Goal: Information Seeking & Learning: Learn about a topic

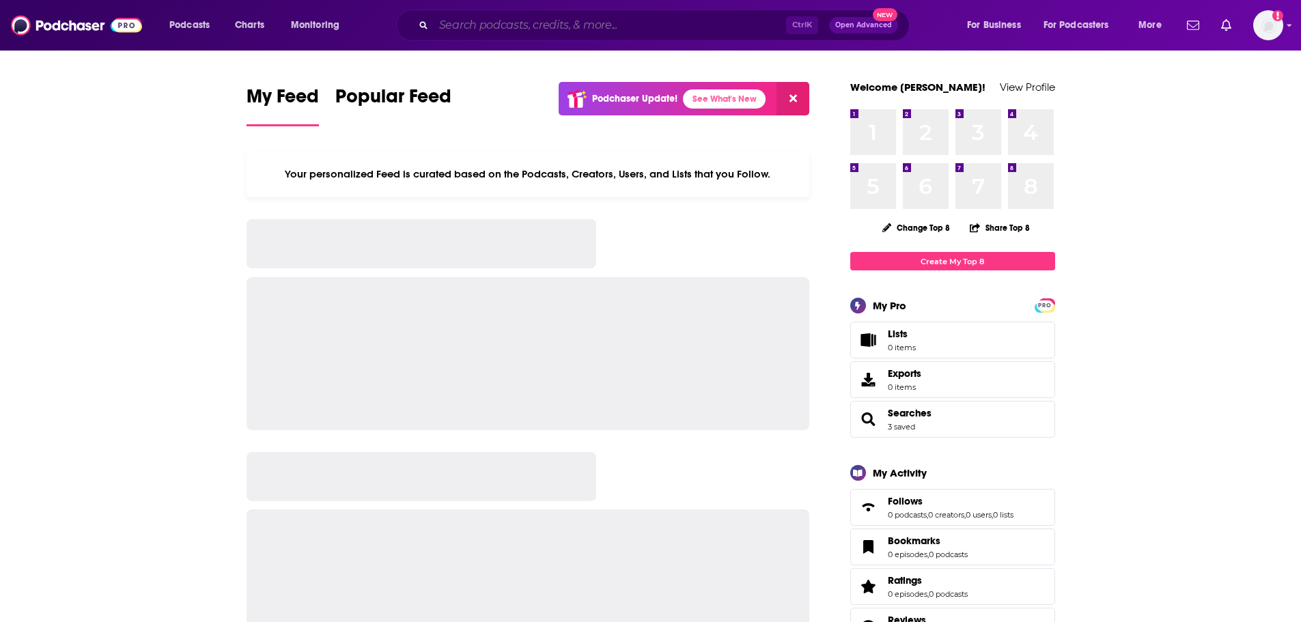
click at [482, 29] on input "Search podcasts, credits, & more..." at bounding box center [610, 25] width 352 height 22
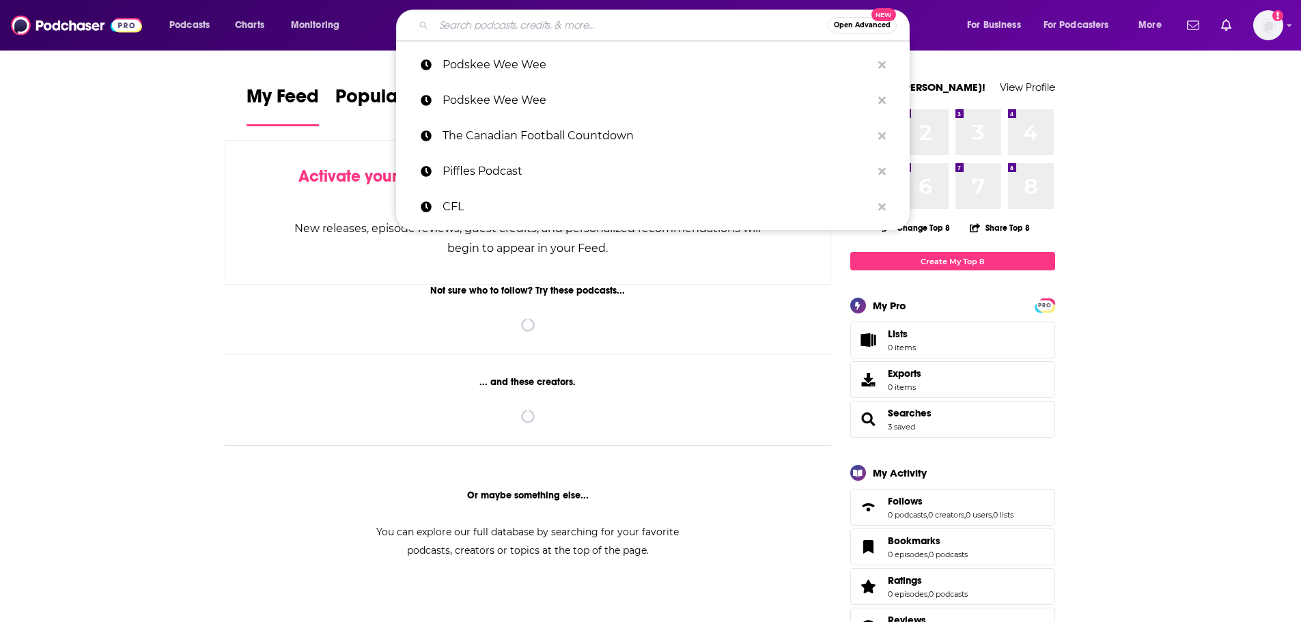
paste input "Around the NFL"
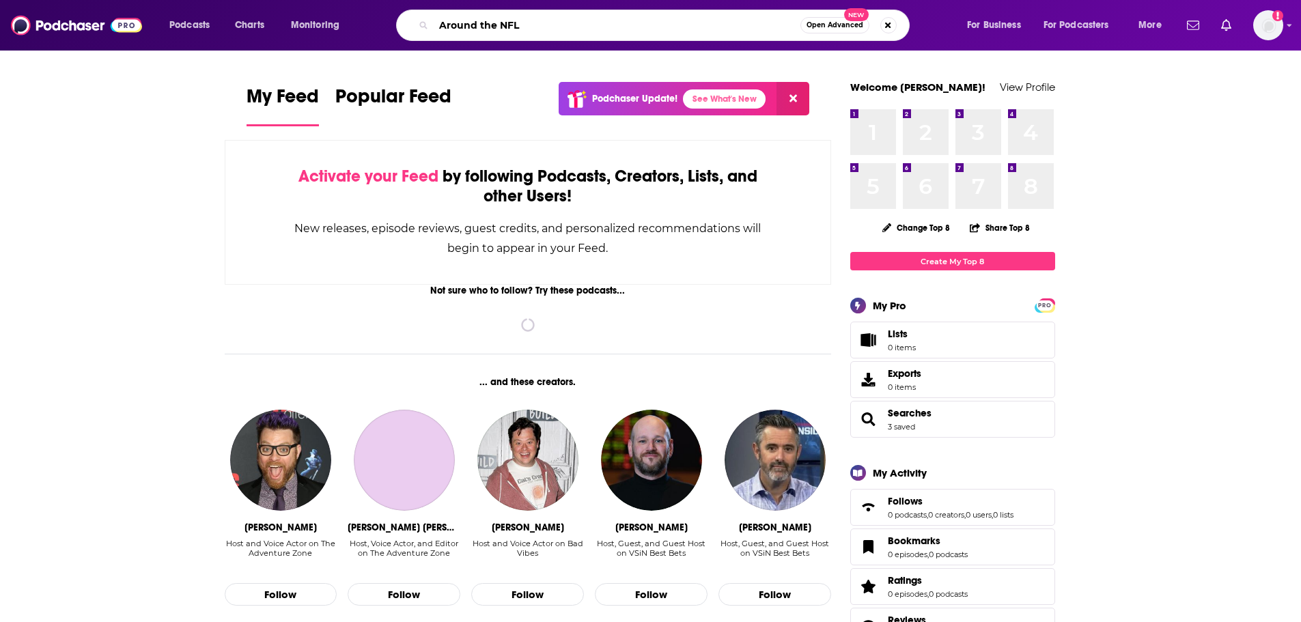
type input "Around the NFL"
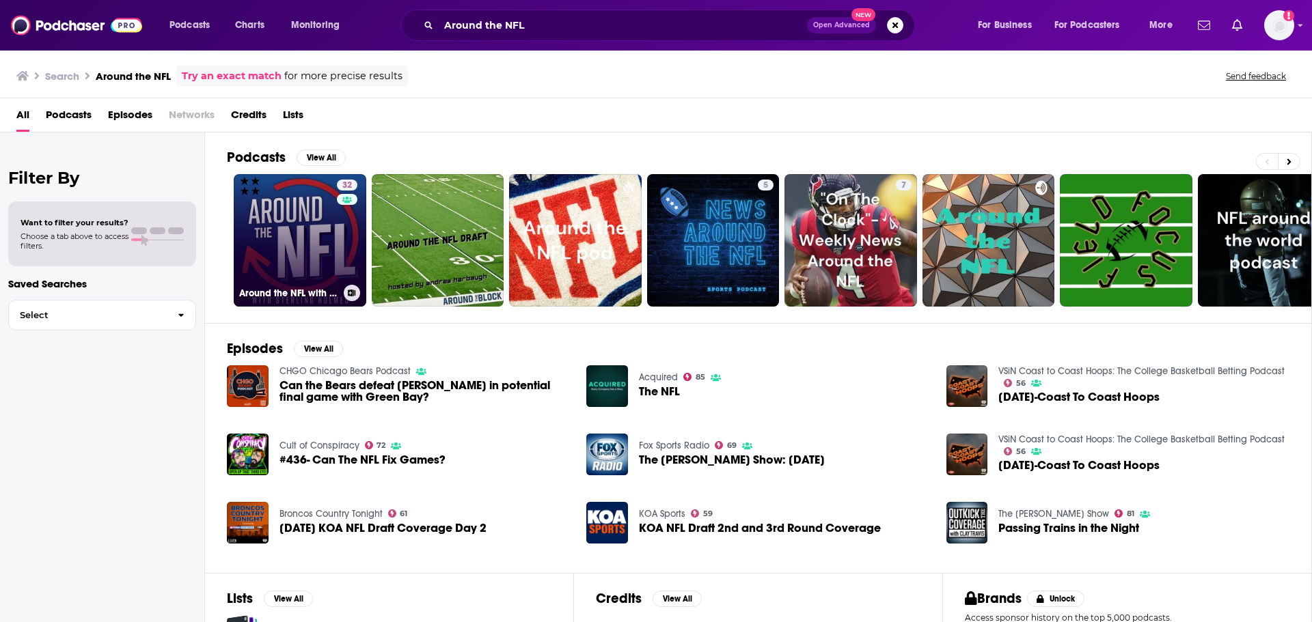
click at [306, 247] on link "32 Around the NFL with Sterling Holmes" at bounding box center [300, 240] width 133 height 133
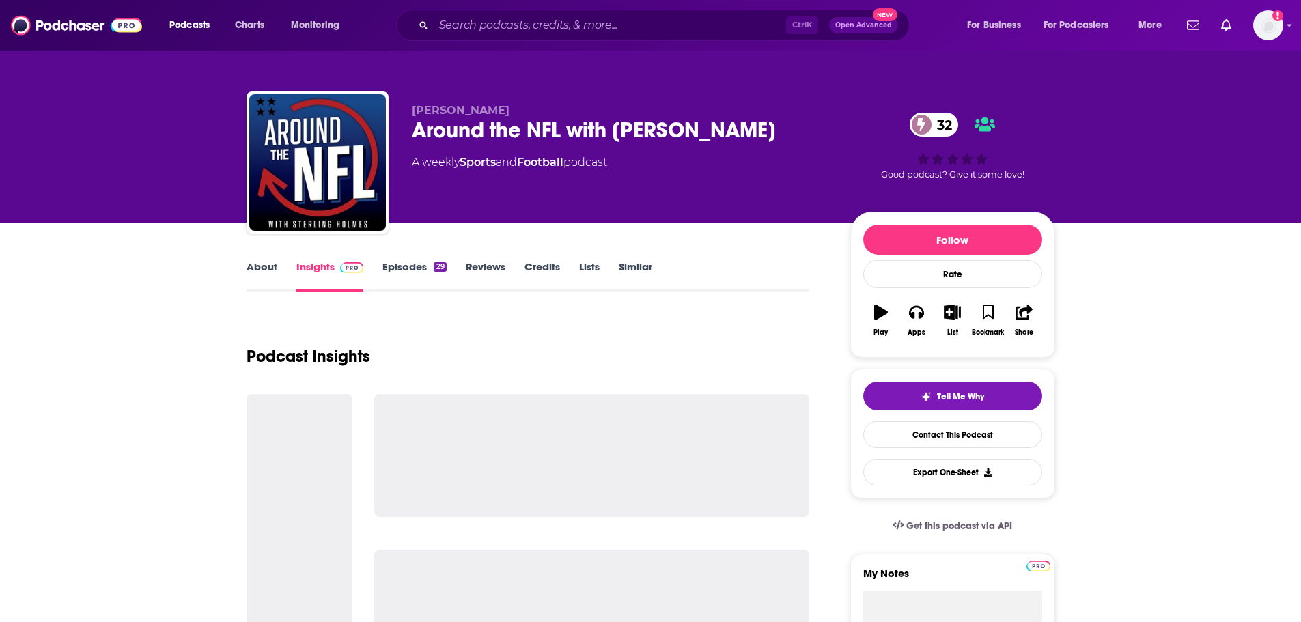
click at [399, 267] on link "Episodes 29" at bounding box center [415, 275] width 64 height 31
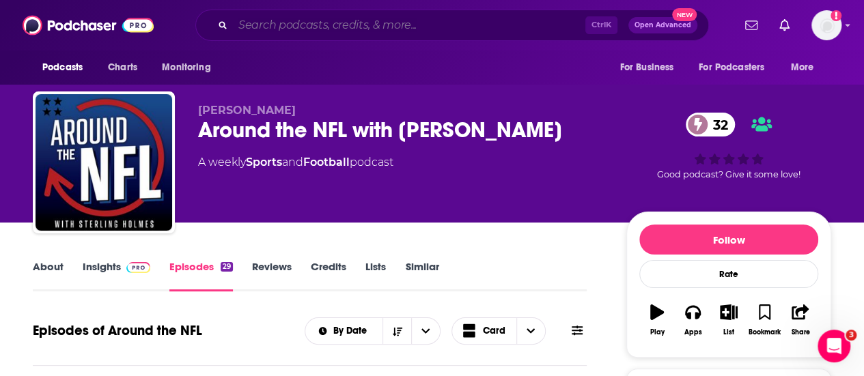
click at [283, 31] on input "Search podcasts, credits, & more..." at bounding box center [409, 25] width 352 height 22
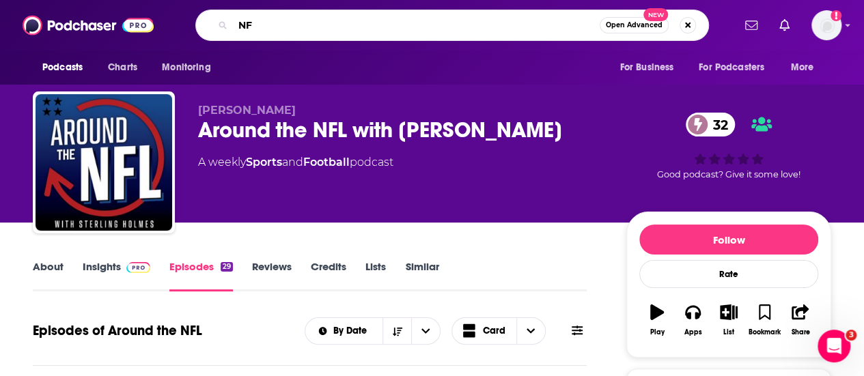
type input "NFL"
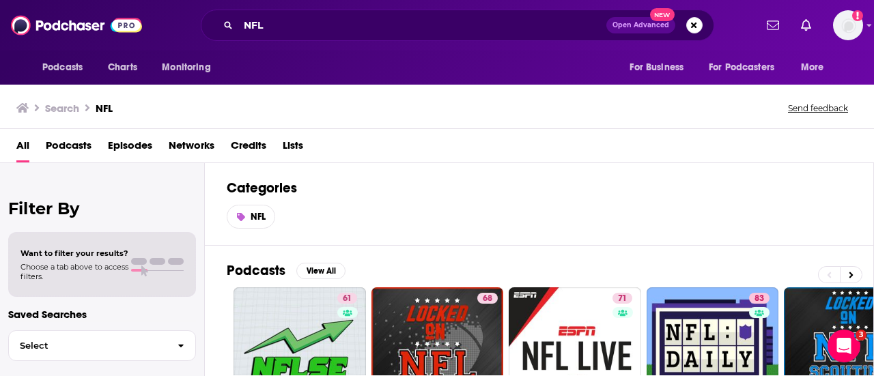
click at [71, 151] on span "Podcasts" at bounding box center [69, 149] width 46 height 28
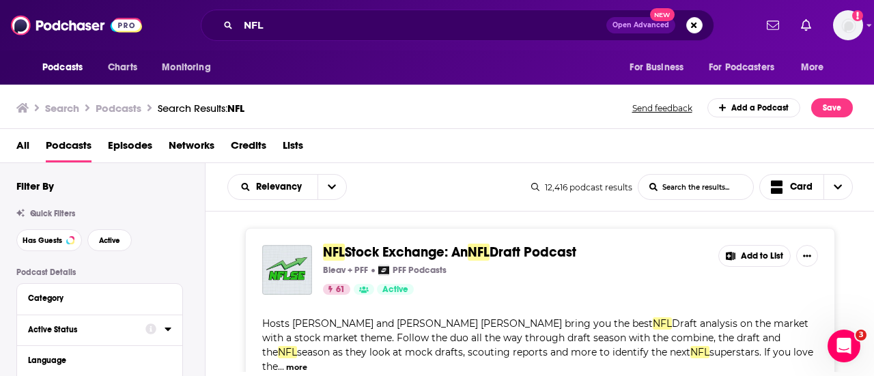
click at [168, 331] on icon at bounding box center [168, 329] width 6 height 3
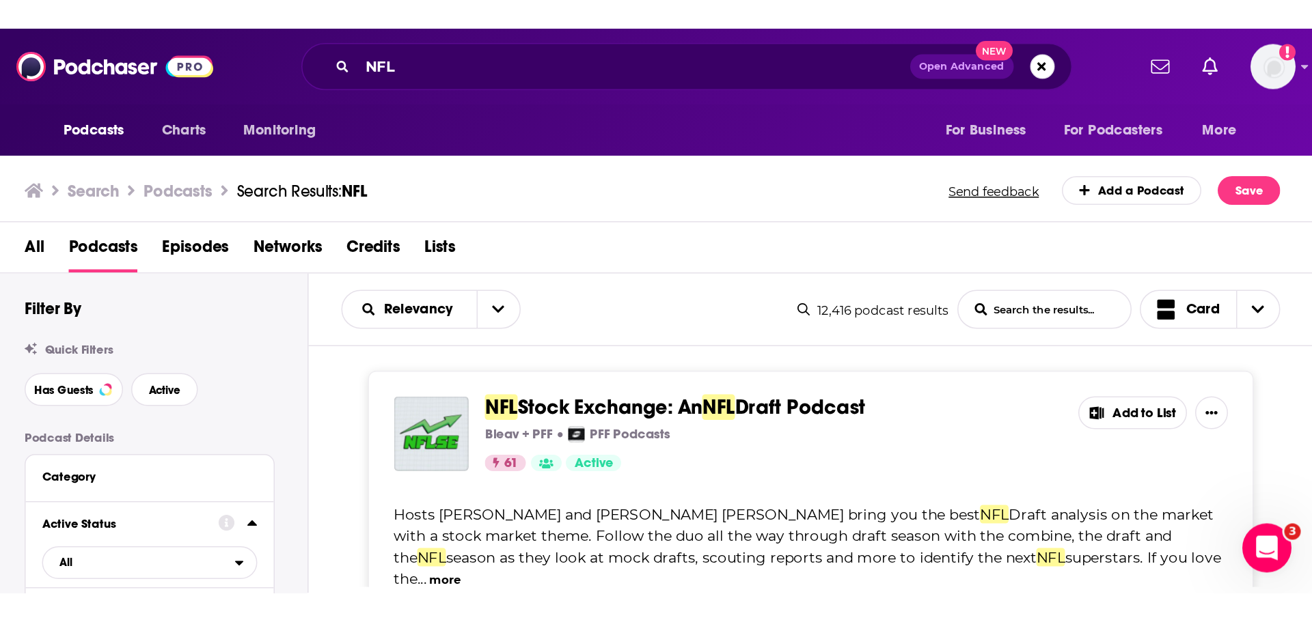
scroll to position [68, 0]
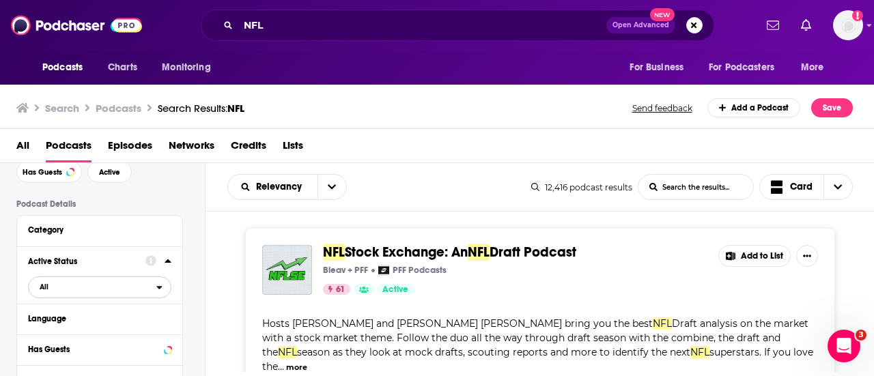
click at [156, 285] on span "All" at bounding box center [93, 287] width 128 height 18
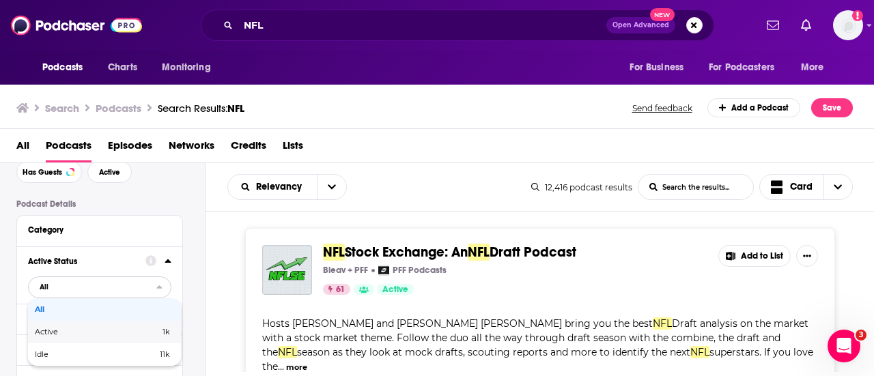
click at [93, 333] on span "Active" at bounding box center [72, 333] width 74 height 8
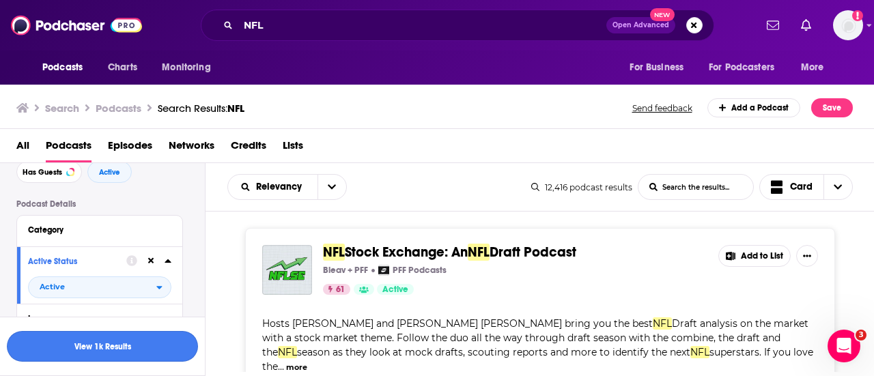
click at [134, 342] on button "View 1k Results" at bounding box center [102, 346] width 191 height 31
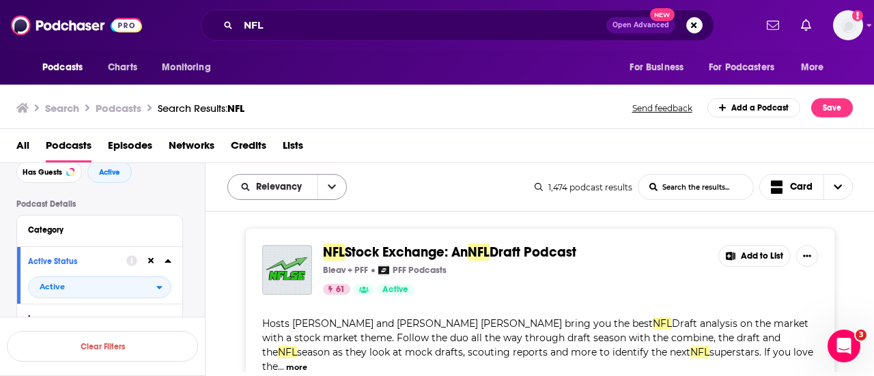
click at [328, 190] on icon "open menu" at bounding box center [332, 187] width 8 height 10
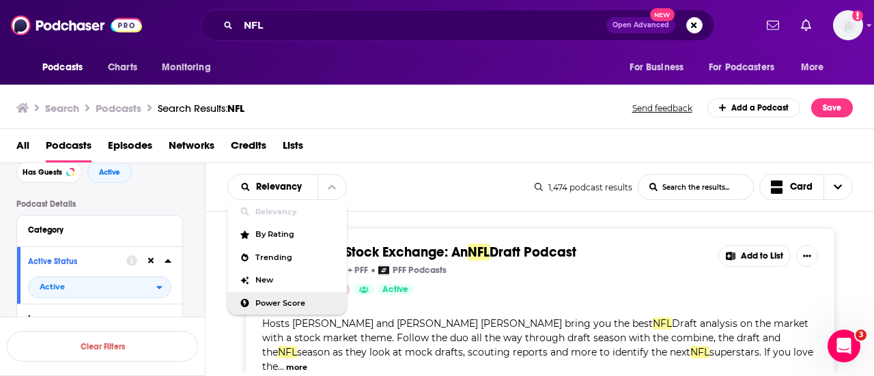
click at [289, 300] on span "Power Score" at bounding box center [295, 304] width 81 height 8
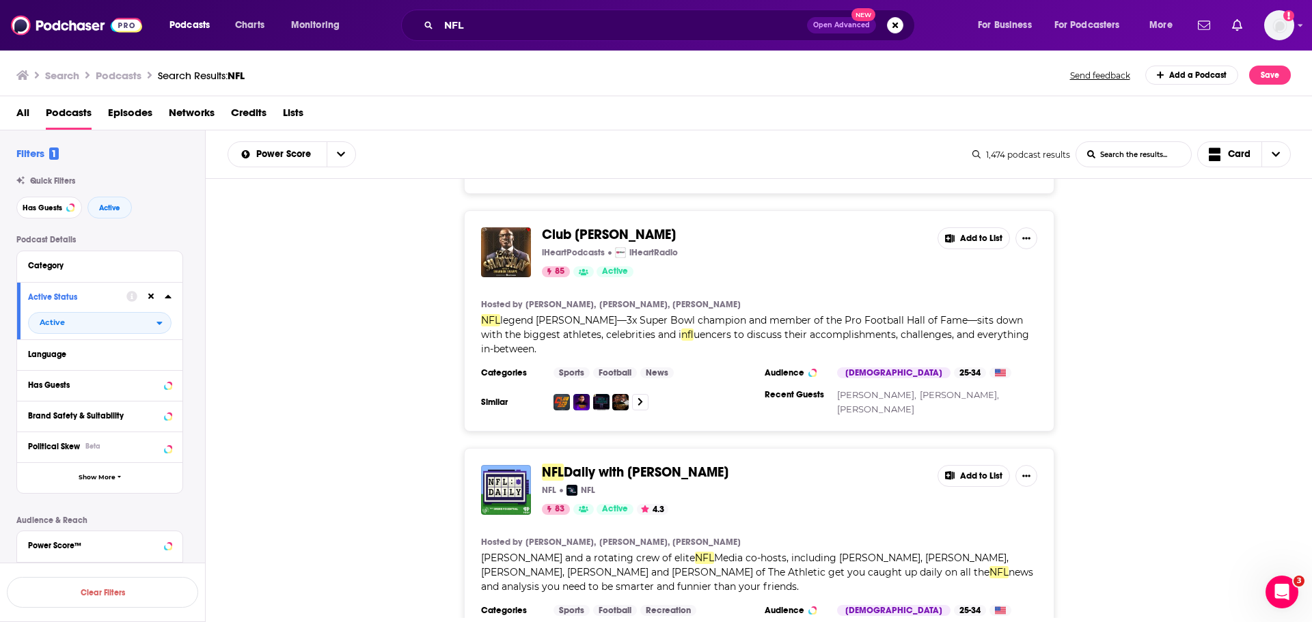
scroll to position [273, 0]
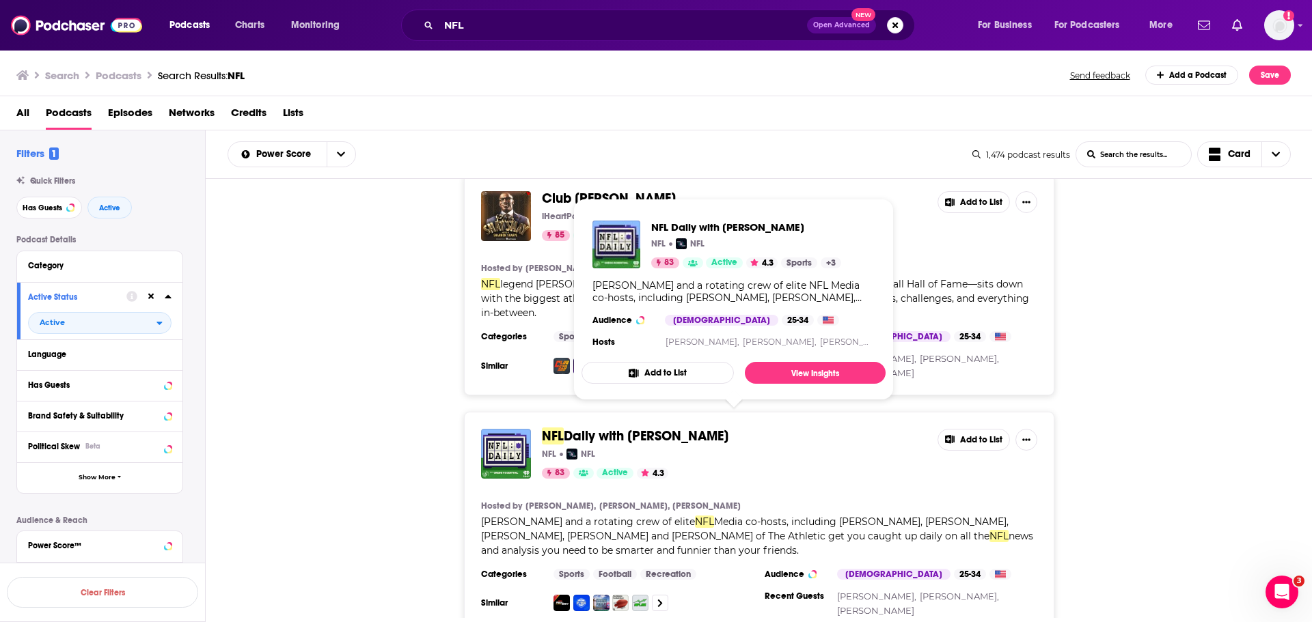
drag, startPoint x: 757, startPoint y: 421, endPoint x: 545, endPoint y: 423, distance: 211.8
click at [545, 429] on span "NFL Daily with [PERSON_NAME]" at bounding box center [734, 436] width 385 height 15
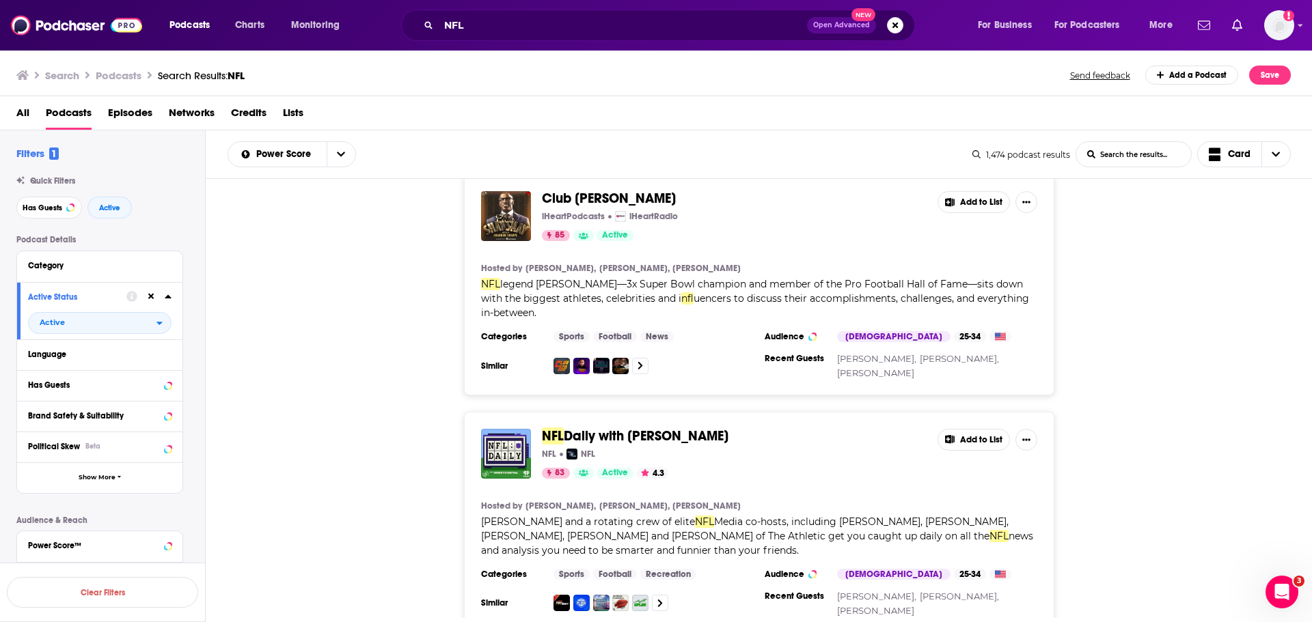
copy span "NFL Daily with [PERSON_NAME]"
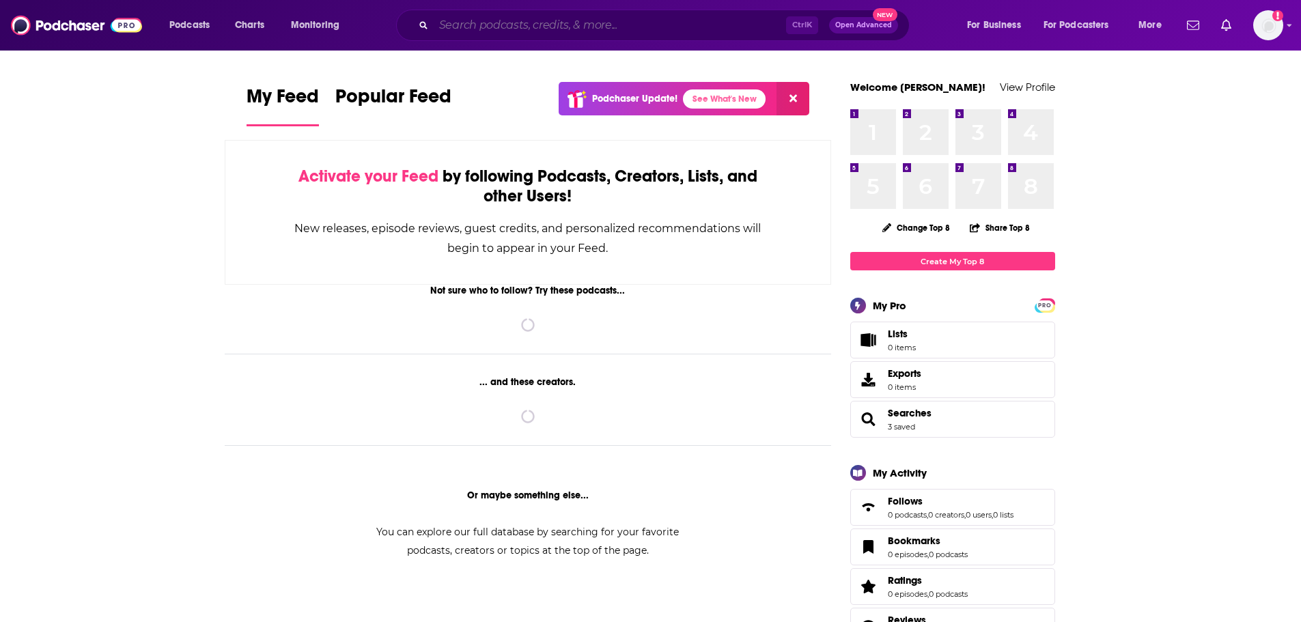
click at [497, 25] on input "Search podcasts, credits, & more..." at bounding box center [610, 25] width 352 height 22
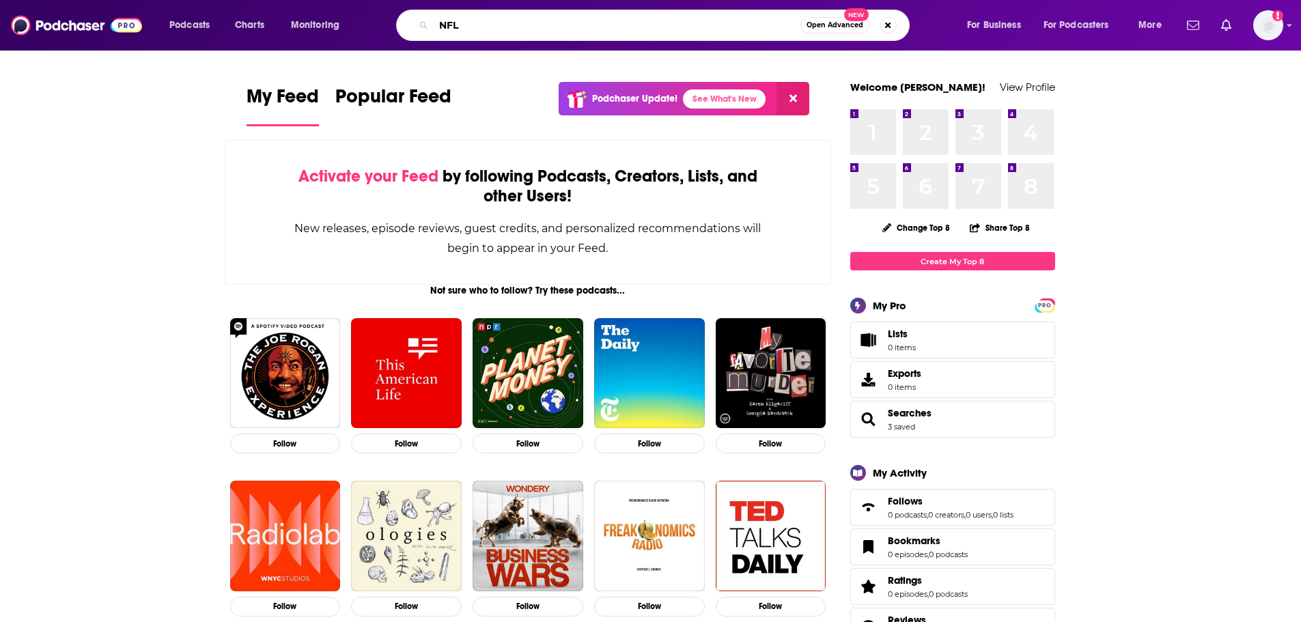
type input "NFL"
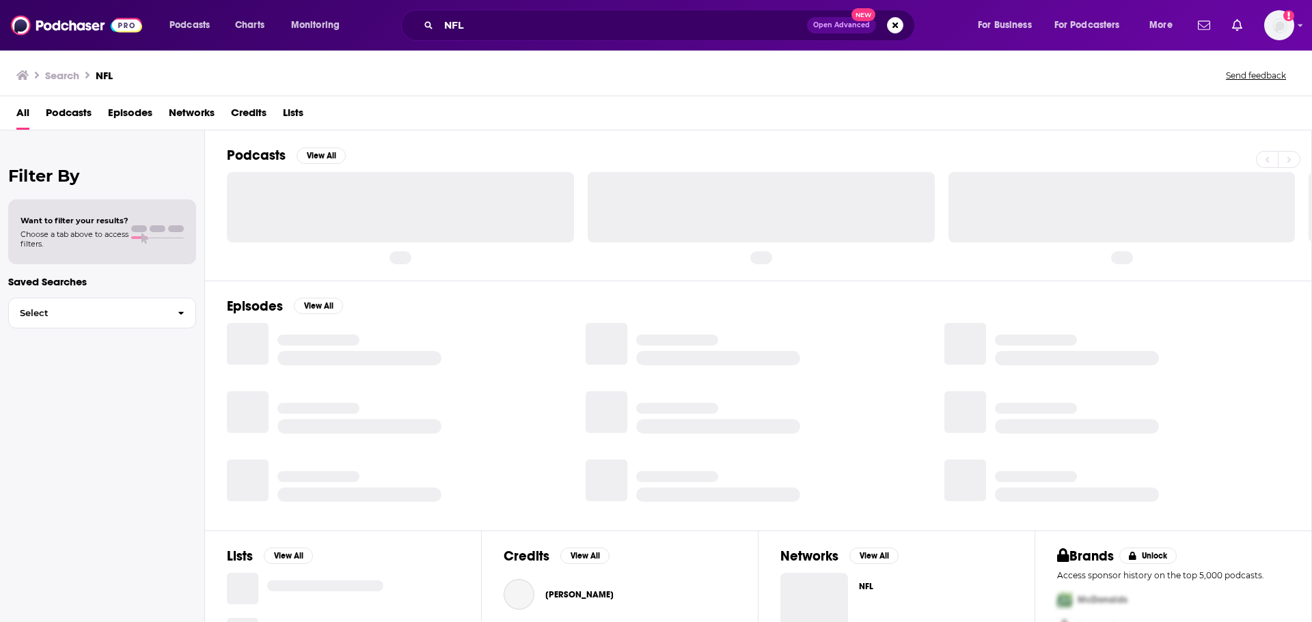
click at [68, 115] on span "Podcasts" at bounding box center [69, 116] width 46 height 28
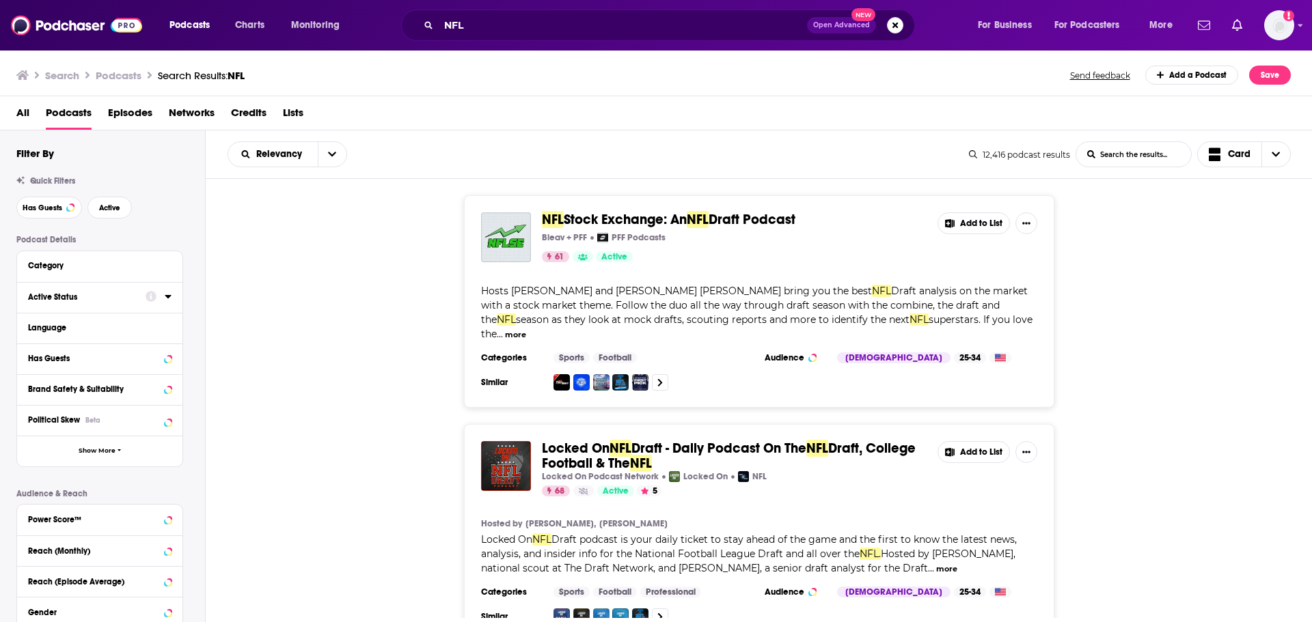
click at [167, 299] on icon at bounding box center [168, 296] width 7 height 11
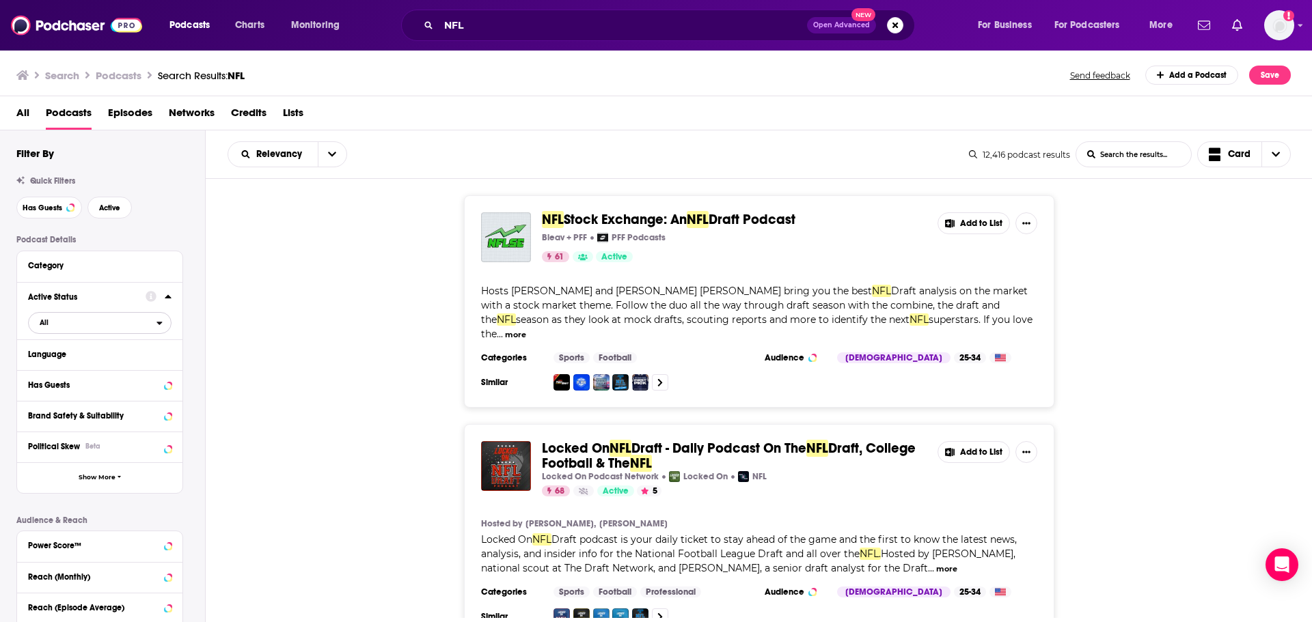
click at [77, 324] on span "All" at bounding box center [93, 323] width 128 height 18
click at [71, 361] on div "Active 1k" at bounding box center [104, 368] width 153 height 23
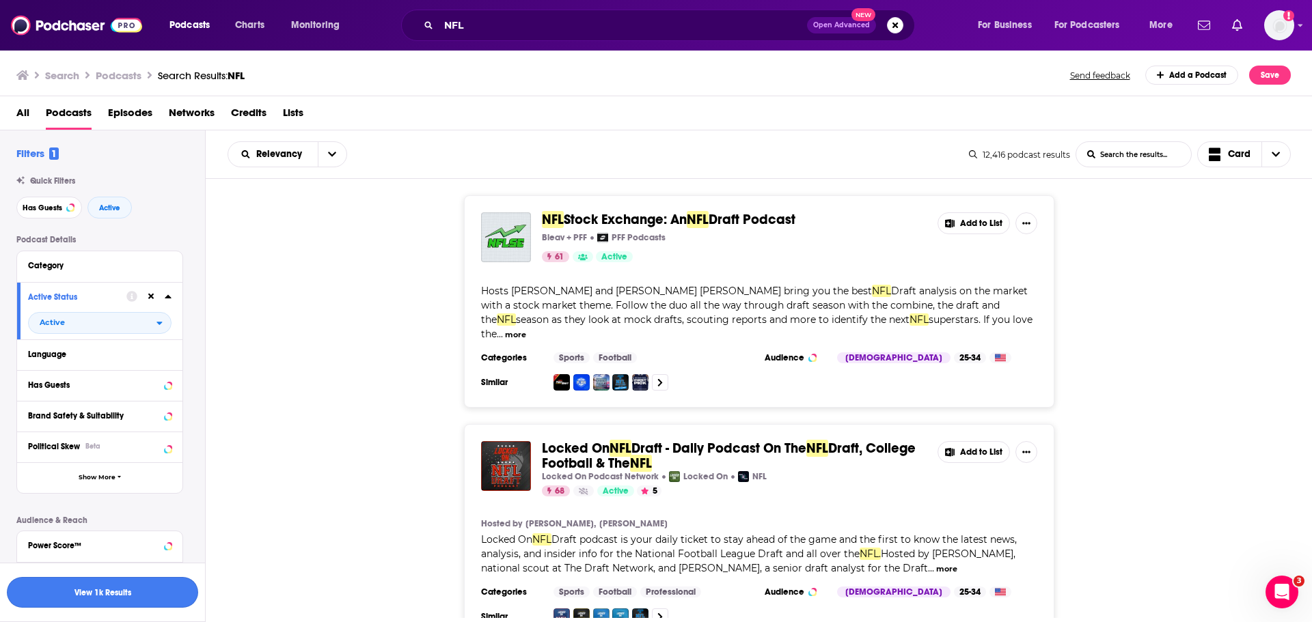
click at [102, 594] on button "View 1k Results" at bounding box center [102, 592] width 191 height 31
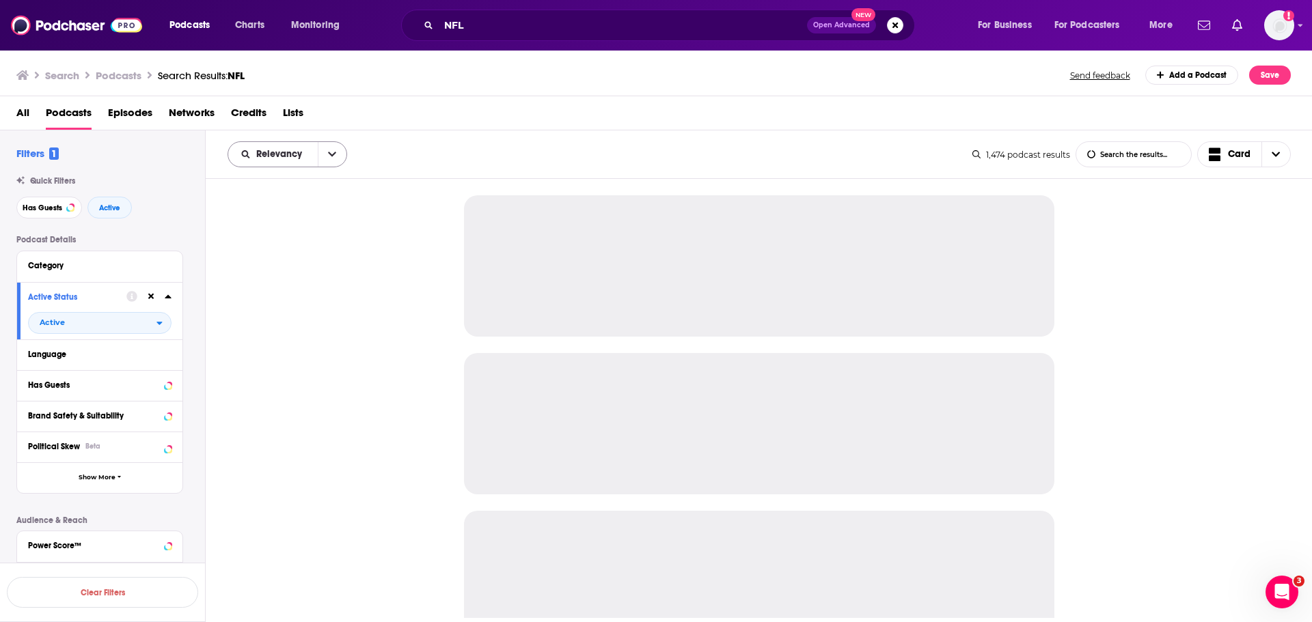
click at [331, 154] on icon "open menu" at bounding box center [332, 155] width 8 height 10
click at [278, 201] on span "By Rating" at bounding box center [295, 202] width 81 height 8
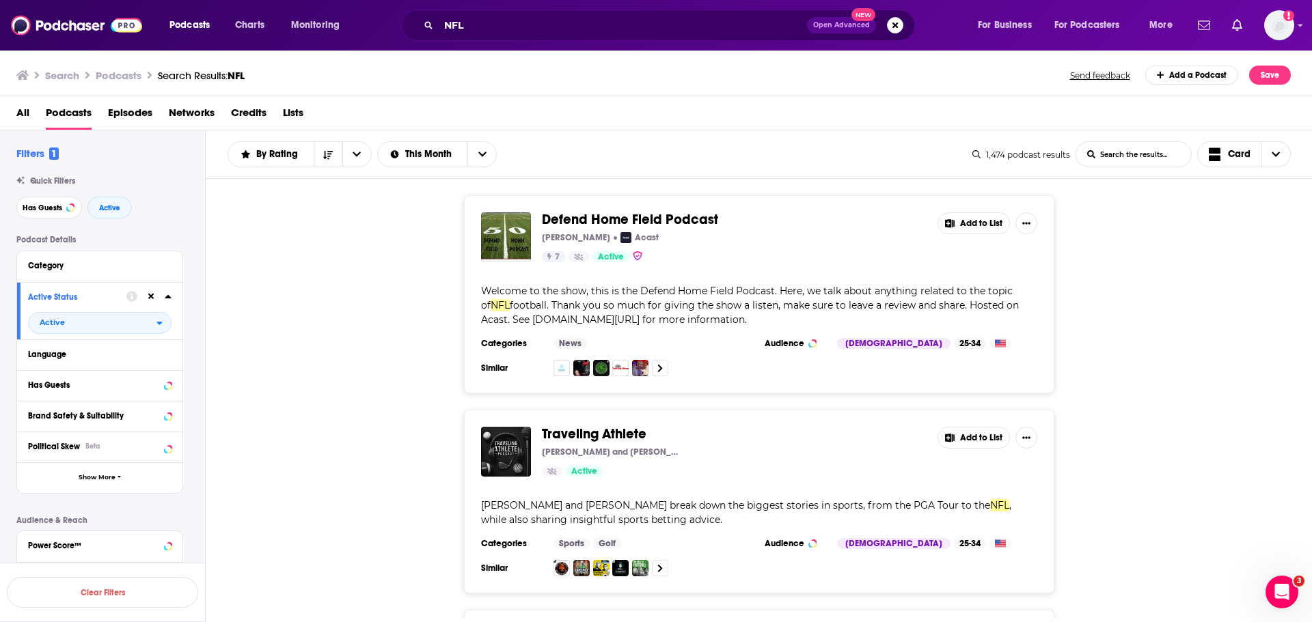
click at [779, 234] on div "Anthony McCulley Acast" at bounding box center [734, 237] width 385 height 11
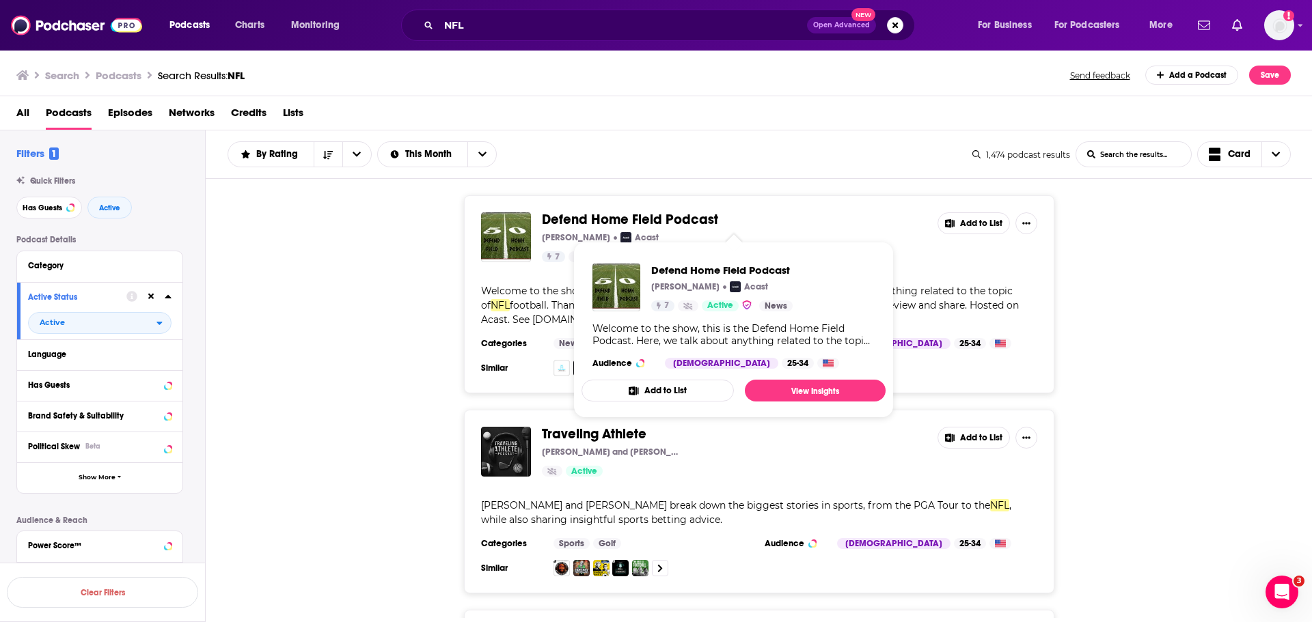
click at [377, 248] on div "Defend Home Field Podcast Anthony McCulley Acast 7 Active Add to List Welcome t…" at bounding box center [759, 294] width 1107 height 198
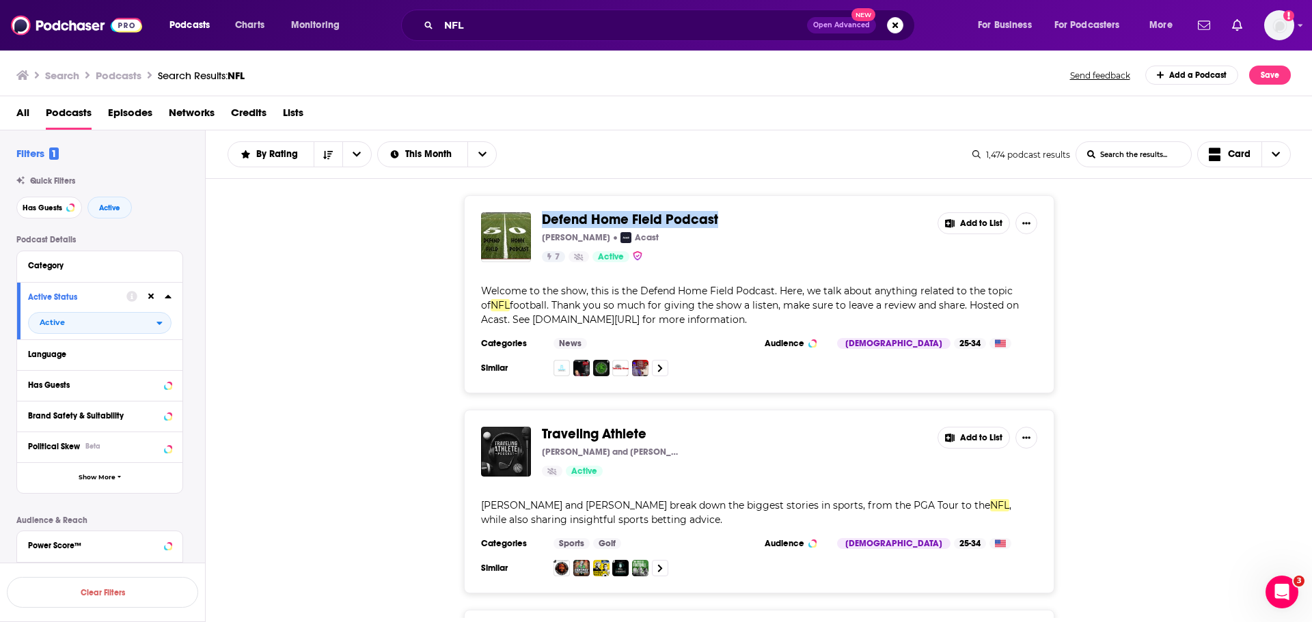
drag, startPoint x: 734, startPoint y: 216, endPoint x: 543, endPoint y: 217, distance: 190.6
click at [543, 217] on span "Defend Home Field Podcast" at bounding box center [734, 219] width 385 height 15
copy span "Defend Home Field Podcast"
click at [352, 154] on icon "open menu" at bounding box center [356, 155] width 8 height 10
click at [318, 269] on span "Power Score" at bounding box center [307, 271] width 105 height 8
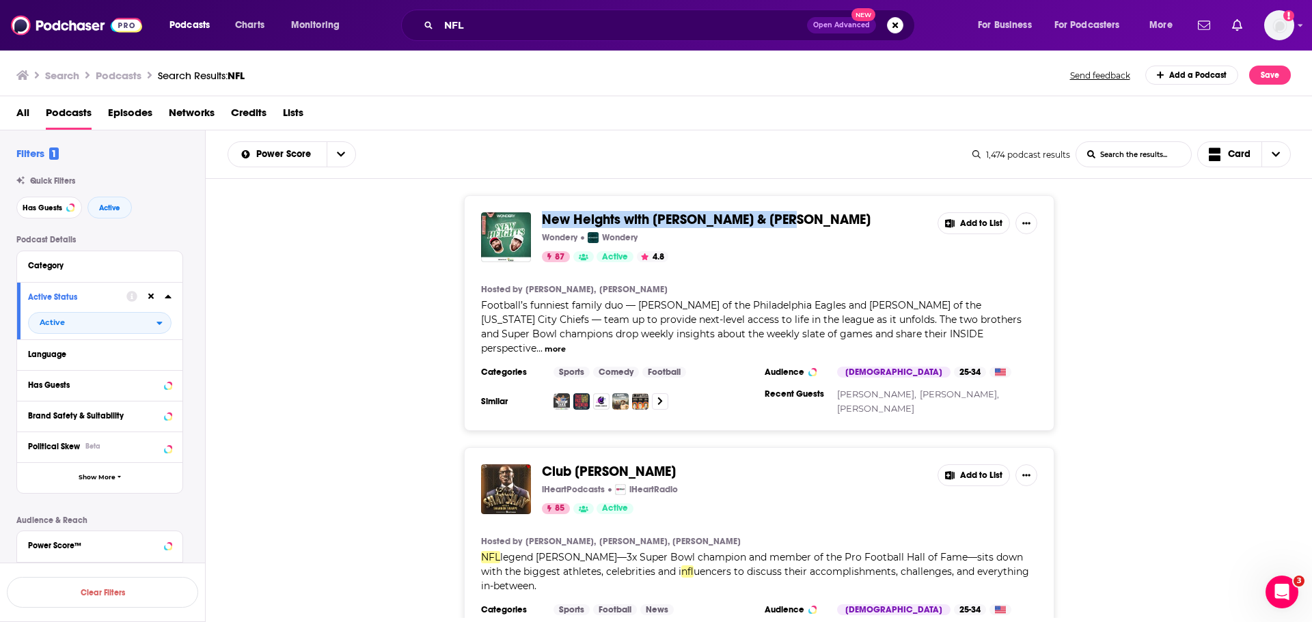
drag, startPoint x: 818, startPoint y: 214, endPoint x: 538, endPoint y: 219, distance: 279.4
click at [538, 219] on div "New Heights with Jason & Travis Kelce Wondery Wondery 87 Active 4.8 Add to List" at bounding box center [759, 237] width 556 height 50
copy span "New Heights with [PERSON_NAME] & [PERSON_NAME]"
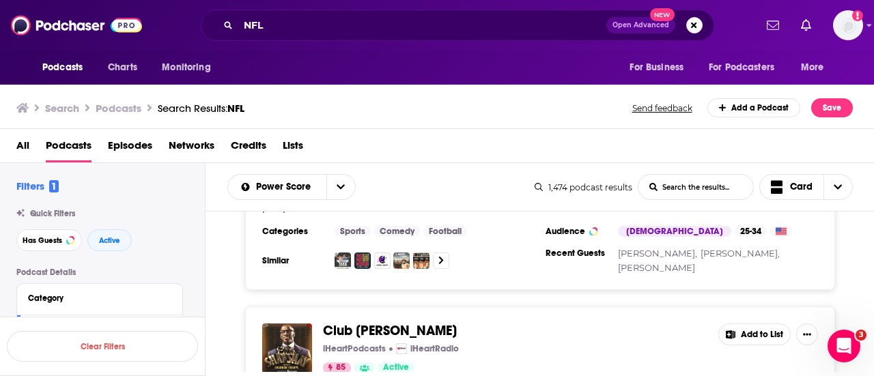
scroll to position [205, 0]
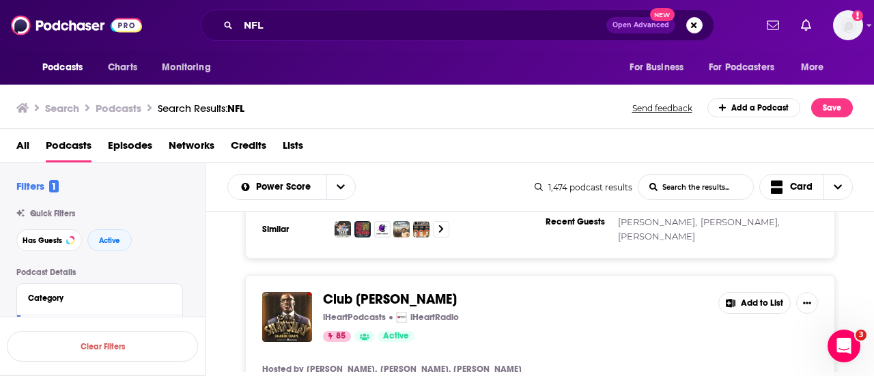
drag, startPoint x: 427, startPoint y: 281, endPoint x: 325, endPoint y: 280, distance: 101.8
click at [325, 292] on span "Club Shay Shay" at bounding box center [515, 299] width 385 height 15
copy span "Club Shay Shay"
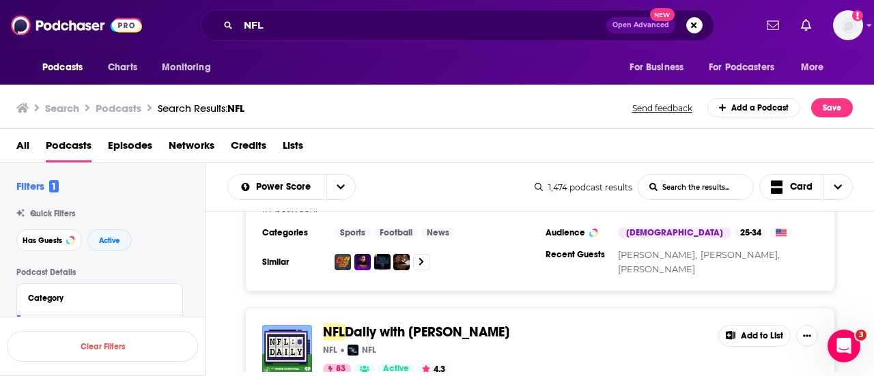
scroll to position [478, 0]
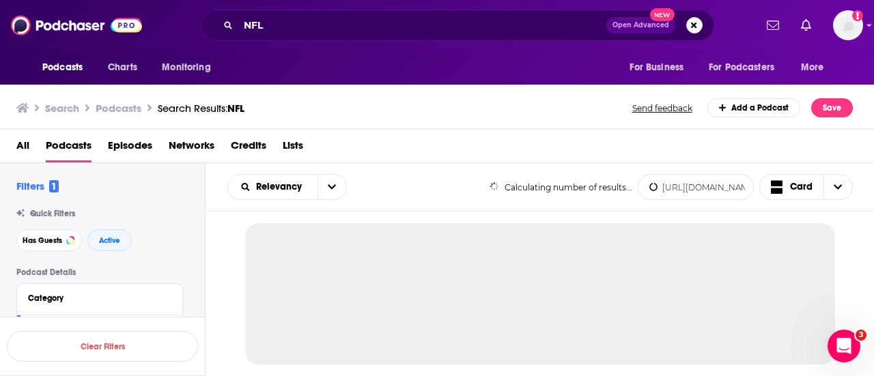
type input "https://www.podchaser.com/podcasts/nfl-daily-with-gregg-rosenthal-91450/insights"
click at [216, 222] on div at bounding box center [540, 292] width 669 height 161
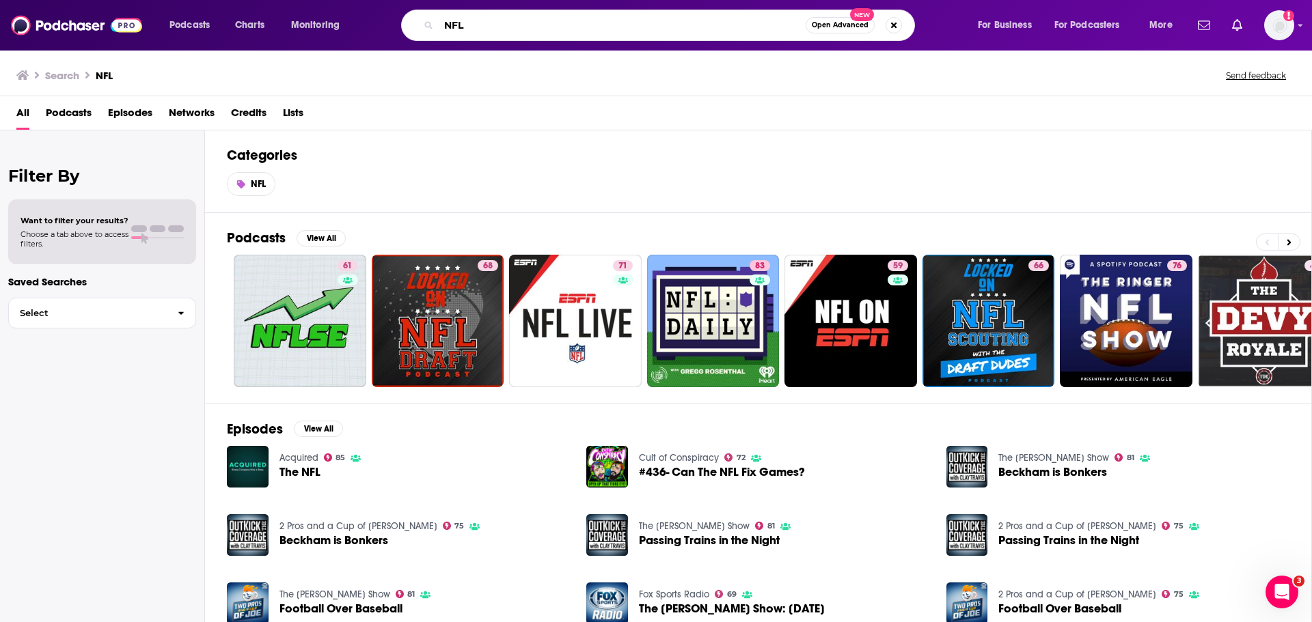
click at [521, 18] on input "NFL" at bounding box center [622, 25] width 367 height 22
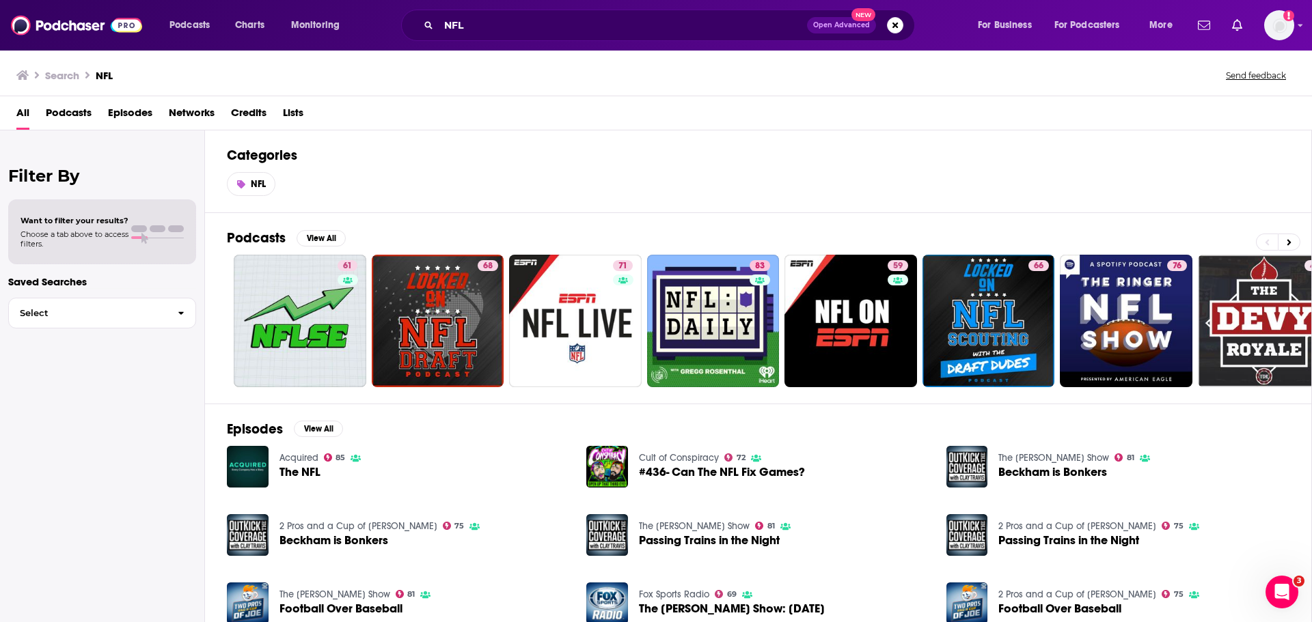
click at [79, 108] on span "Podcasts" at bounding box center [69, 116] width 46 height 28
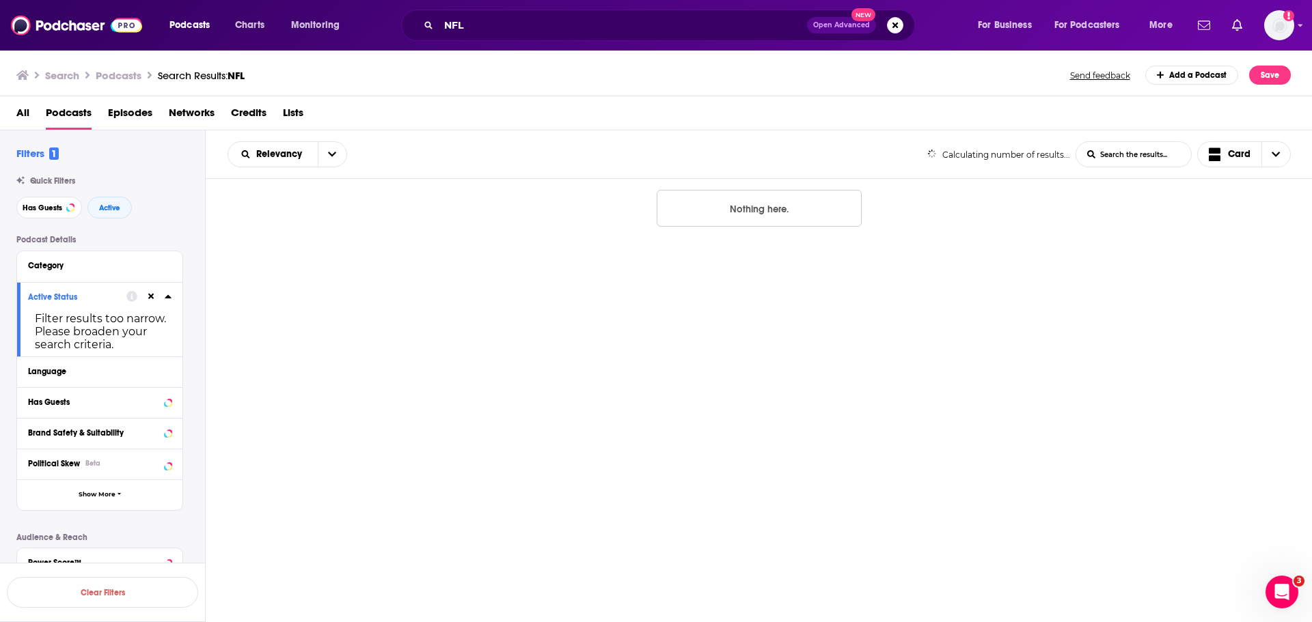
click at [168, 299] on icon at bounding box center [168, 296] width 7 height 11
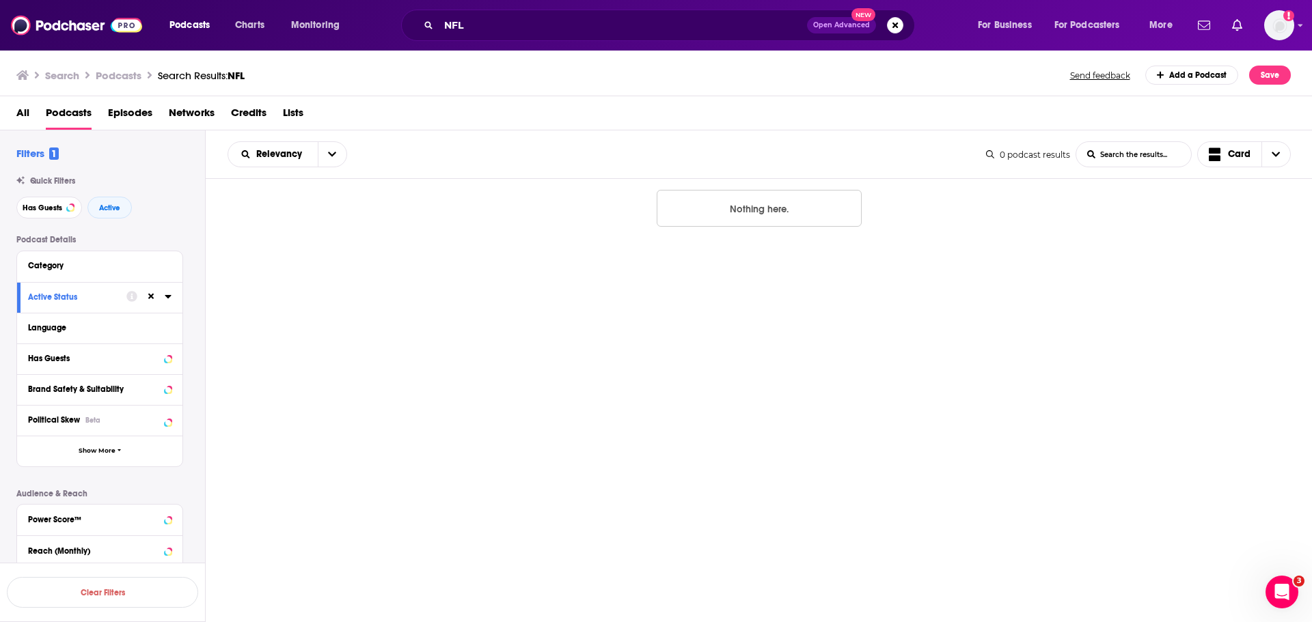
click at [165, 303] on div at bounding box center [148, 296] width 45 height 17
click at [169, 295] on icon at bounding box center [168, 296] width 7 height 11
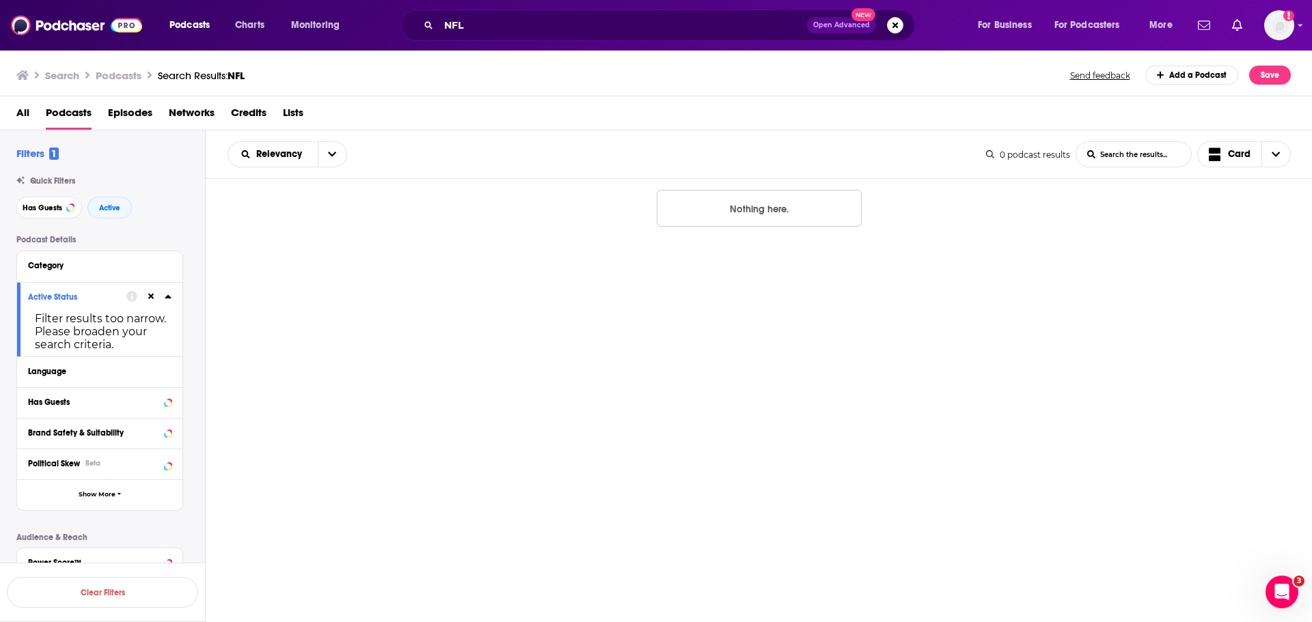
click at [146, 297] on button at bounding box center [150, 296] width 11 height 11
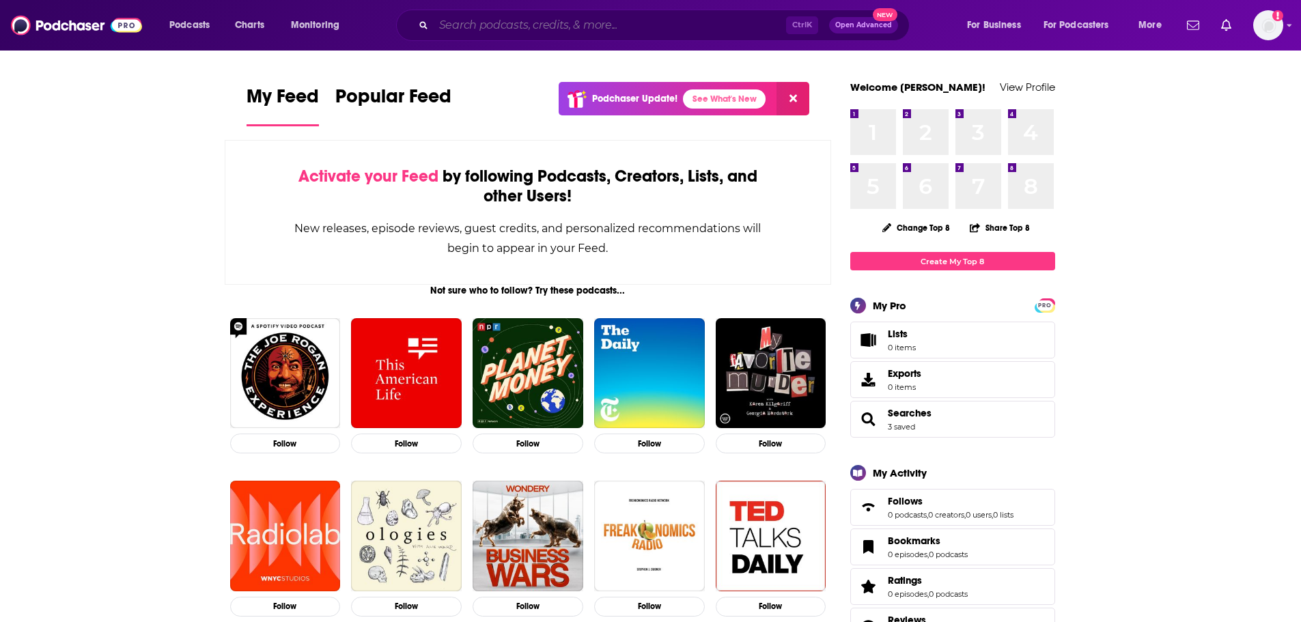
click at [663, 29] on input "Search podcasts, credits, & more..." at bounding box center [610, 25] width 352 height 22
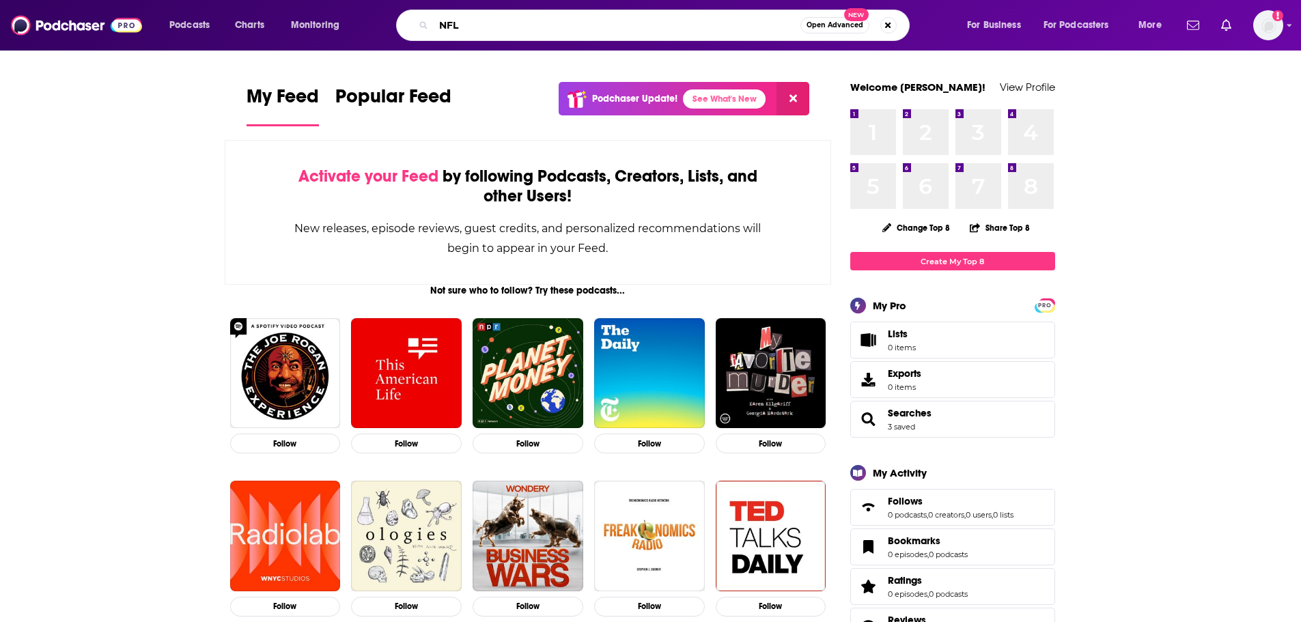
type input "NFL"
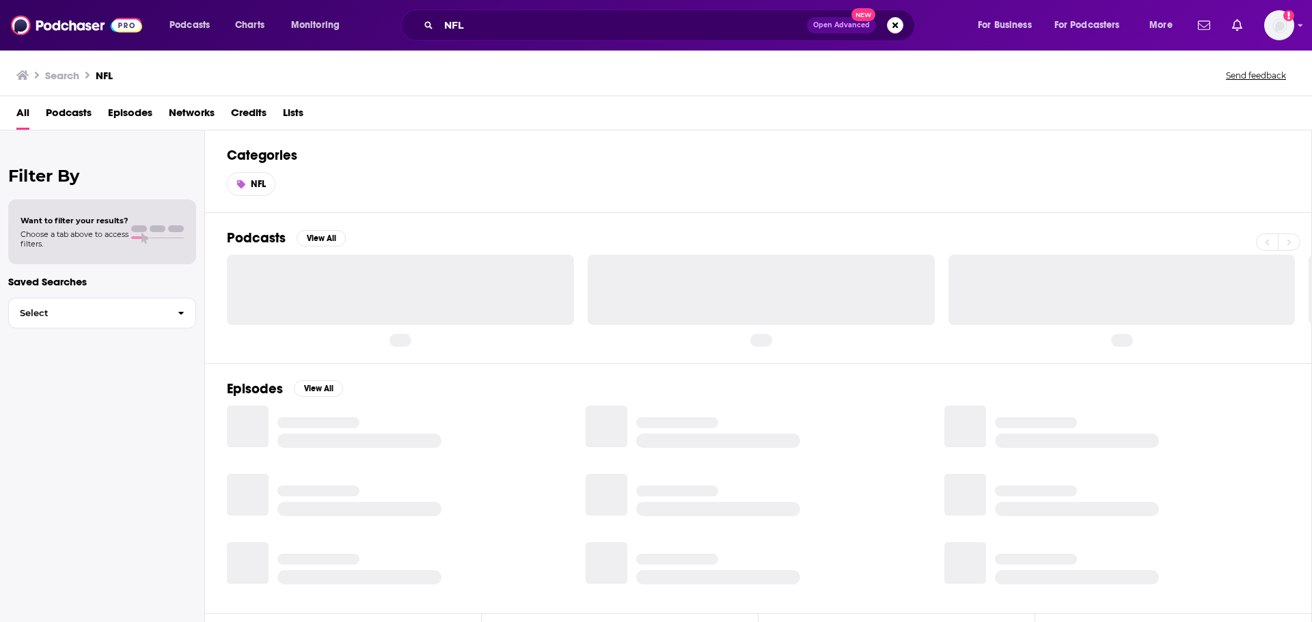
click at [66, 106] on span "Podcasts" at bounding box center [69, 116] width 46 height 28
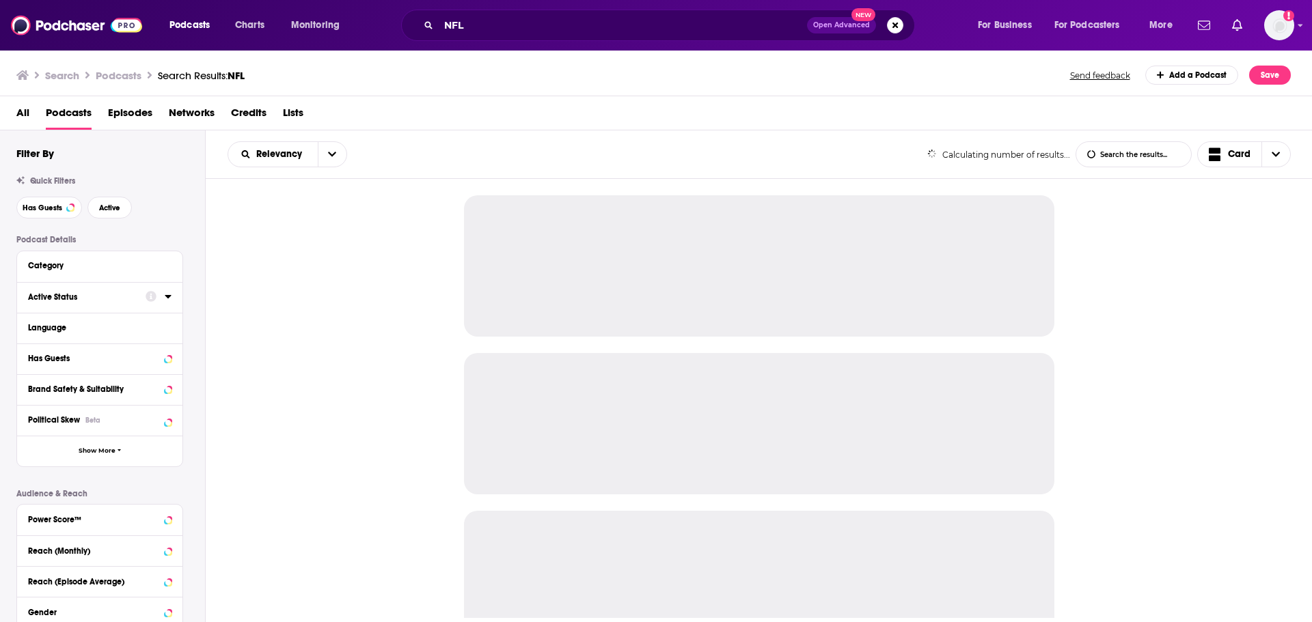
click at [170, 298] on icon at bounding box center [168, 296] width 7 height 11
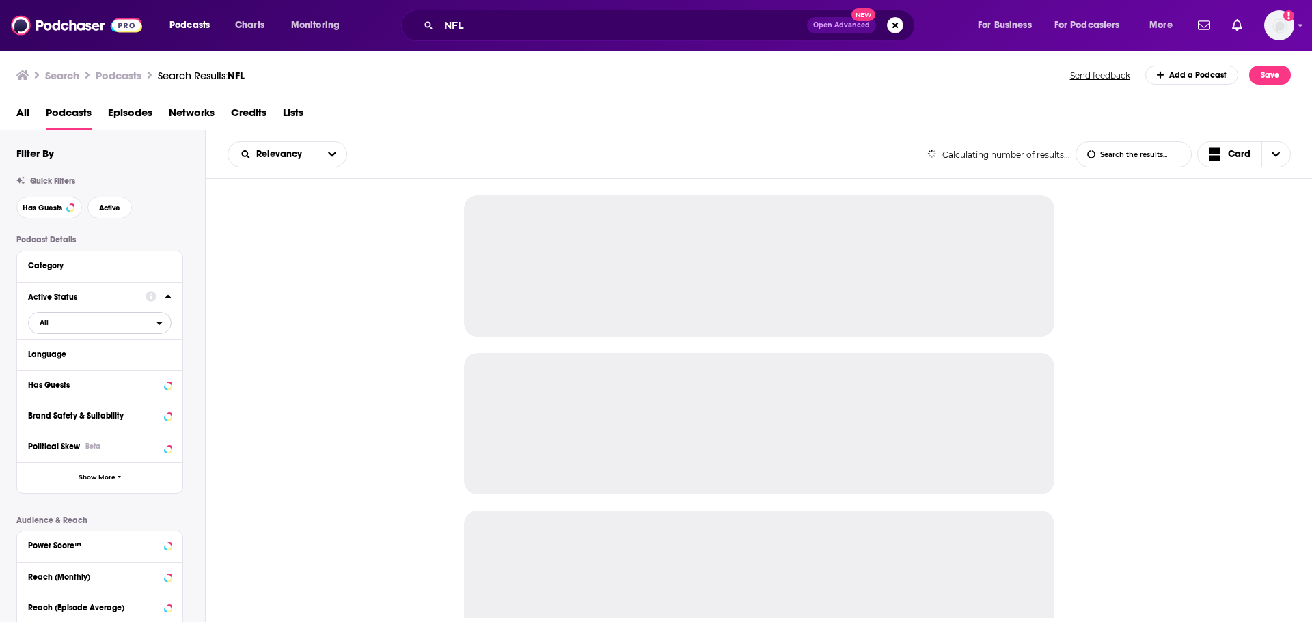
click at [80, 331] on span "All" at bounding box center [93, 323] width 128 height 18
click at [80, 364] on span "Active" at bounding box center [72, 368] width 74 height 8
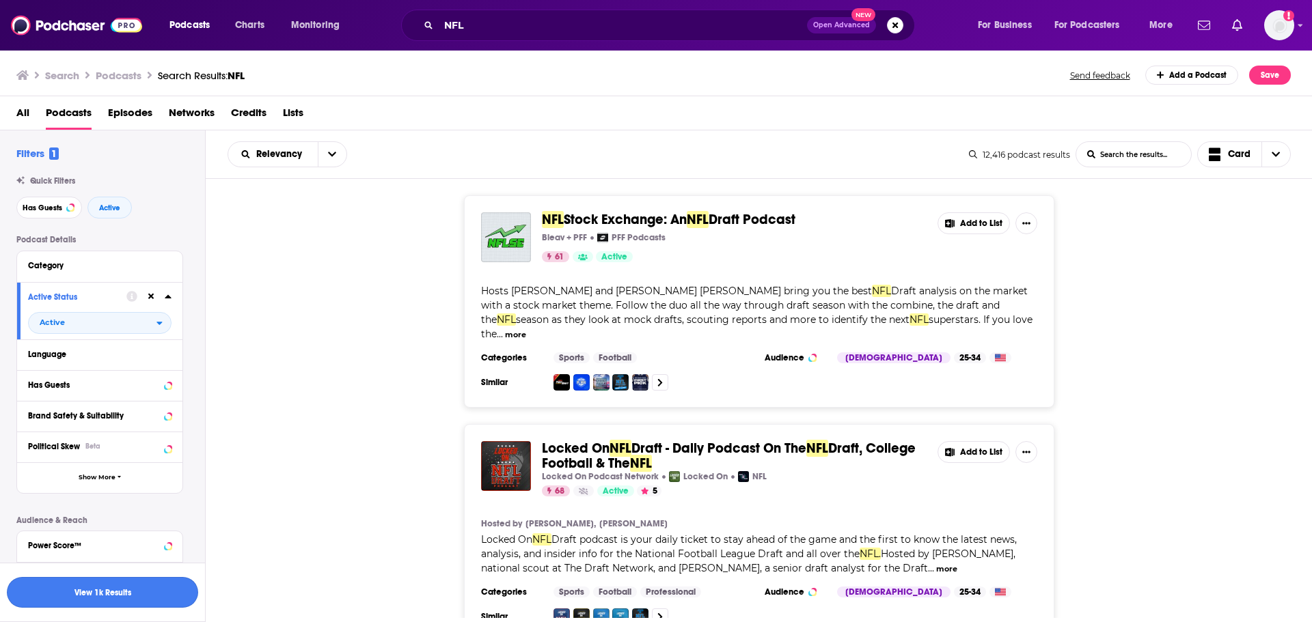
click at [125, 376] on button "View 1k Results" at bounding box center [102, 592] width 191 height 31
click at [327, 150] on button "open menu" at bounding box center [332, 154] width 29 height 25
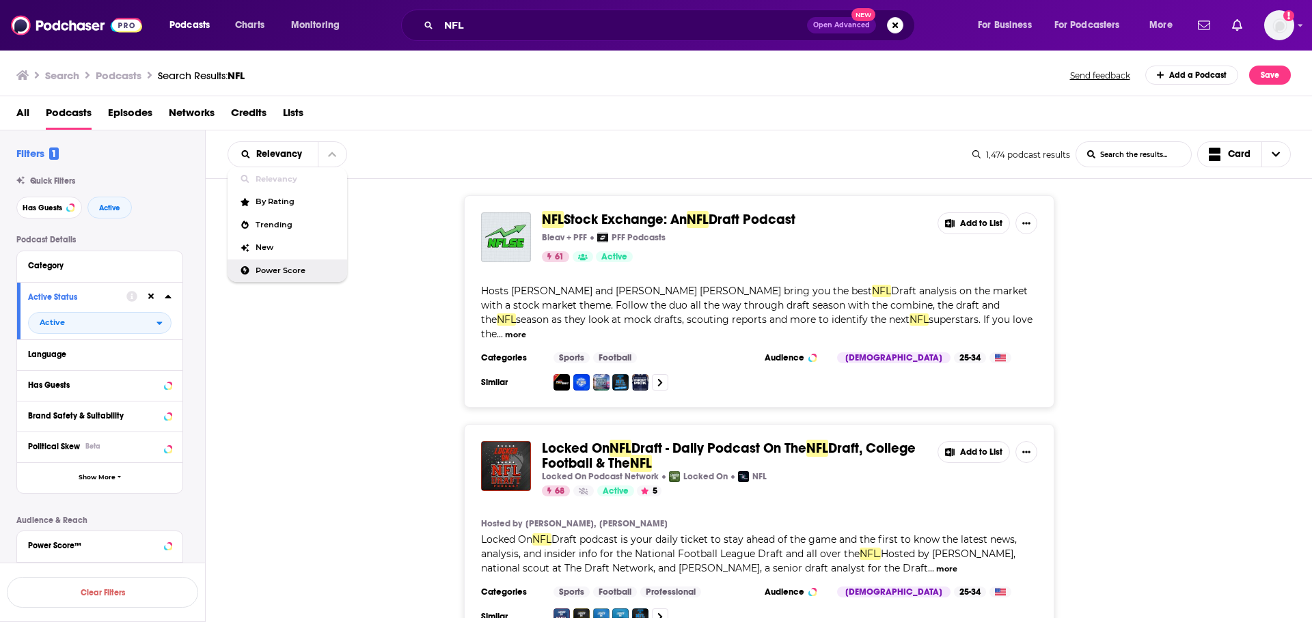
click at [290, 275] on span "Power Score" at bounding box center [295, 271] width 81 height 8
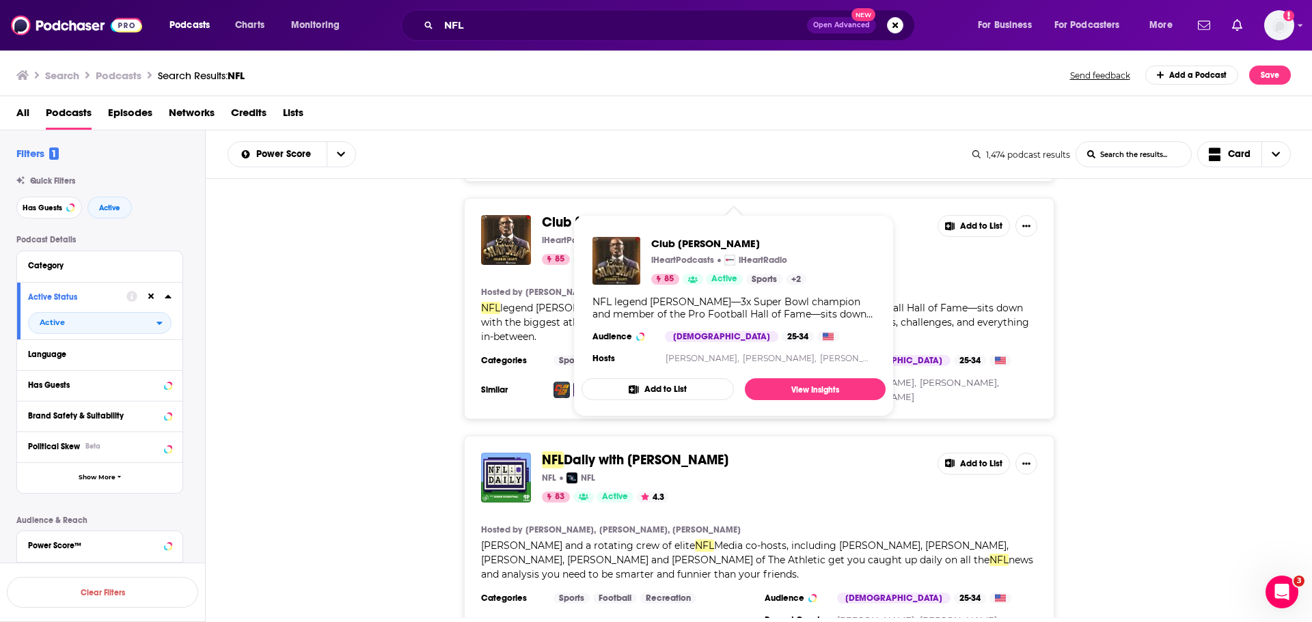
scroll to position [273, 0]
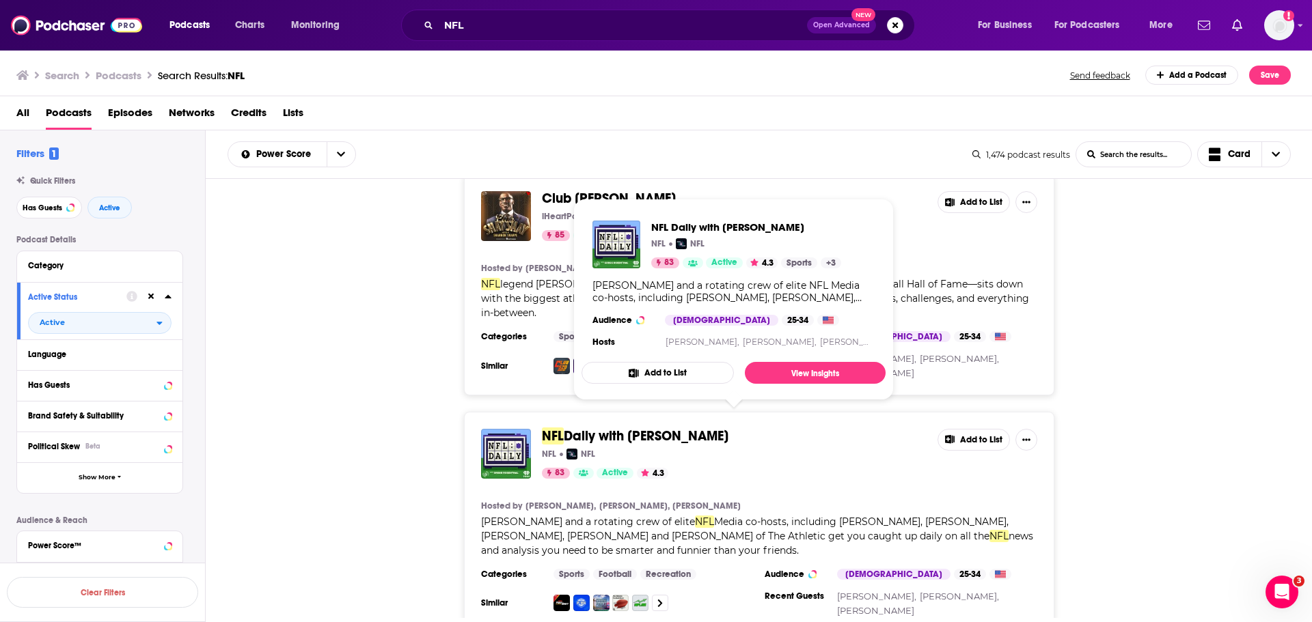
drag, startPoint x: 749, startPoint y: 426, endPoint x: 635, endPoint y: 424, distance: 113.4
click at [635, 376] on span "NFL Daily with [PERSON_NAME]" at bounding box center [734, 436] width 385 height 15
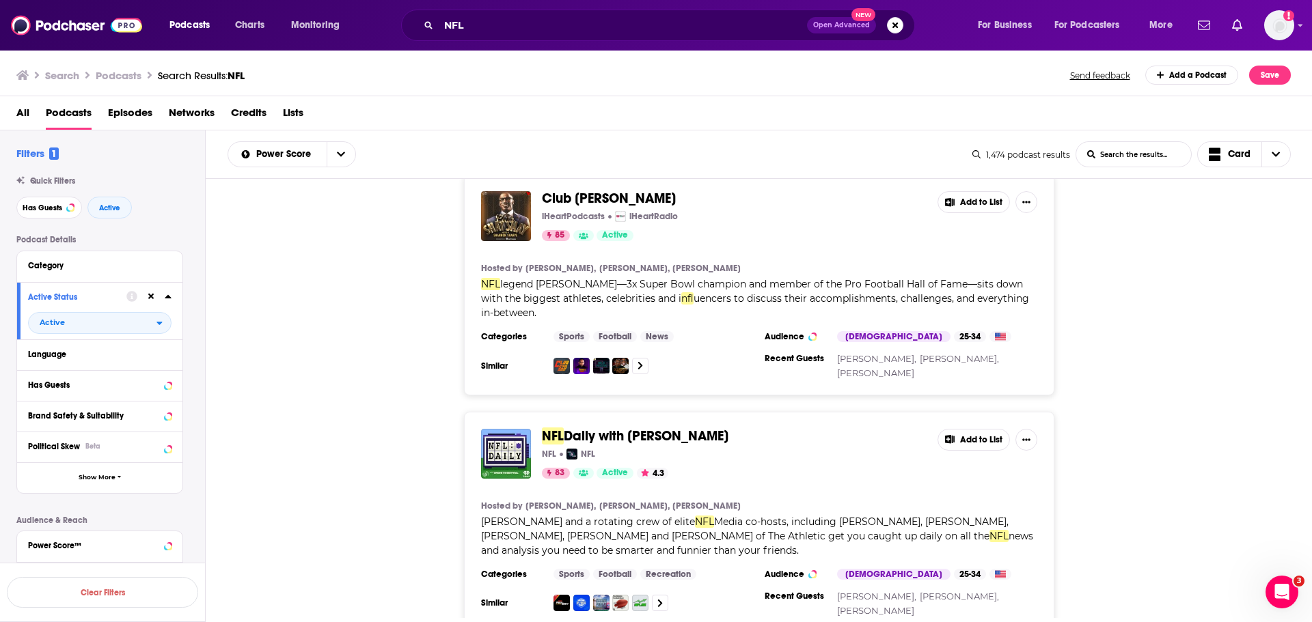
copy span "[PERSON_NAME]"
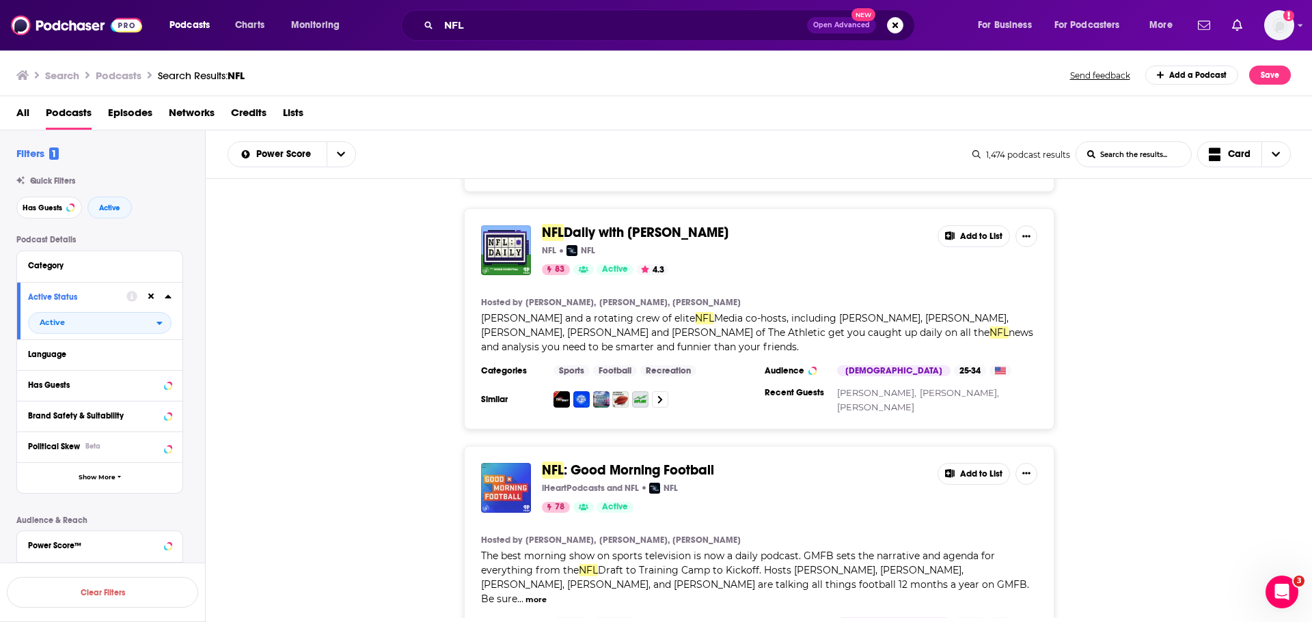
scroll to position [478, 0]
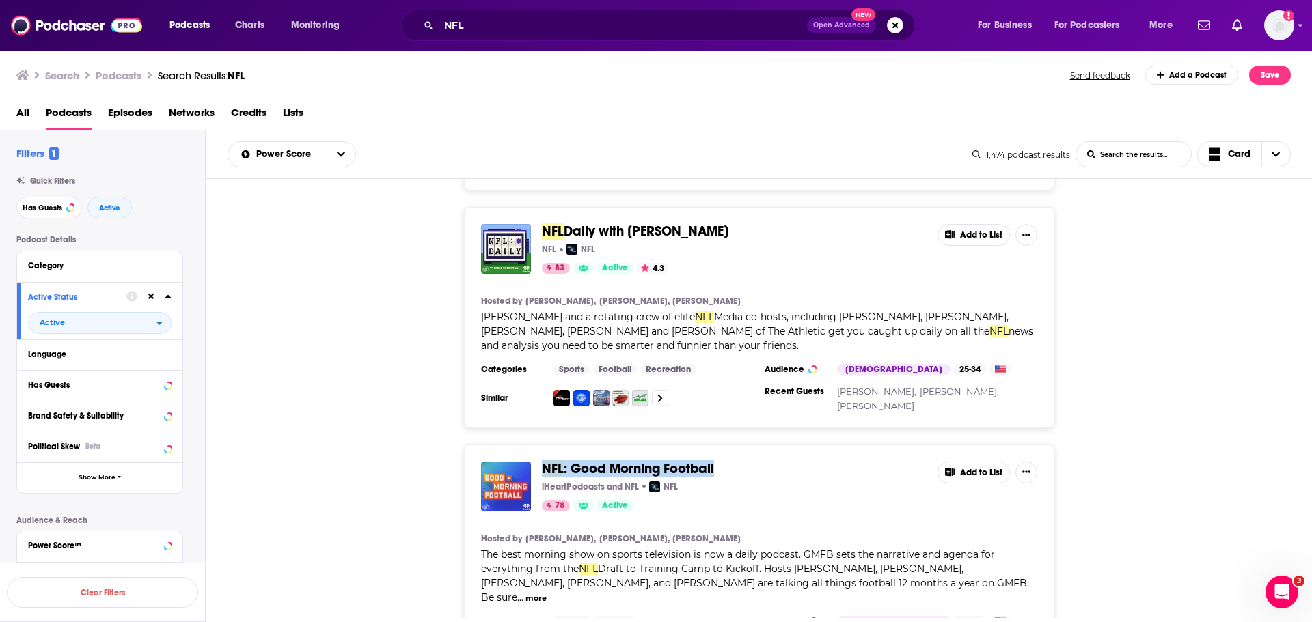
drag, startPoint x: 747, startPoint y: 460, endPoint x: 542, endPoint y: 451, distance: 205.8
click at [542, 376] on span "NFL : Good Morning Football" at bounding box center [734, 469] width 385 height 15
copy span "NFL : Good Morning Football"
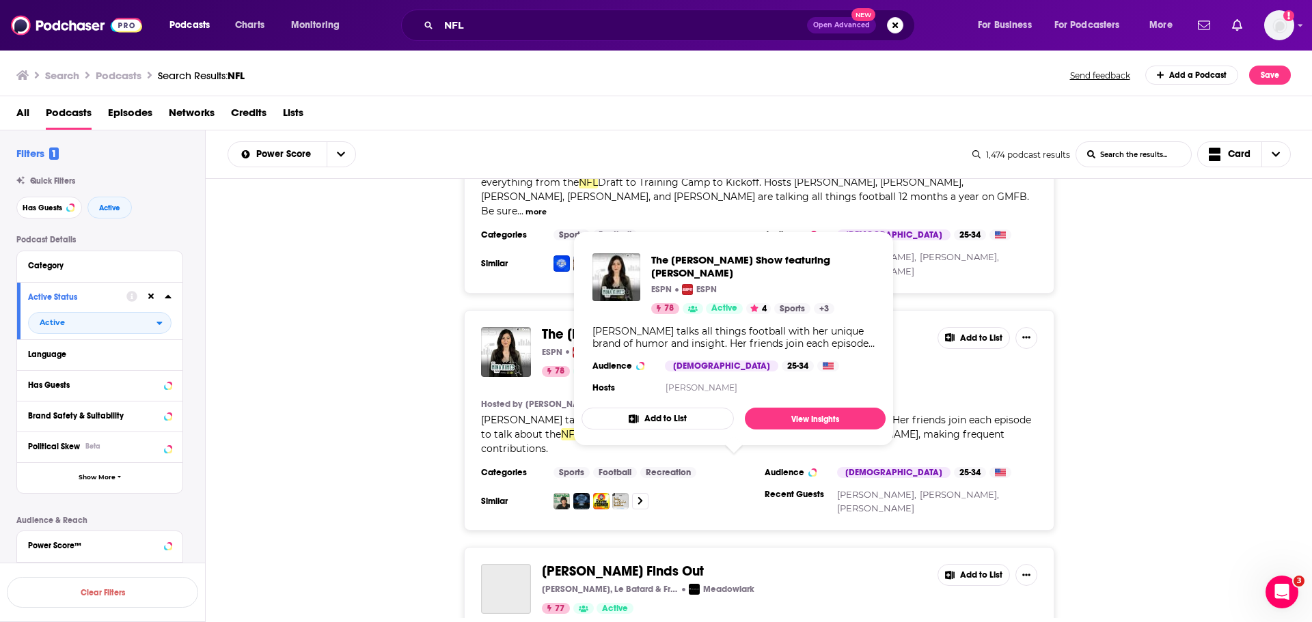
scroll to position [956, 0]
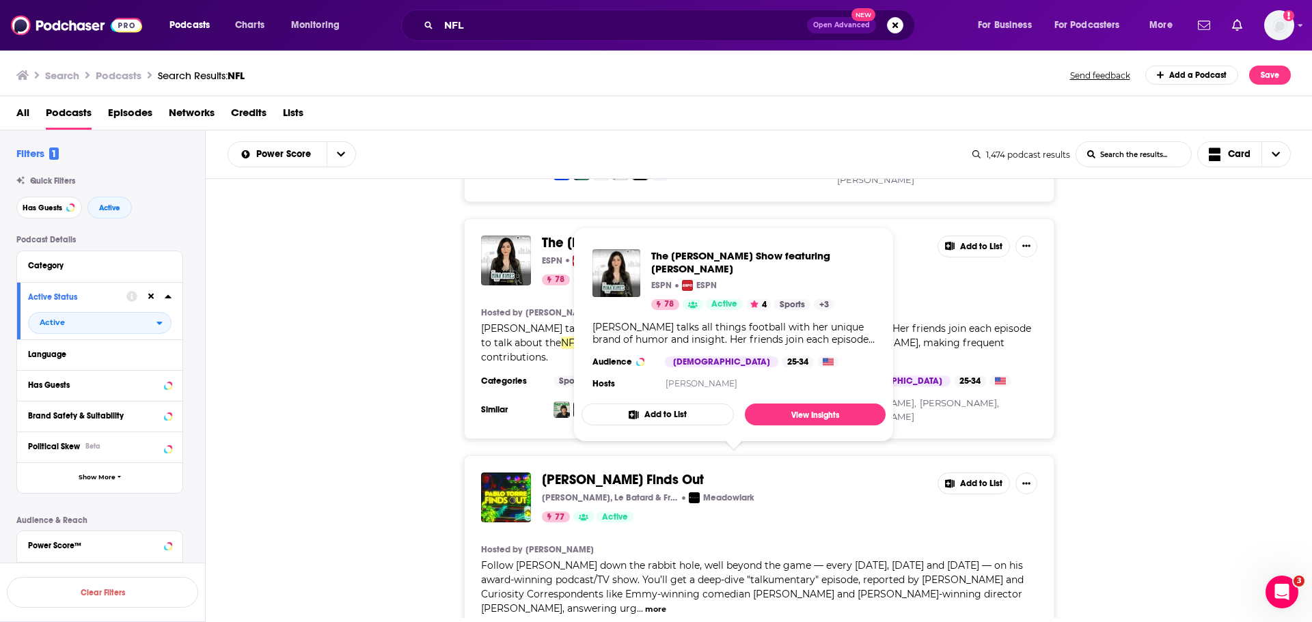
click at [374, 376] on div "The [PERSON_NAME] Show featuring [PERSON_NAME] ESPN ESPN 78 Active 4 Add to Lis…" at bounding box center [759, 329] width 1107 height 221
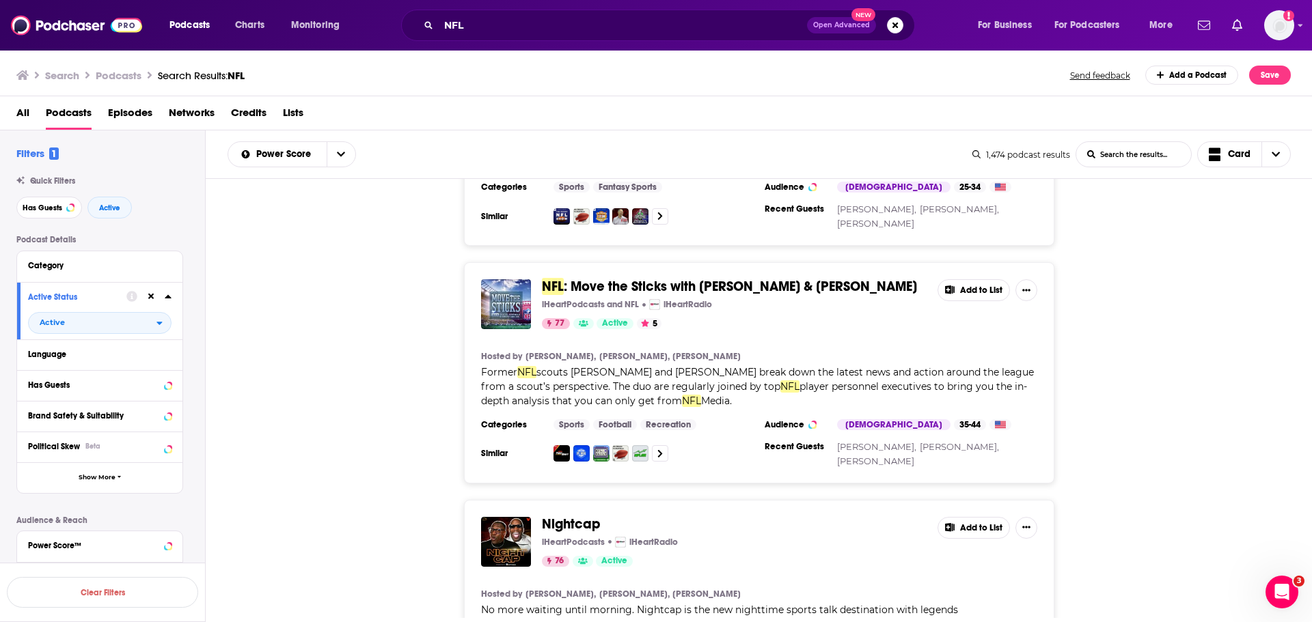
scroll to position [1708, 0]
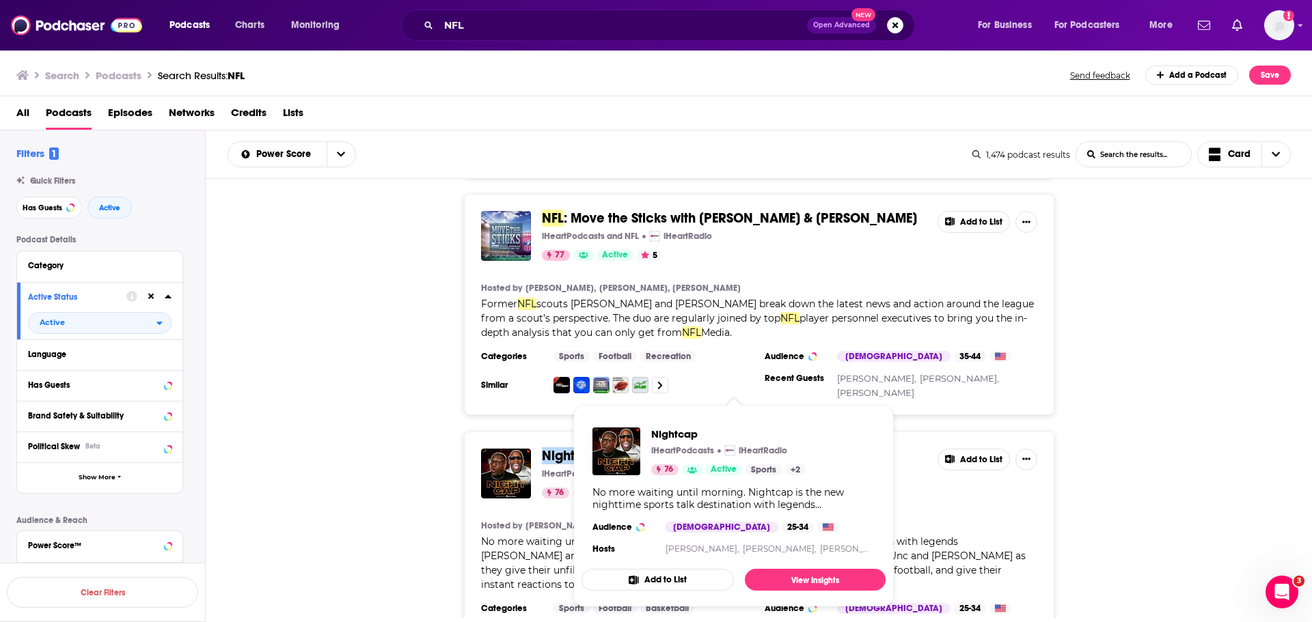
drag, startPoint x: 609, startPoint y: 385, endPoint x: 544, endPoint y: 380, distance: 65.1
click at [544, 376] on span "Nightcap" at bounding box center [734, 456] width 385 height 15
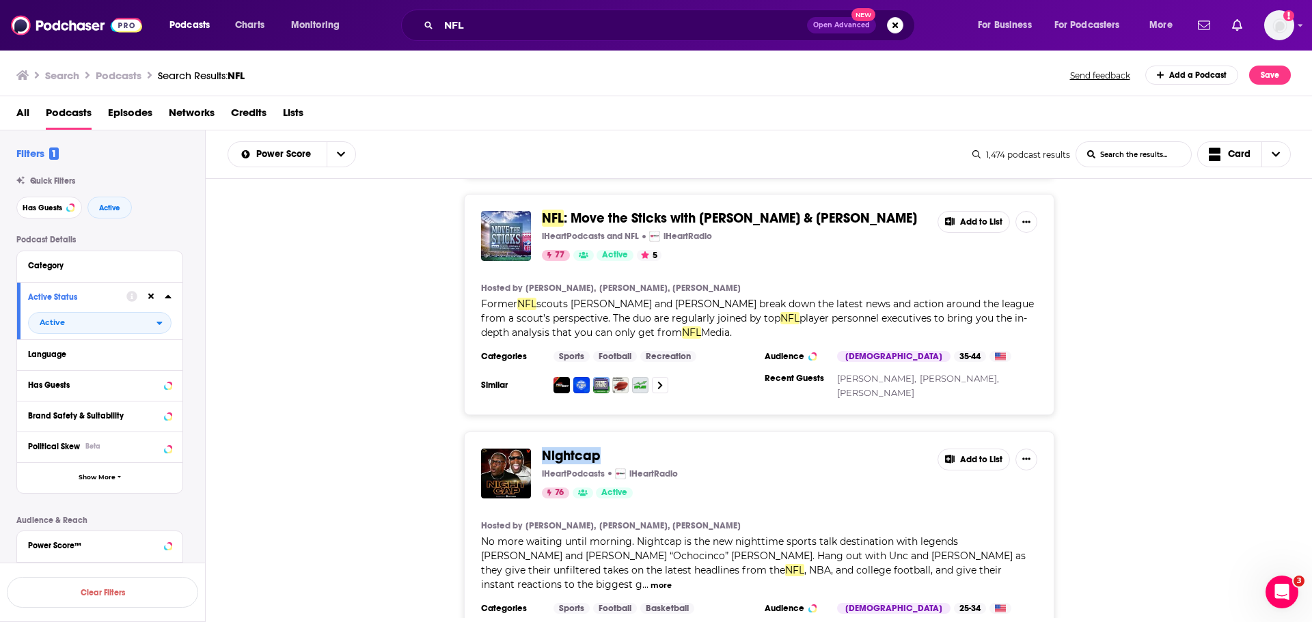
copy span "Nightcap"
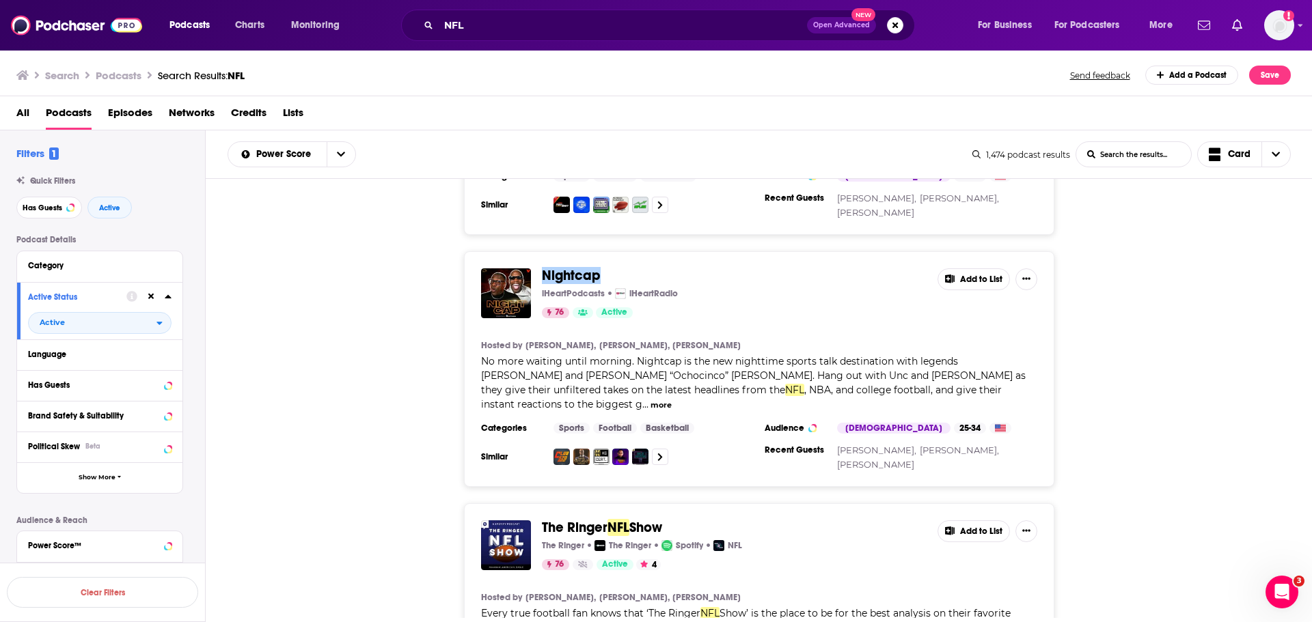
scroll to position [1913, 0]
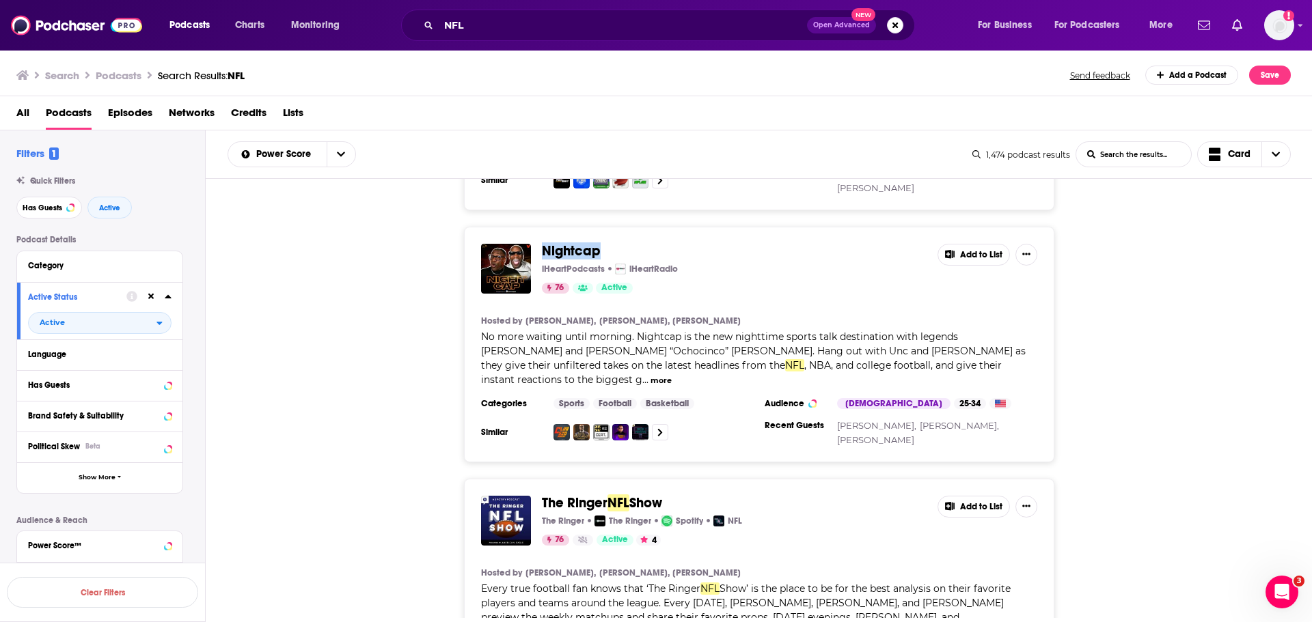
drag, startPoint x: 730, startPoint y: 417, endPoint x: 542, endPoint y: 413, distance: 187.9
click at [542, 376] on span "The Ringer NFL Show" at bounding box center [734, 503] width 385 height 15
copy span "The Ringer NFL Show"
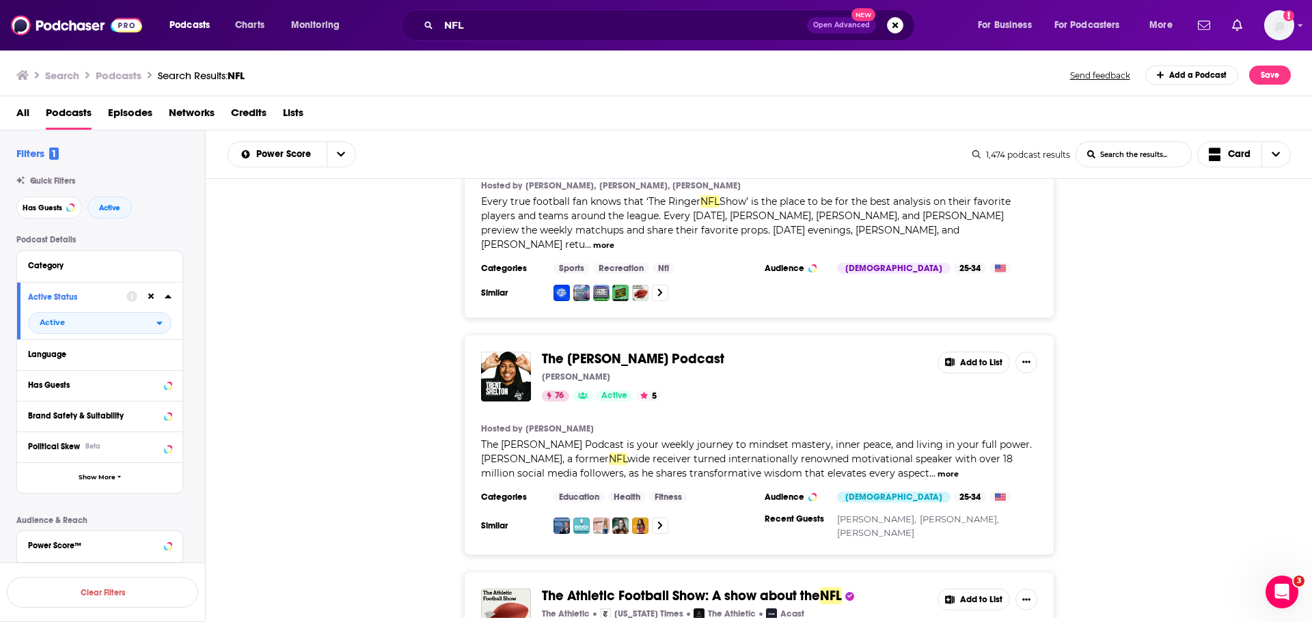
scroll to position [2322, 0]
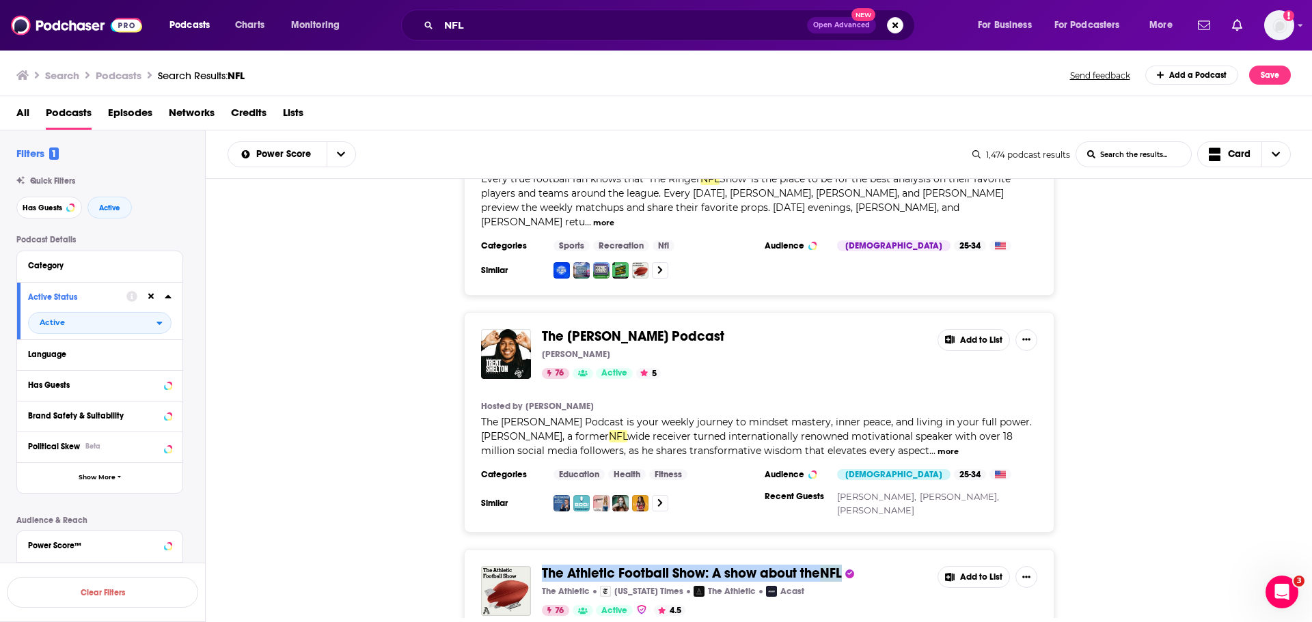
drag, startPoint x: 846, startPoint y: 469, endPoint x: 540, endPoint y: 466, distance: 306.0
click at [540, 376] on div "The Athletic Football Show: A show about the NFL The Athletic New York Times Th…" at bounding box center [759, 591] width 556 height 50
copy span "The Athletic Football Show: A show about the NFL"
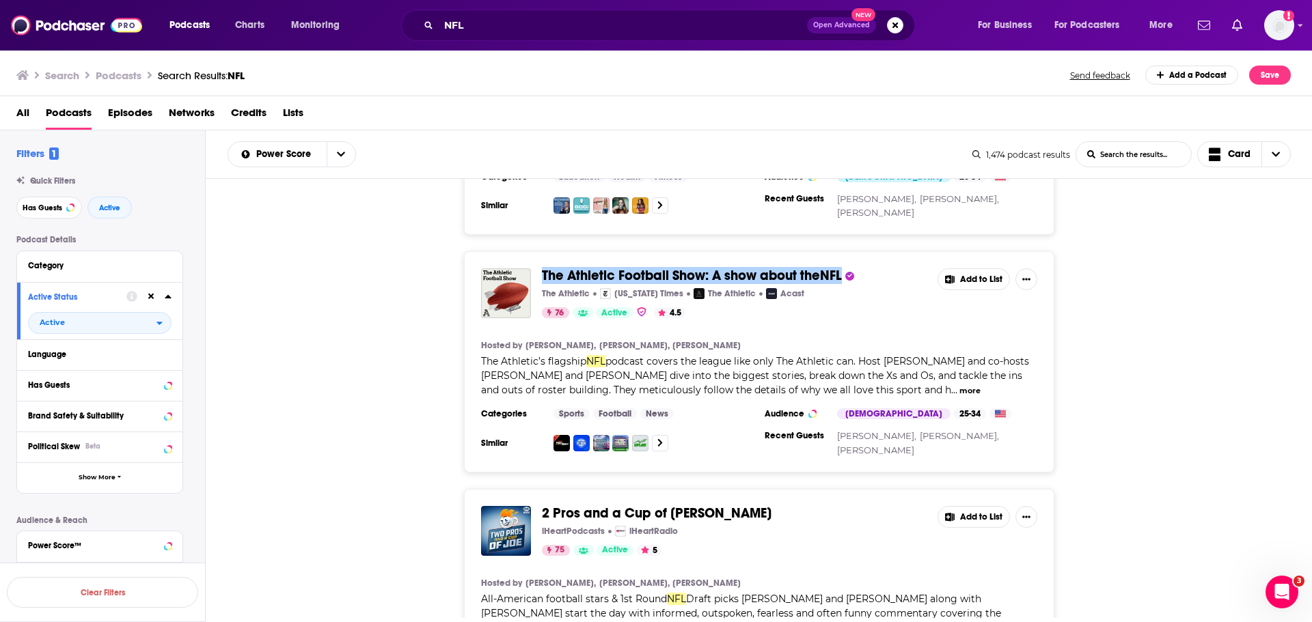
scroll to position [2664, 0]
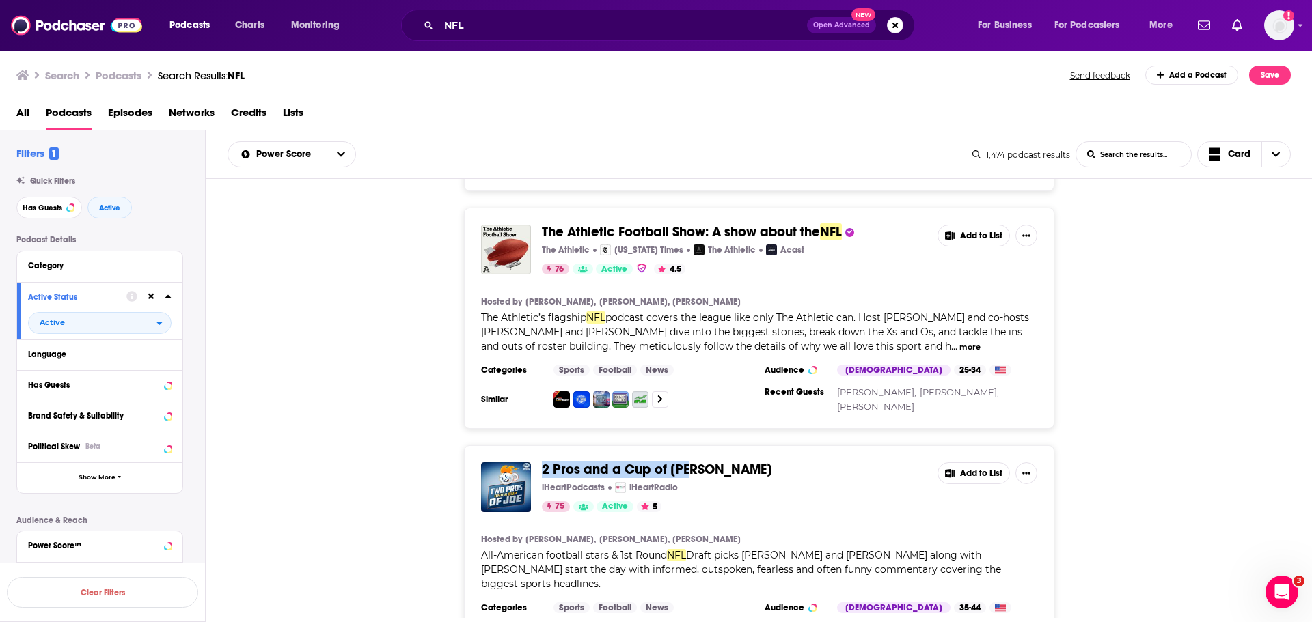
drag, startPoint x: 717, startPoint y: 365, endPoint x: 541, endPoint y: 364, distance: 176.2
click at [541, 376] on div "2 Pros and a Cup of Joe iHeartPodcasts iHeartRadio 75 Active 5 Add to List" at bounding box center [759, 487] width 556 height 50
copy span "2 Pros and a Cup of Joe"
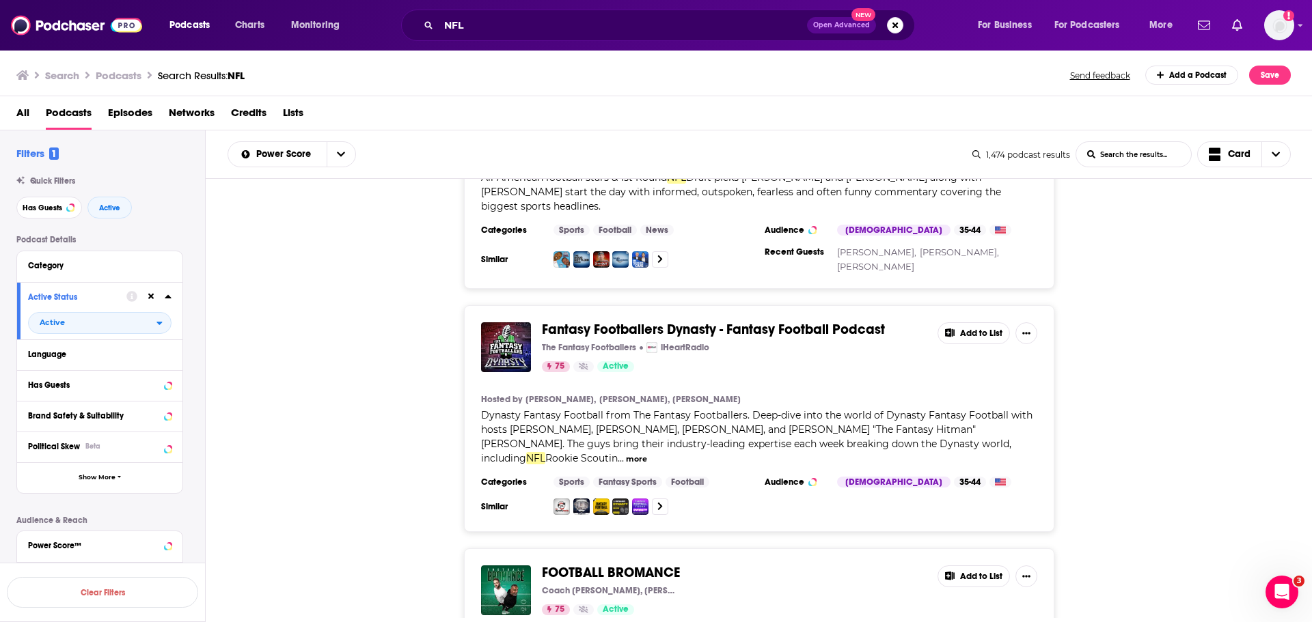
scroll to position [3074, 0]
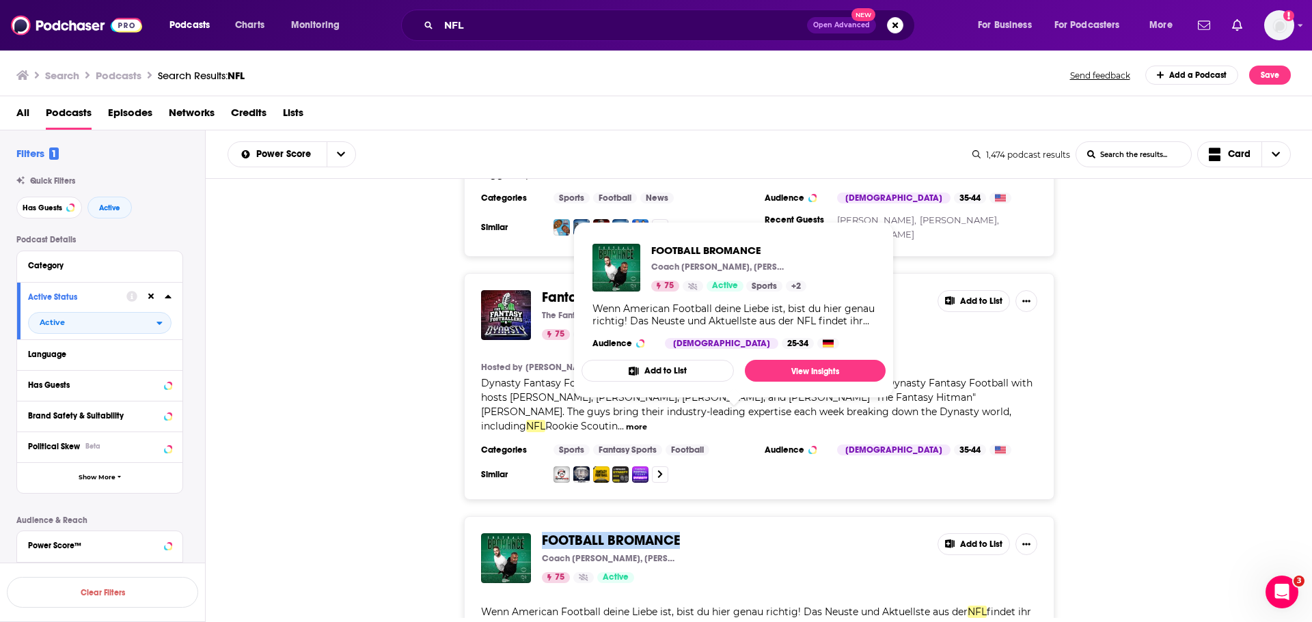
drag, startPoint x: 694, startPoint y: 417, endPoint x: 542, endPoint y: 421, distance: 151.7
click at [542, 376] on span "FOOTBALL BROMANCE" at bounding box center [734, 540] width 385 height 15
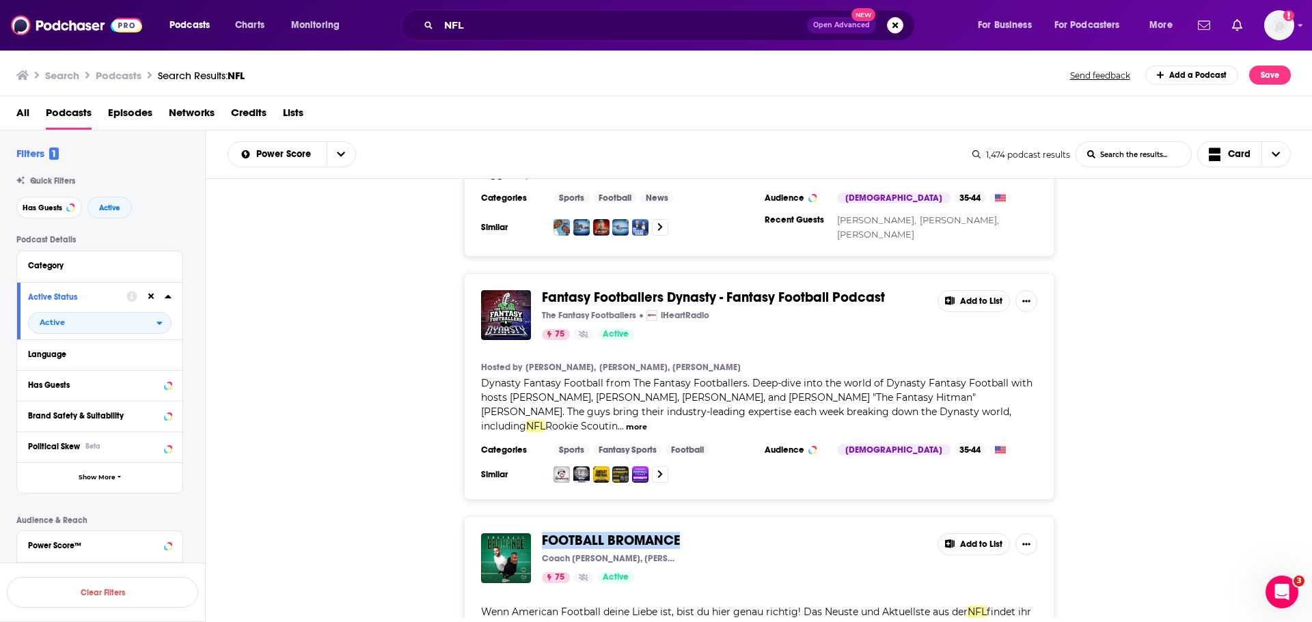
copy span "FOOTBALL BROMANCE"
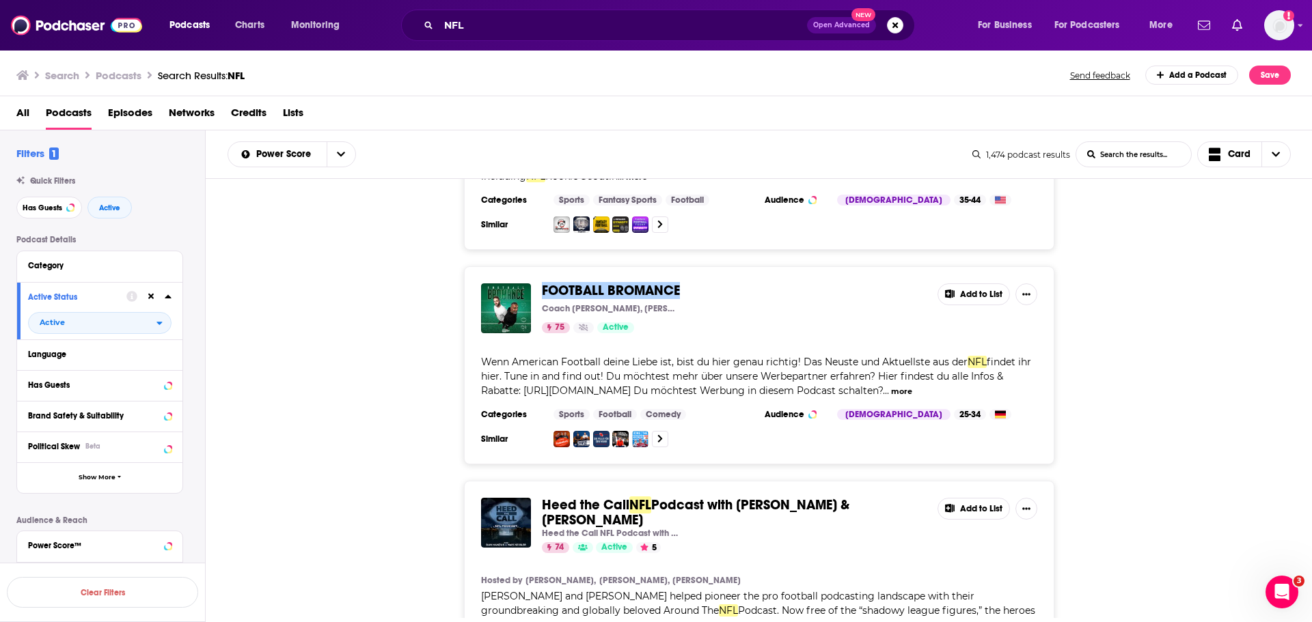
scroll to position [3347, 0]
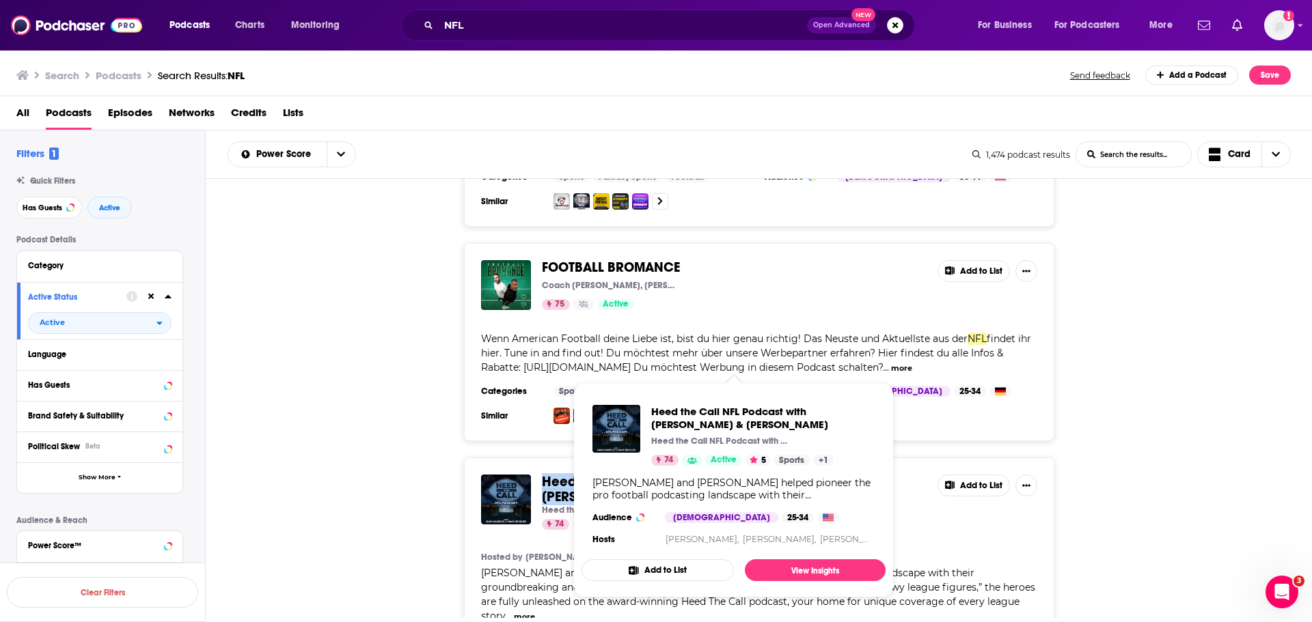
drag, startPoint x: 915, startPoint y: 358, endPoint x: 545, endPoint y: 352, distance: 370.3
click at [545, 376] on span "Heed the Call NFL Podcast with Dan Hanzus & Marc Sessler" at bounding box center [734, 490] width 385 height 30
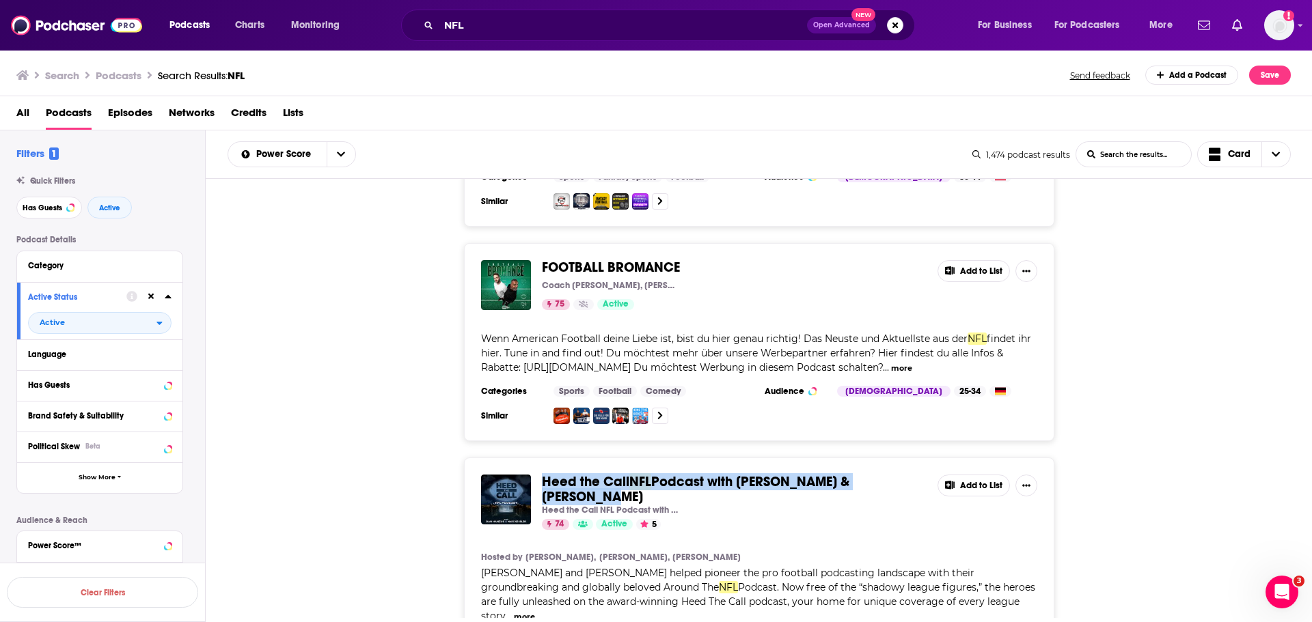
copy span "Heed the Call NFL Podcast with Dan Hanzus & Marc Sessler"
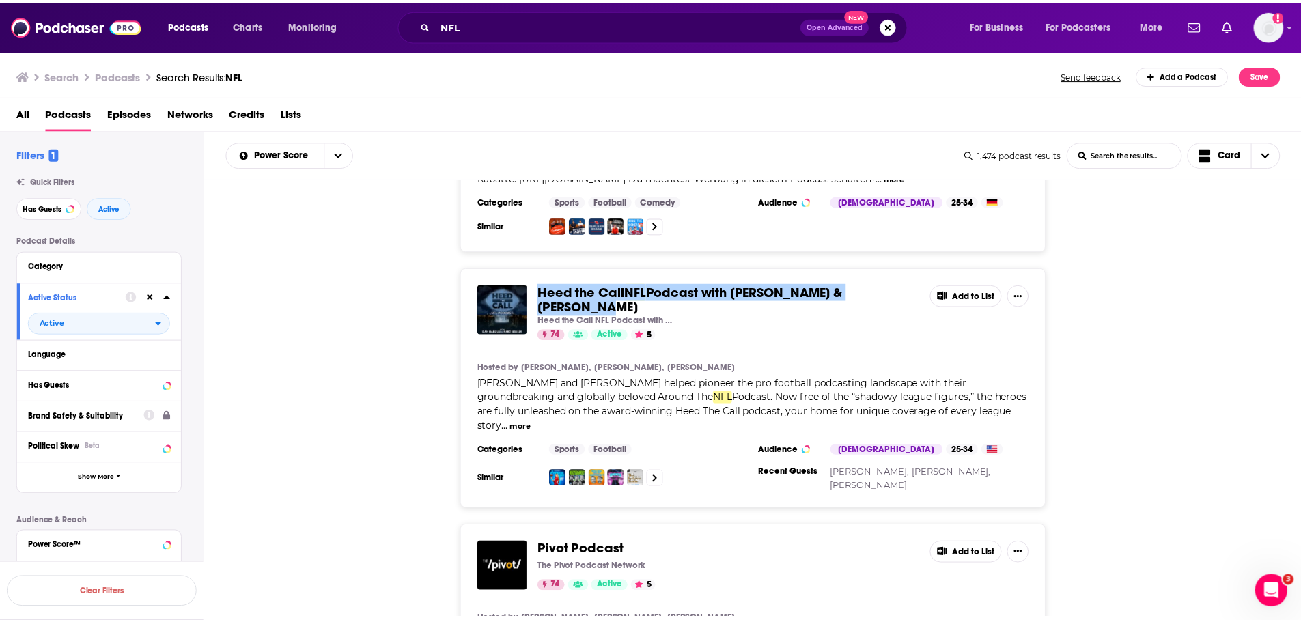
scroll to position [3552, 0]
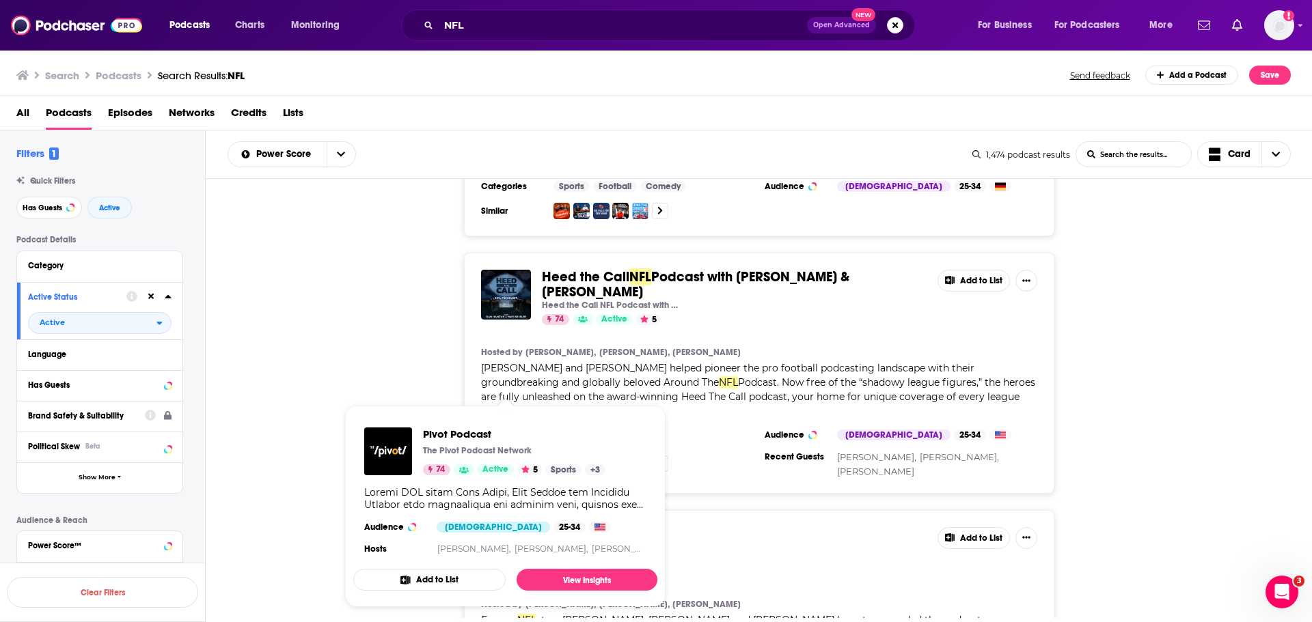
click at [408, 314] on div "Heed the Call NFL Podcast with Dan Hanzus & Marc Sessler Heed the Call NFL Podc…" at bounding box center [759, 373] width 1107 height 241
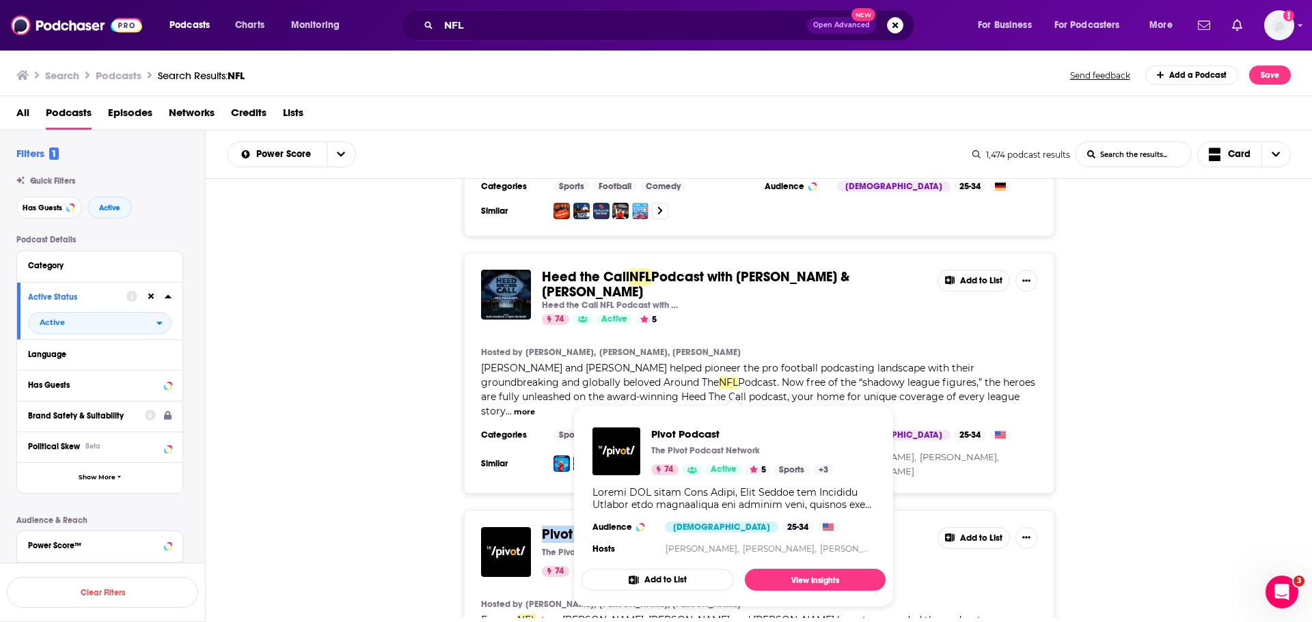
drag, startPoint x: 650, startPoint y: 381, endPoint x: 542, endPoint y: 380, distance: 107.9
click at [542, 376] on span "Pivot Podcast" at bounding box center [734, 534] width 385 height 15
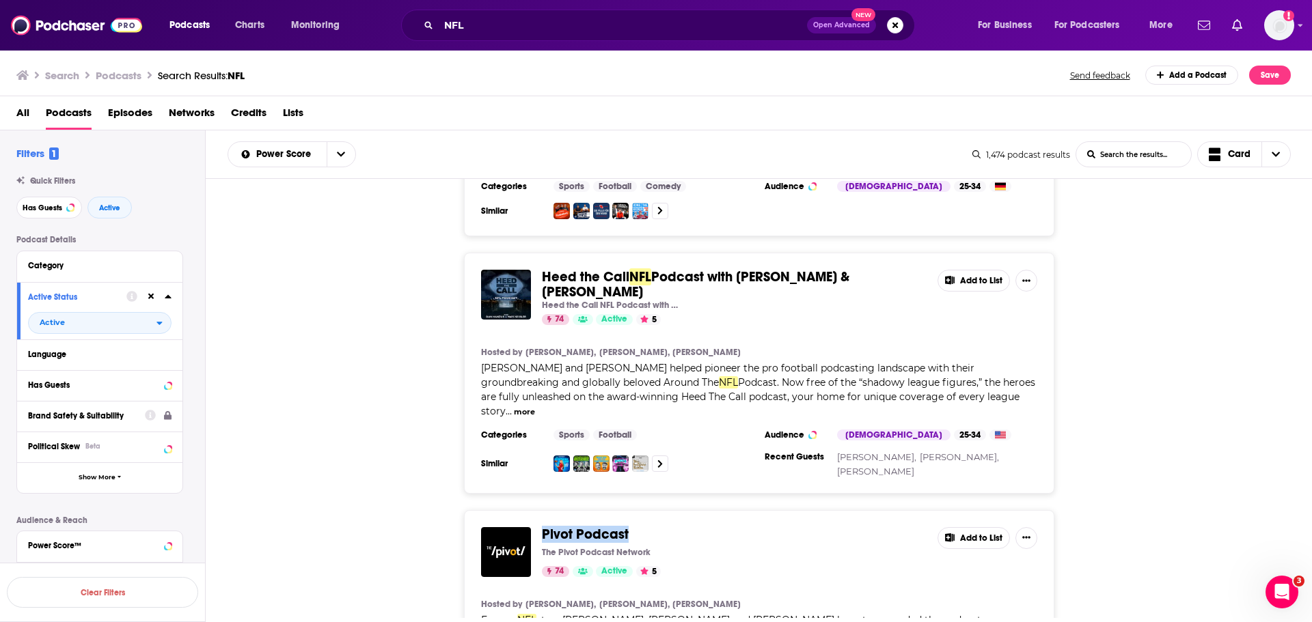
copy span "Pivot Podcast"
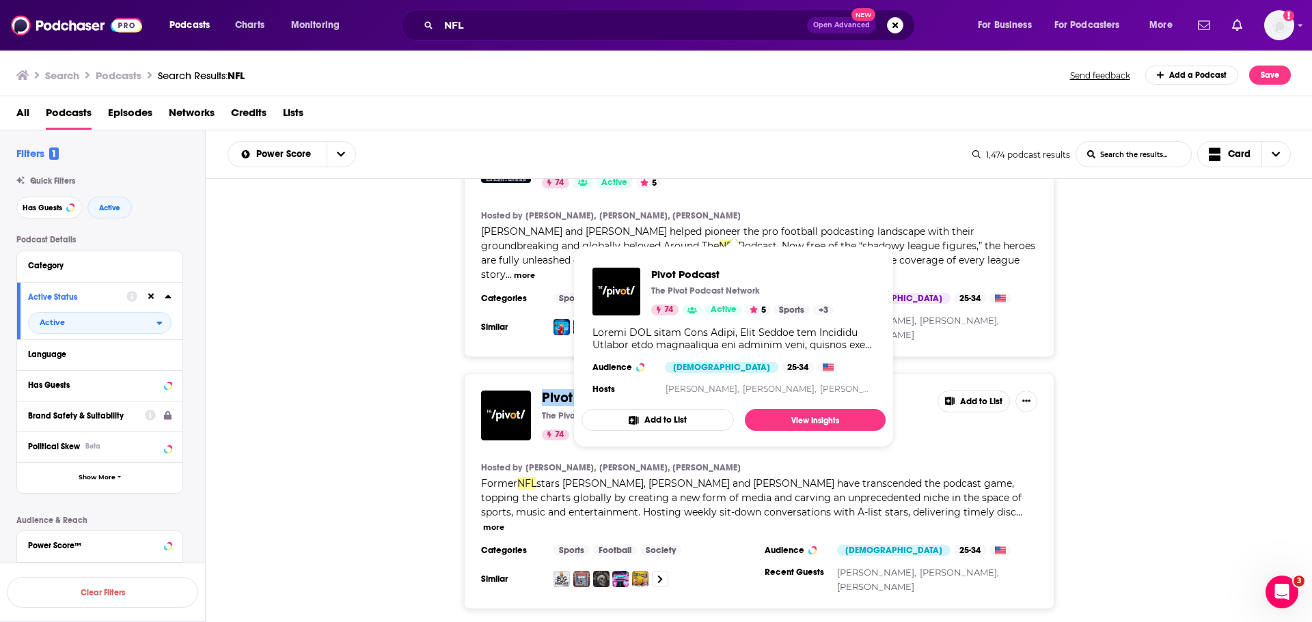
scroll to position [3757, 0]
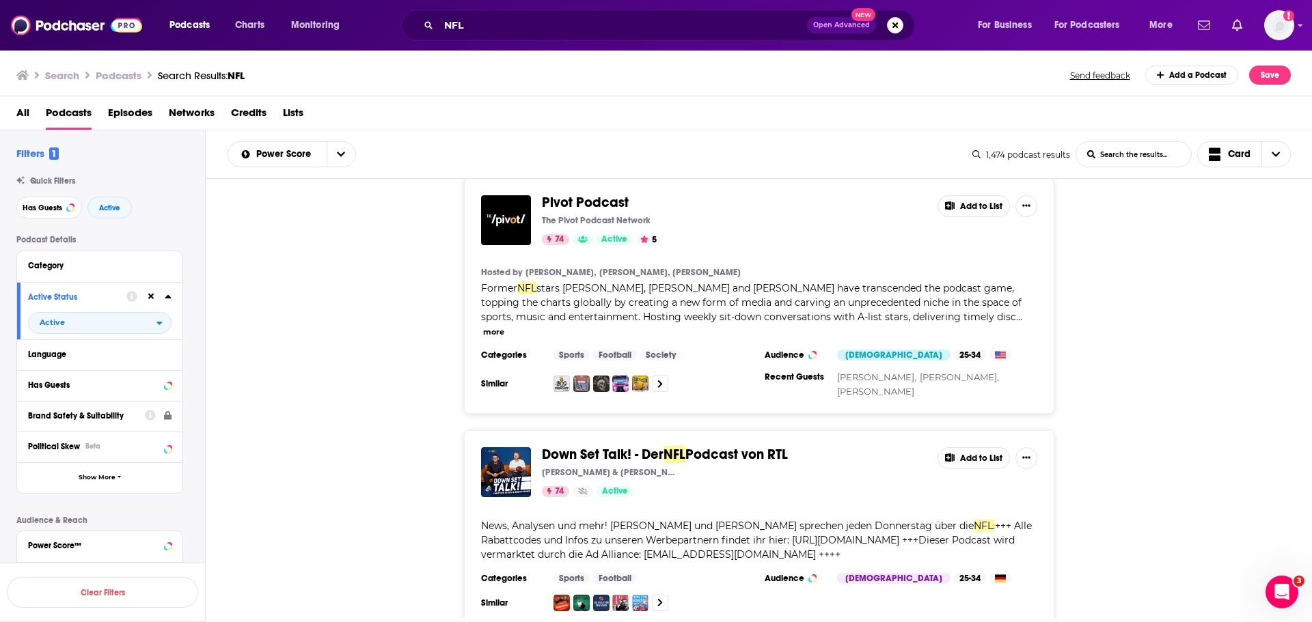
scroll to position [3962, 0]
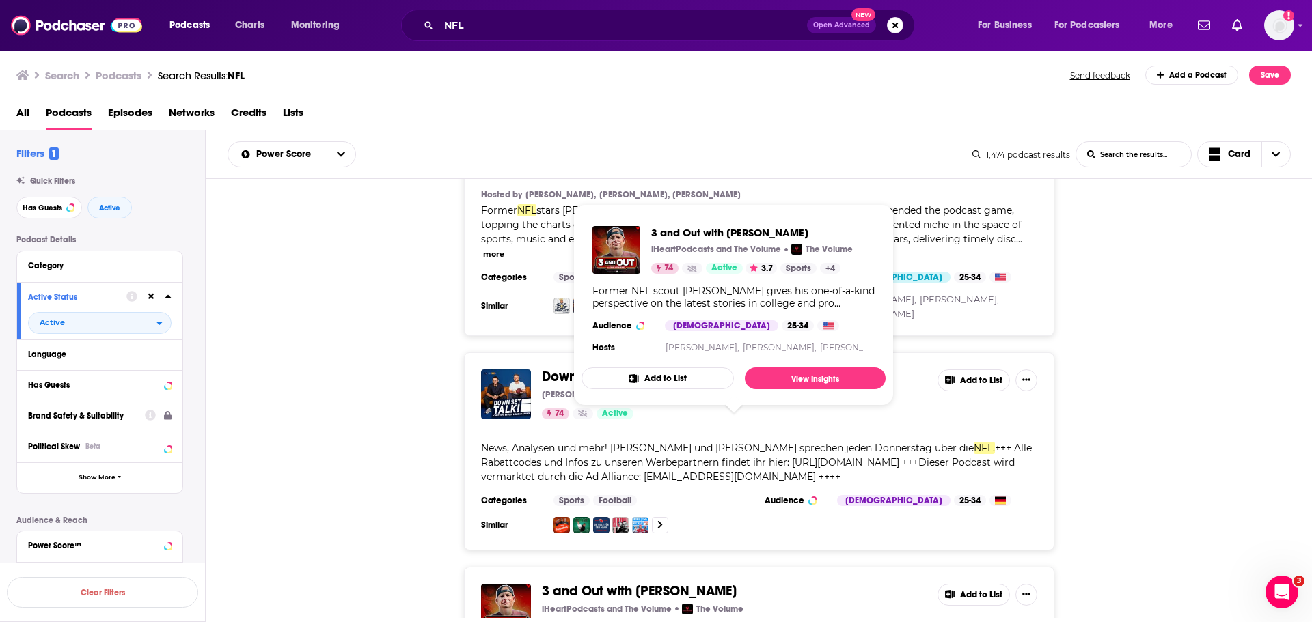
drag, startPoint x: 779, startPoint y: 432, endPoint x: 543, endPoint y: 429, distance: 236.4
click at [543, 376] on span "3 and Out with [PERSON_NAME]" at bounding box center [734, 591] width 385 height 15
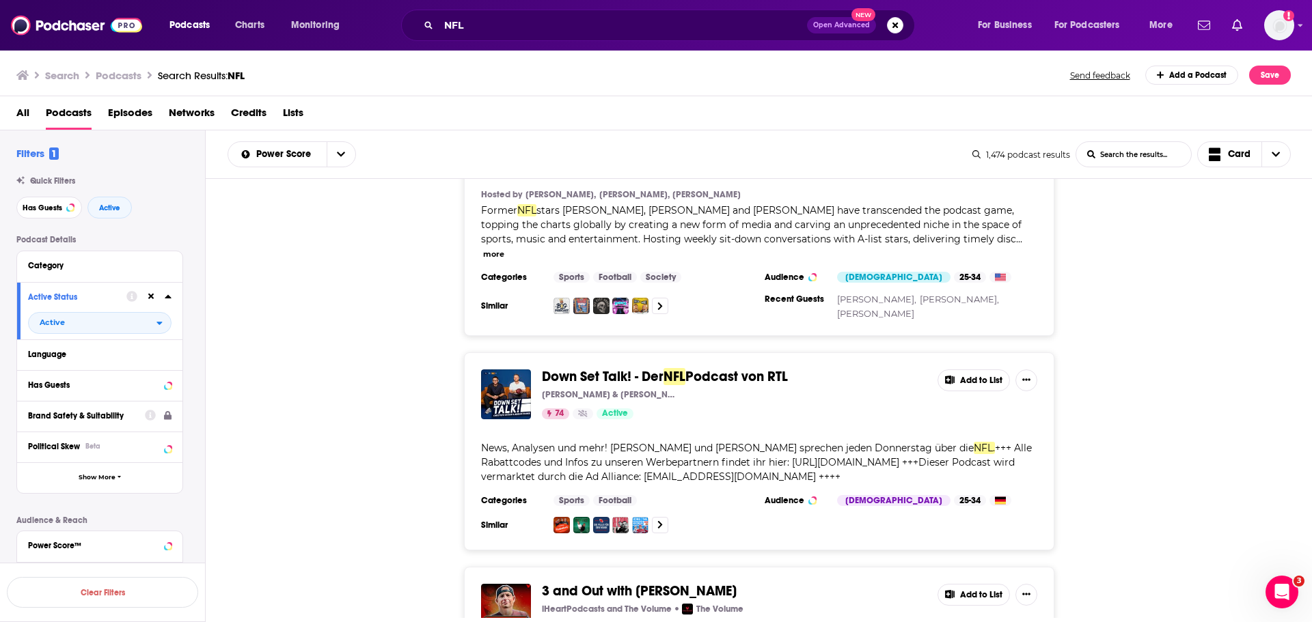
copy span "3 and Out with [PERSON_NAME]"
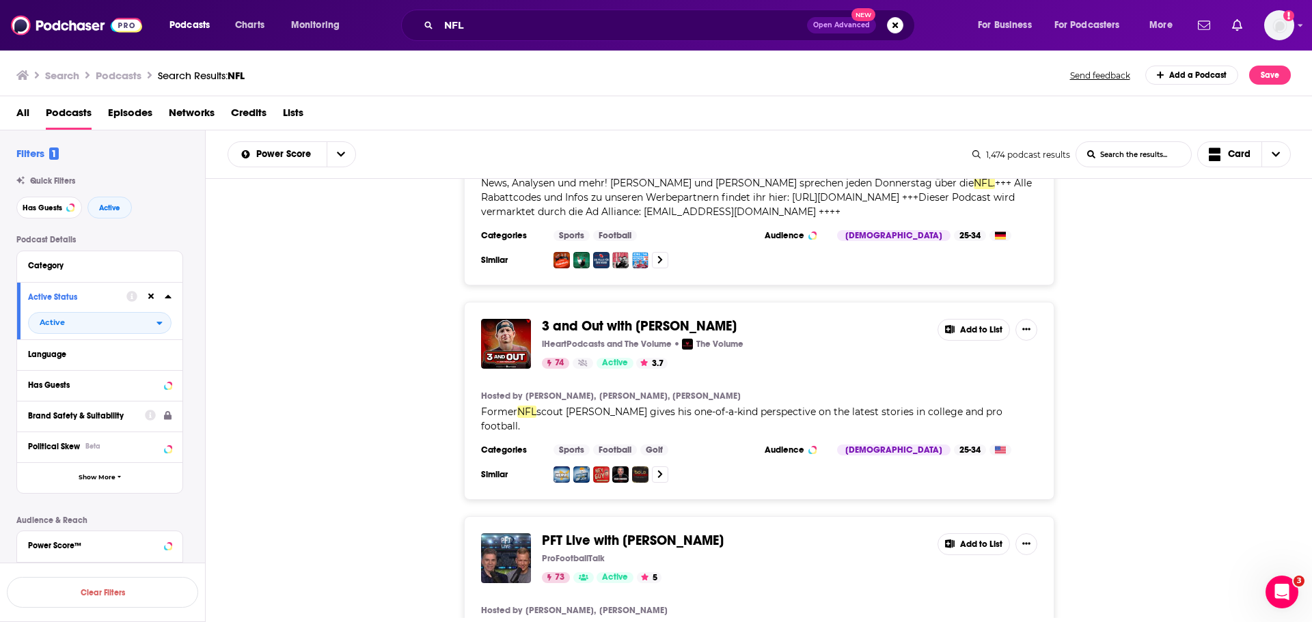
scroll to position [4235, 0]
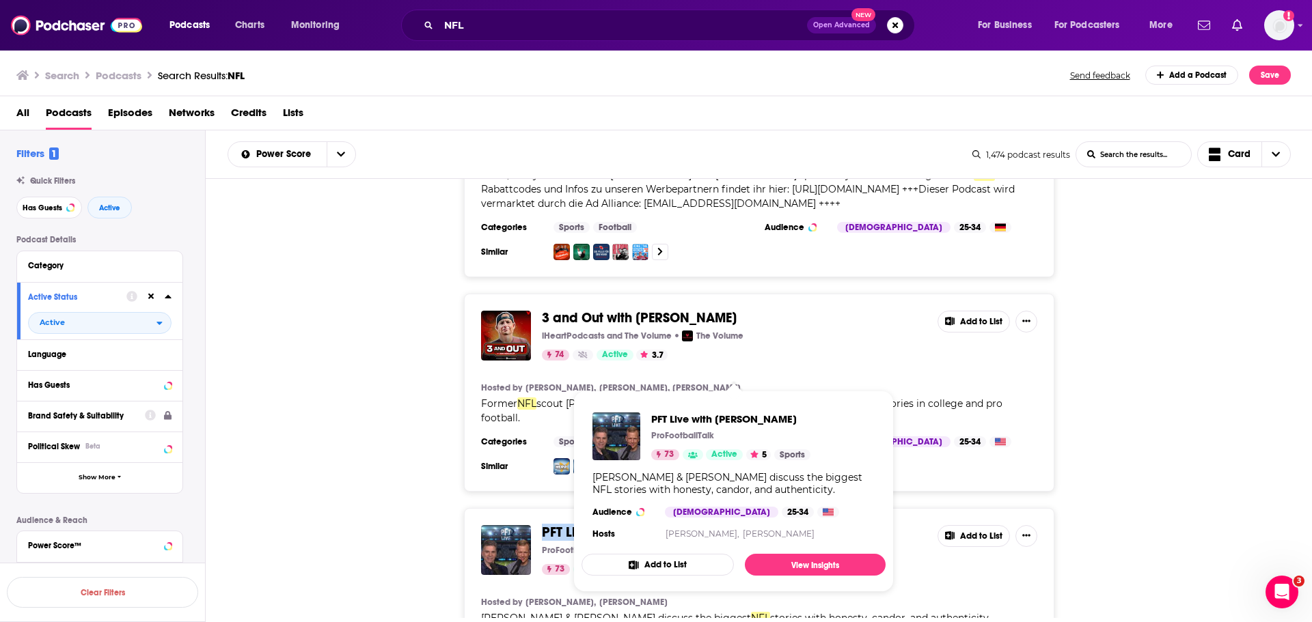
drag, startPoint x: 723, startPoint y: 367, endPoint x: 544, endPoint y: 367, distance: 178.3
click at [544, 376] on span "PFT Live with [PERSON_NAME]" at bounding box center [734, 532] width 385 height 15
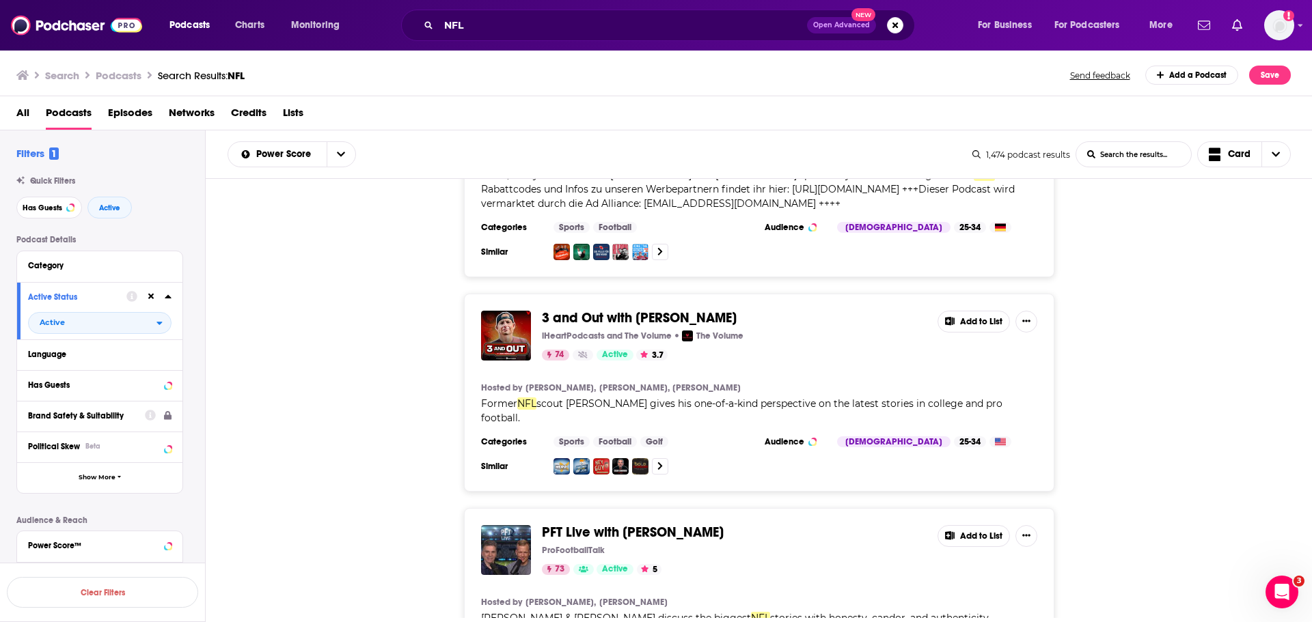
click at [382, 376] on div "PFT Live with Mike Florio ProFootballTalk 73 Active 5 Add to List Hosted by Mik…" at bounding box center [759, 604] width 1107 height 193
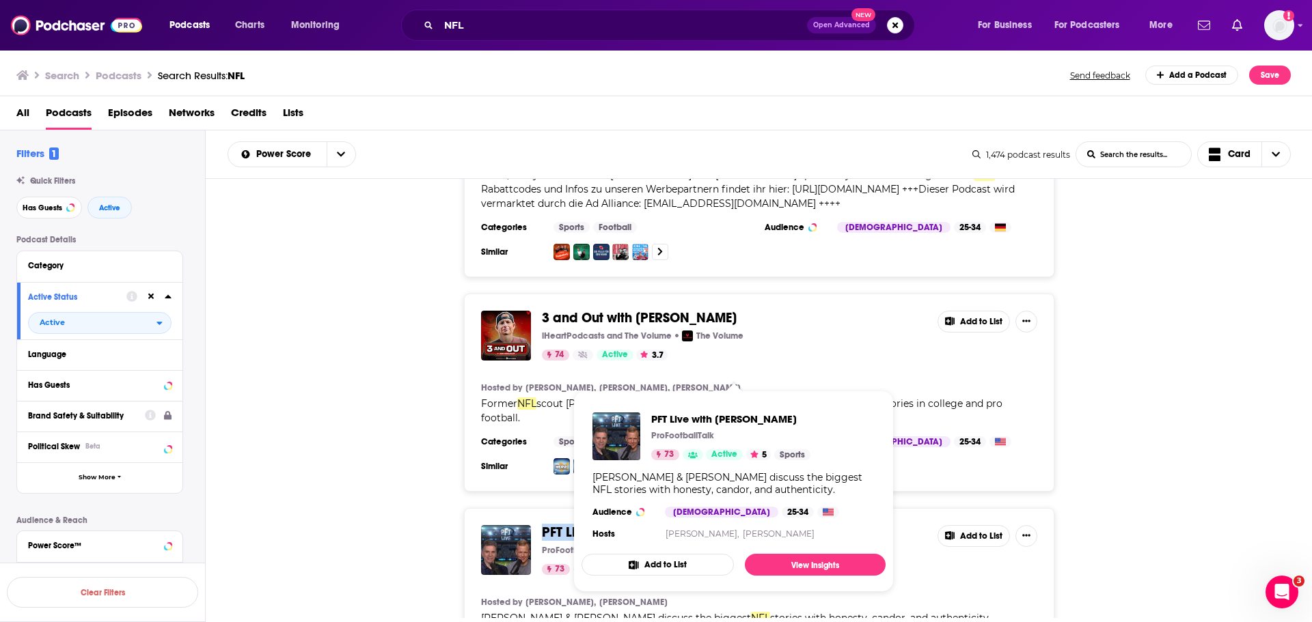
drag, startPoint x: 702, startPoint y: 369, endPoint x: 542, endPoint y: 365, distance: 159.2
click at [542, 376] on span "PFT Live with [PERSON_NAME]" at bounding box center [734, 532] width 385 height 15
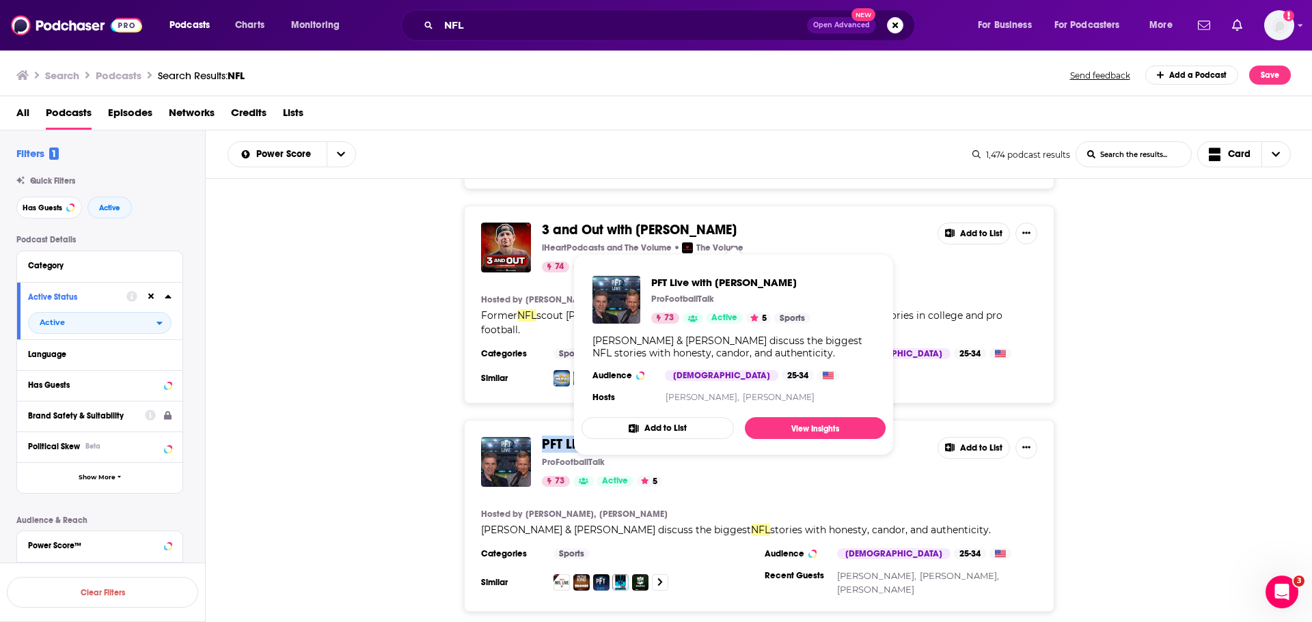
scroll to position [4372, 0]
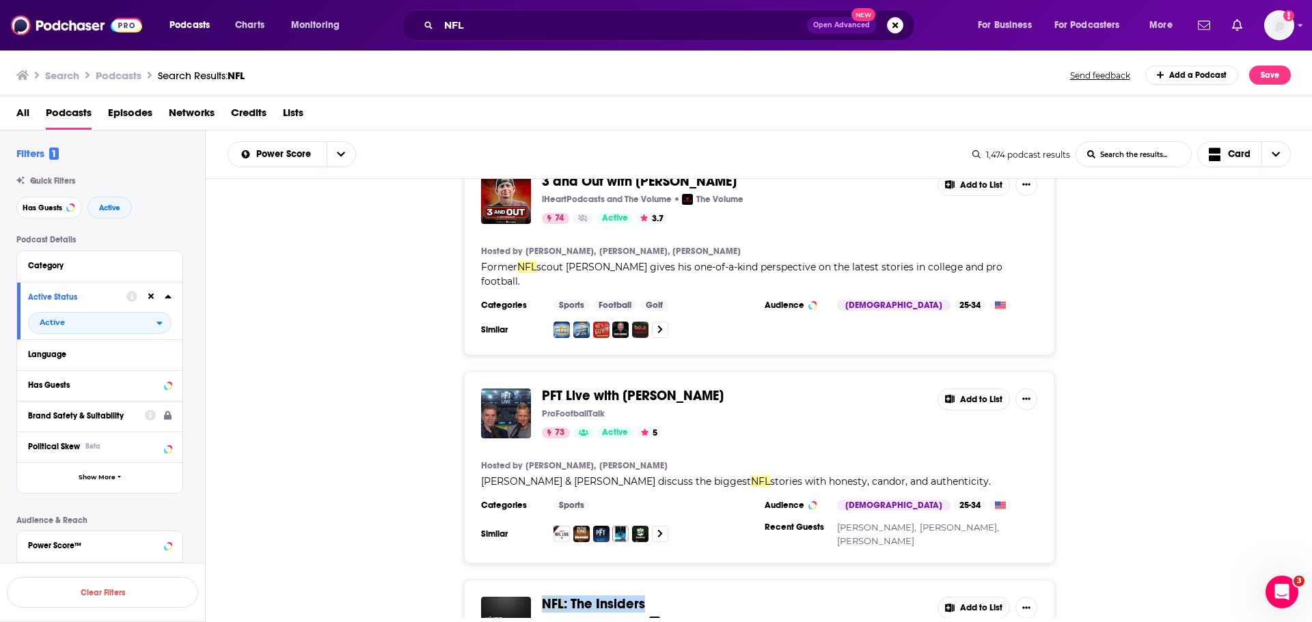
drag, startPoint x: 704, startPoint y: 439, endPoint x: 536, endPoint y: 440, distance: 167.4
click at [536, 376] on div "NFL : The Insiders iHeartPodcasts and NFL NFL 72 Active 4.4 Add to List" at bounding box center [759, 622] width 556 height 50
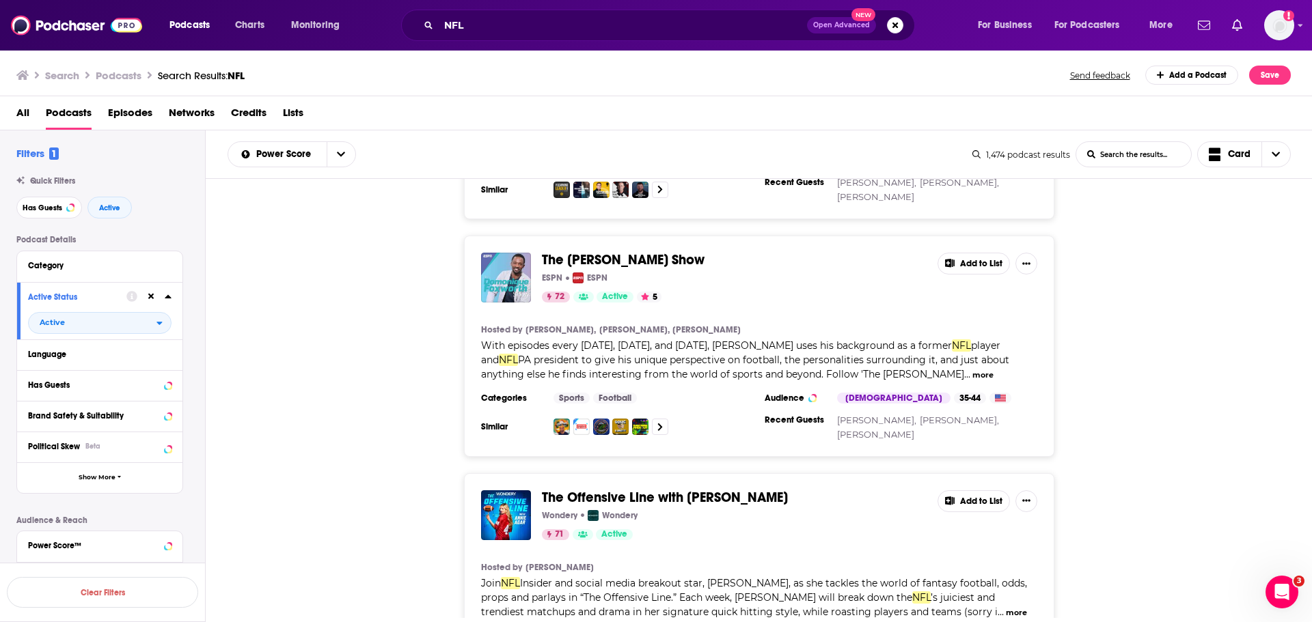
scroll to position [5260, 0]
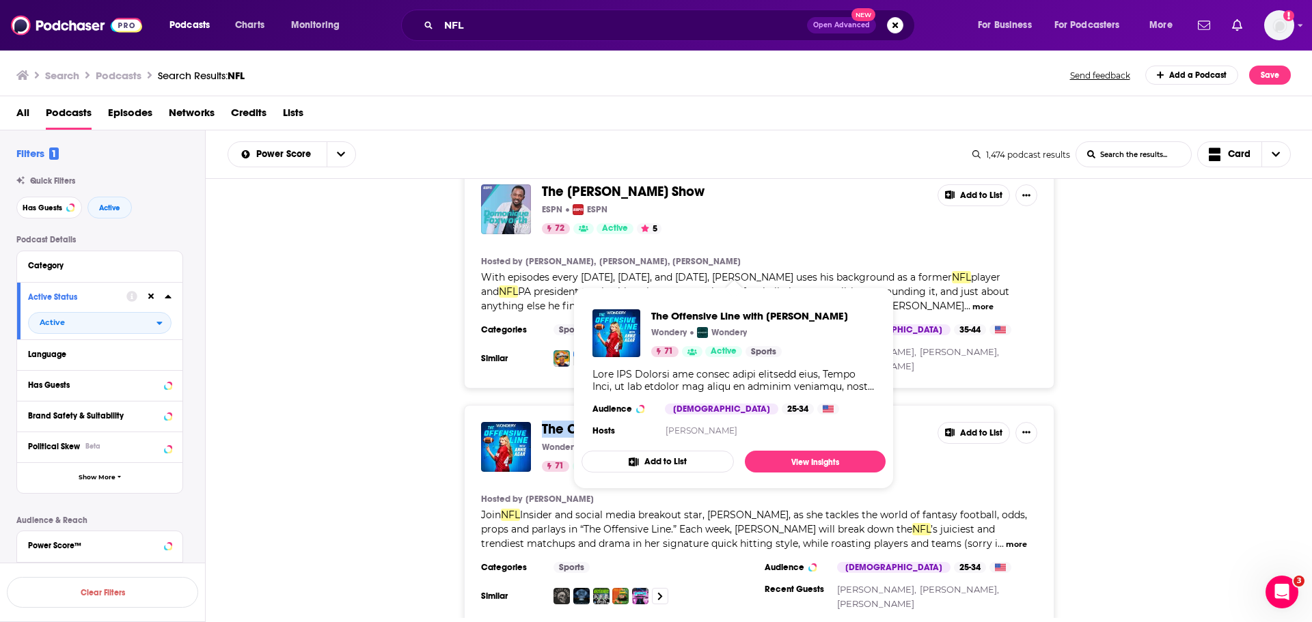
drag, startPoint x: 804, startPoint y: 264, endPoint x: 544, endPoint y: 264, distance: 259.6
click at [544, 376] on span "The Offensive Line with [PERSON_NAME]" at bounding box center [734, 429] width 385 height 15
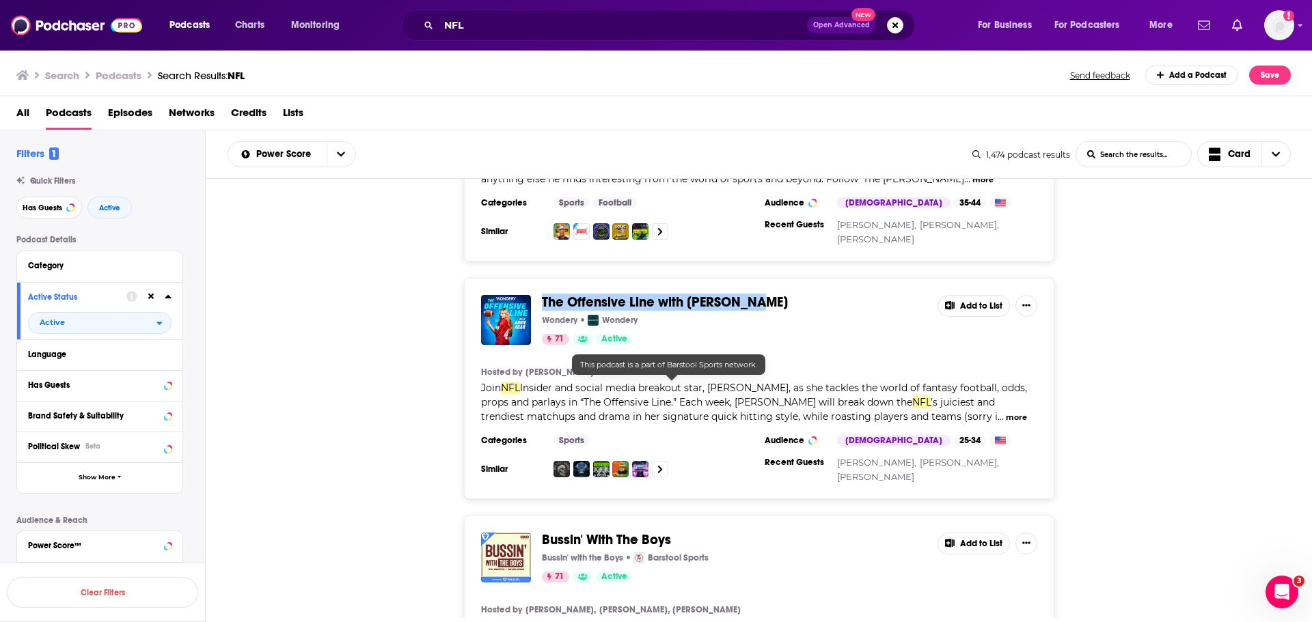
scroll to position [5396, 0]
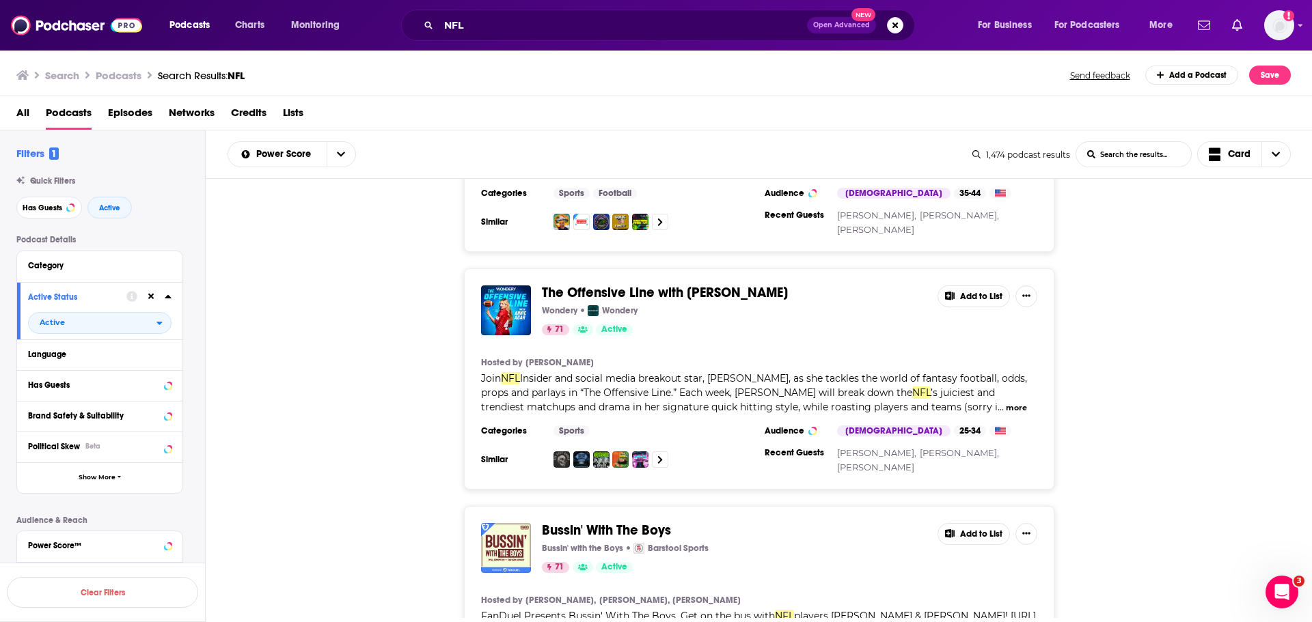
drag, startPoint x: 245, startPoint y: 333, endPoint x: 275, endPoint y: 333, distance: 29.4
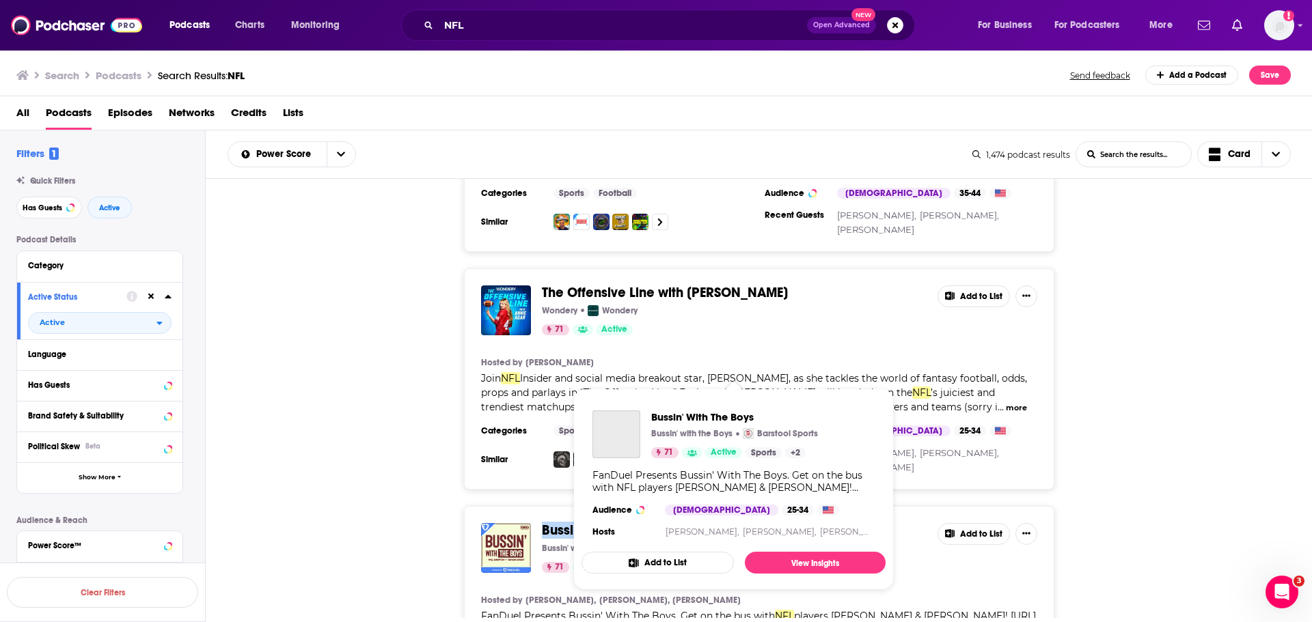
drag, startPoint x: 701, startPoint y: 365, endPoint x: 544, endPoint y: 366, distance: 156.4
click at [544, 376] on span "Bussin' With The Boys" at bounding box center [734, 530] width 385 height 15
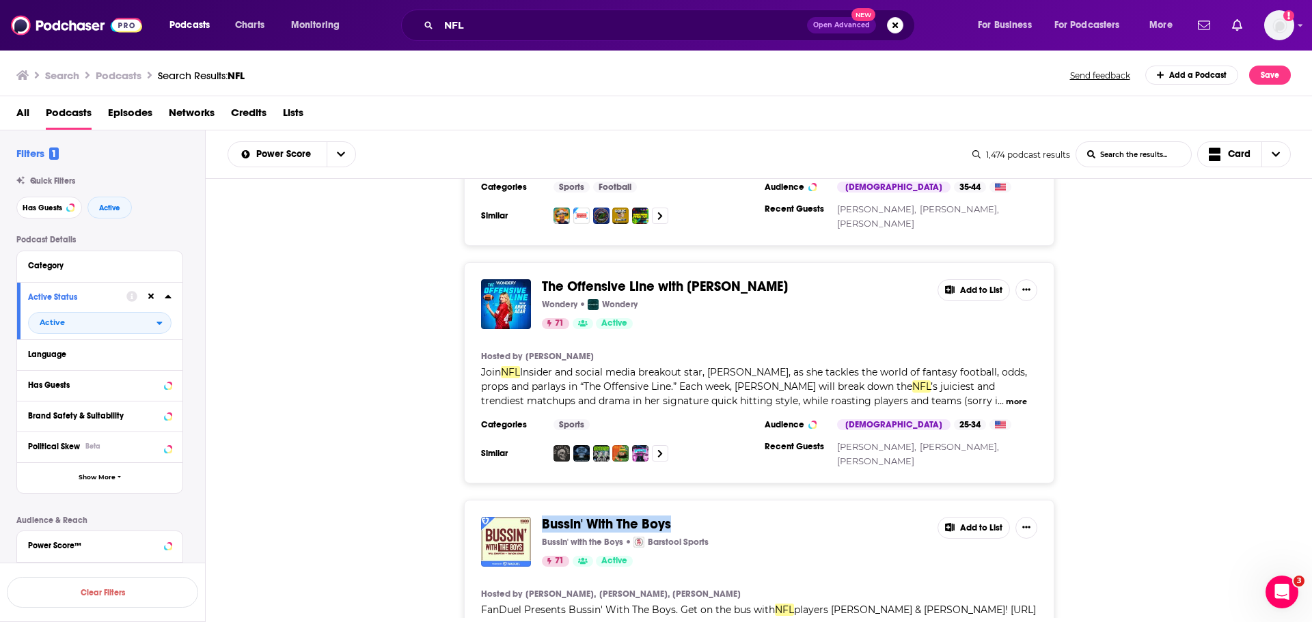
scroll to position [5404, 0]
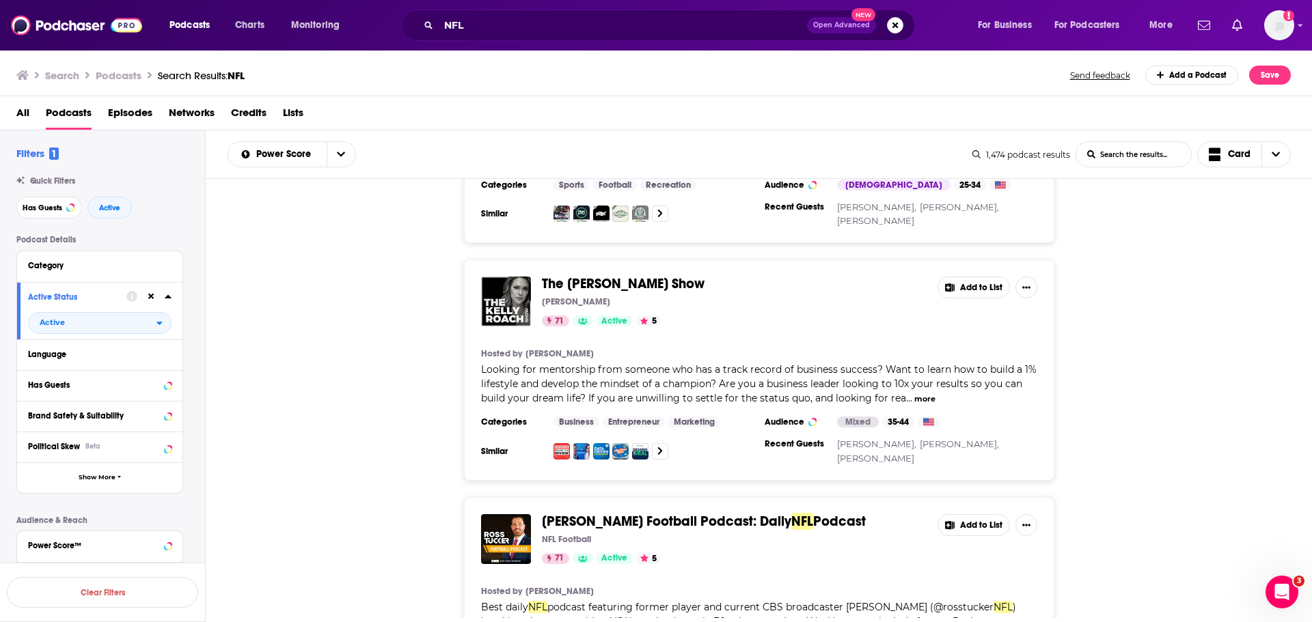
scroll to position [5950, 0]
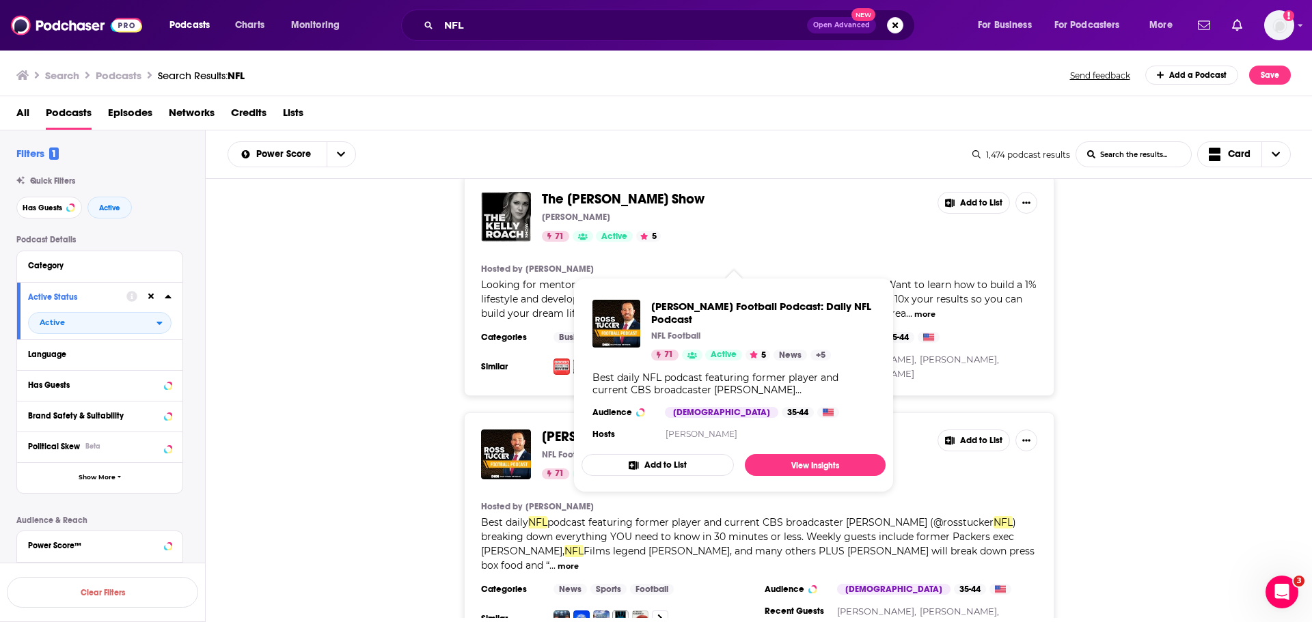
drag, startPoint x: 857, startPoint y: 253, endPoint x: 542, endPoint y: 258, distance: 314.9
click at [542, 376] on span "Ross Tucker Football Podcast: Daily NFL Podcast" at bounding box center [734, 437] width 385 height 15
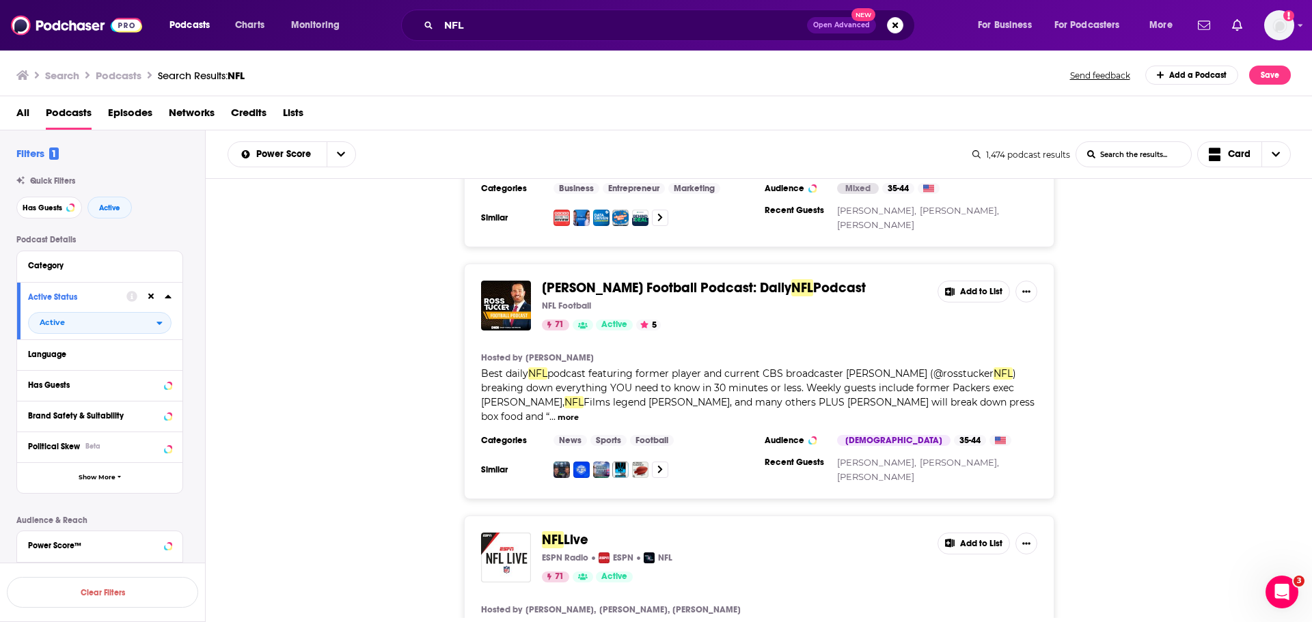
scroll to position [6155, 0]
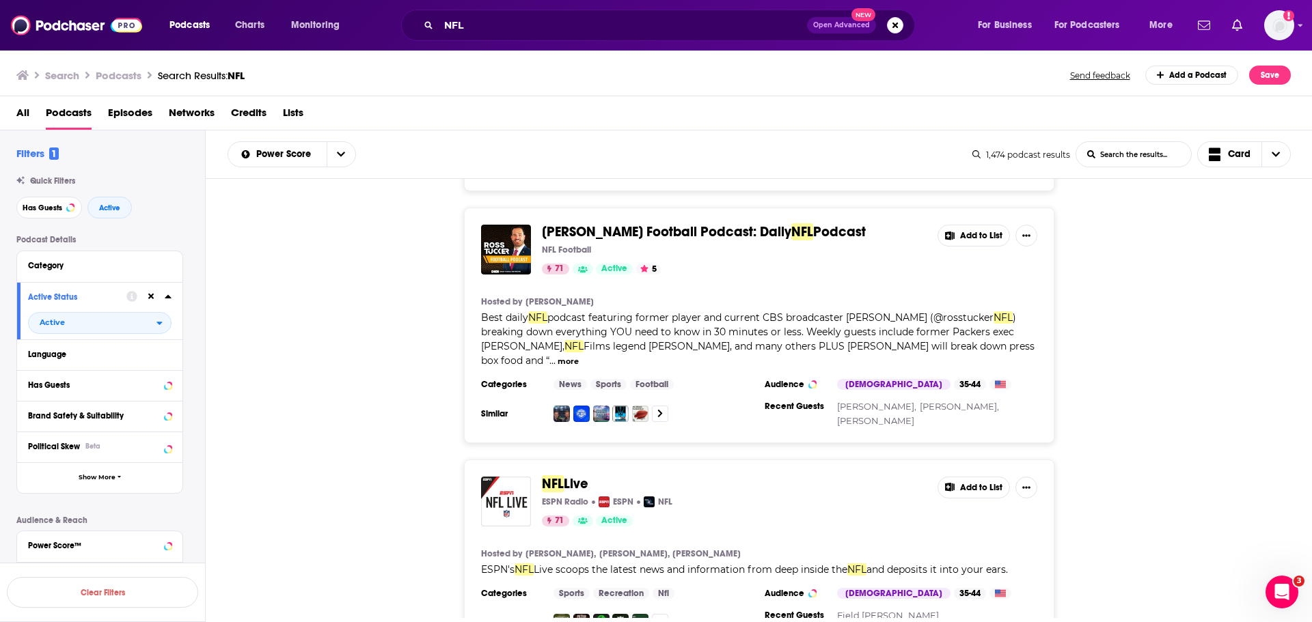
click at [406, 376] on div "NFL Live ESPN Radio ESPN NFL 71 Active Add to List Hosted by Dan Orlovsky, Laur…" at bounding box center [759, 556] width 1107 height 193
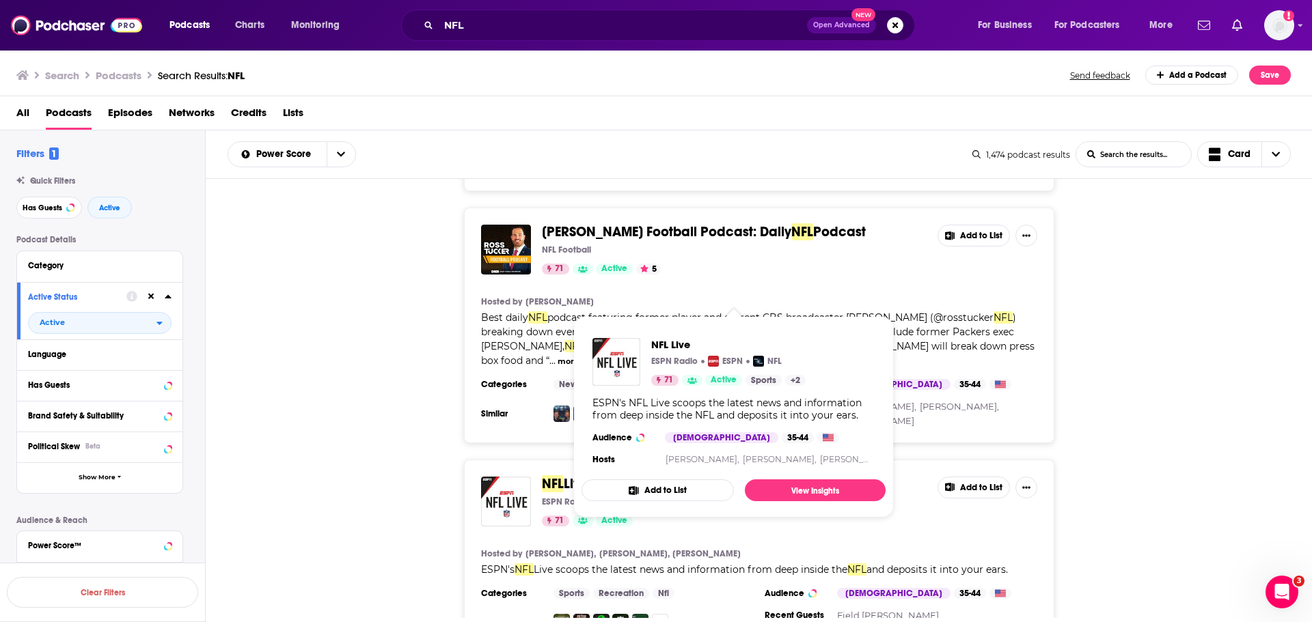
click at [607, 376] on span "NFL Live" at bounding box center [734, 484] width 385 height 15
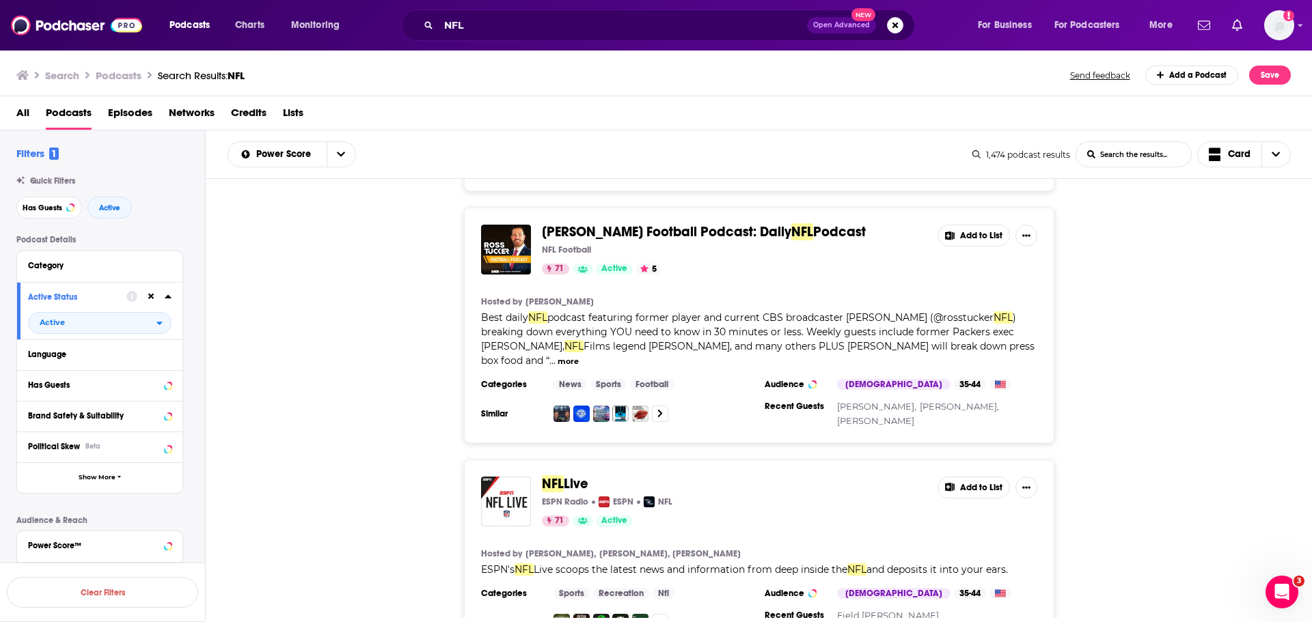
click at [294, 376] on div "NFL Live ESPN Radio ESPN NFL 71 Active Add to List Hosted by Dan Orlovsky, Laur…" at bounding box center [759, 556] width 1107 height 193
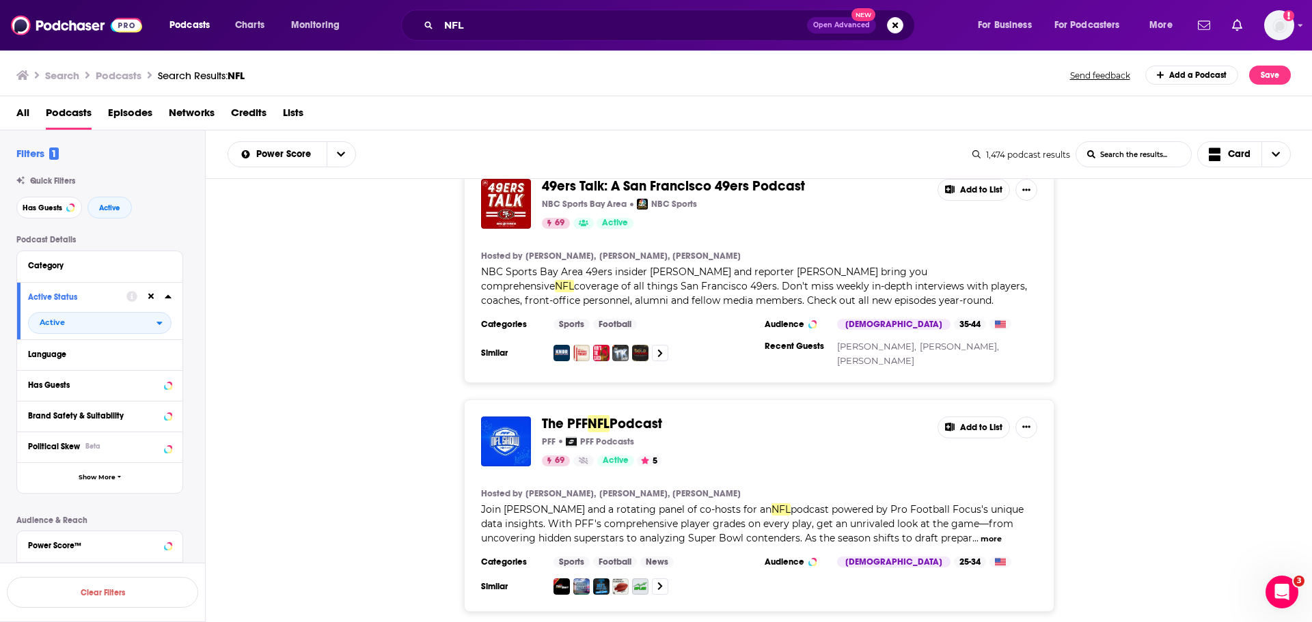
scroll to position [9297, 0]
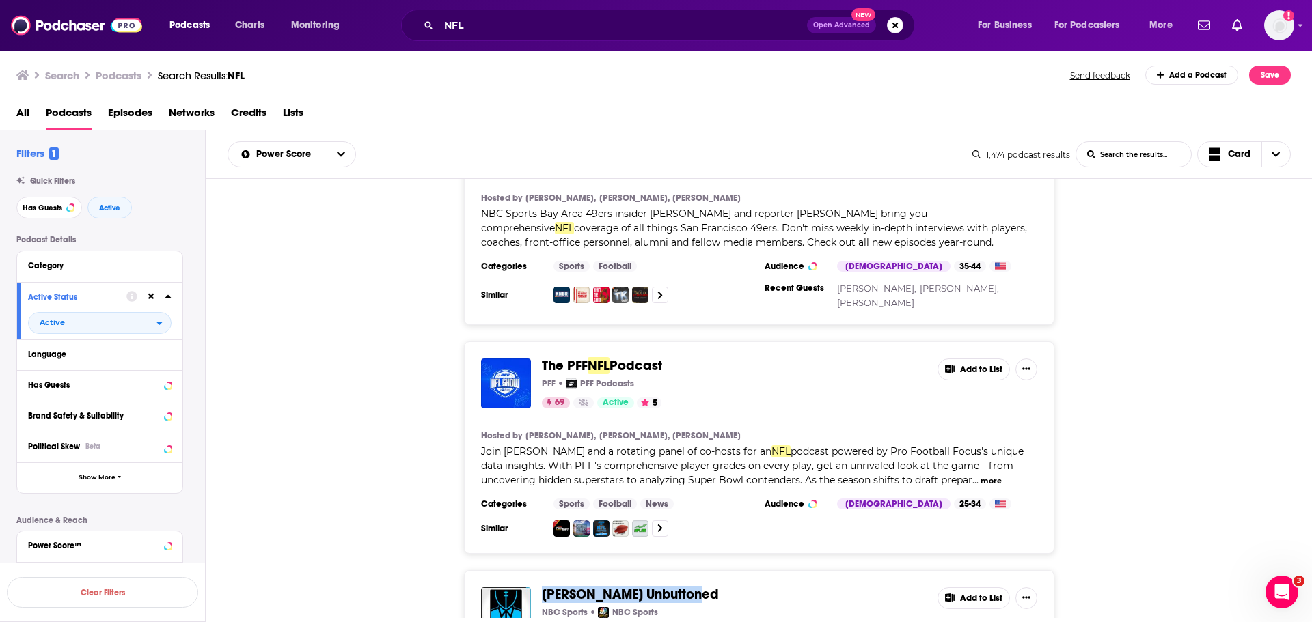
drag, startPoint x: 714, startPoint y: 370, endPoint x: 540, endPoint y: 372, distance: 173.5
click at [540, 376] on div "Chris Simms Unbuttoned NBC Sports NBC Sports 69 Active Add to List" at bounding box center [759, 612] width 556 height 50
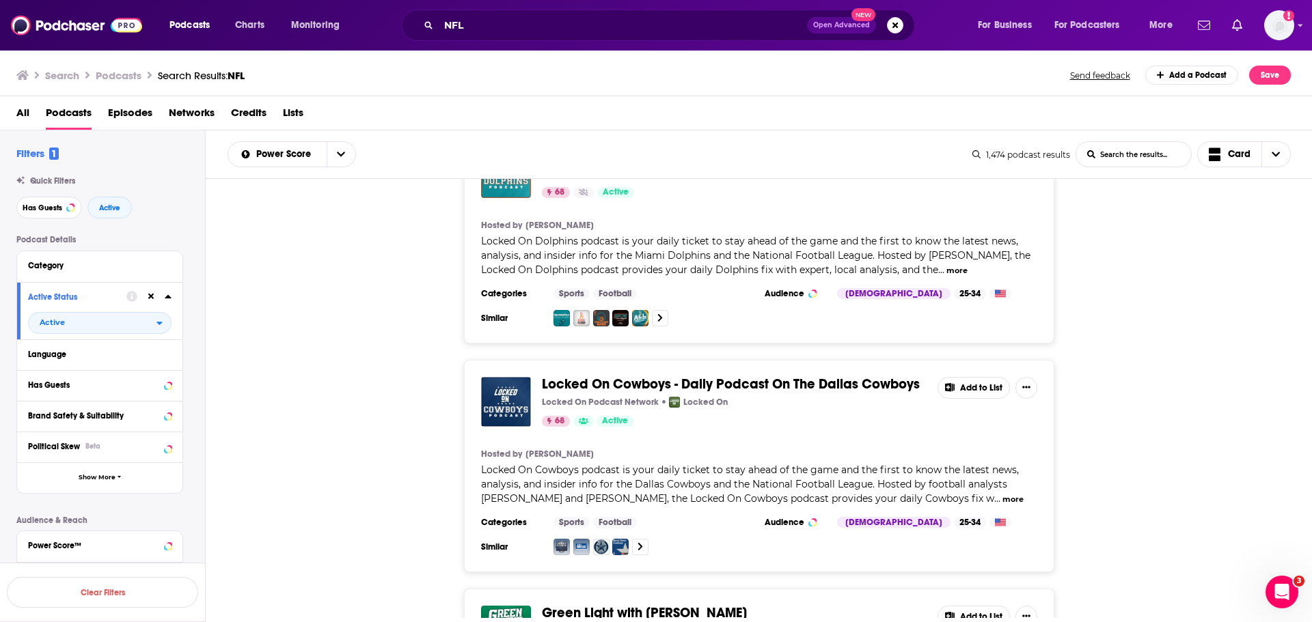
scroll to position [10254, 0]
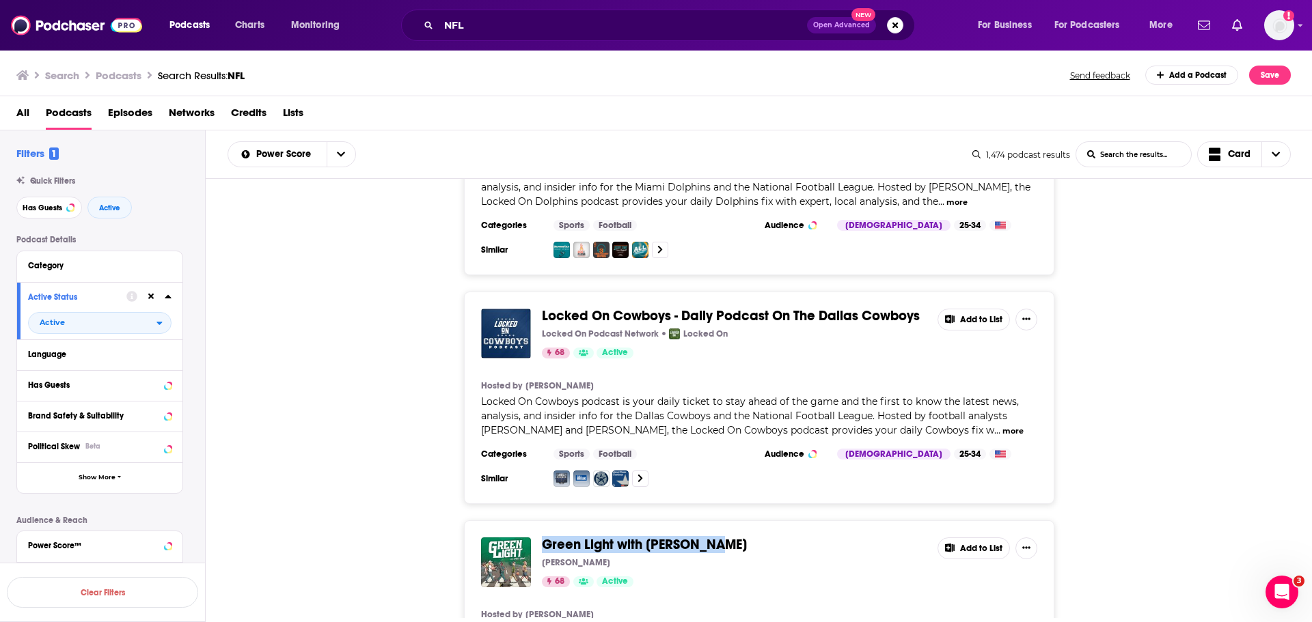
drag, startPoint x: 733, startPoint y: 327, endPoint x: 538, endPoint y: 323, distance: 194.7
click at [538, 376] on div "Green Light with Chris Long Chris Long 68 Active Add to List" at bounding box center [759, 563] width 556 height 50
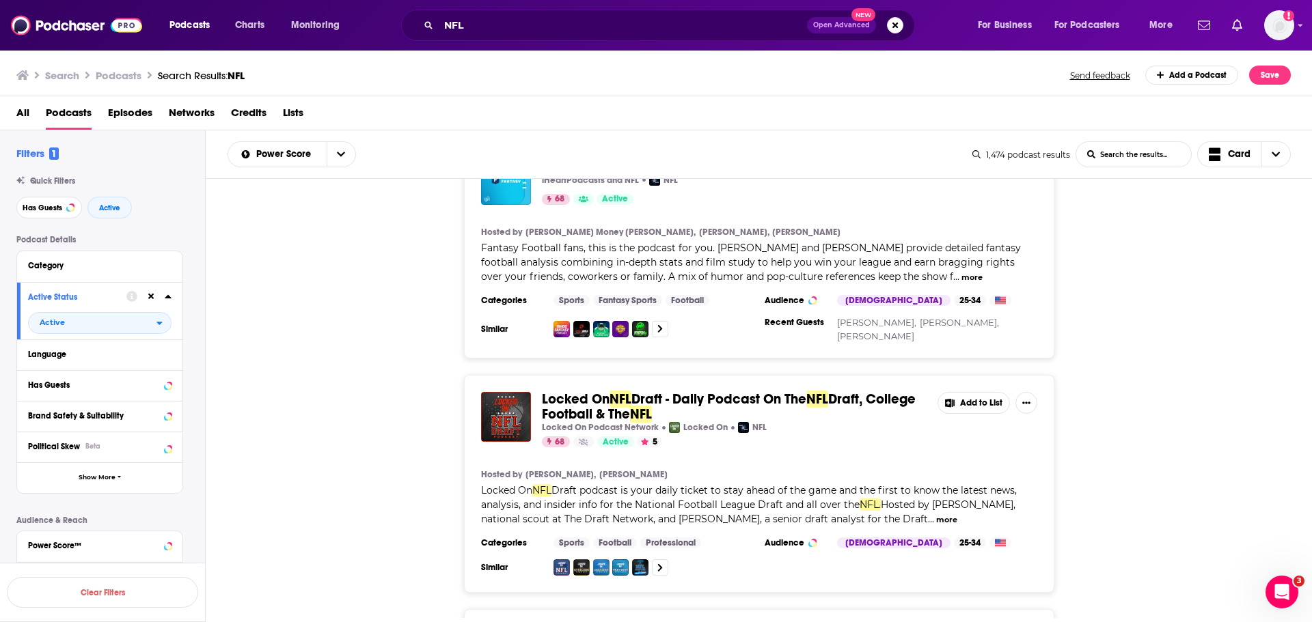
scroll to position [11170, 0]
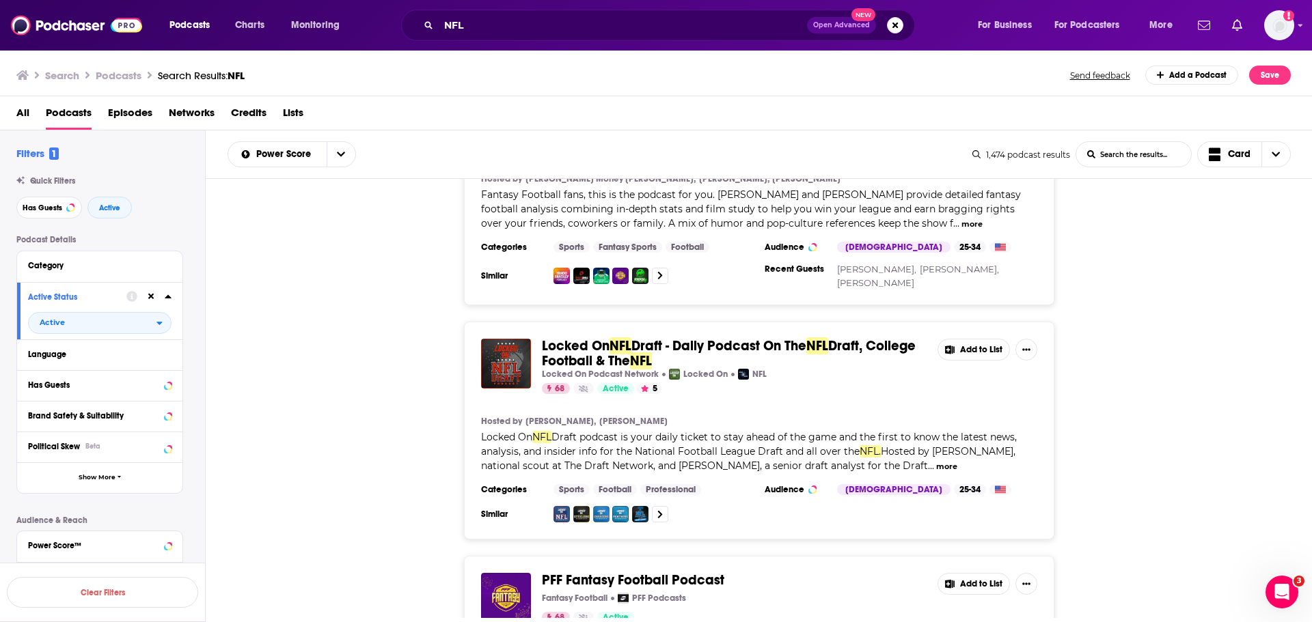
drag, startPoint x: 714, startPoint y: 568, endPoint x: 685, endPoint y: 553, distance: 32.4
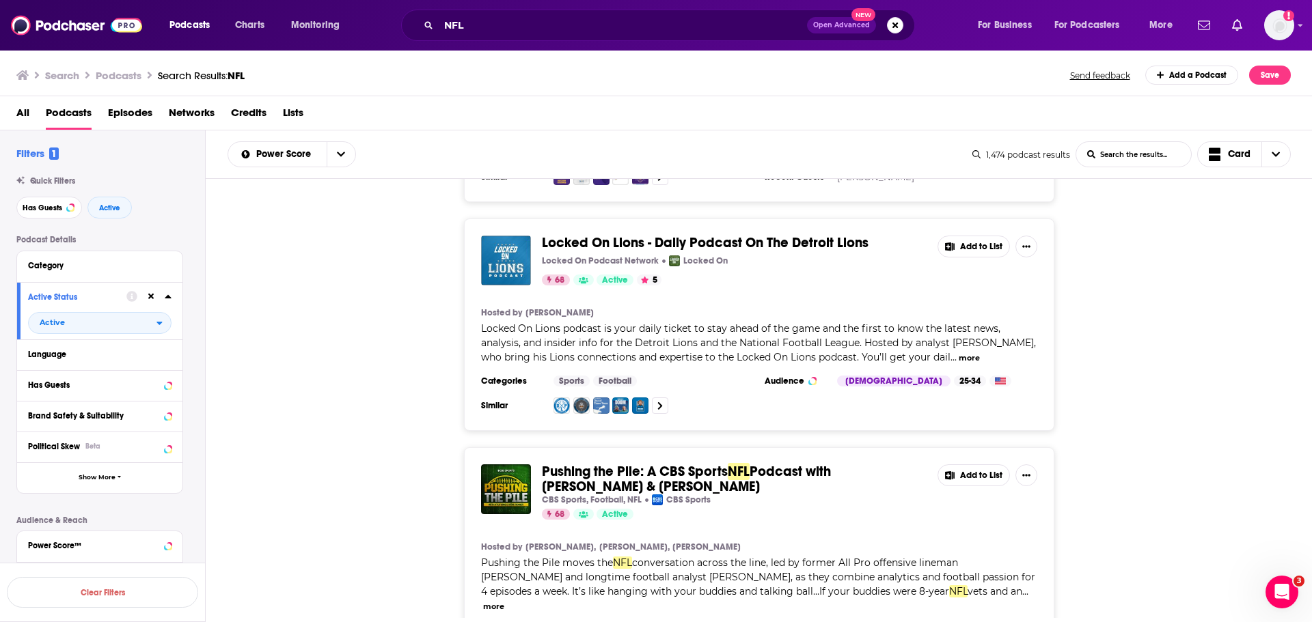
scroll to position [11990, 0]
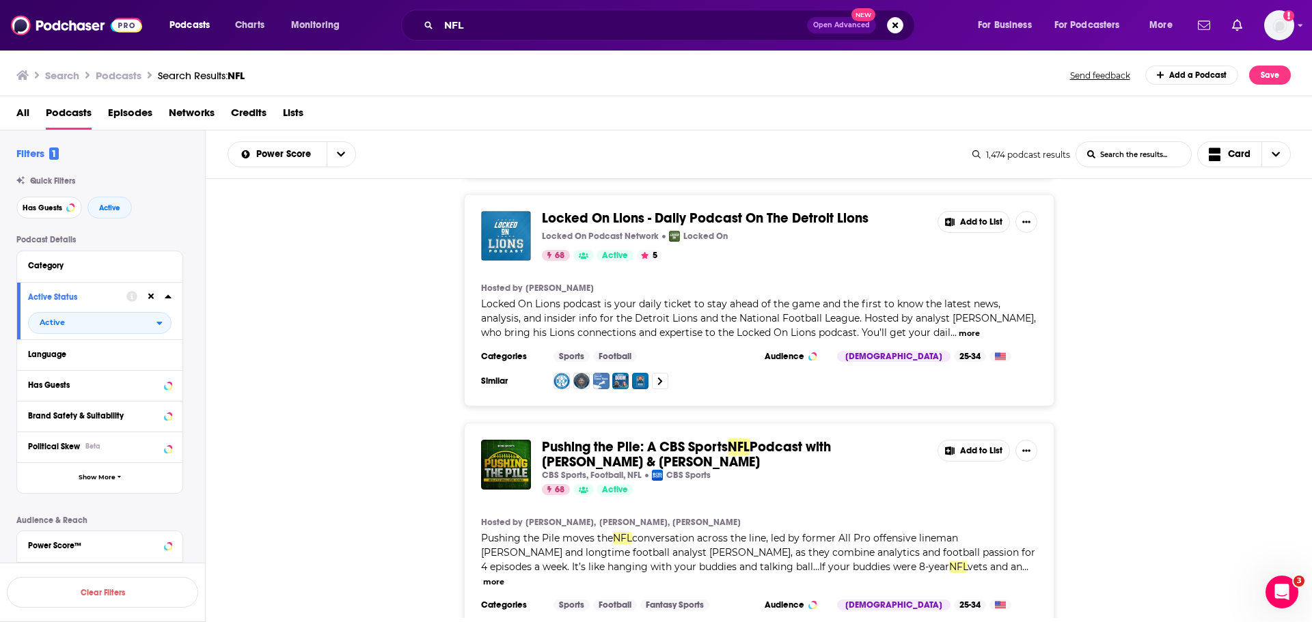
click at [247, 376] on div "Pushing the Pile: A CBS Sports NFL Podcast with Kyle Long & Mike Renner CBS Spo…" at bounding box center [759, 543] width 1107 height 241
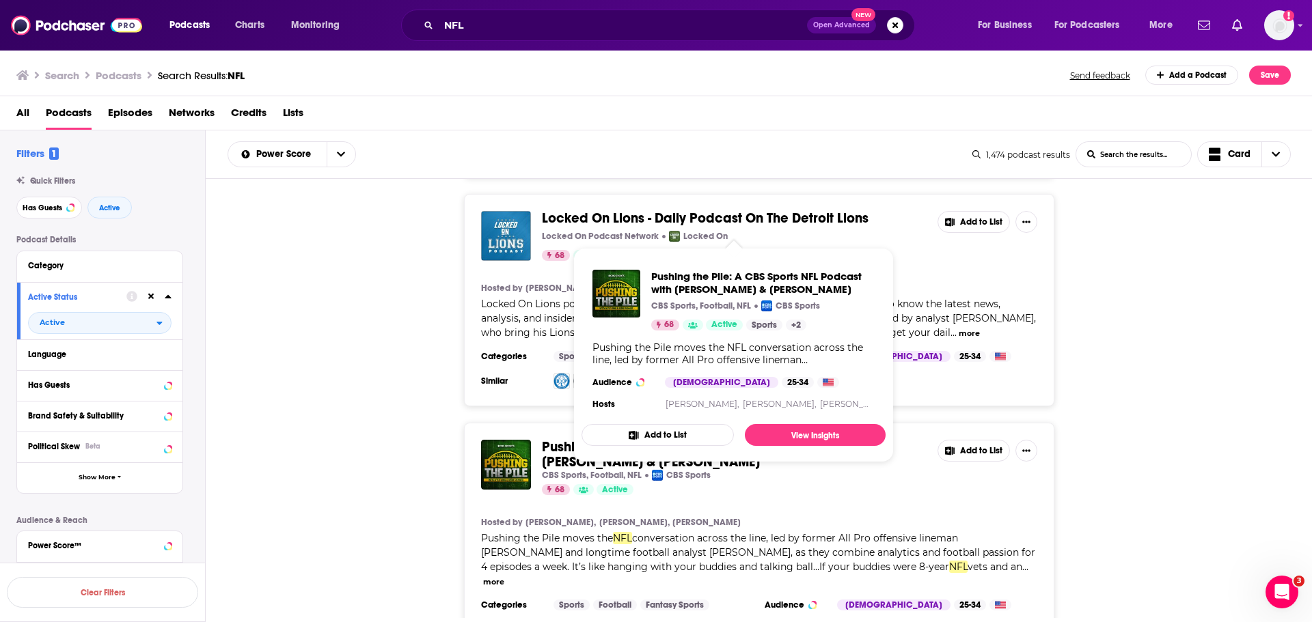
click at [329, 376] on div "Pushing the Pile: A CBS Sports NFL Podcast with Kyle Long & Mike Renner CBS Spo…" at bounding box center [759, 543] width 1107 height 241
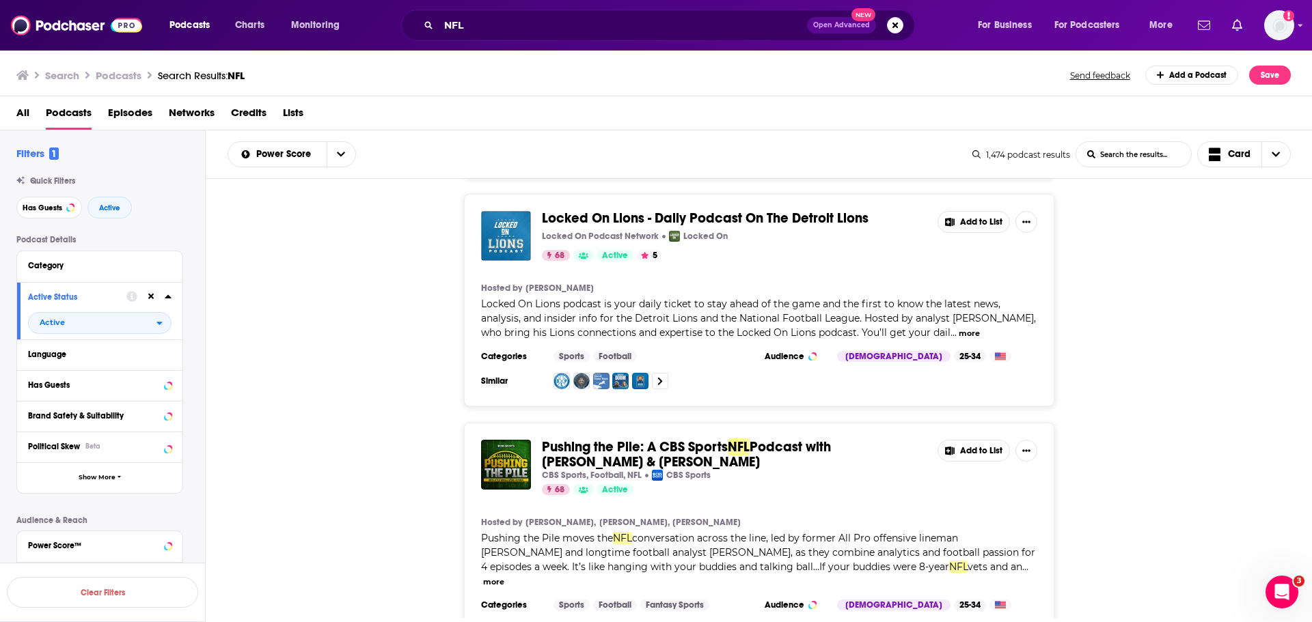
scroll to position [11853, 0]
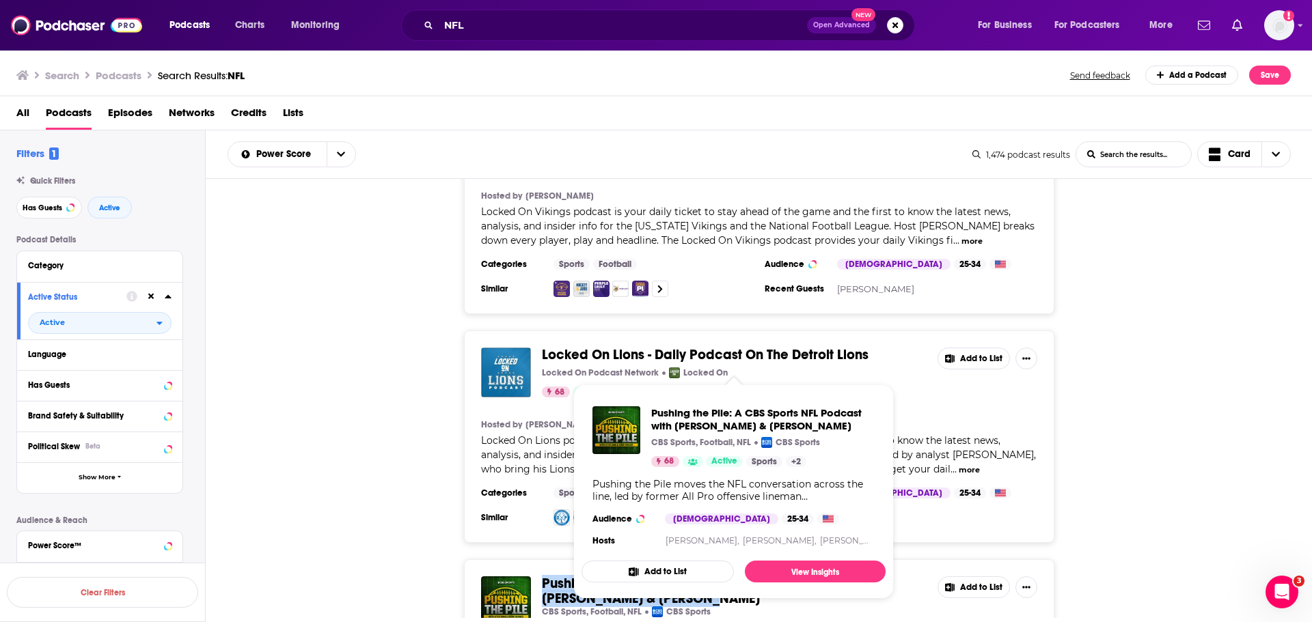
drag, startPoint x: 540, startPoint y: 334, endPoint x: 619, endPoint y: 358, distance: 82.8
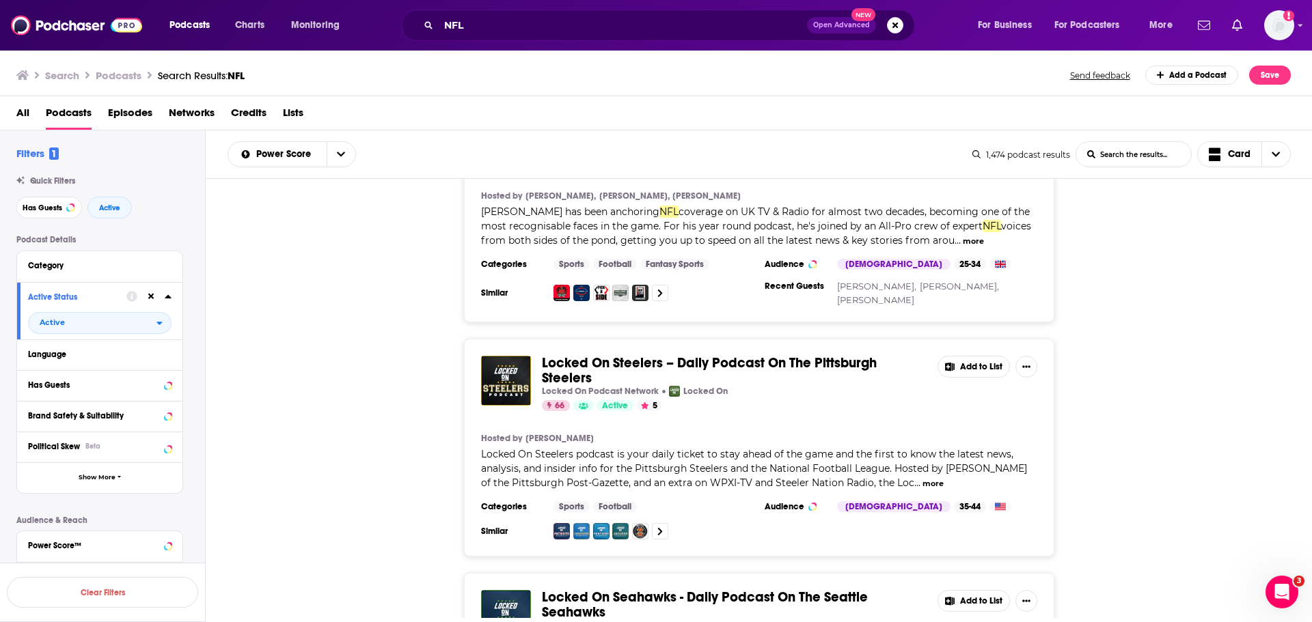
scroll to position [15610, 0]
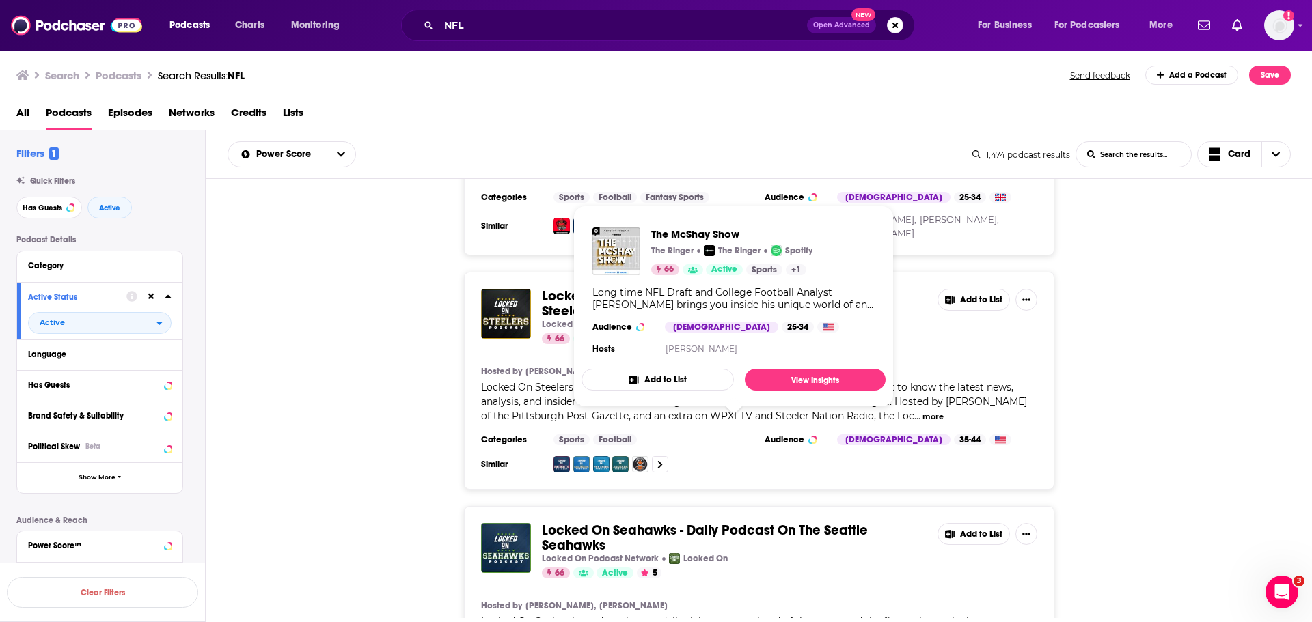
drag, startPoint x: 542, startPoint y: 414, endPoint x: 653, endPoint y: 432, distance: 112.9
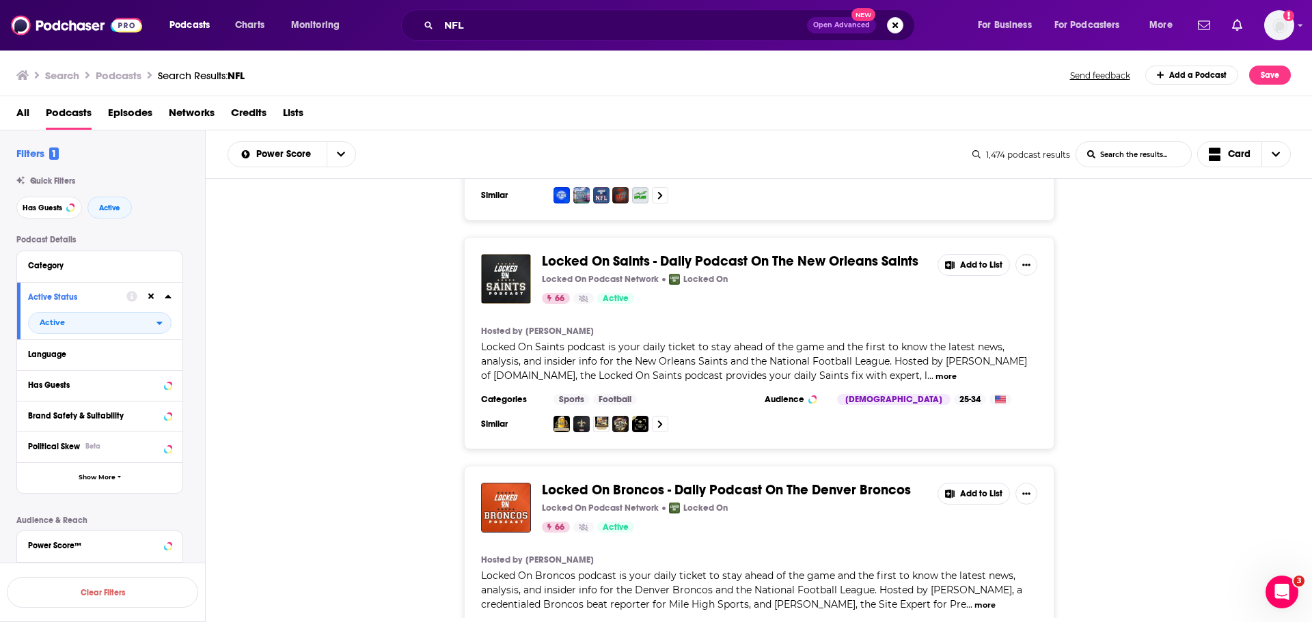
scroll to position [16844, 0]
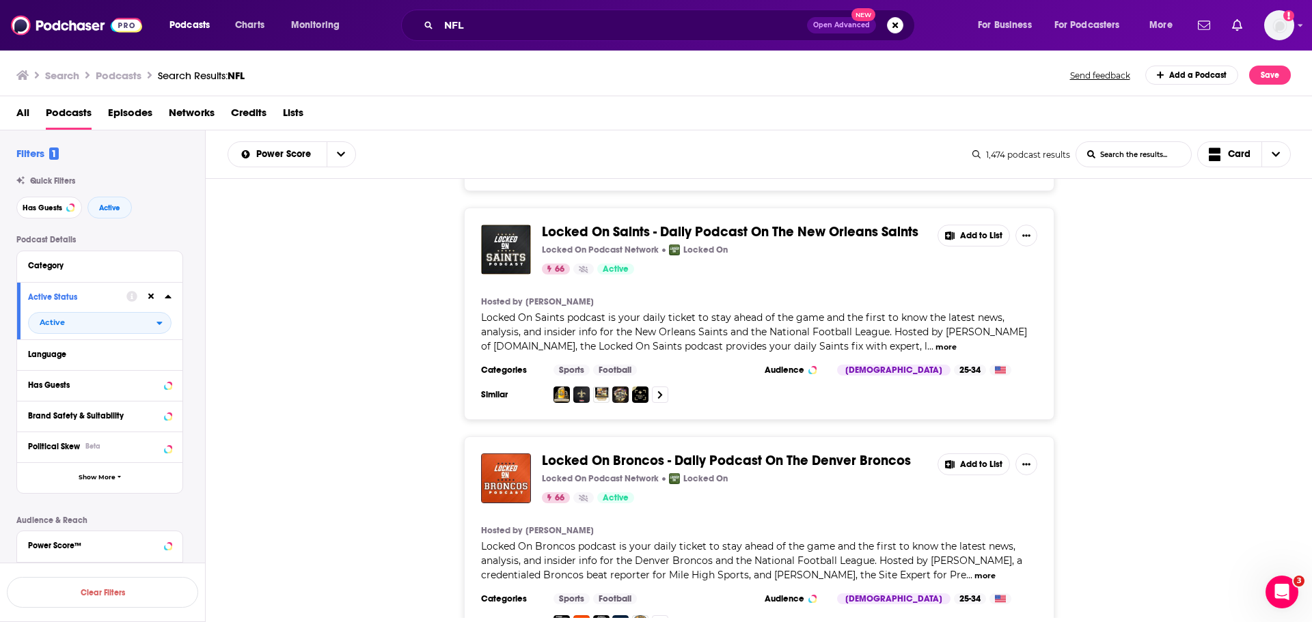
drag, startPoint x: 747, startPoint y: 583, endPoint x: 652, endPoint y: 544, distance: 103.0
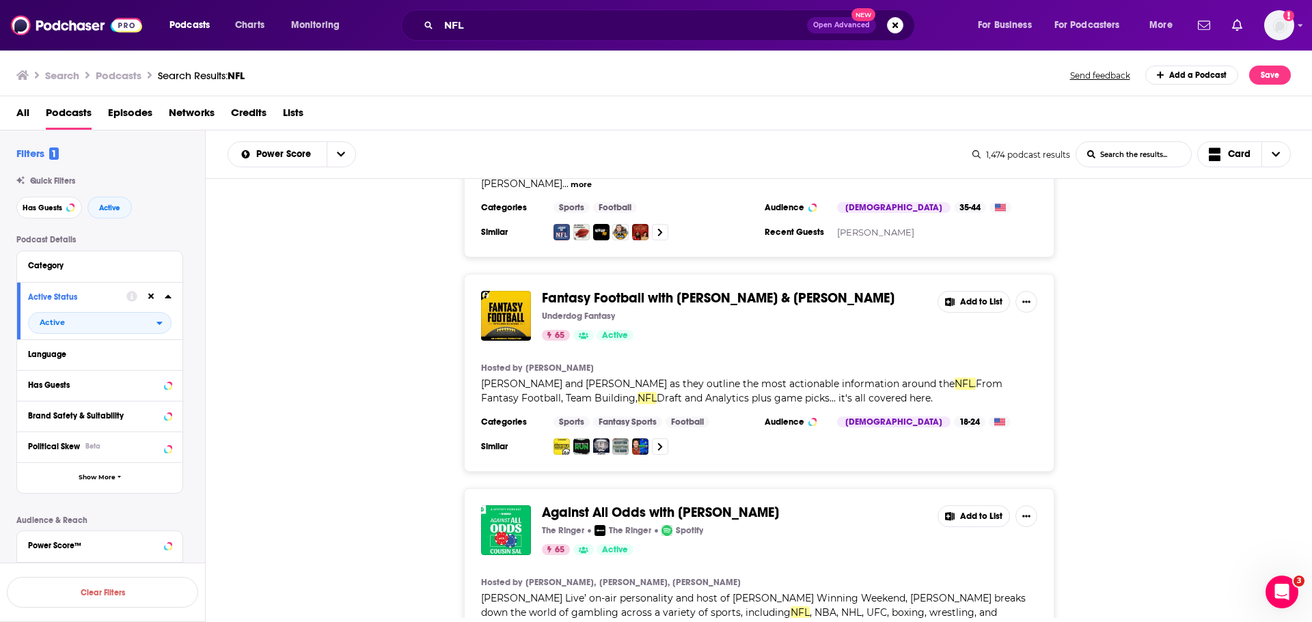
scroll to position [17527, 0]
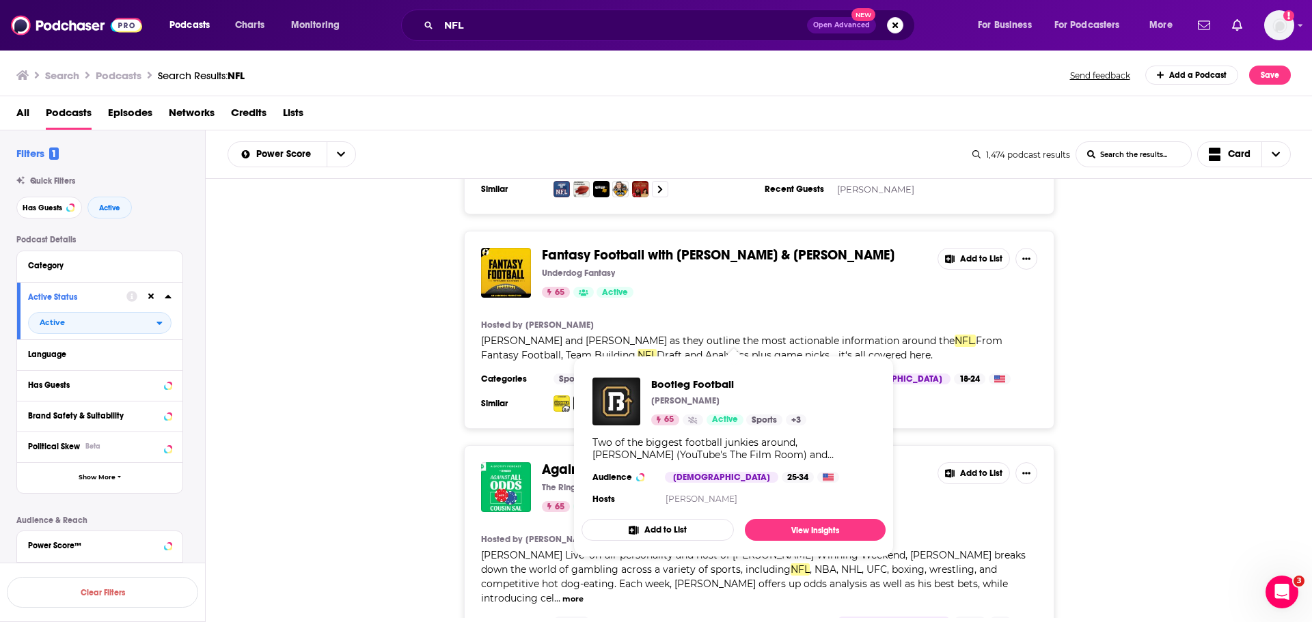
drag, startPoint x: 540, startPoint y: 323, endPoint x: 644, endPoint y: 337, distance: 104.8
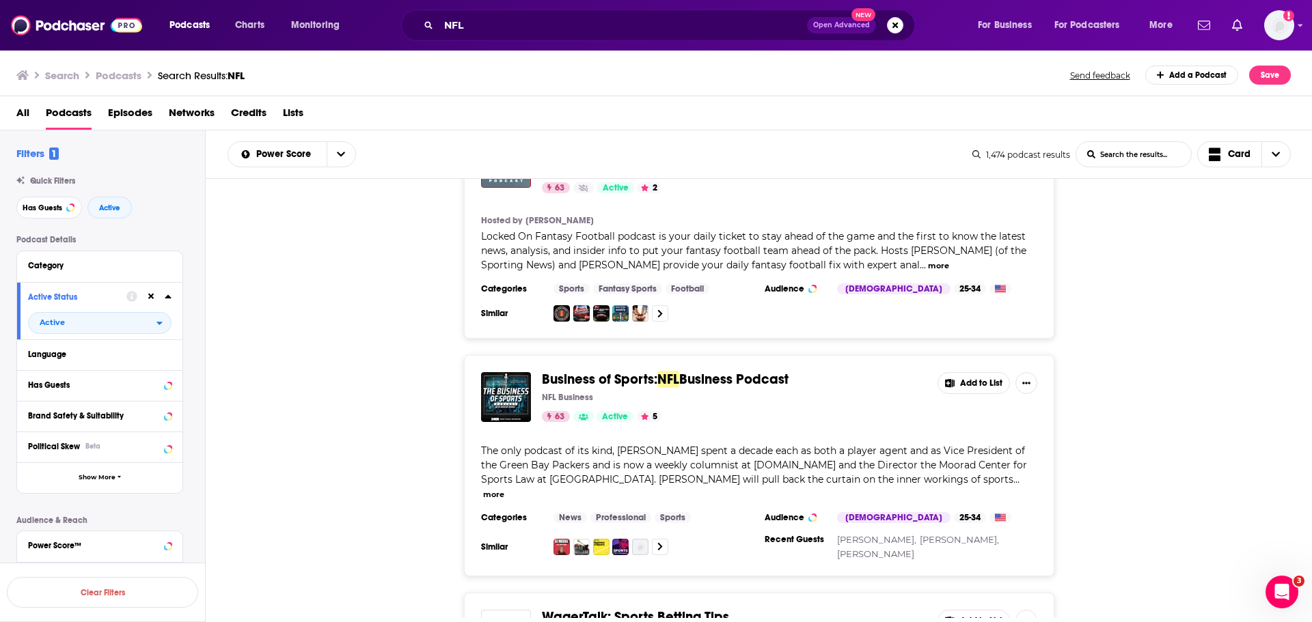
scroll to position [22421, 0]
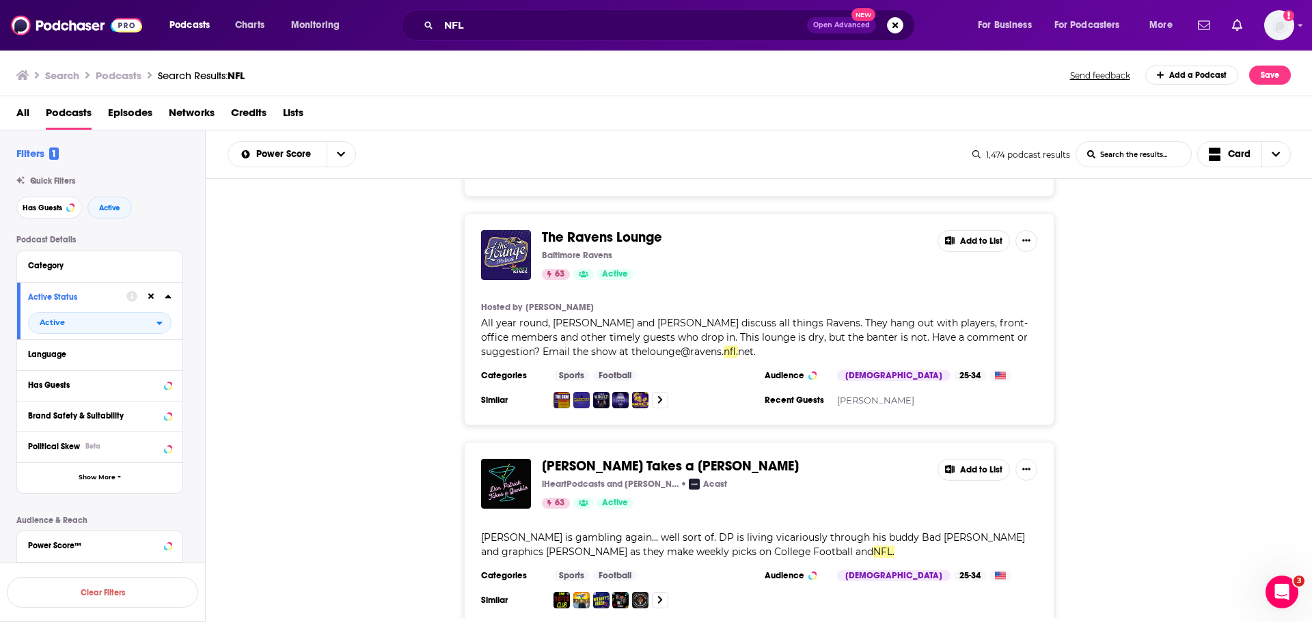
scroll to position [23513, 0]
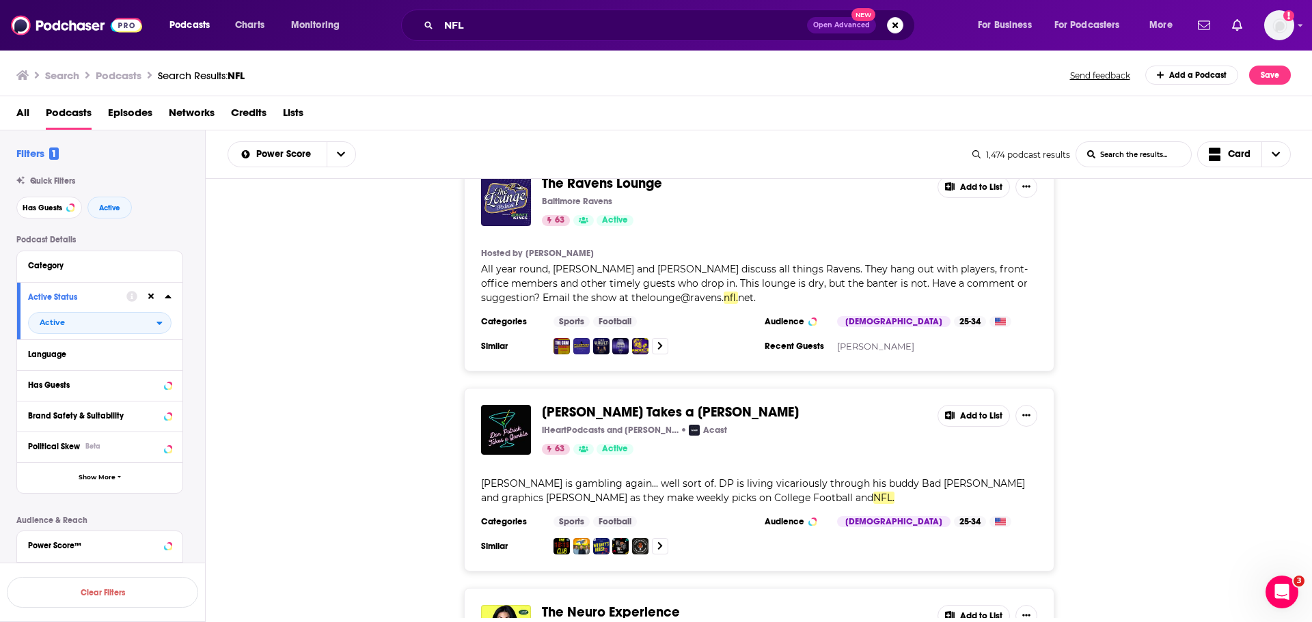
drag, startPoint x: 544, startPoint y: 304, endPoint x: 750, endPoint y: 322, distance: 207.1
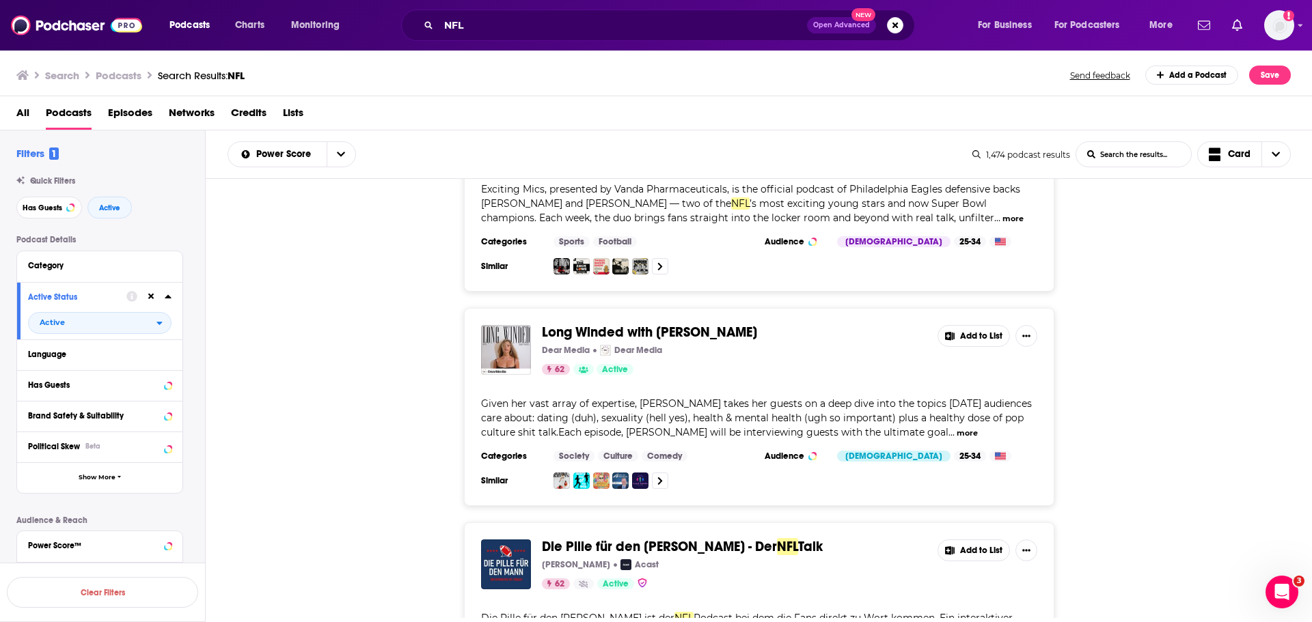
scroll to position [27885, 0]
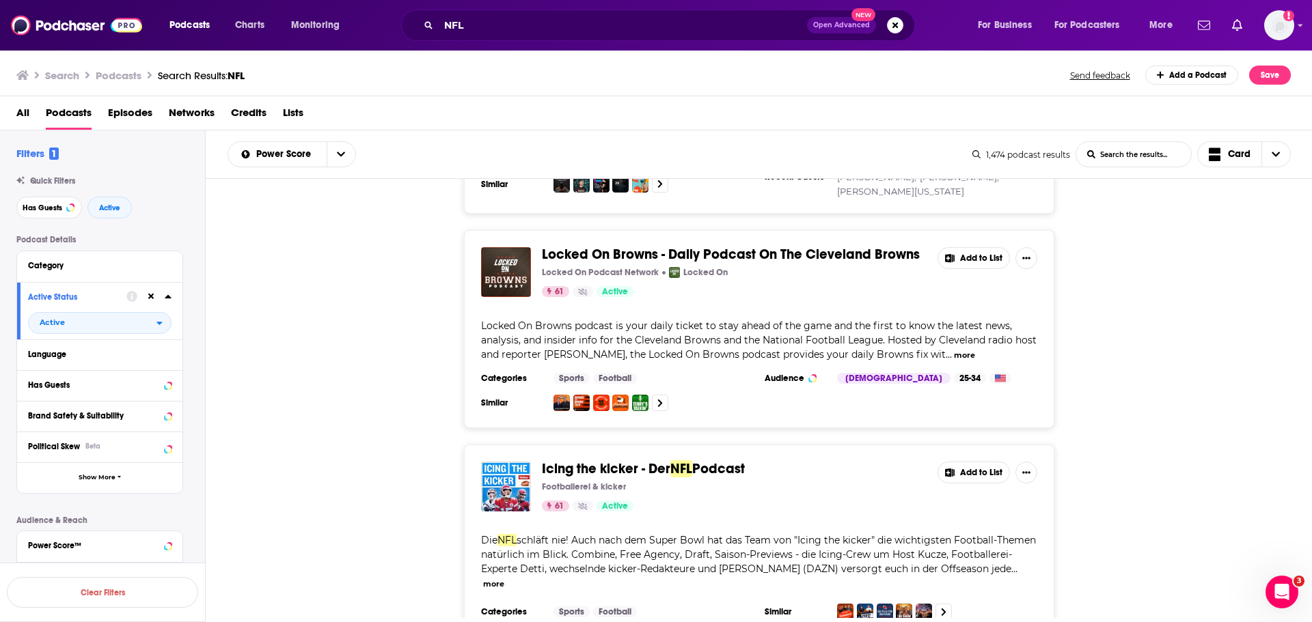
scroll to position [30822, 0]
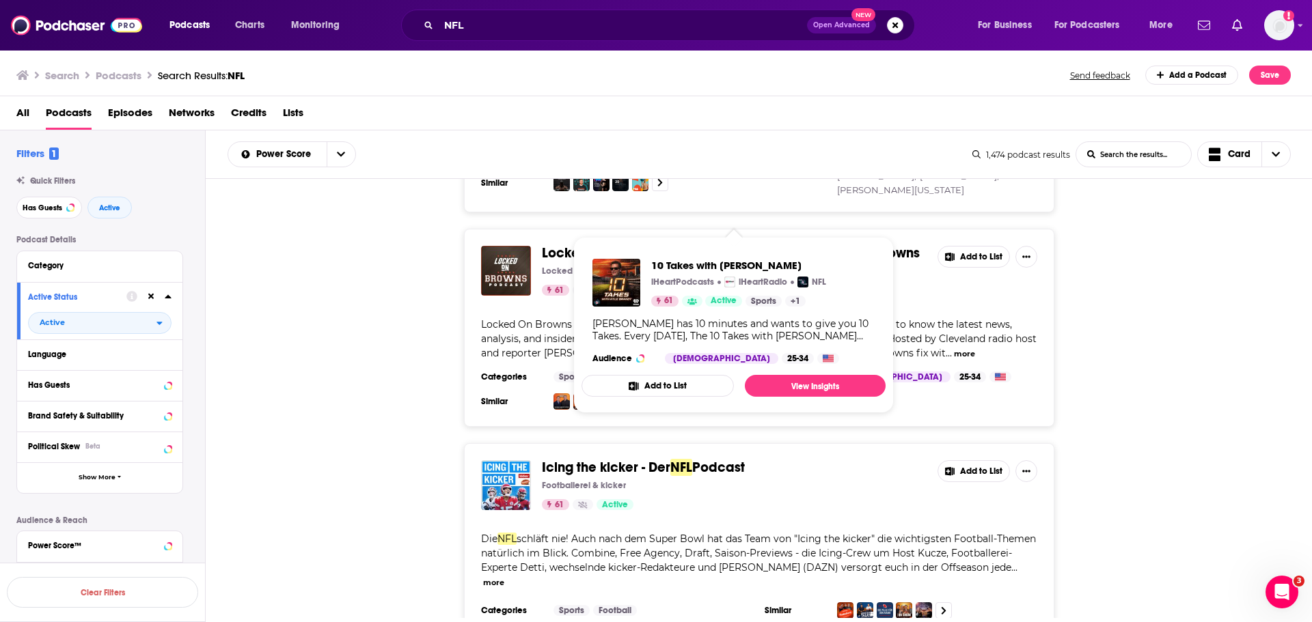
drag, startPoint x: 541, startPoint y: 205, endPoint x: 701, endPoint y: 218, distance: 160.4
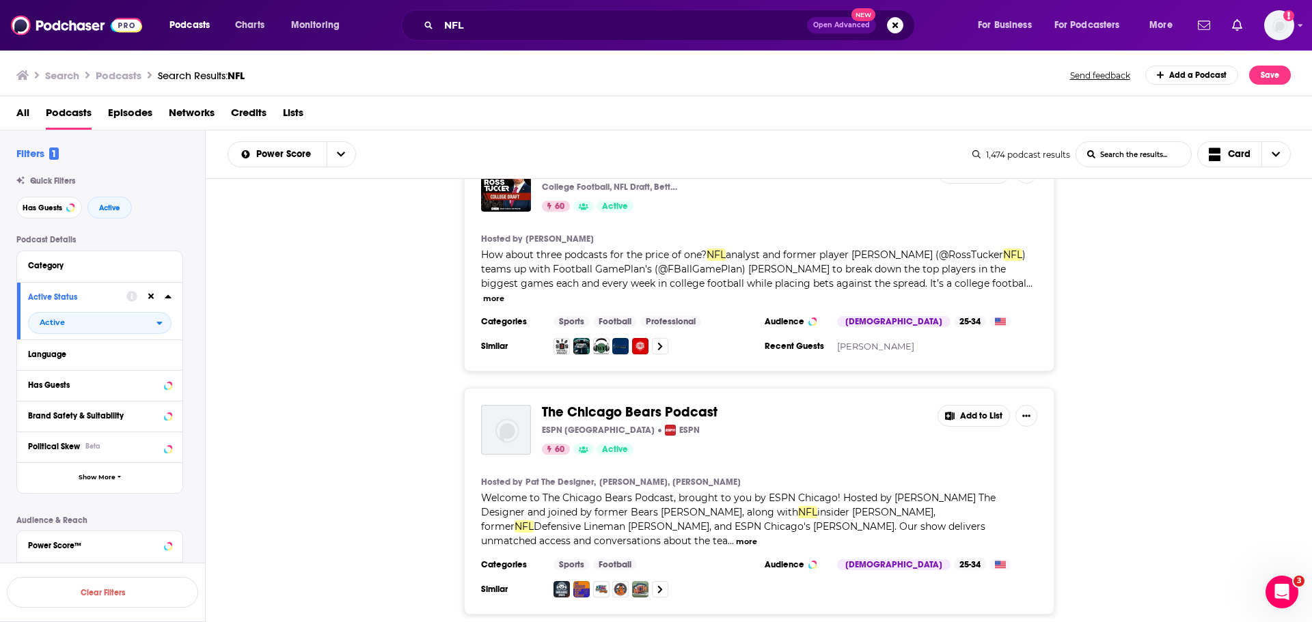
scroll to position [32530, 0]
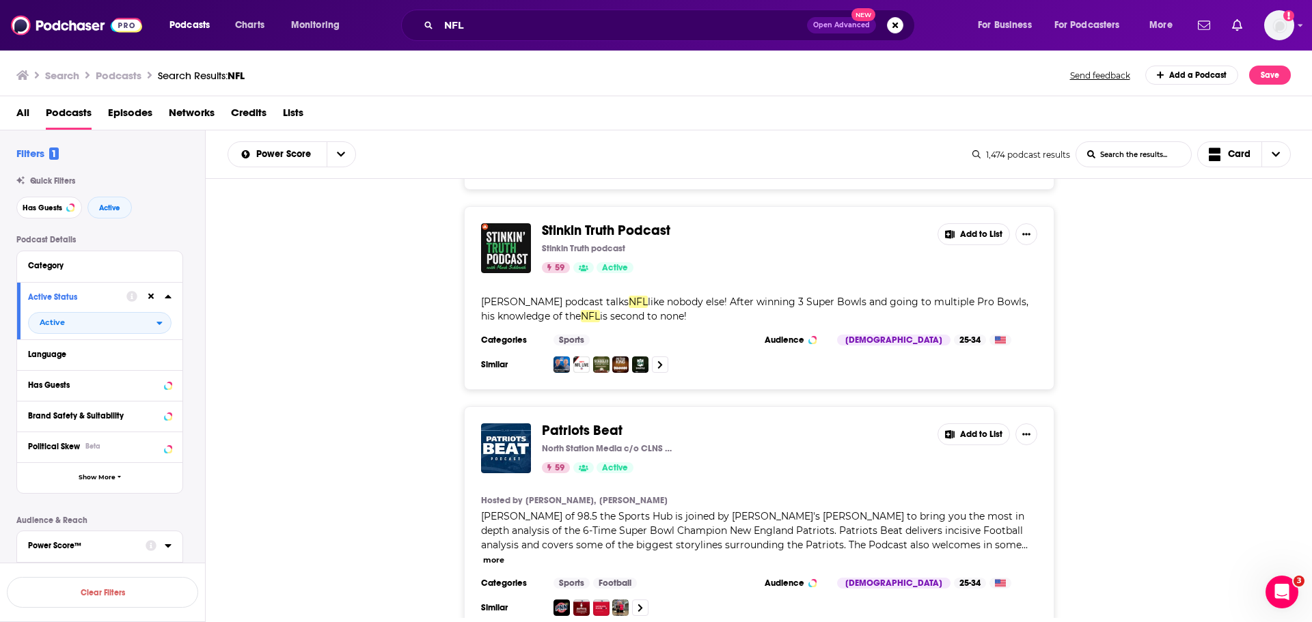
scroll to position [33339, 0]
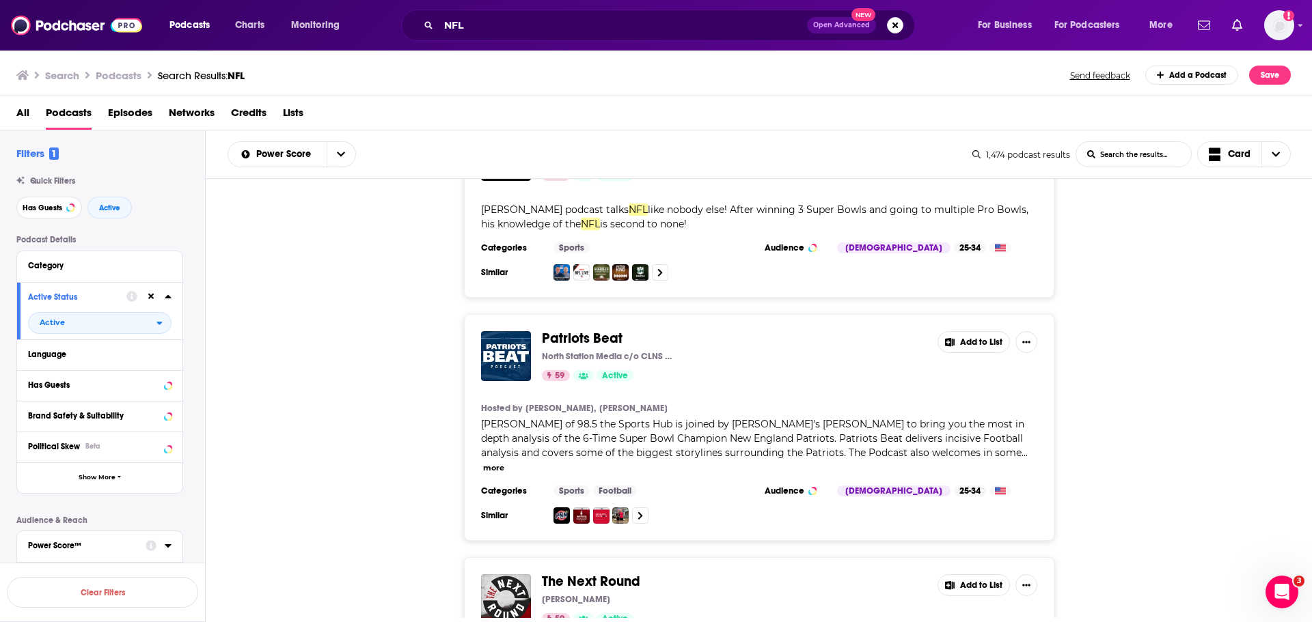
scroll to position [33475, 0]
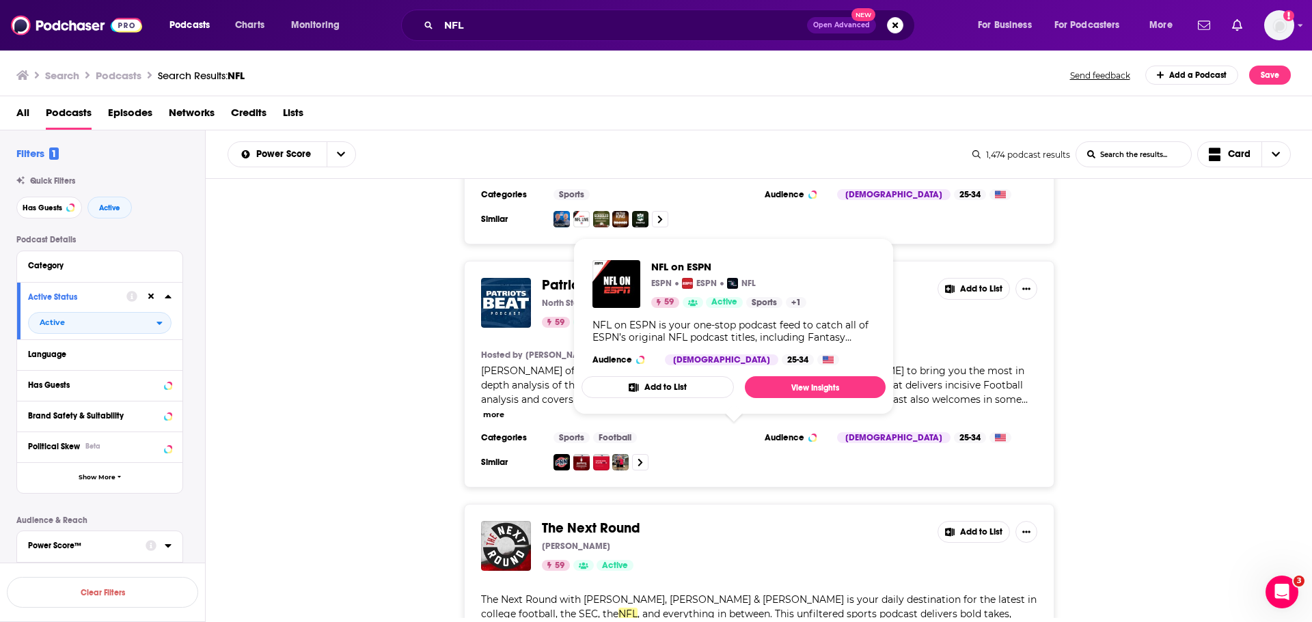
drag, startPoint x: 614, startPoint y: 430, endPoint x: 545, endPoint y: 430, distance: 69.0
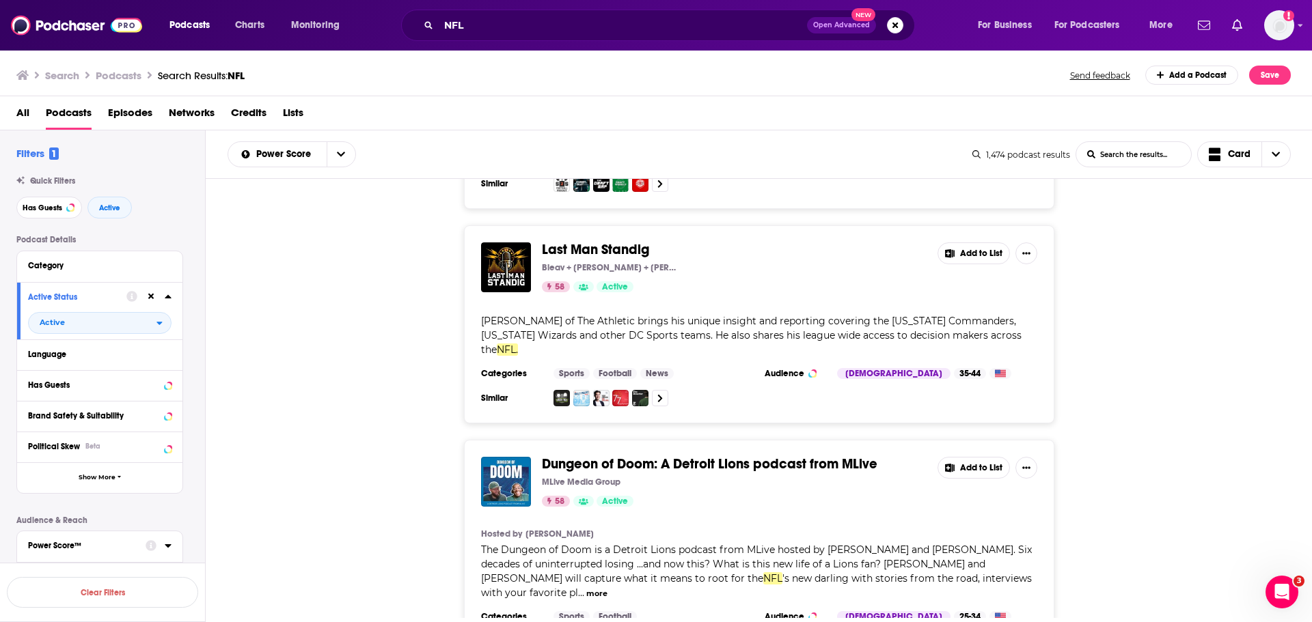
scroll to position [35115, 0]
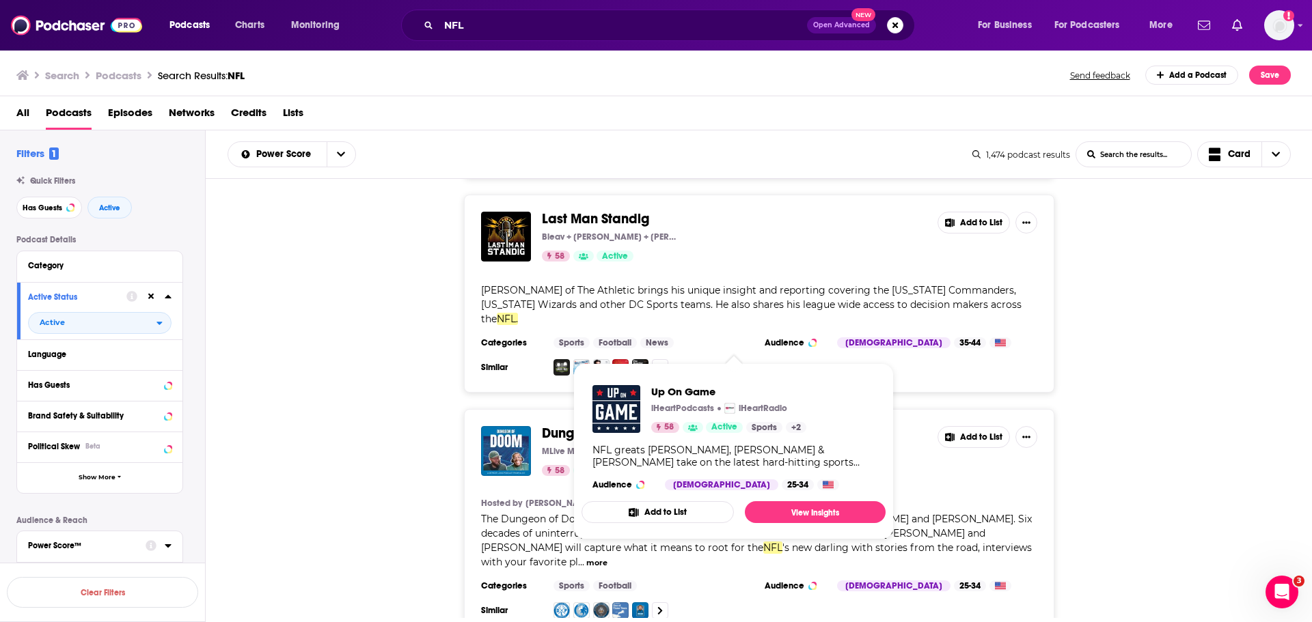
drag, startPoint x: 651, startPoint y: 342, endPoint x: 545, endPoint y: 339, distance: 105.9
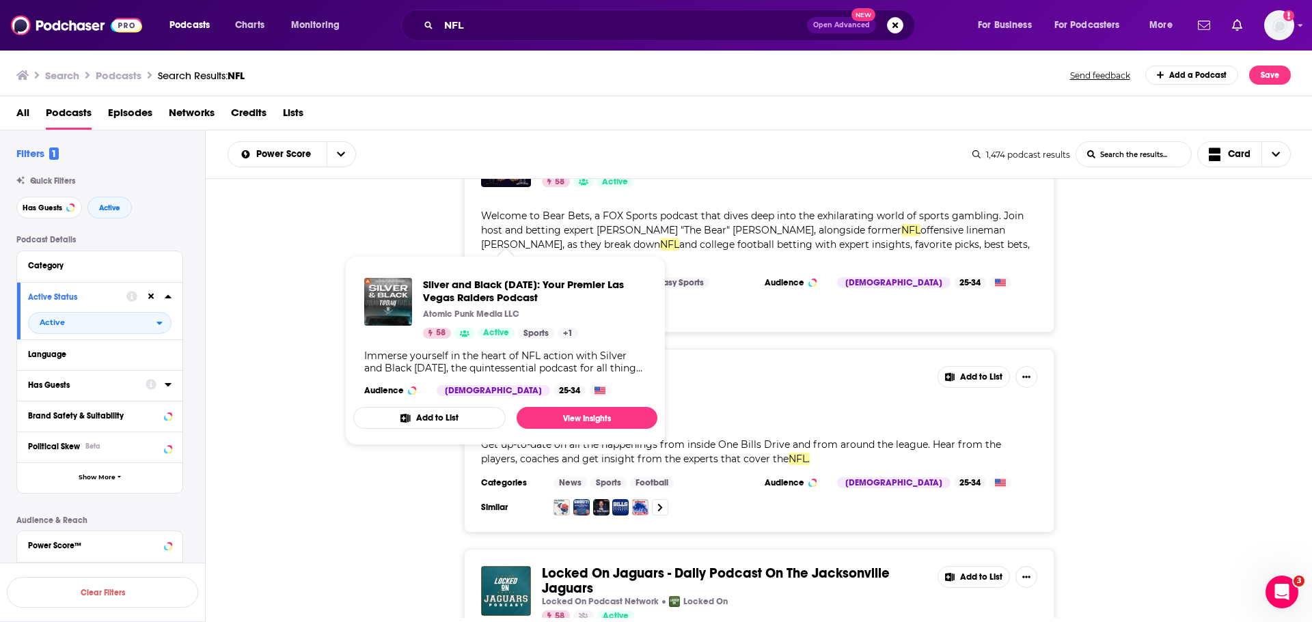
scroll to position [36549, 0]
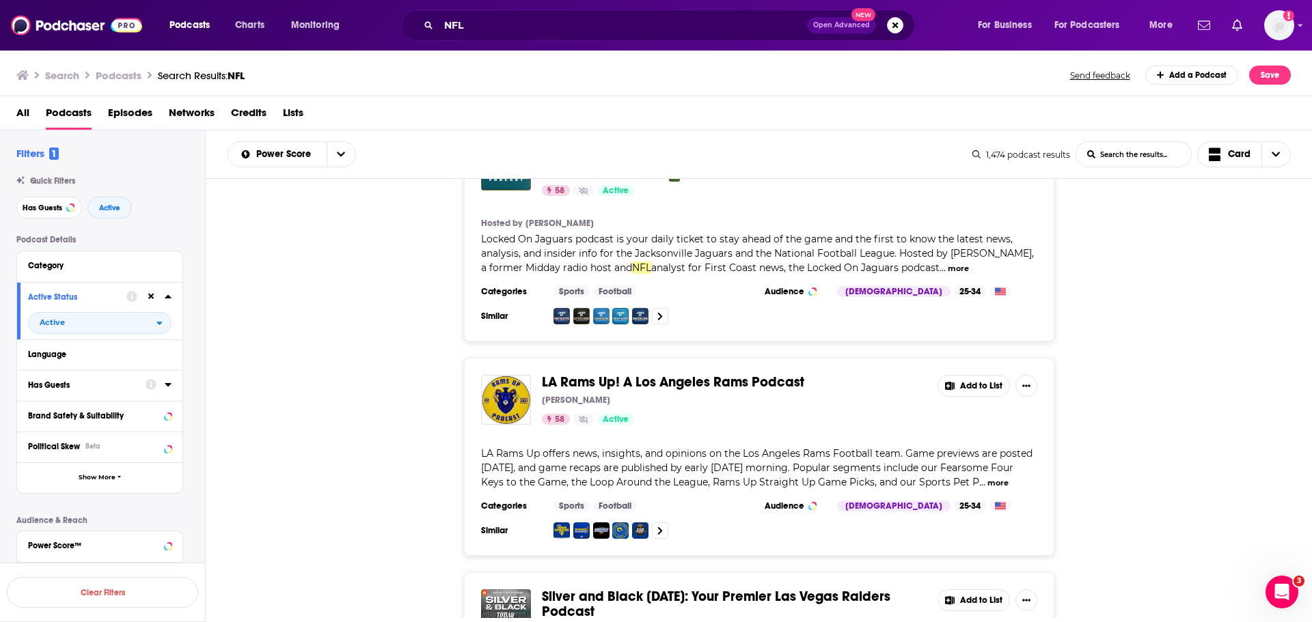
scroll to position [37096, 0]
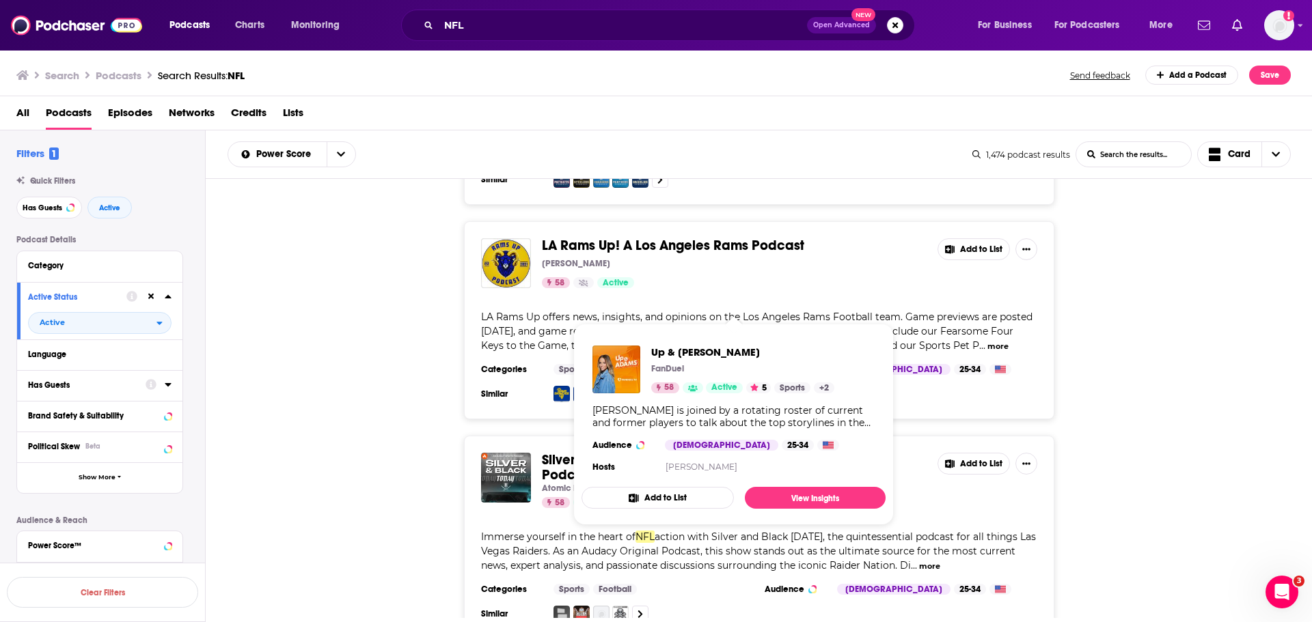
drag, startPoint x: 641, startPoint y: 301, endPoint x: 544, endPoint y: 305, distance: 96.4
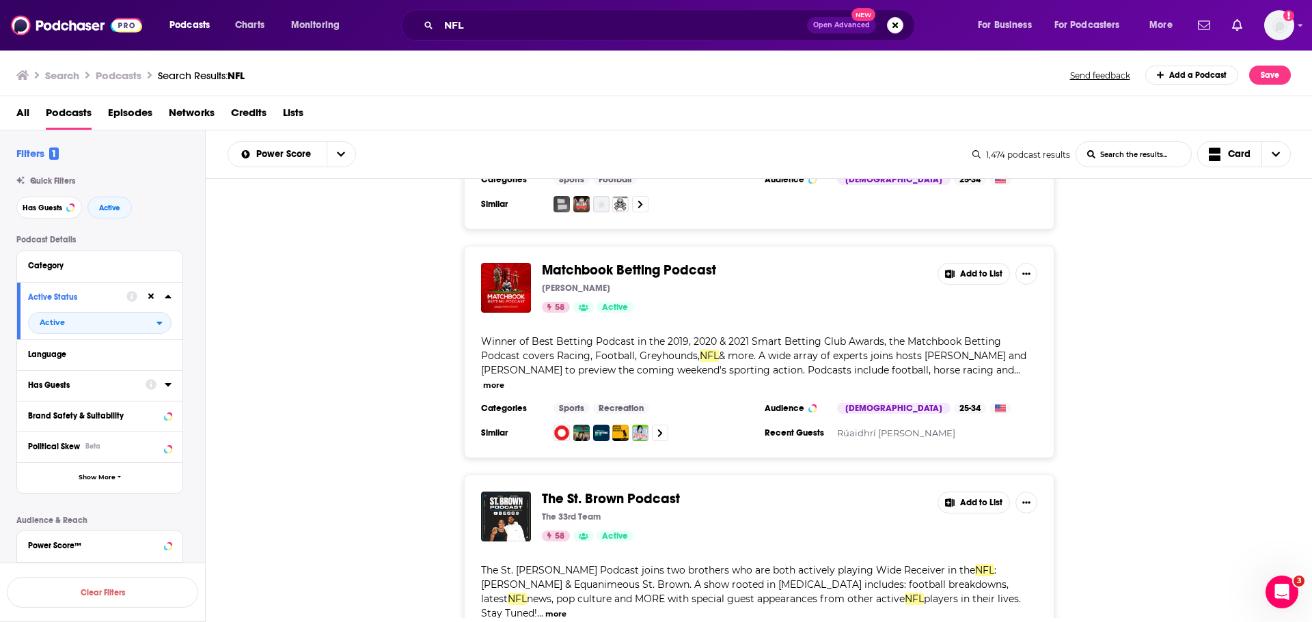
scroll to position [37574, 0]
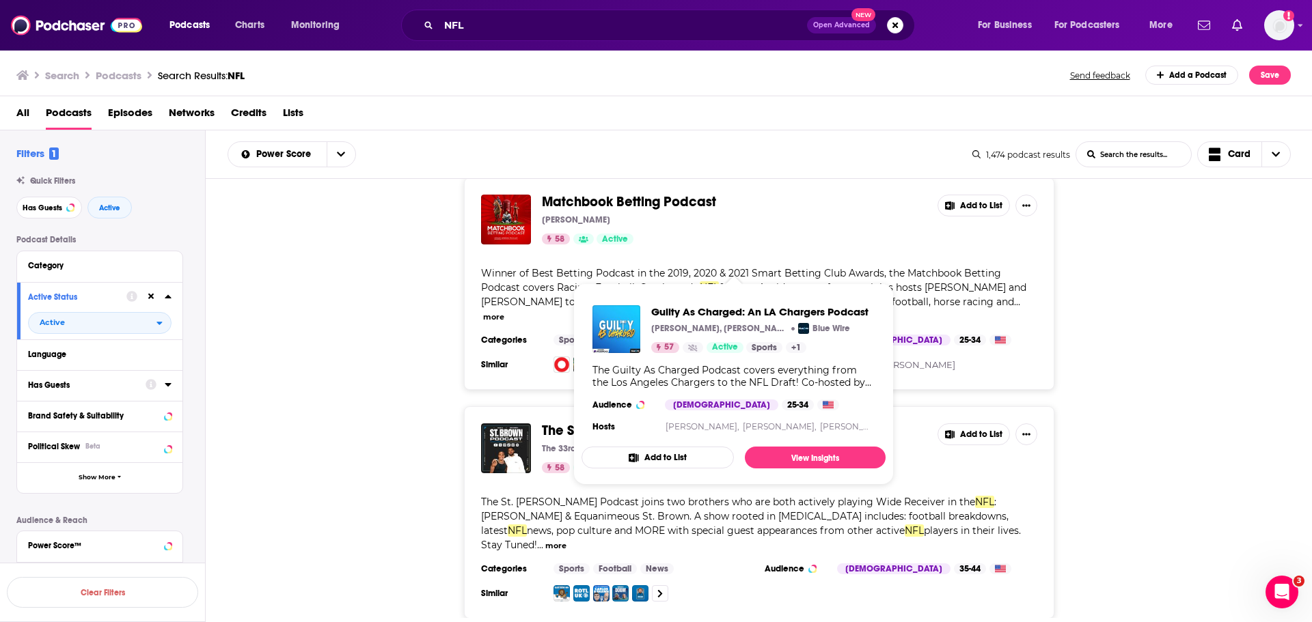
drag, startPoint x: 868, startPoint y: 263, endPoint x: 541, endPoint y: 259, distance: 327.2
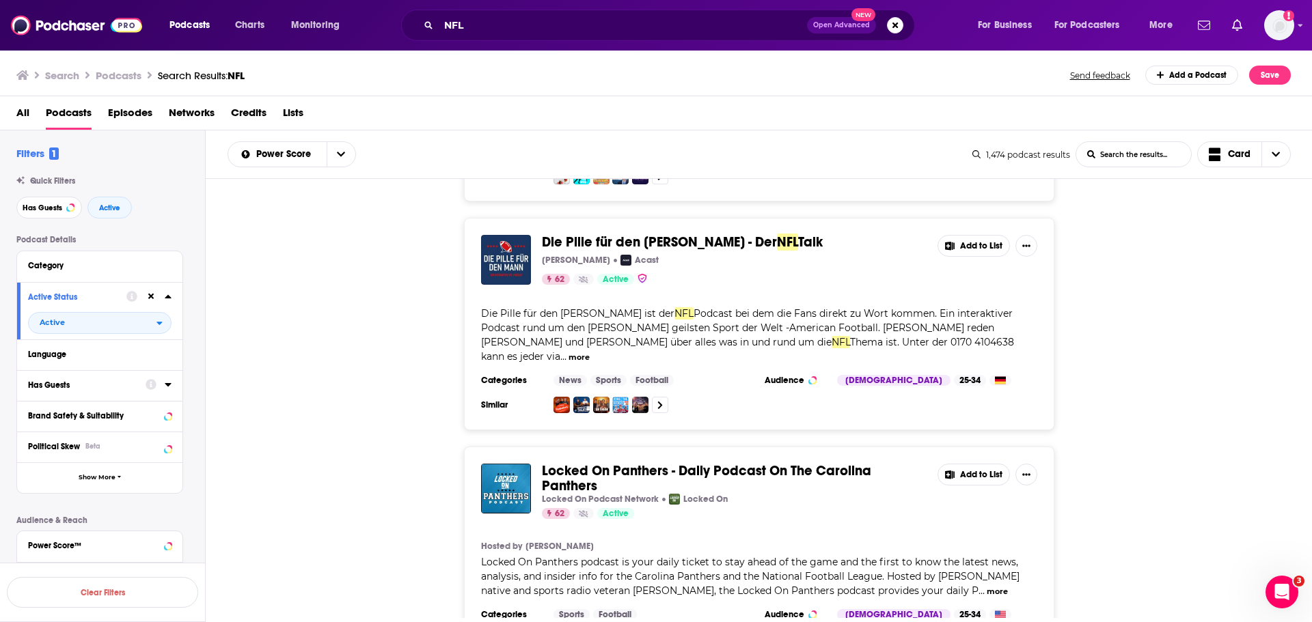
scroll to position [28155, 0]
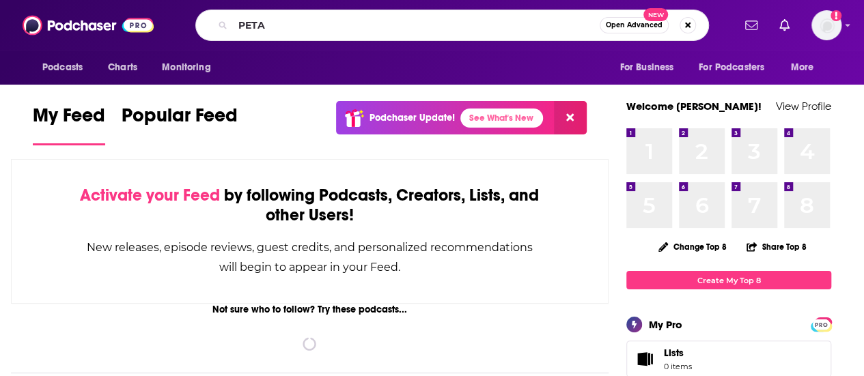
type input "PETA"
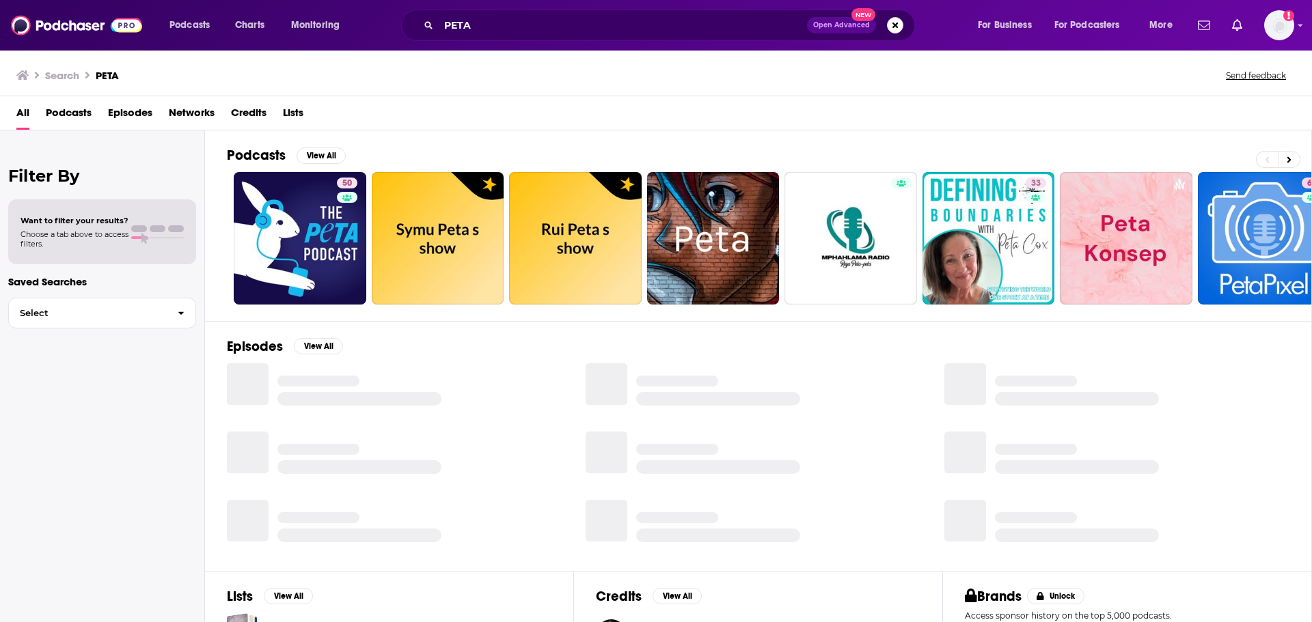
click at [128, 114] on span "Episodes" at bounding box center [130, 116] width 44 height 28
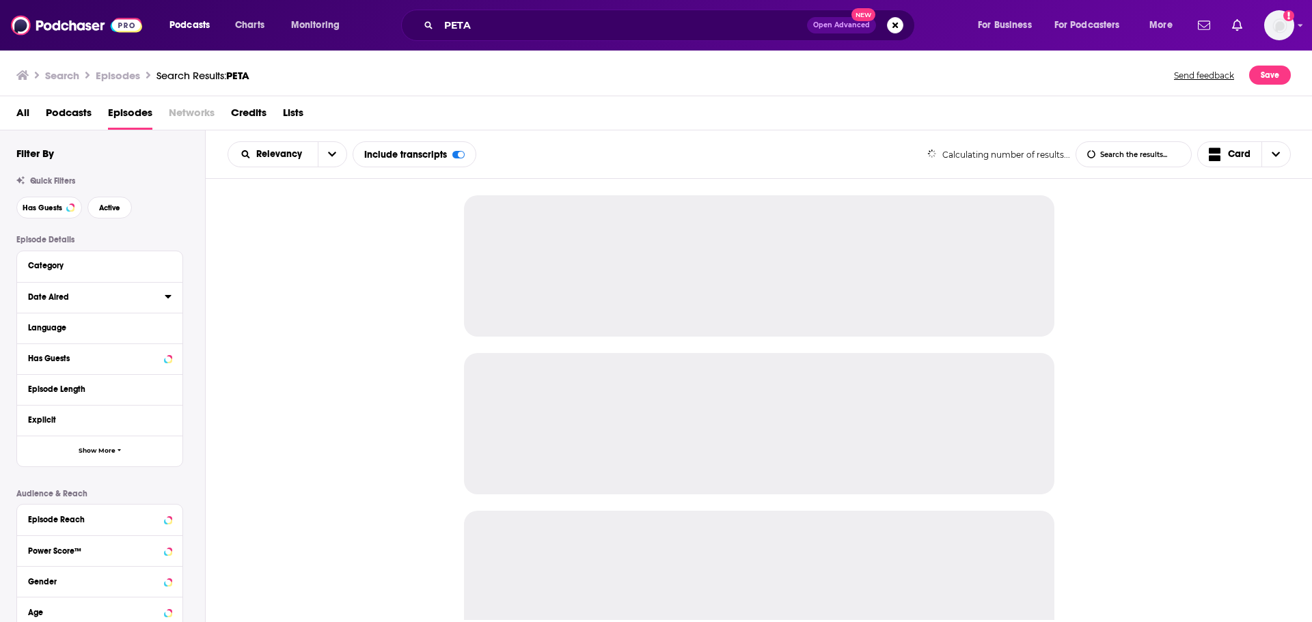
click at [167, 299] on icon at bounding box center [168, 296] width 7 height 11
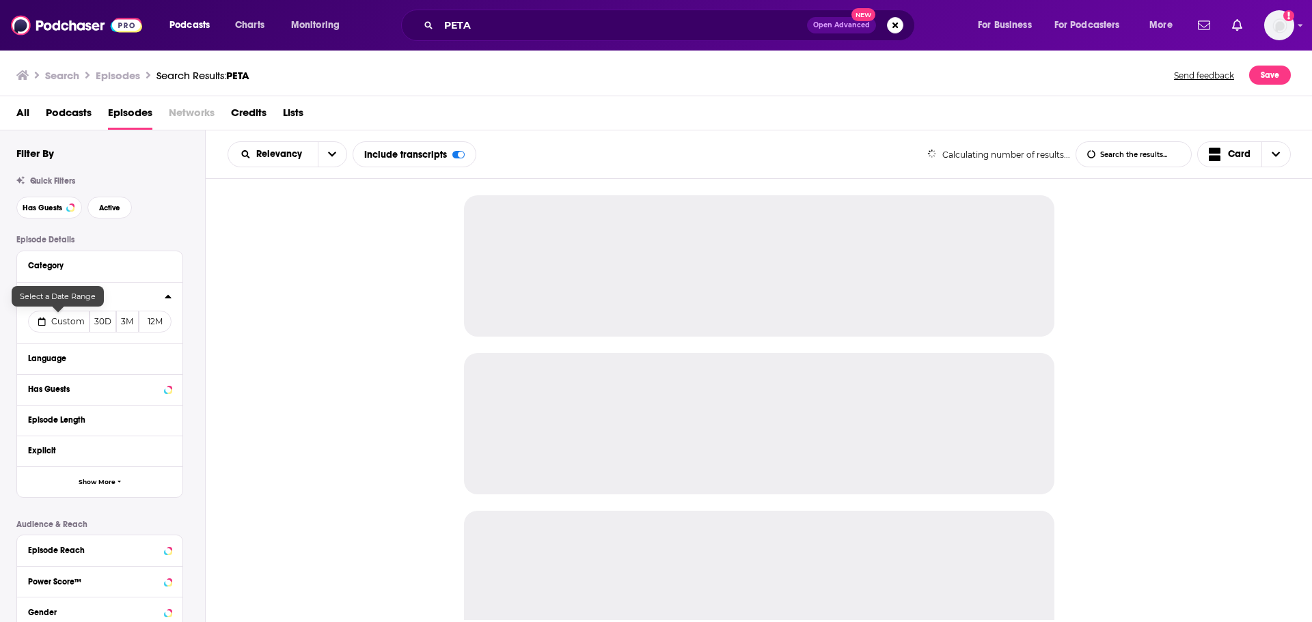
click at [64, 327] on span "Custom" at bounding box center [67, 321] width 33 height 10
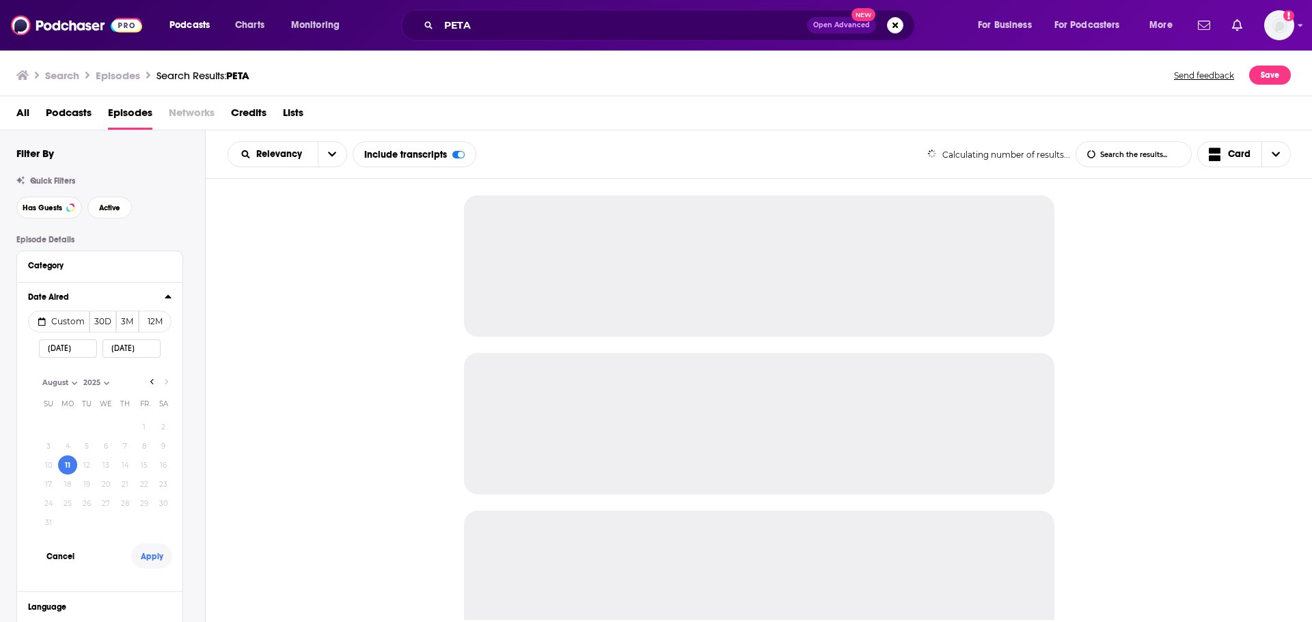
click at [149, 376] on button "Apply" at bounding box center [151, 556] width 41 height 25
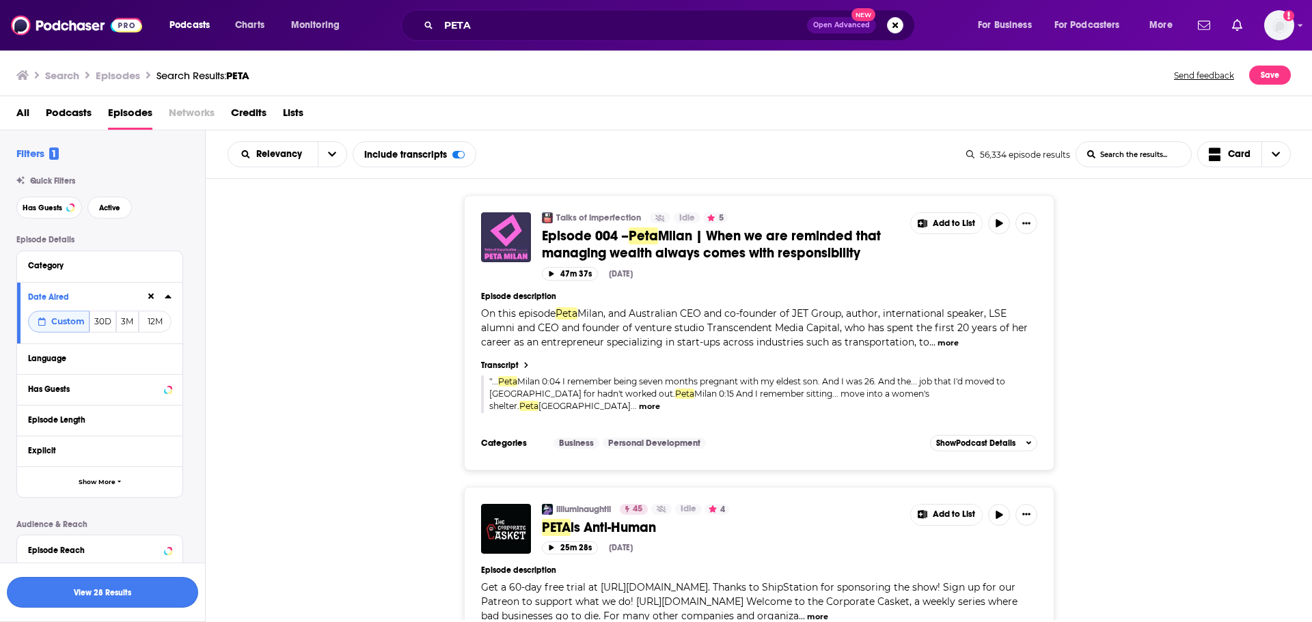
click at [153, 376] on button "View 28 Results" at bounding box center [102, 592] width 191 height 31
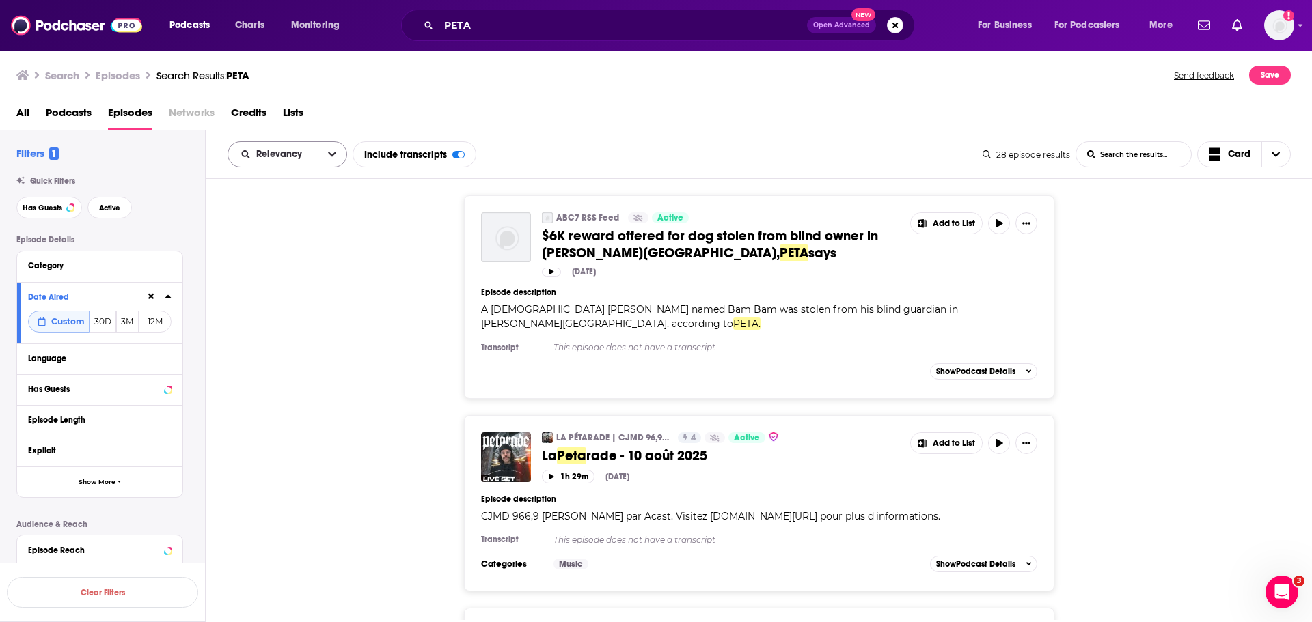
click at [329, 156] on icon "open menu" at bounding box center [332, 155] width 8 height 10
click at [291, 265] on div "Power Score" at bounding box center [287, 271] width 120 height 23
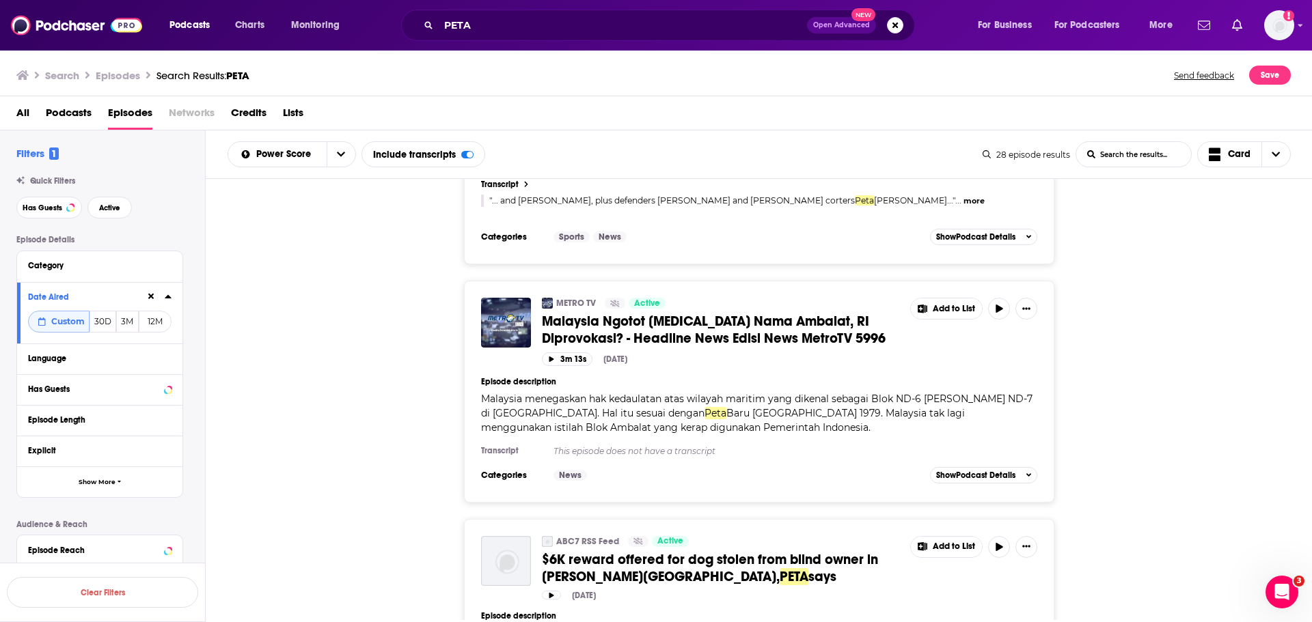
scroll to position [6142, 0]
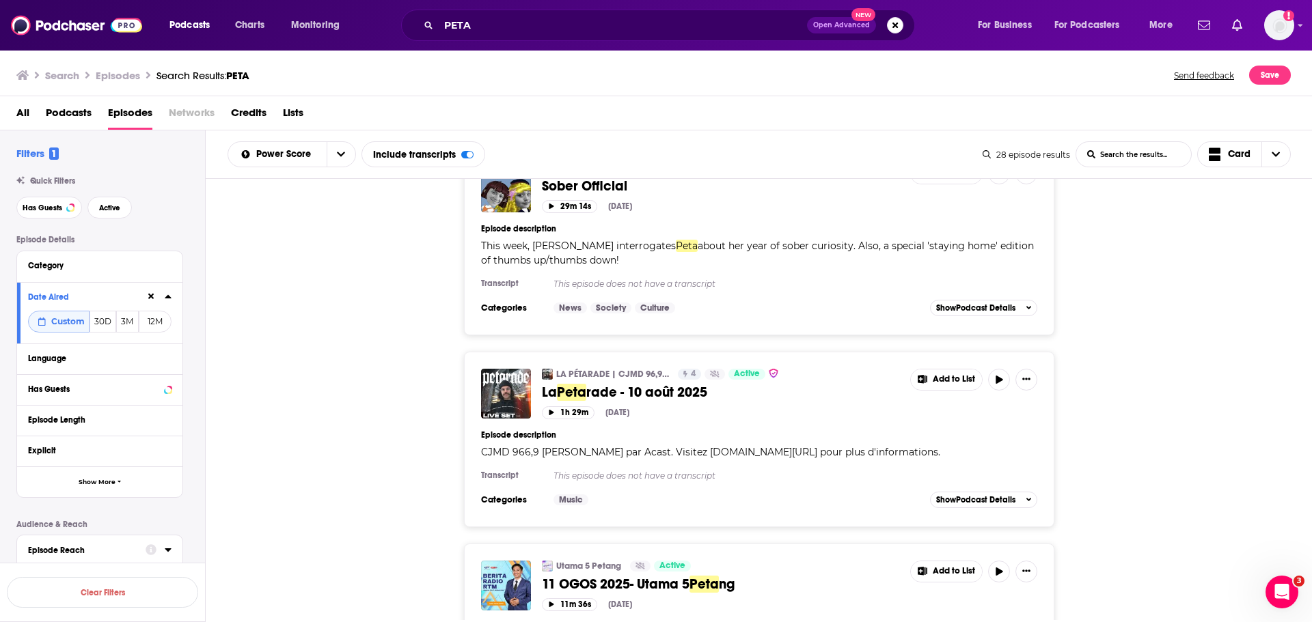
scroll to position [6952, 0]
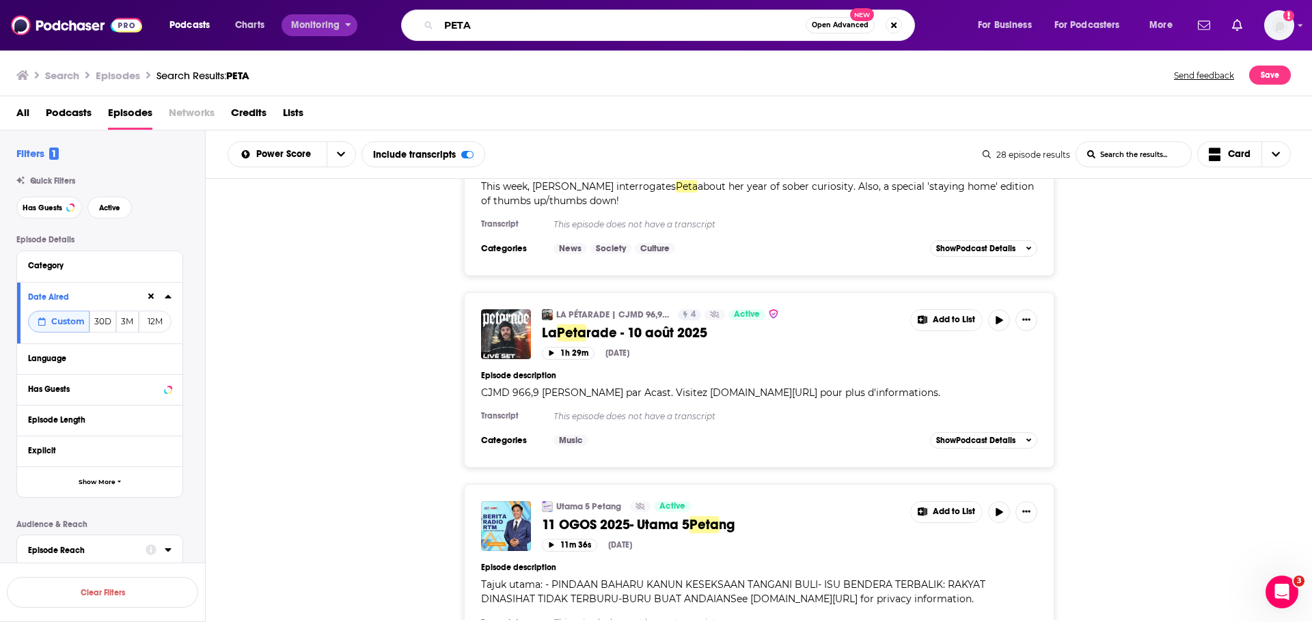
drag, startPoint x: 522, startPoint y: 23, endPoint x: 333, endPoint y: 25, distance: 189.2
click at [333, 25] on div "Podcasts Charts Monitoring PETA Open Advanced New For Business For Podcasters M…" at bounding box center [672, 25] width 1025 height 31
type input "V"
type input "vegan"
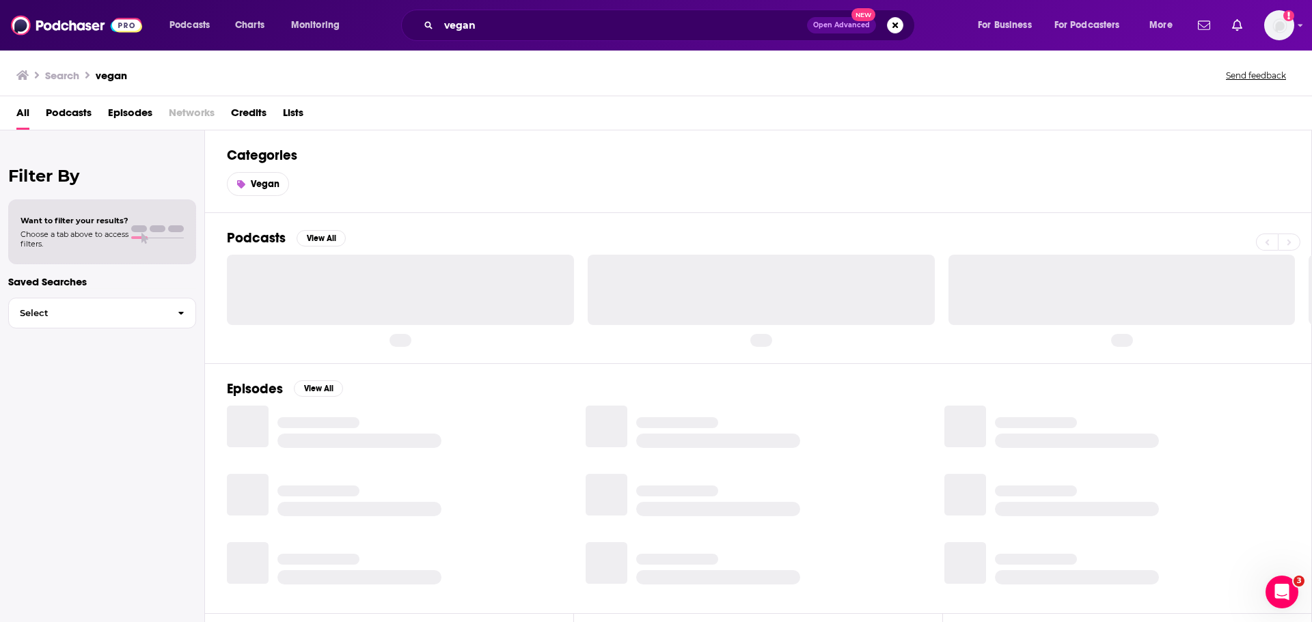
click at [129, 118] on span "Episodes" at bounding box center [130, 116] width 44 height 28
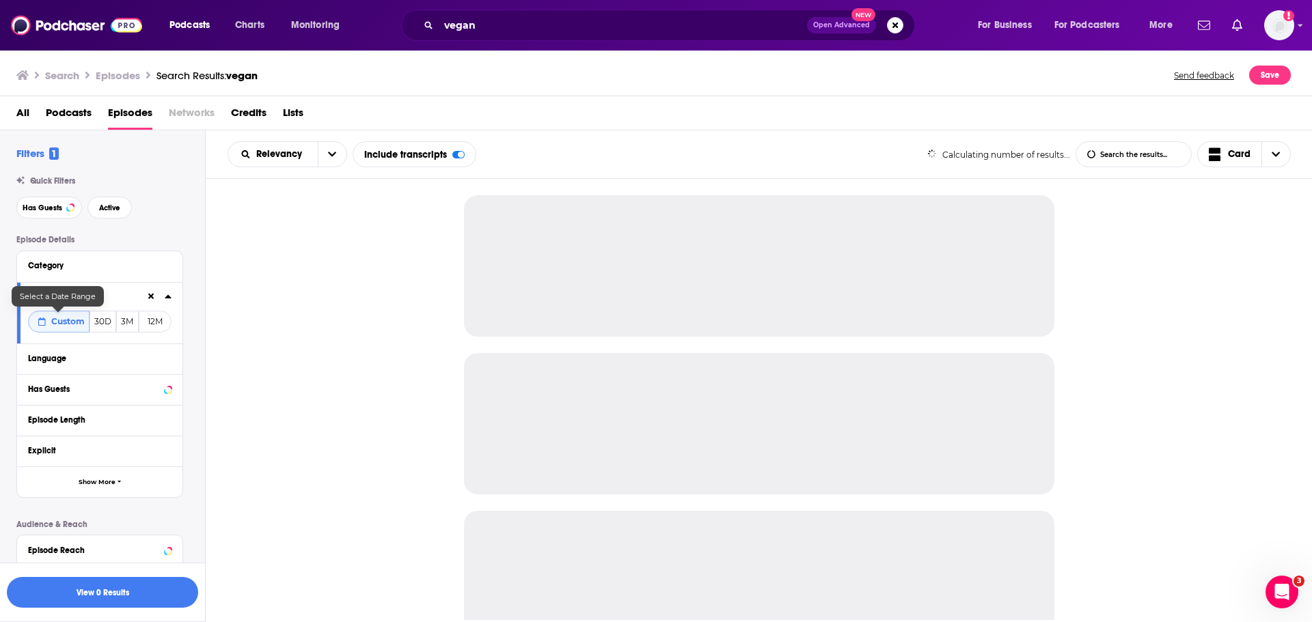
click at [77, 330] on button "Custom" at bounding box center [58, 322] width 61 height 22
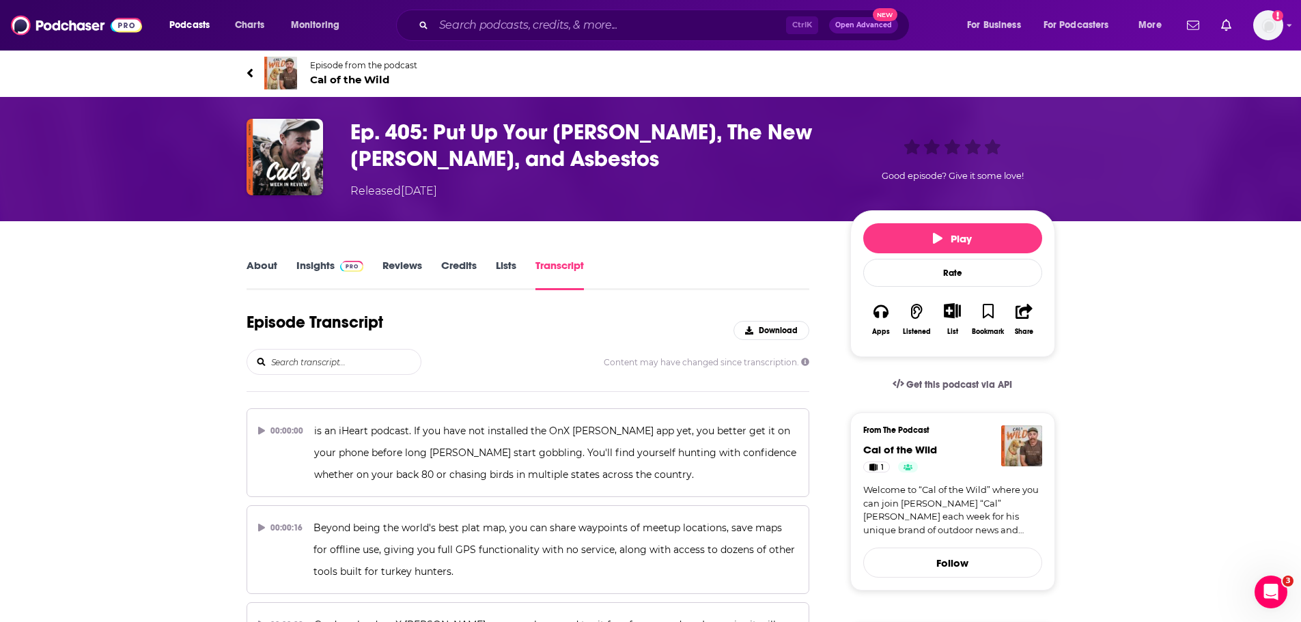
scroll to position [8958, 0]
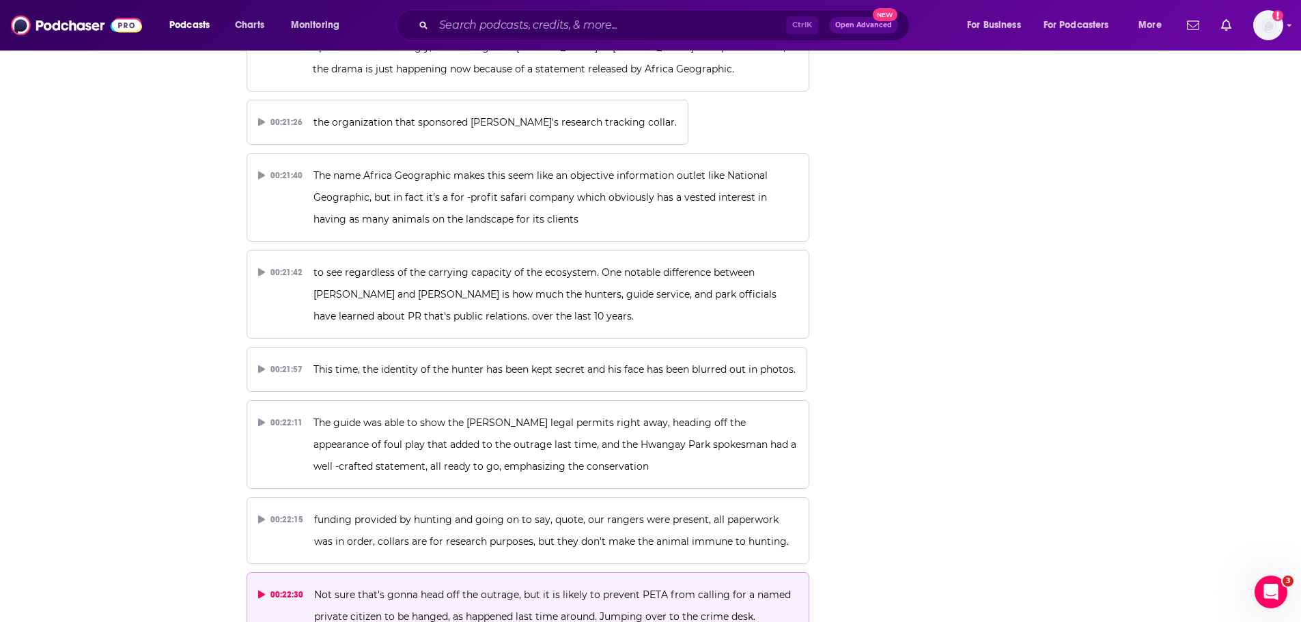
click at [412, 584] on p "Not sure that's gonna head off the outrage, but it is likely to prevent PETA fr…" at bounding box center [556, 606] width 484 height 44
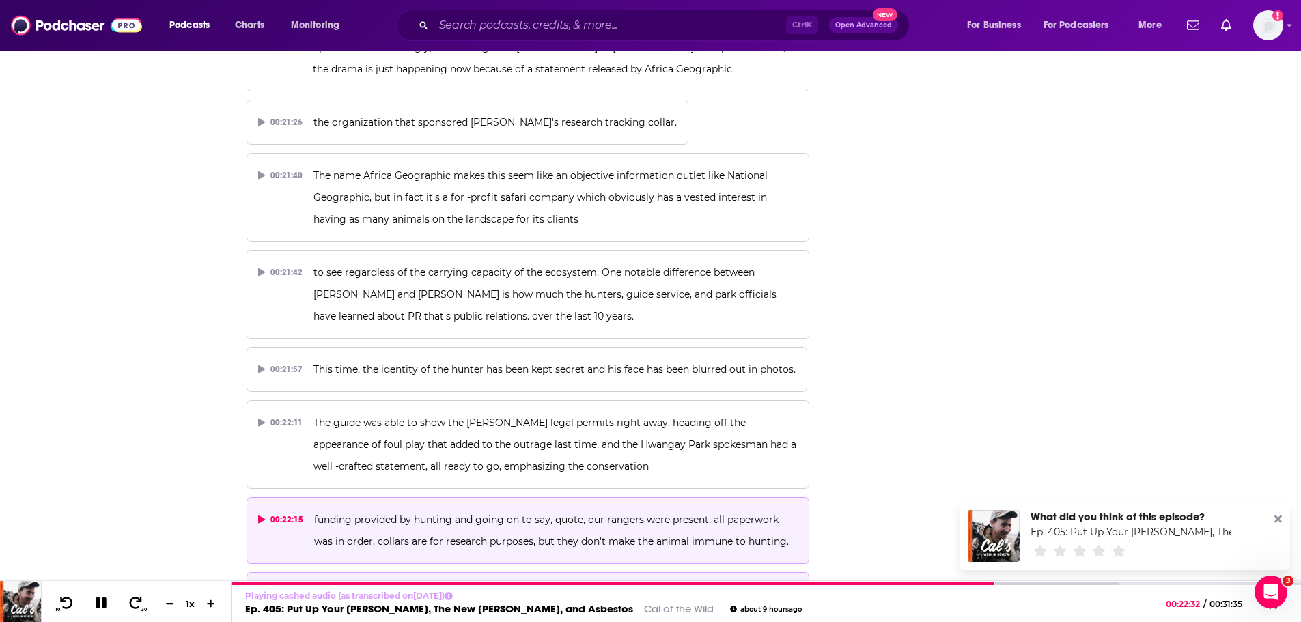
click at [436, 514] on span "funding provided by hunting and going on to say, quote, our rangers were presen…" at bounding box center [551, 531] width 475 height 34
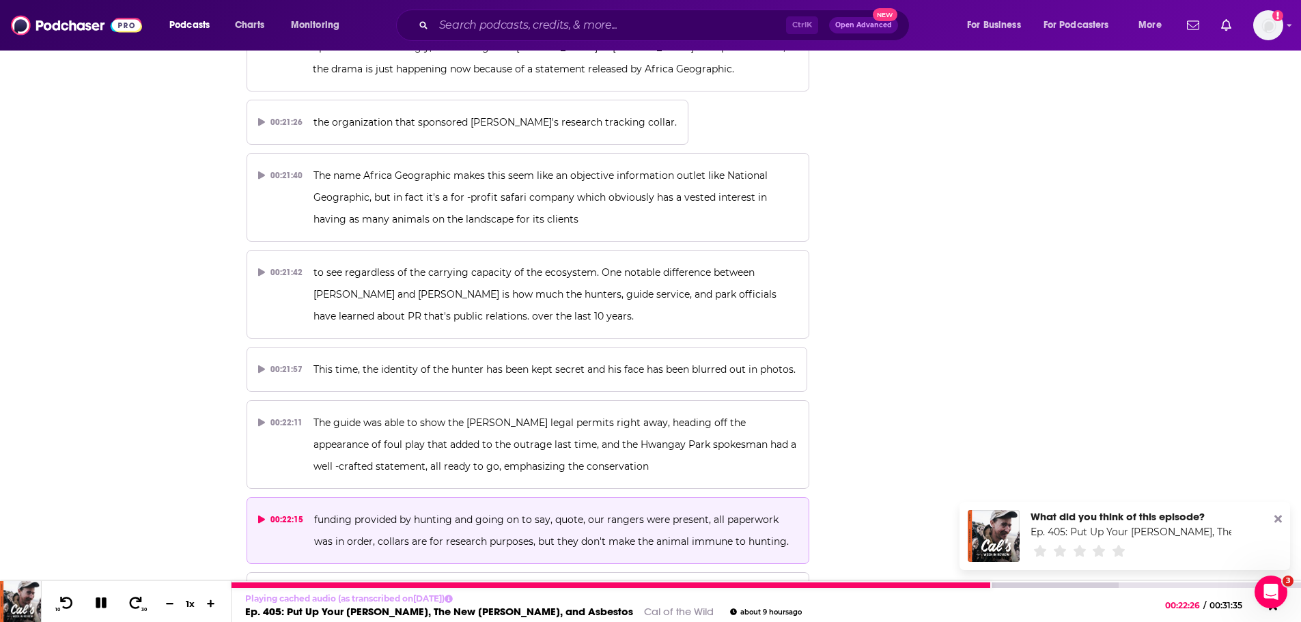
click at [107, 607] on icon at bounding box center [102, 603] width 16 height 12
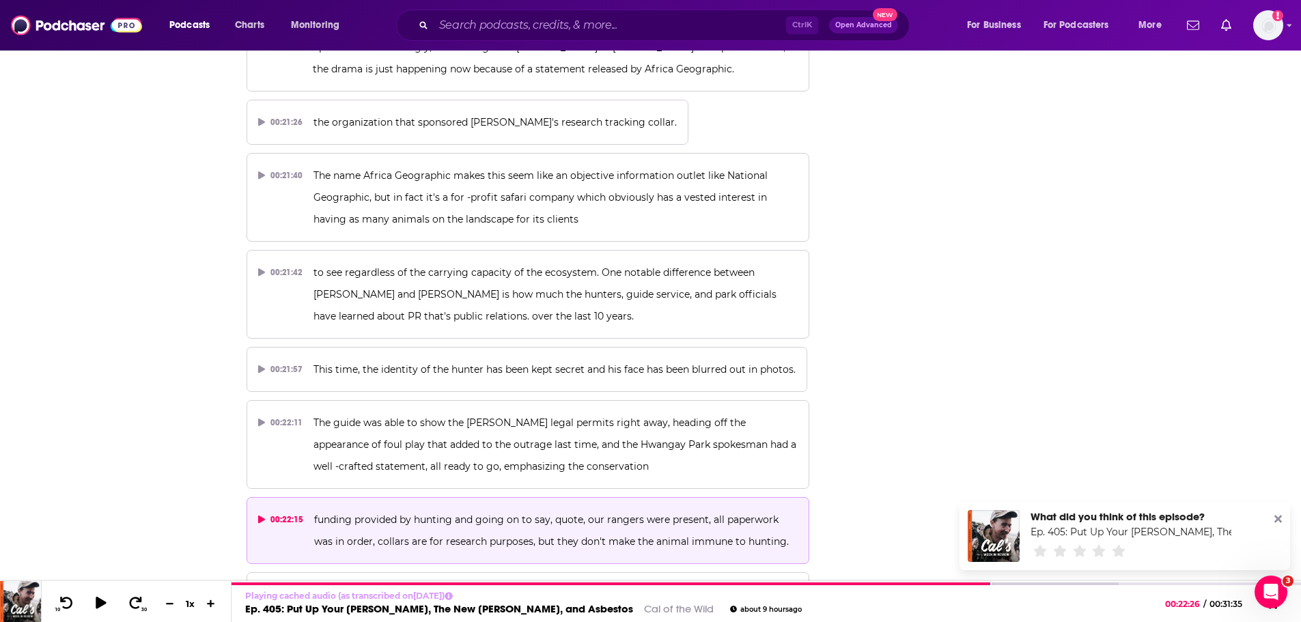
click at [580, 514] on span "funding provided by hunting and going on to say, quote, our rangers were presen…" at bounding box center [551, 531] width 475 height 34
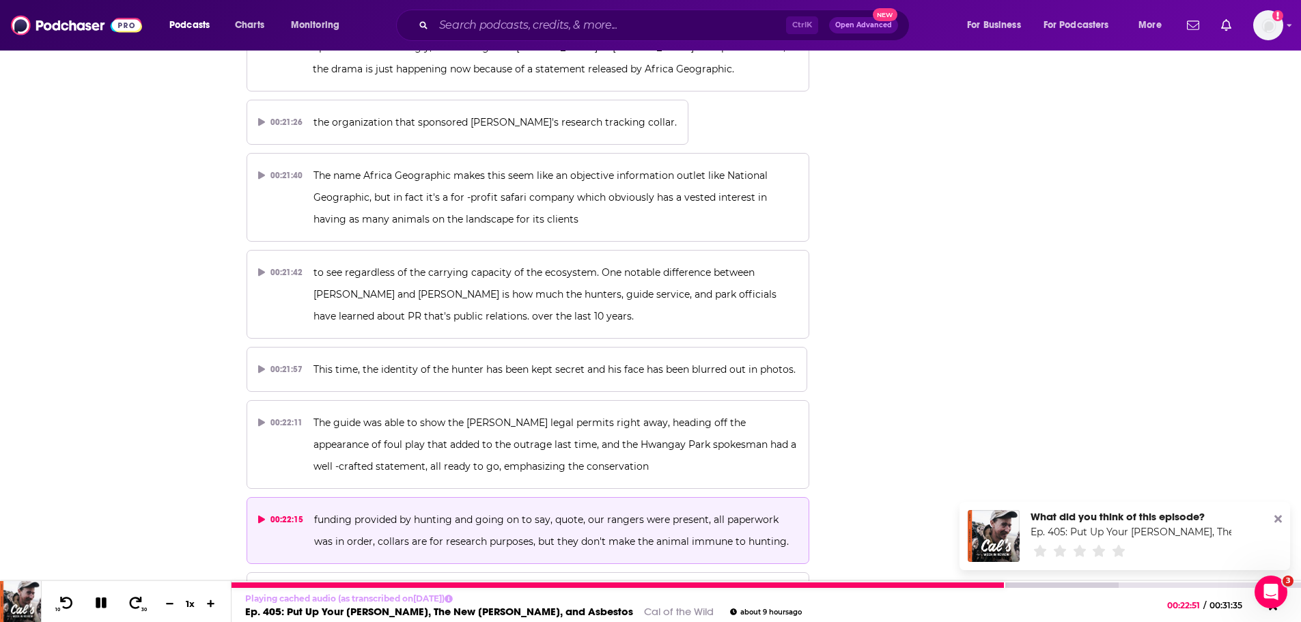
click at [101, 604] on icon at bounding box center [102, 603] width 16 height 12
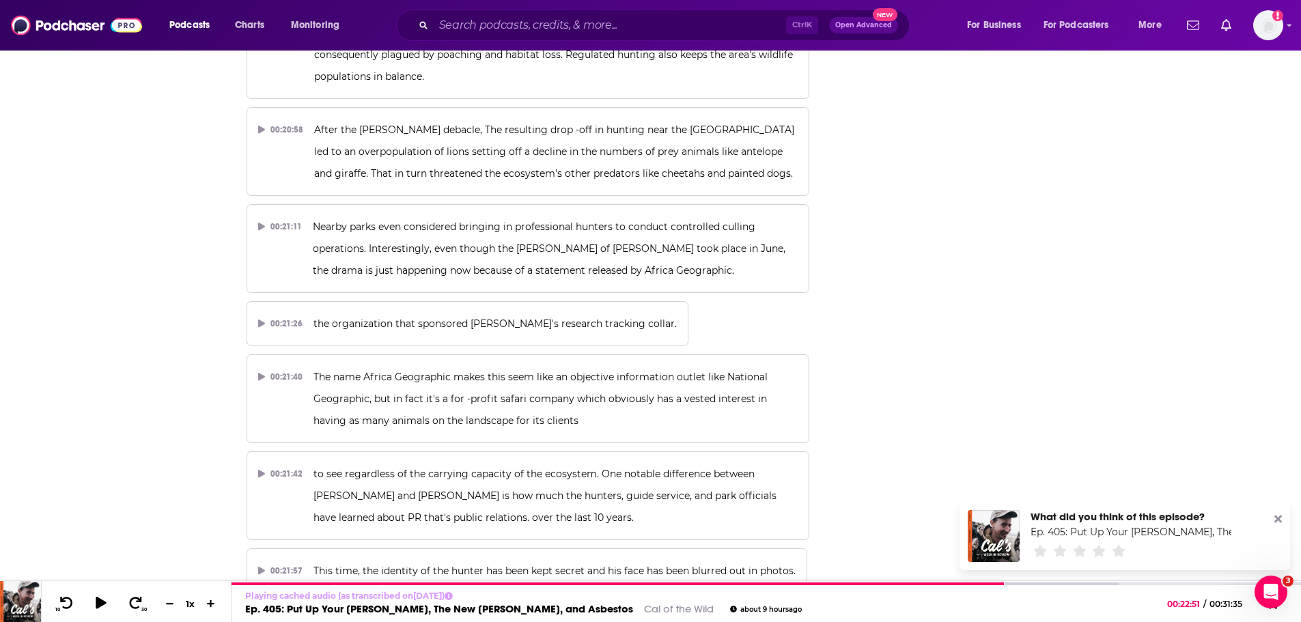
scroll to position [8753, 0]
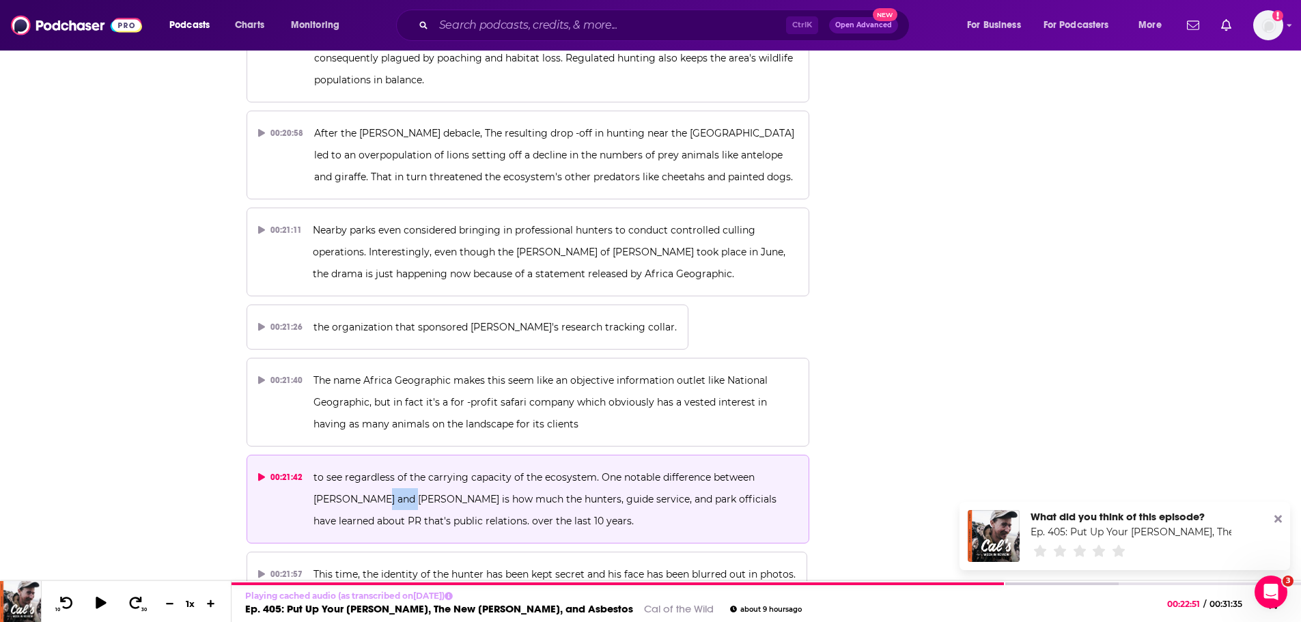
drag, startPoint x: 334, startPoint y: 218, endPoint x: 358, endPoint y: 216, distance: 24.0
click at [358, 471] on span "to see regardless of the carrying capacity of the ecosystem. One notable differ…" at bounding box center [547, 499] width 466 height 56
copy span "[PERSON_NAME]"
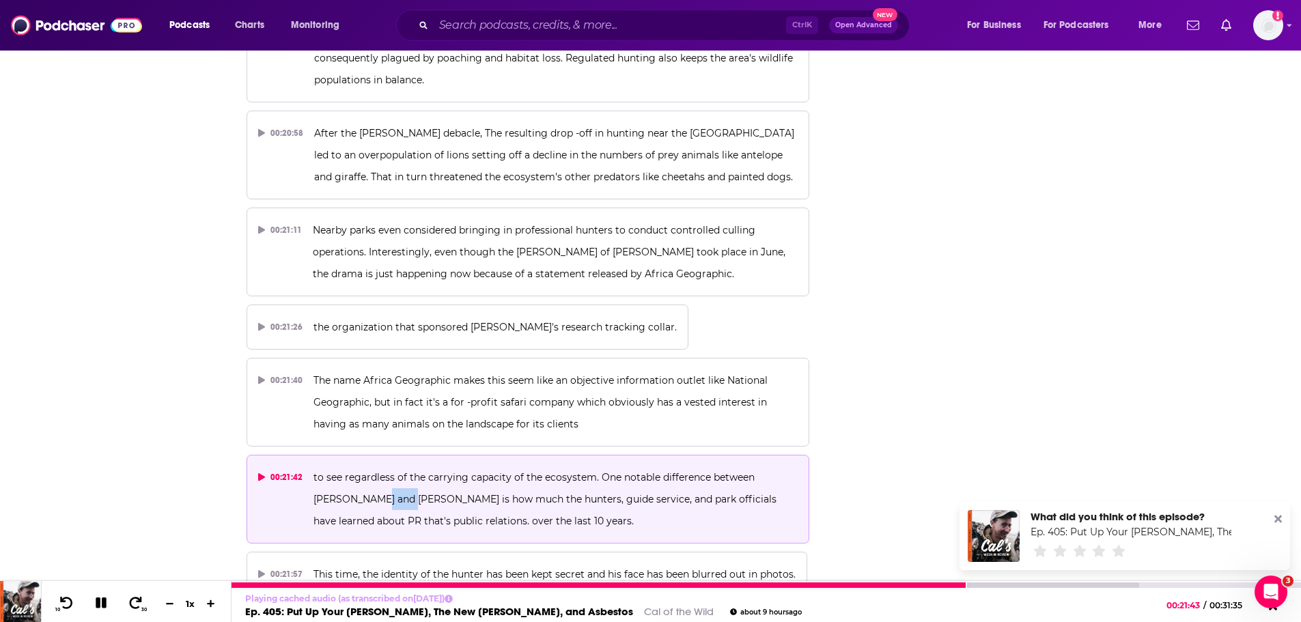
click at [106, 602] on icon at bounding box center [101, 603] width 11 height 11
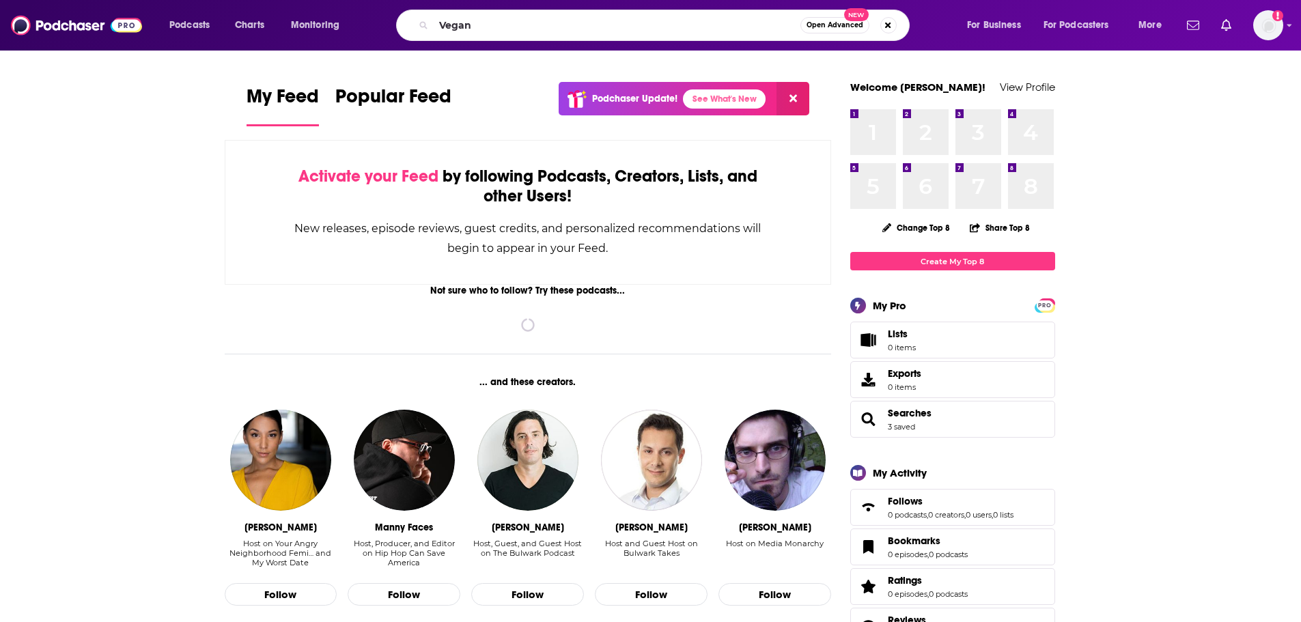
type input "Vegan"
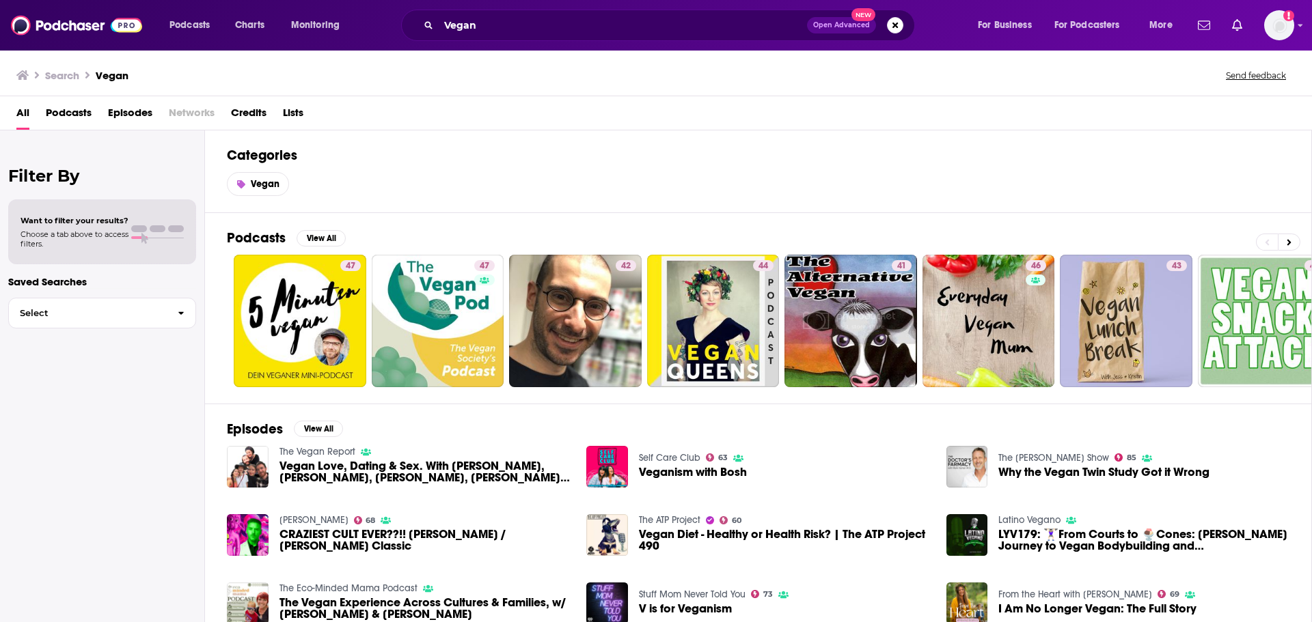
click at [112, 115] on span "Episodes" at bounding box center [130, 116] width 44 height 28
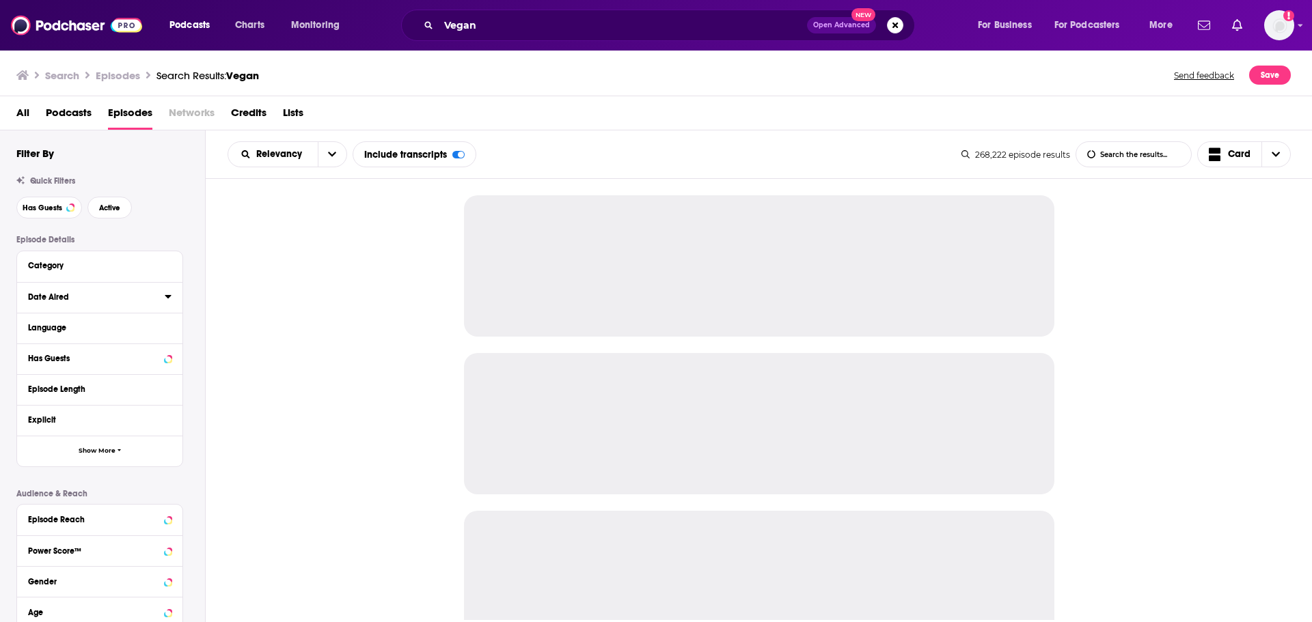
click at [169, 298] on icon at bounding box center [168, 296] width 6 height 3
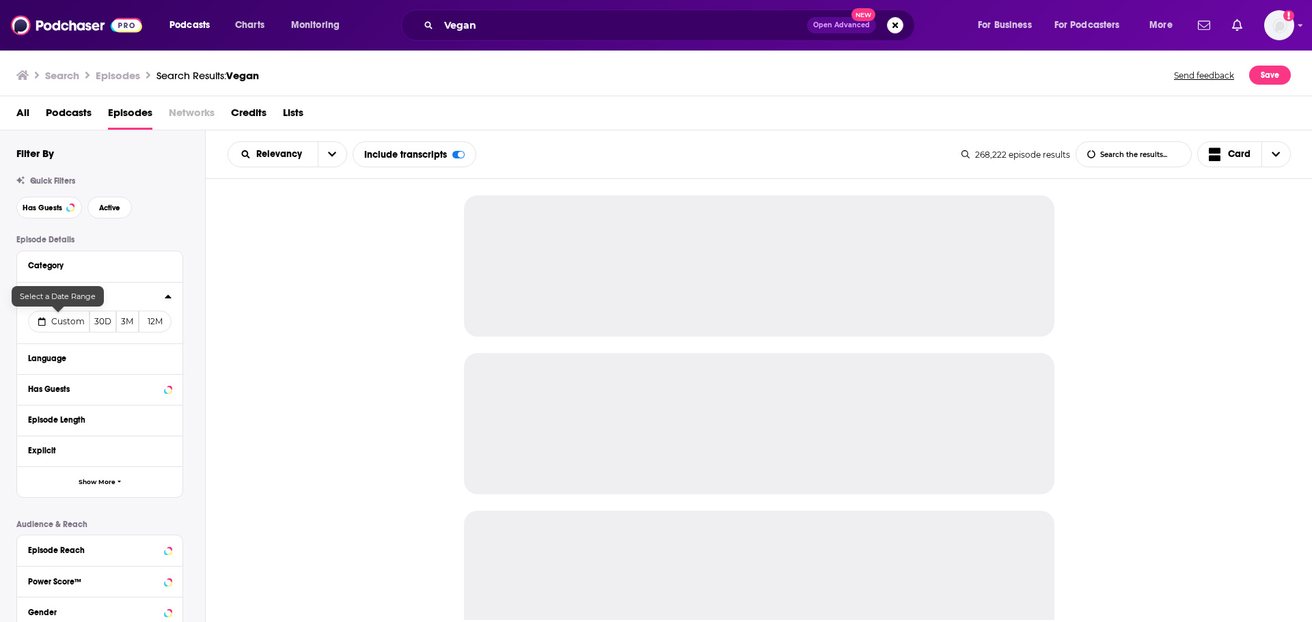
click at [74, 325] on span "Custom" at bounding box center [67, 321] width 33 height 10
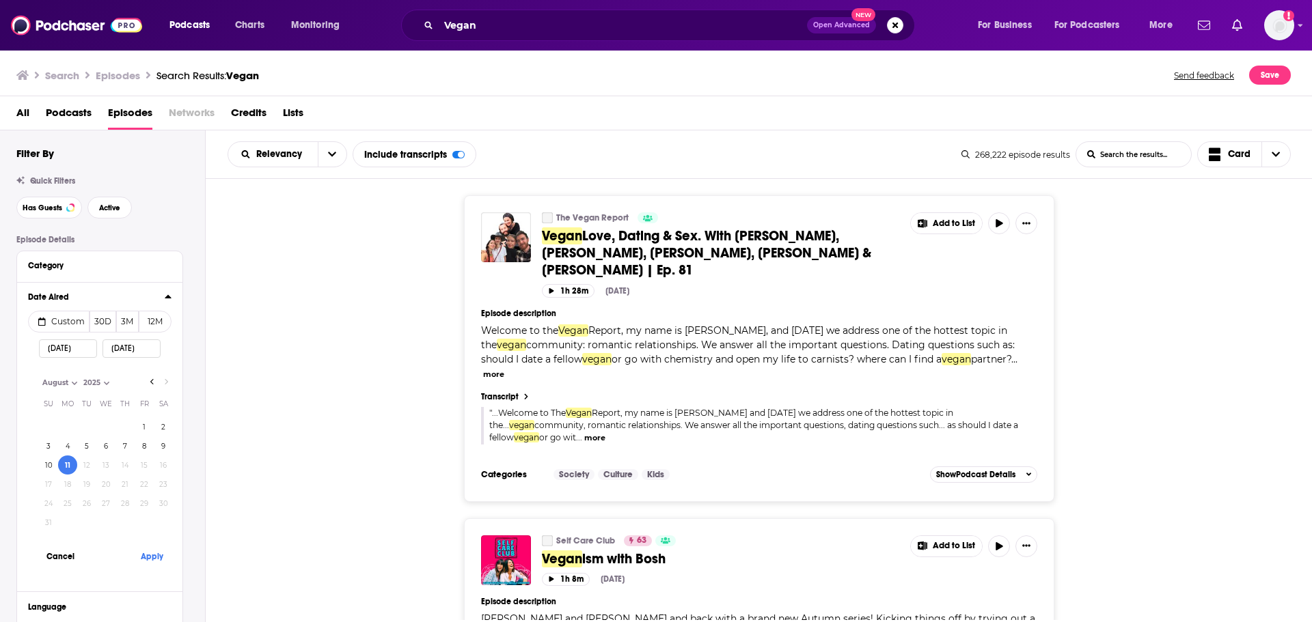
select select "7"
select select "2025"
click at [159, 447] on button "9" at bounding box center [163, 445] width 19 height 19
type input "08/09/2025"
click at [148, 564] on button "Apply" at bounding box center [151, 556] width 41 height 25
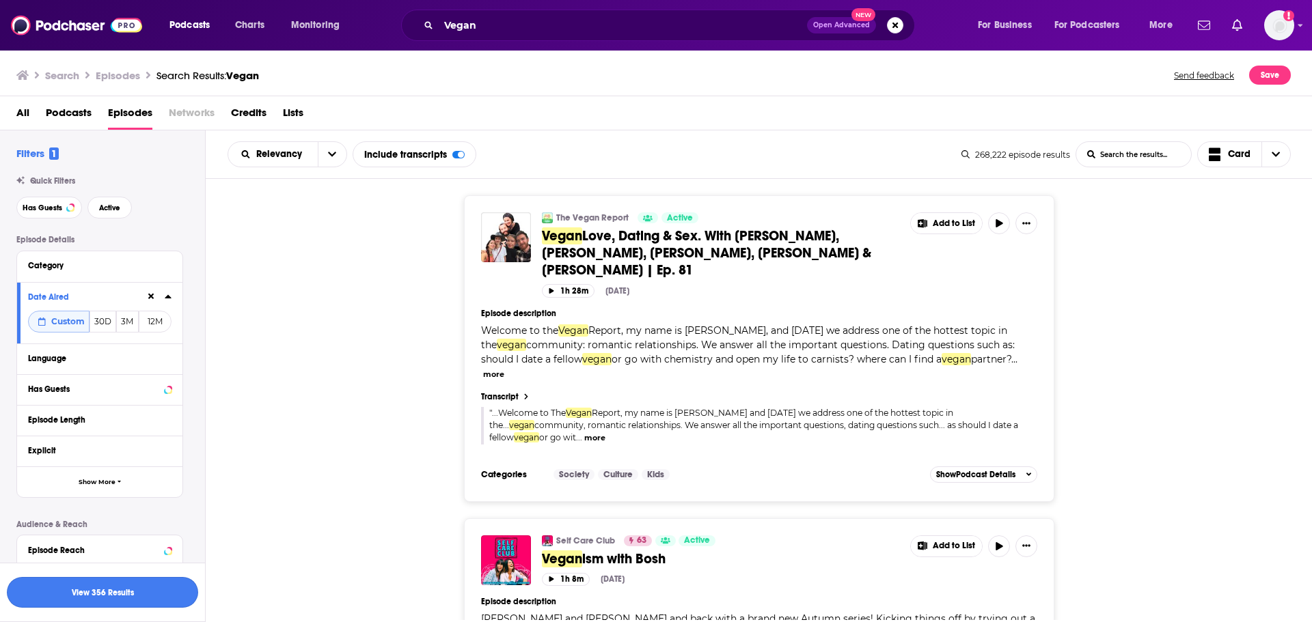
click at [126, 589] on button "View 356 Results" at bounding box center [102, 592] width 191 height 31
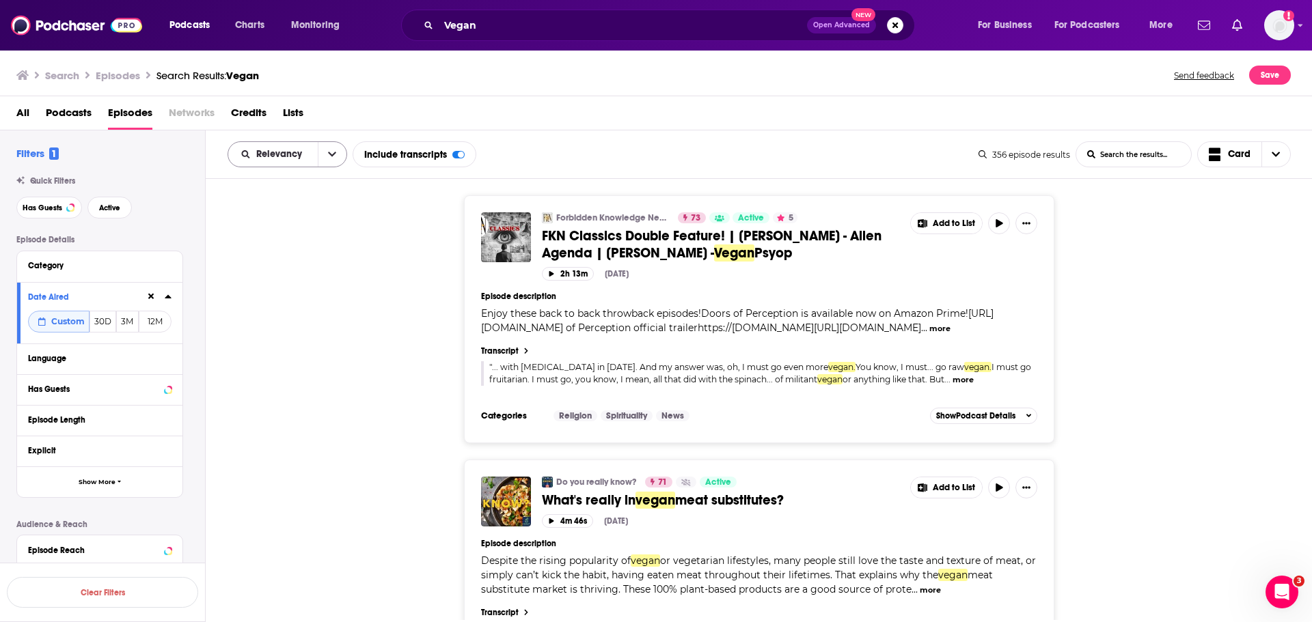
click at [329, 152] on icon "open menu" at bounding box center [332, 155] width 8 height 10
click at [294, 271] on span "Power Score" at bounding box center [295, 271] width 81 height 8
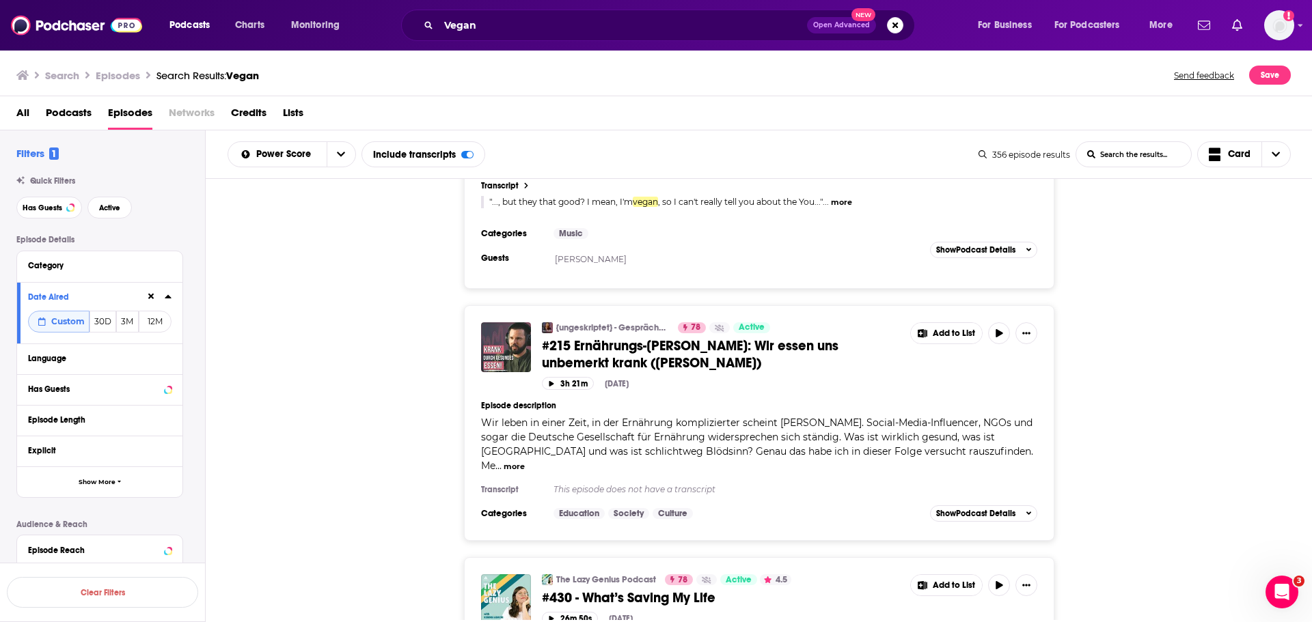
scroll to position [6383, 0]
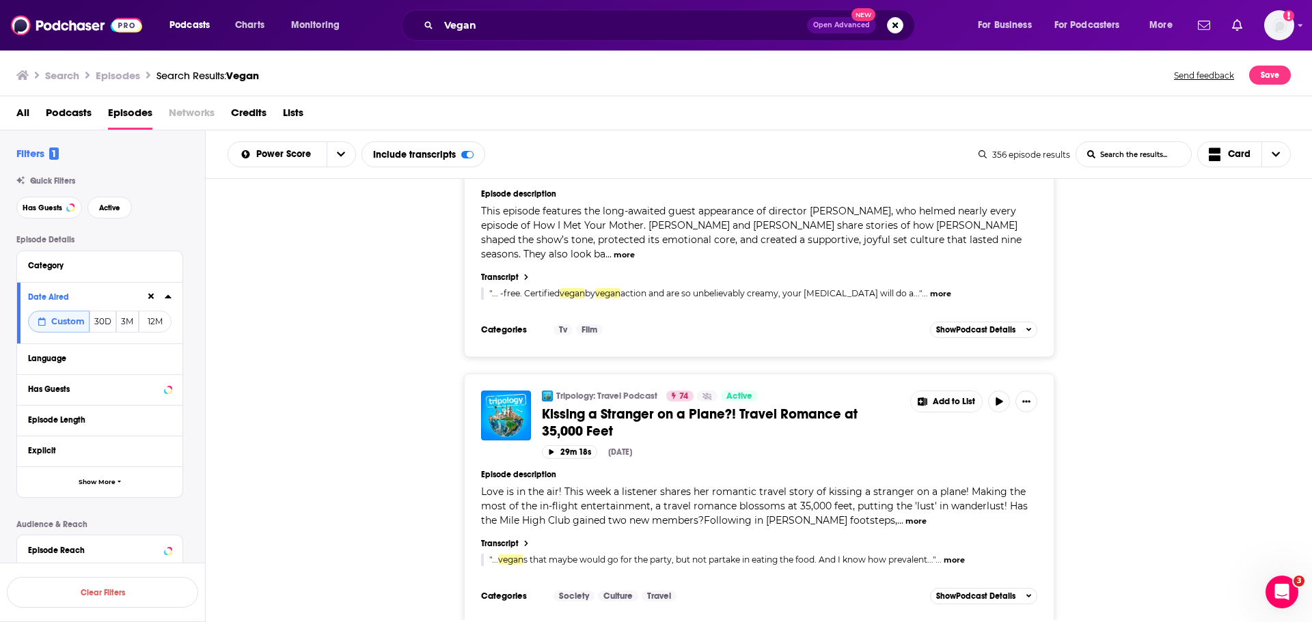
scroll to position [9320, 0]
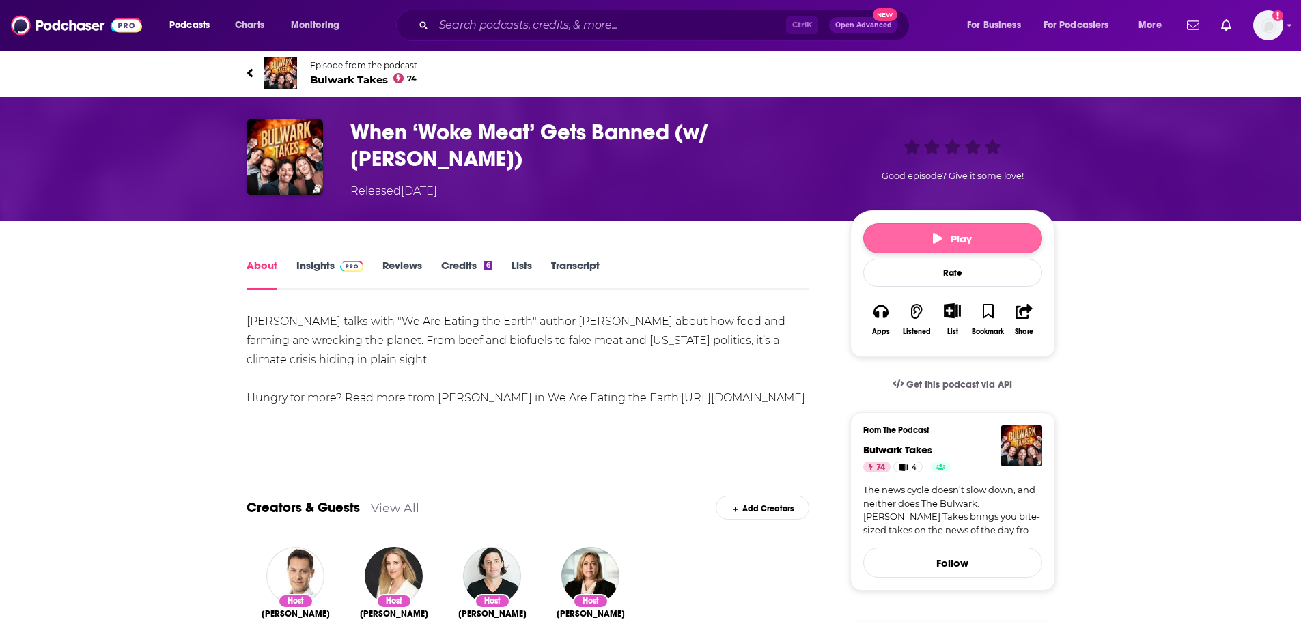
click at [931, 240] on button "Play" at bounding box center [952, 238] width 179 height 30
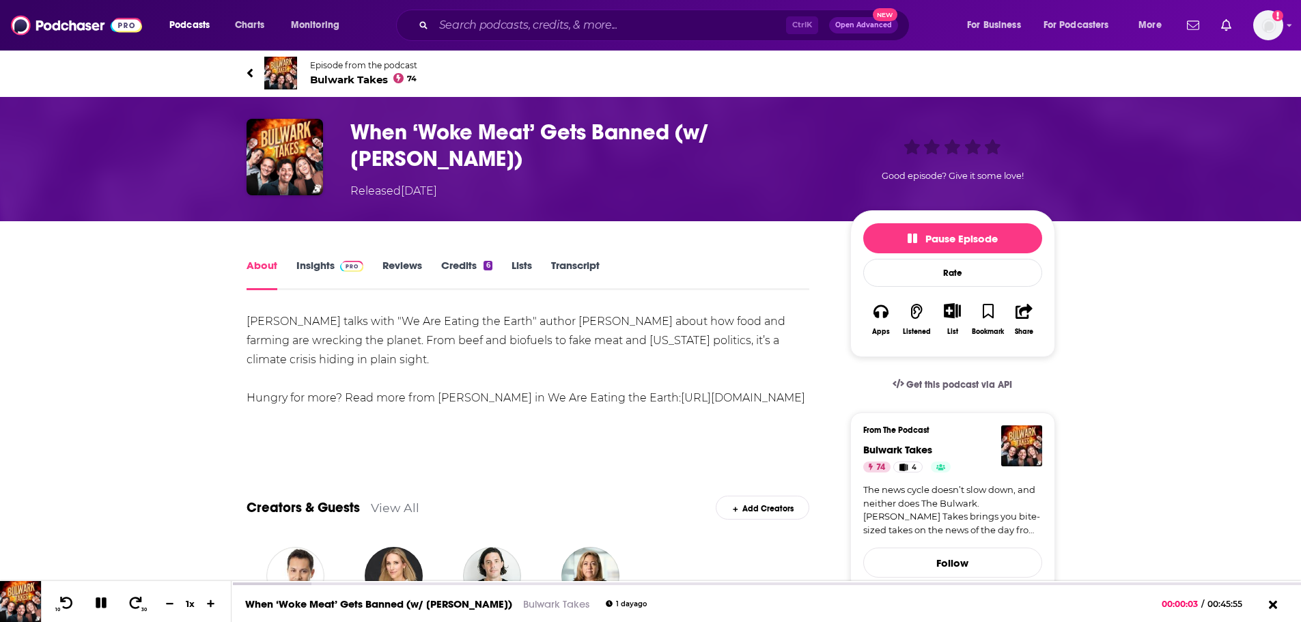
click at [567, 264] on link "Transcript" at bounding box center [575, 274] width 48 height 31
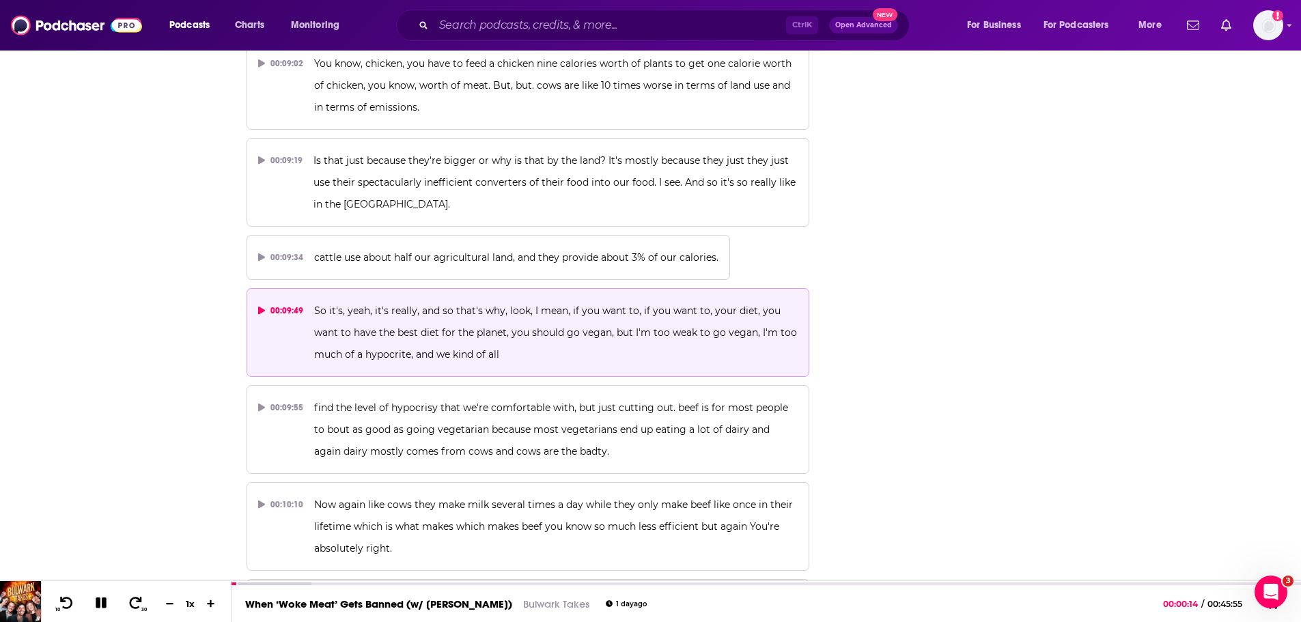
click at [358, 322] on p "So it's, yeah, it's really, and so that's why, look, I mean, if you want to, if…" at bounding box center [556, 333] width 484 height 66
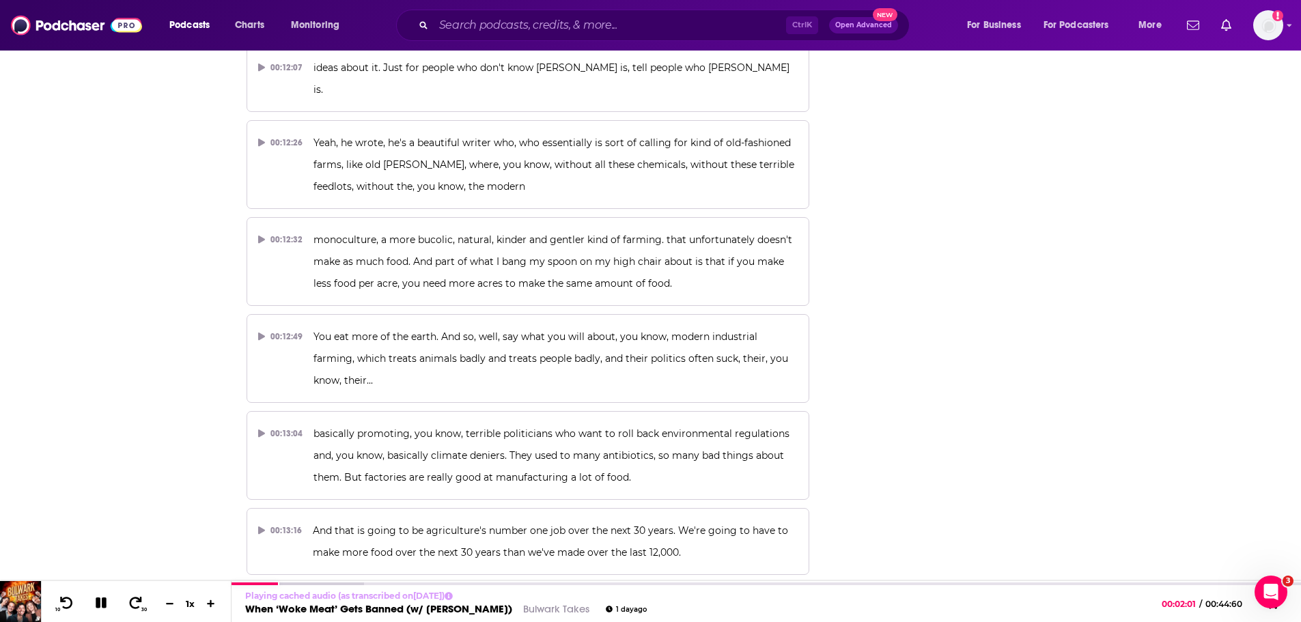
scroll to position [5370, 0]
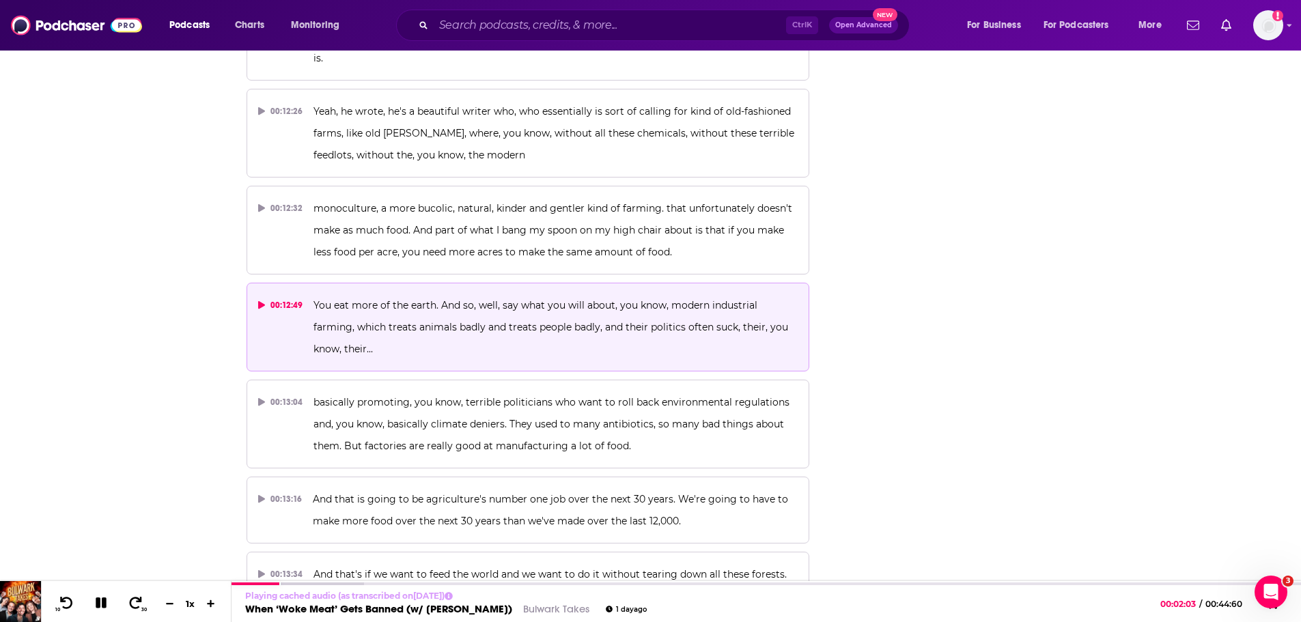
click at [456, 294] on p "You eat more of the earth. And so, well, say what you will about, you know, mod…" at bounding box center [556, 327] width 484 height 66
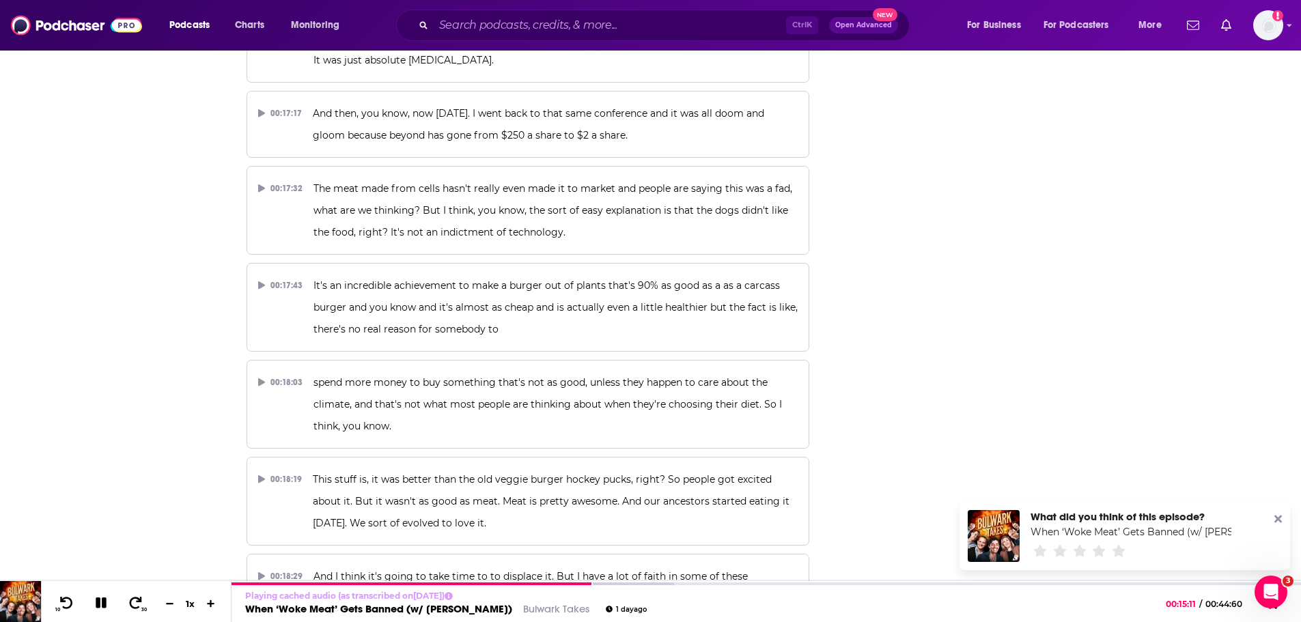
scroll to position [7351, 0]
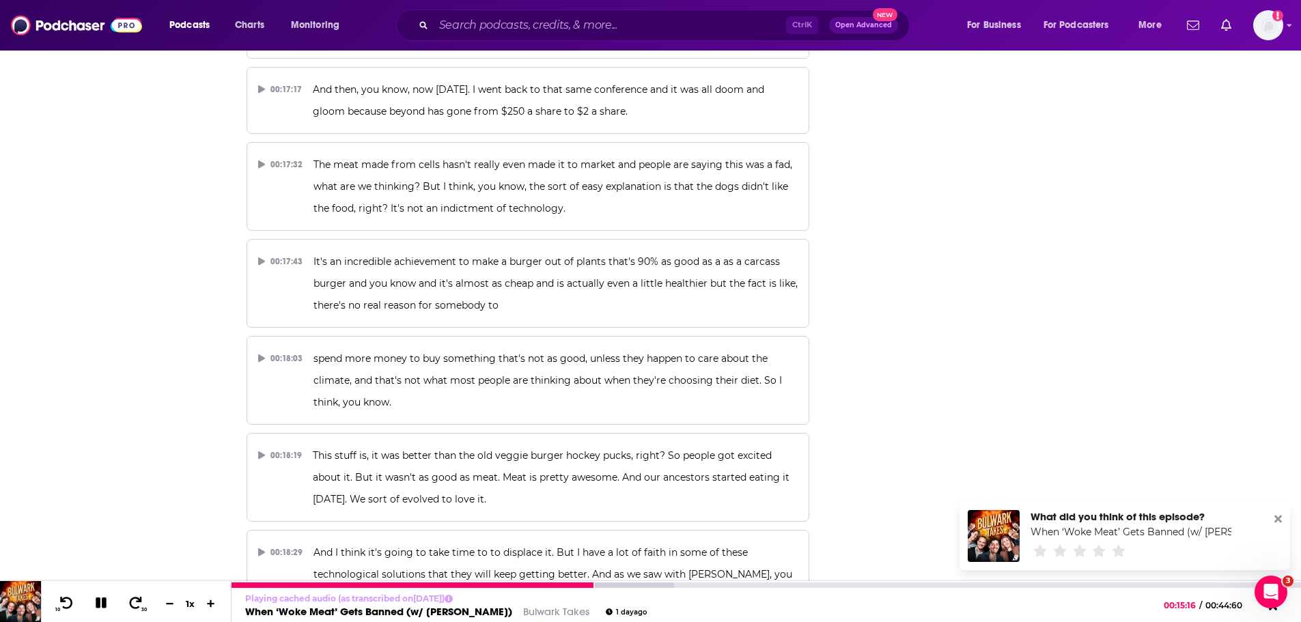
click at [559, 610] on link "Bulwark Takes" at bounding box center [556, 611] width 66 height 13
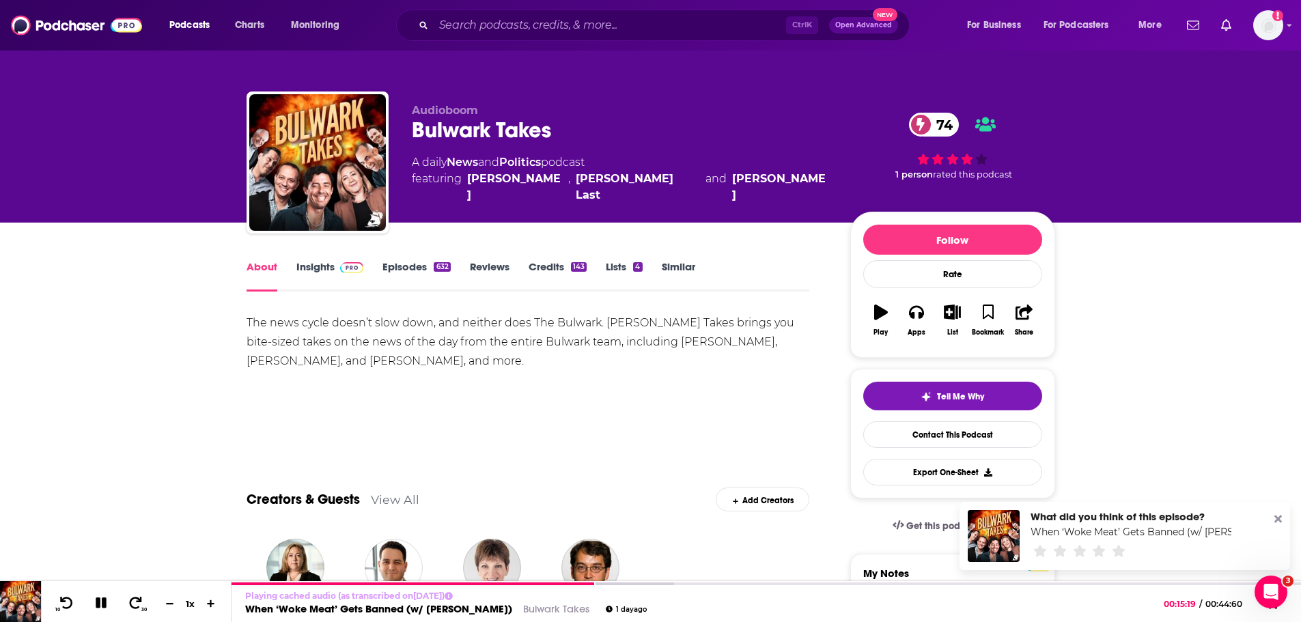
click at [320, 266] on link "Insights" at bounding box center [330, 275] width 68 height 31
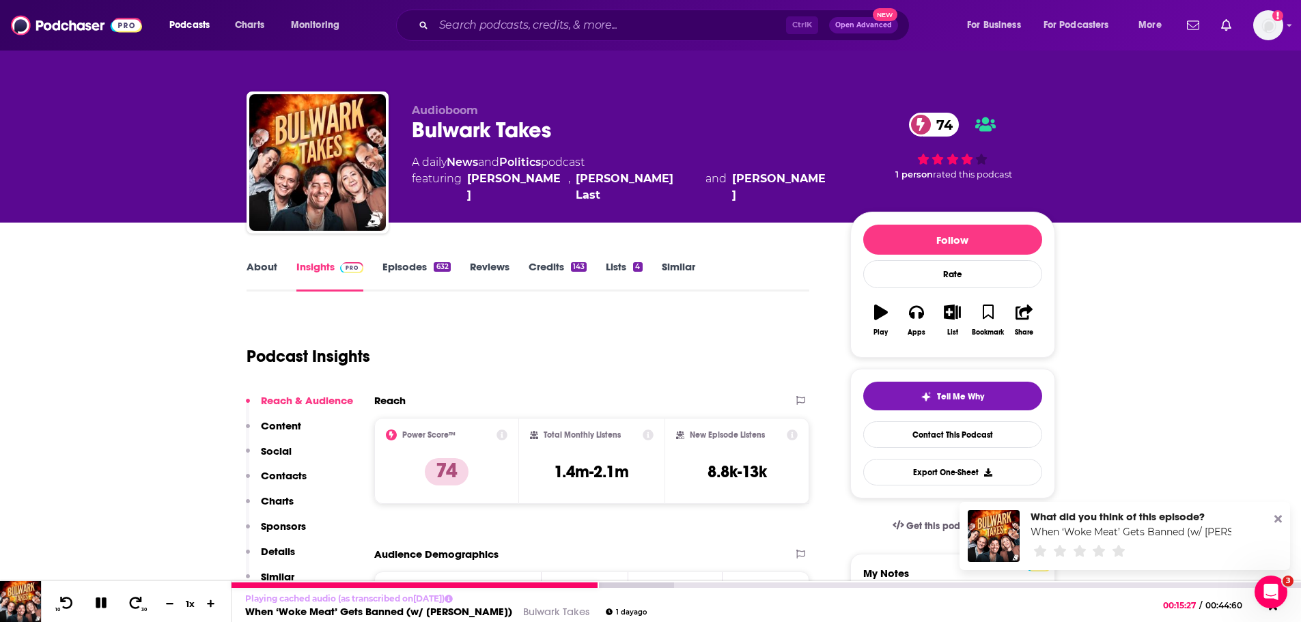
click at [450, 613] on link "When ‘Woke Meat’ Gets Banned (w/ [PERSON_NAME])" at bounding box center [378, 611] width 267 height 13
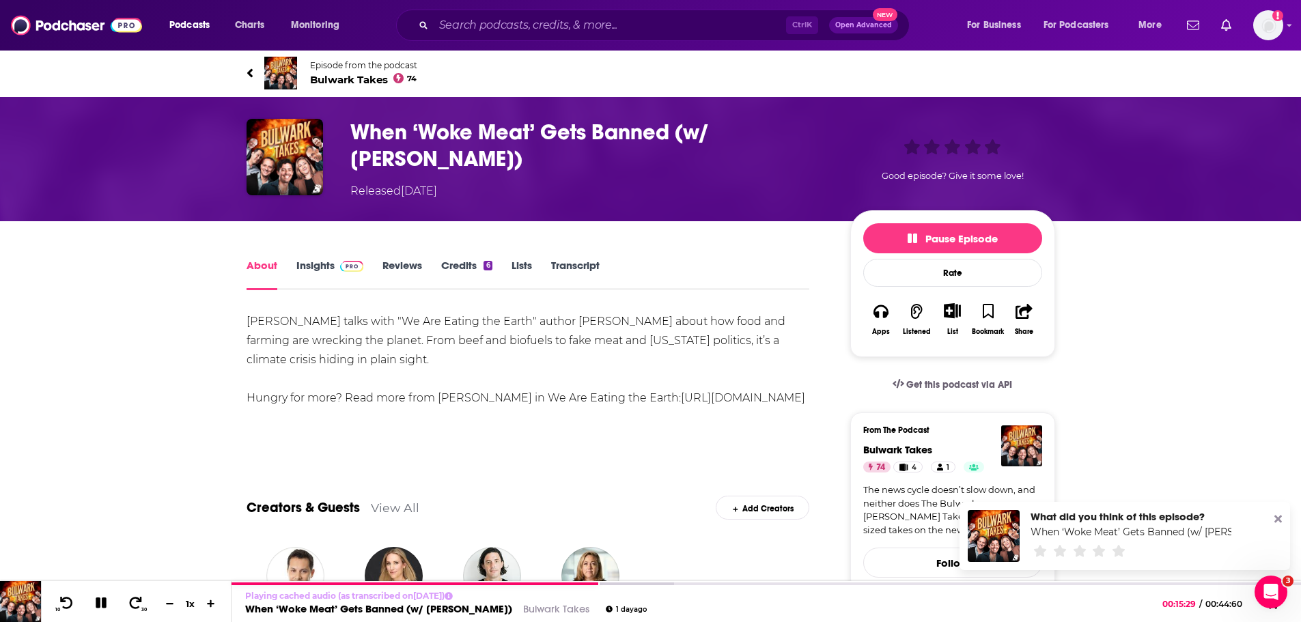
click at [574, 268] on link "Transcript" at bounding box center [575, 274] width 48 height 31
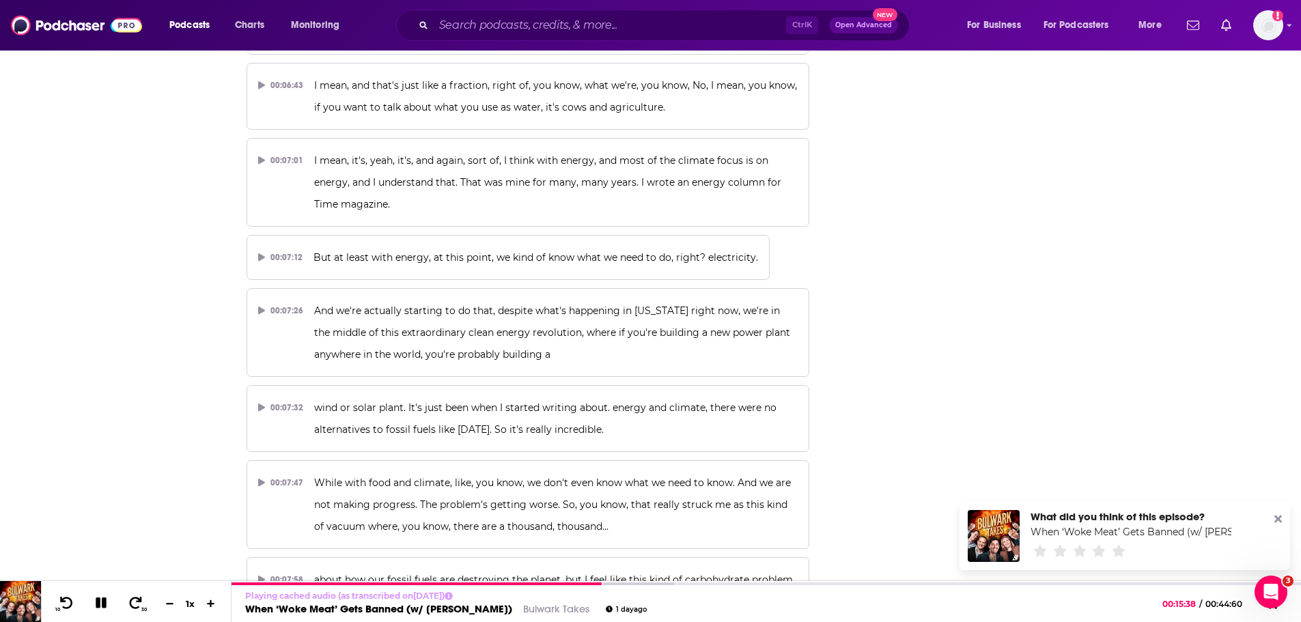
scroll to position [4072, 0]
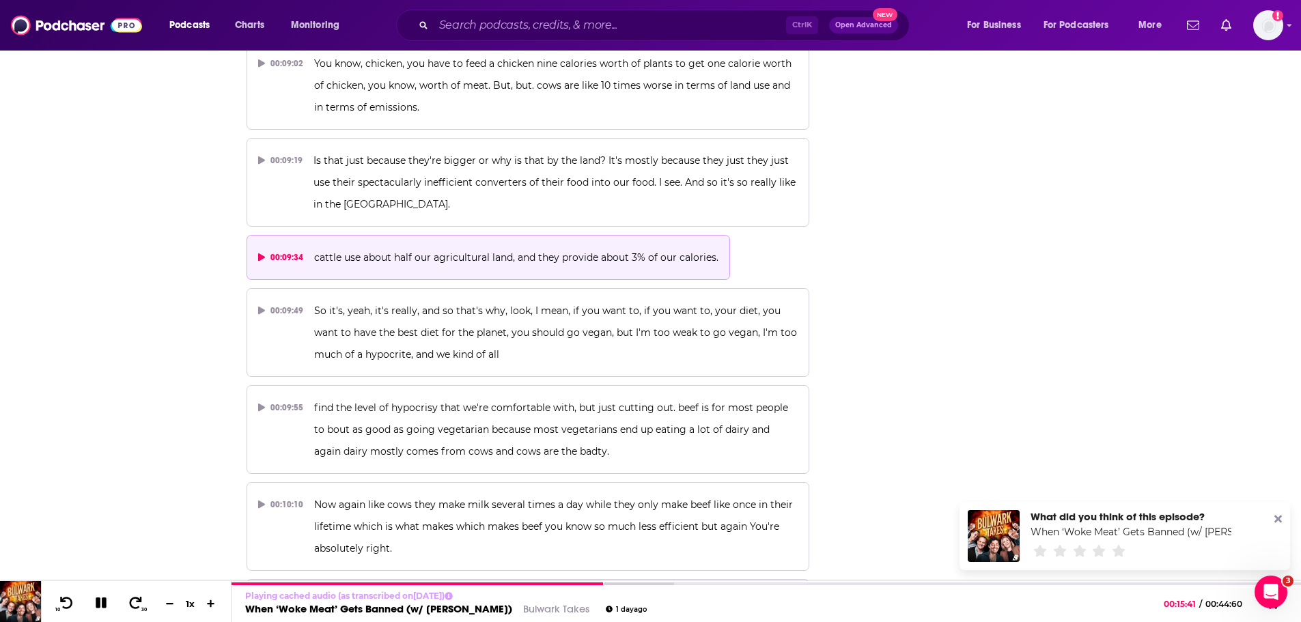
click at [441, 249] on button "00:09:34 cattle use about half our agricultural land, and they provide about 3%…" at bounding box center [489, 257] width 484 height 45
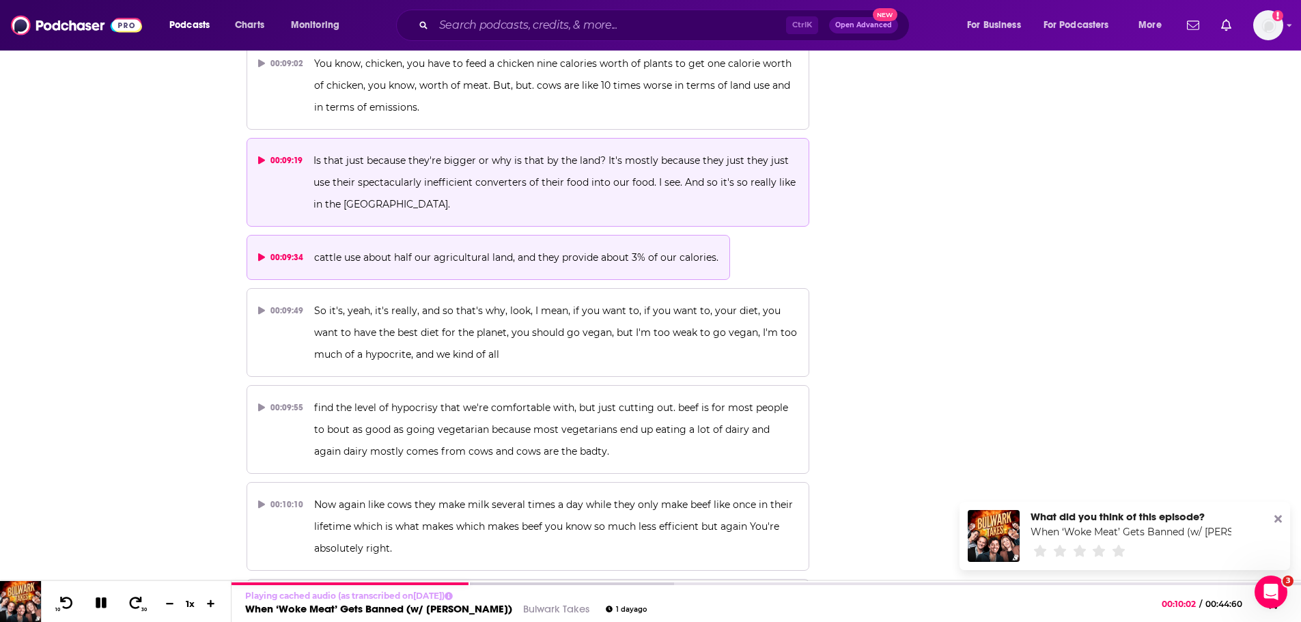
click at [380, 164] on span "Is that just because they're bigger or why is that by the land? It's mostly bec…" at bounding box center [556, 182] width 485 height 56
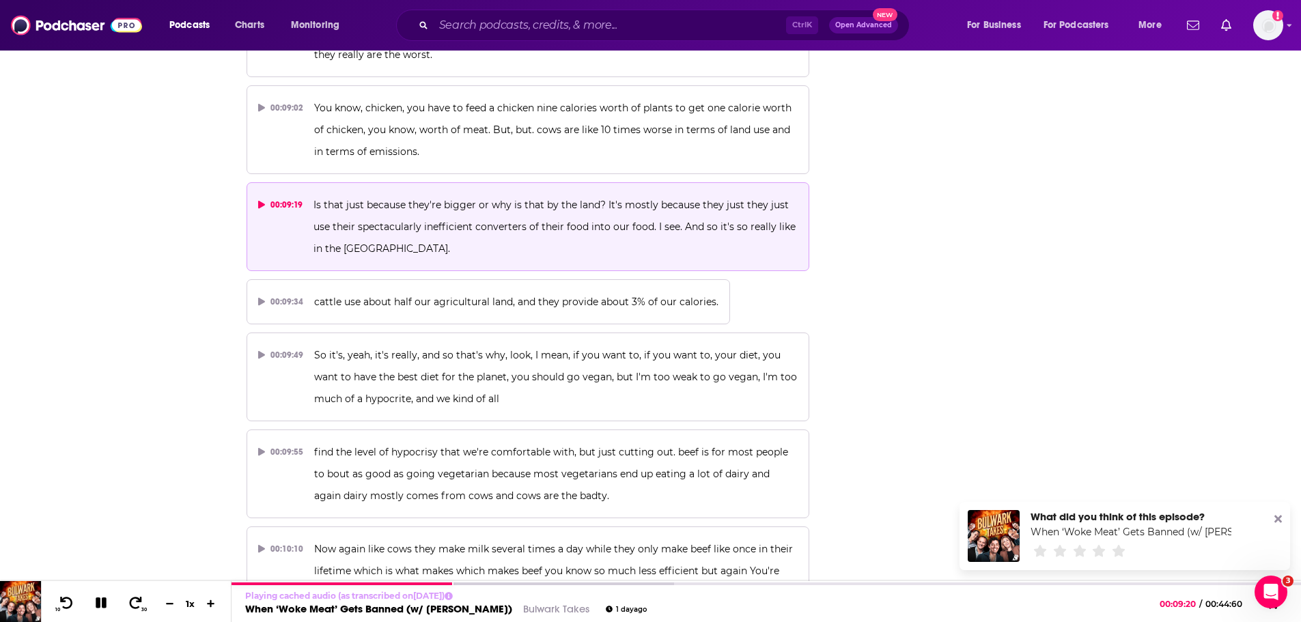
scroll to position [4004, 0]
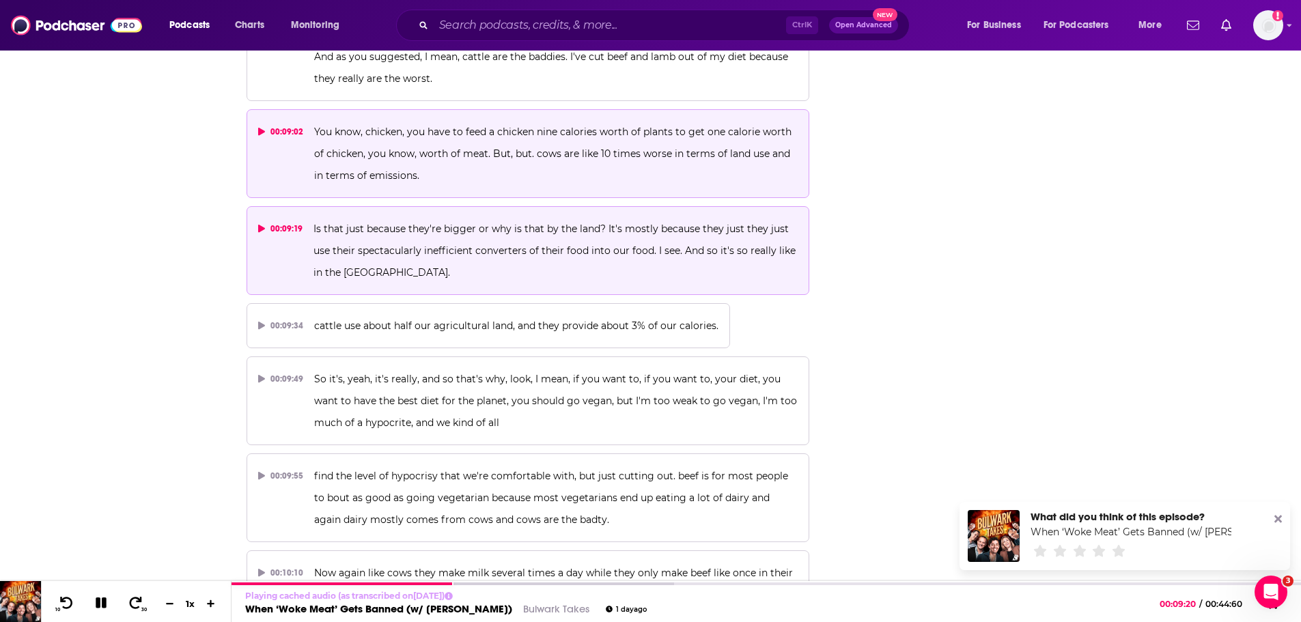
click at [360, 130] on span "You know, chicken, you have to feed a chicken nine calories worth of plants to …" at bounding box center [554, 154] width 480 height 56
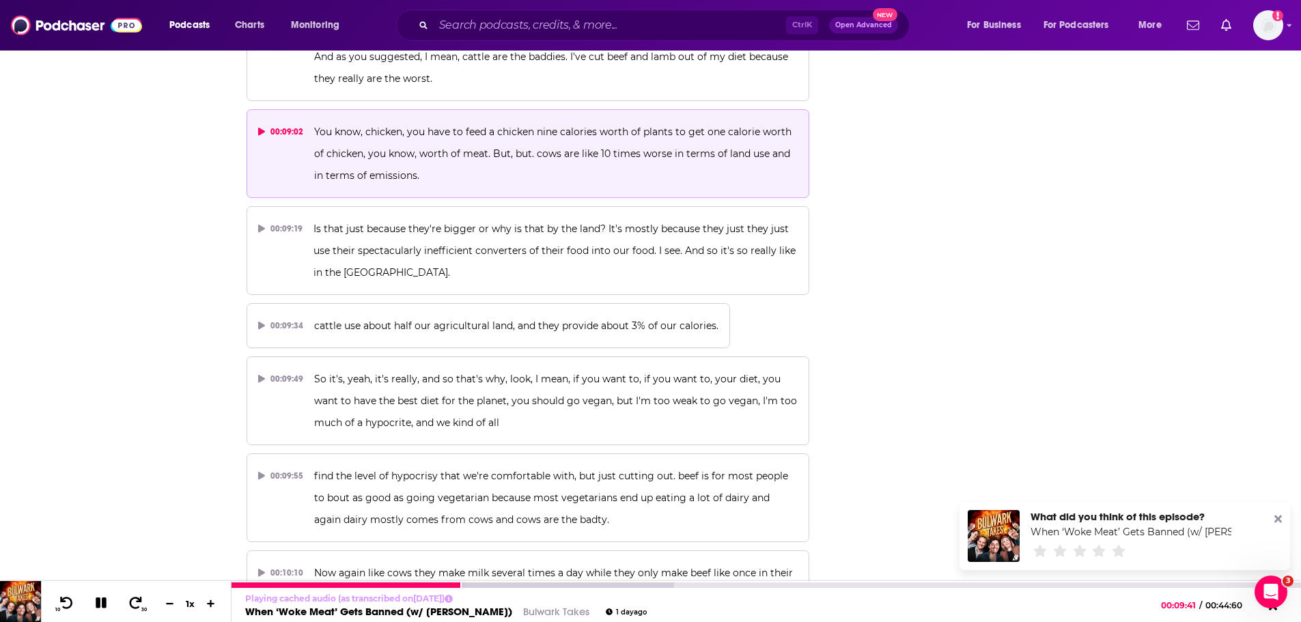
click at [566, 611] on link "Bulwark Takes" at bounding box center [556, 611] width 66 height 13
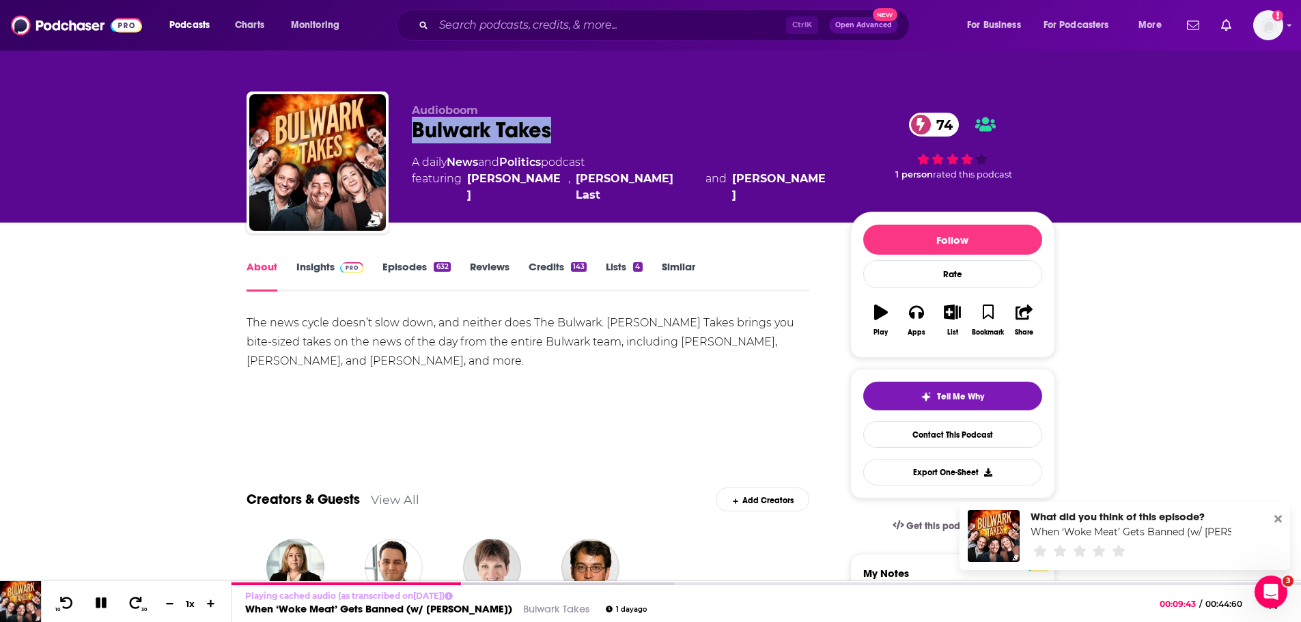
drag, startPoint x: 637, startPoint y: 132, endPoint x: 415, endPoint y: 134, distance: 222.0
click at [415, 134] on div "Bulwark Takes 74" at bounding box center [620, 130] width 417 height 27
copy h1 "Bulwark Takes"
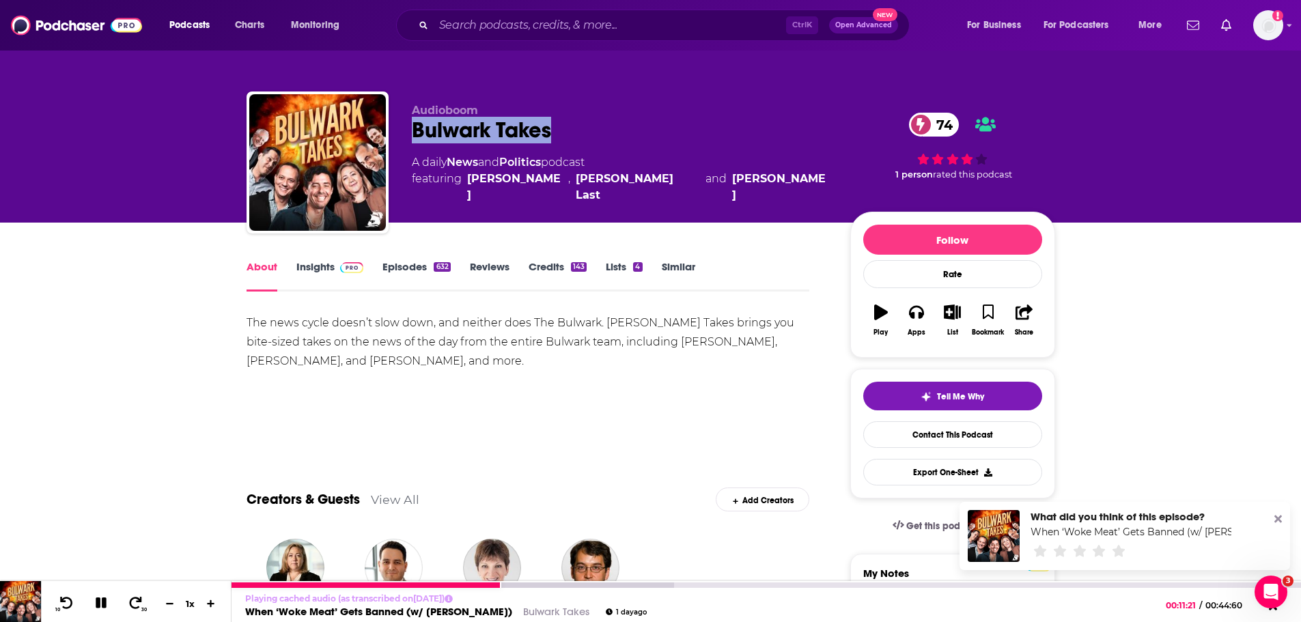
click at [433, 612] on link "When ‘Woke Meat’ Gets Banned (w/ [PERSON_NAME])" at bounding box center [378, 611] width 267 height 13
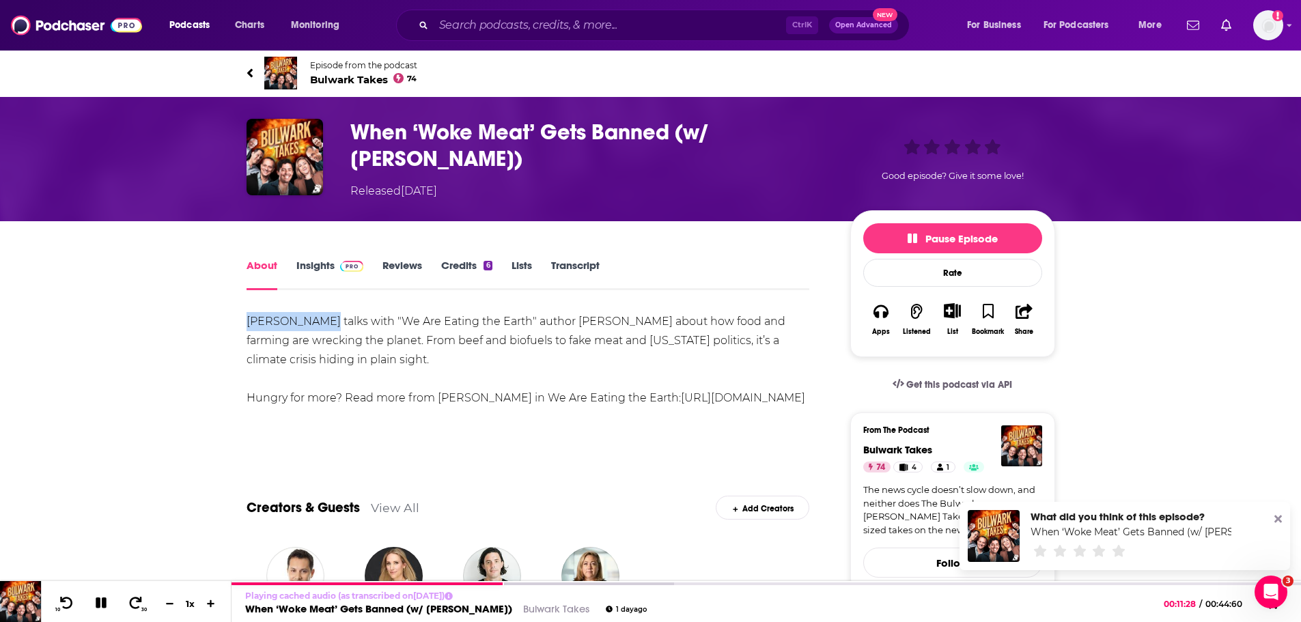
drag, startPoint x: 330, startPoint y: 324, endPoint x: 242, endPoint y: 318, distance: 87.6
copy div "[PERSON_NAME]"
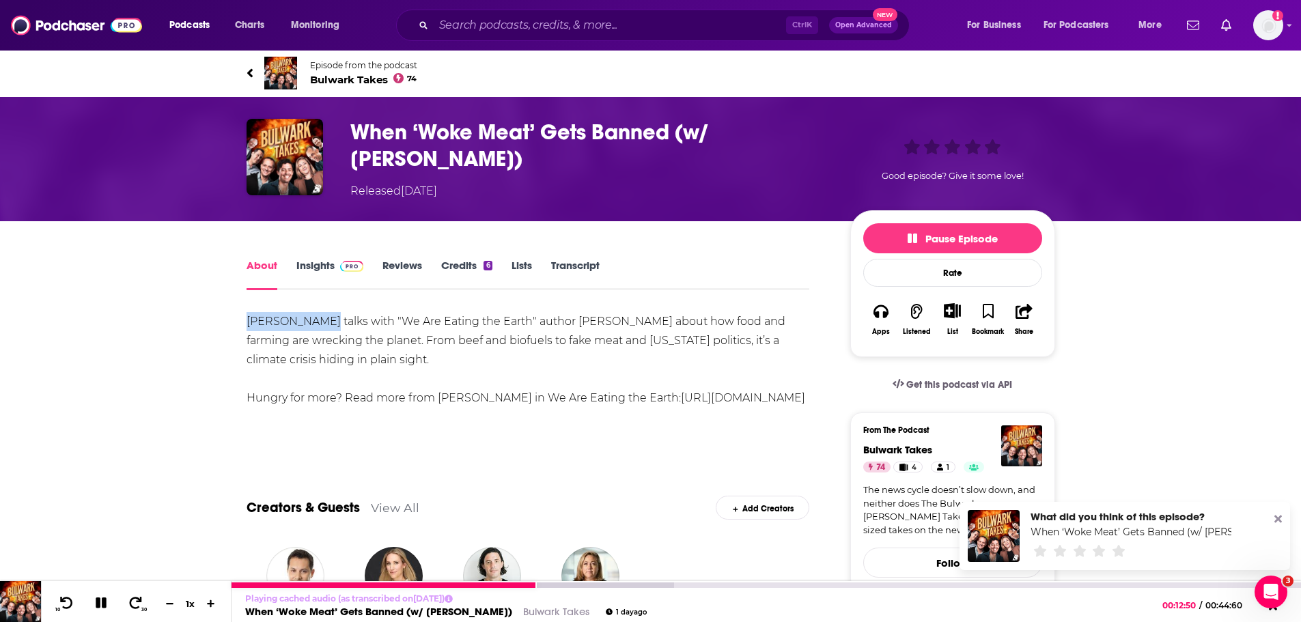
click at [102, 599] on icon at bounding box center [101, 603] width 11 height 11
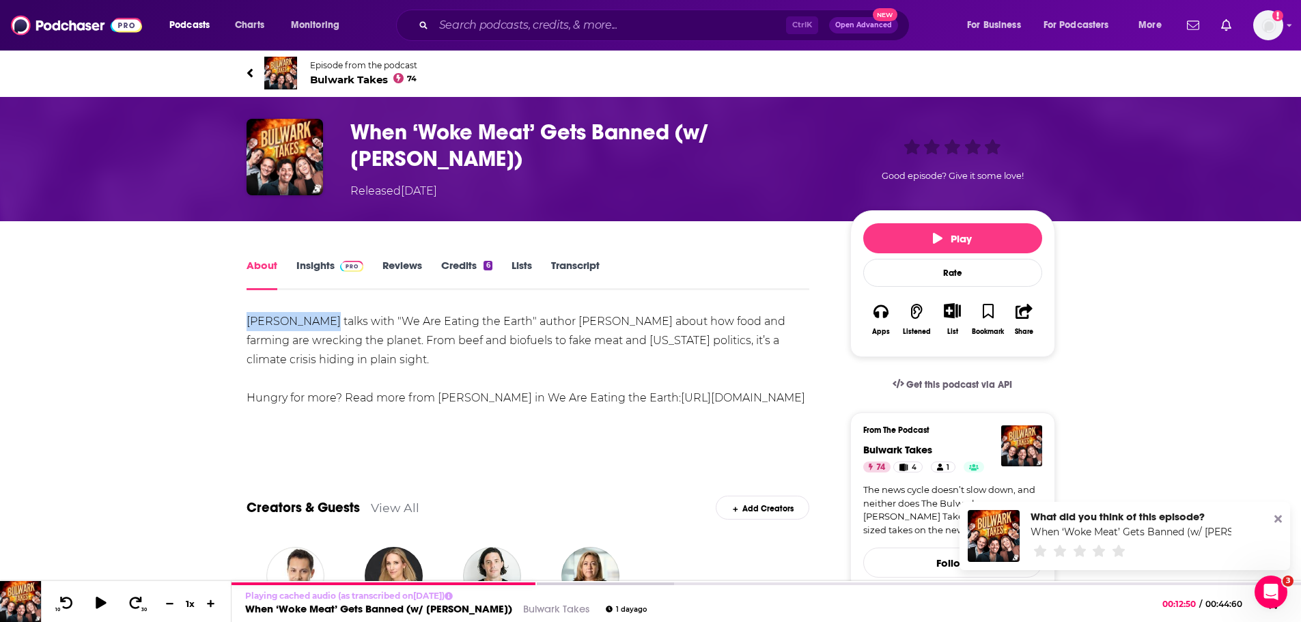
click at [340, 76] on span "Bulwark Takes 74" at bounding box center [363, 79] width 107 height 13
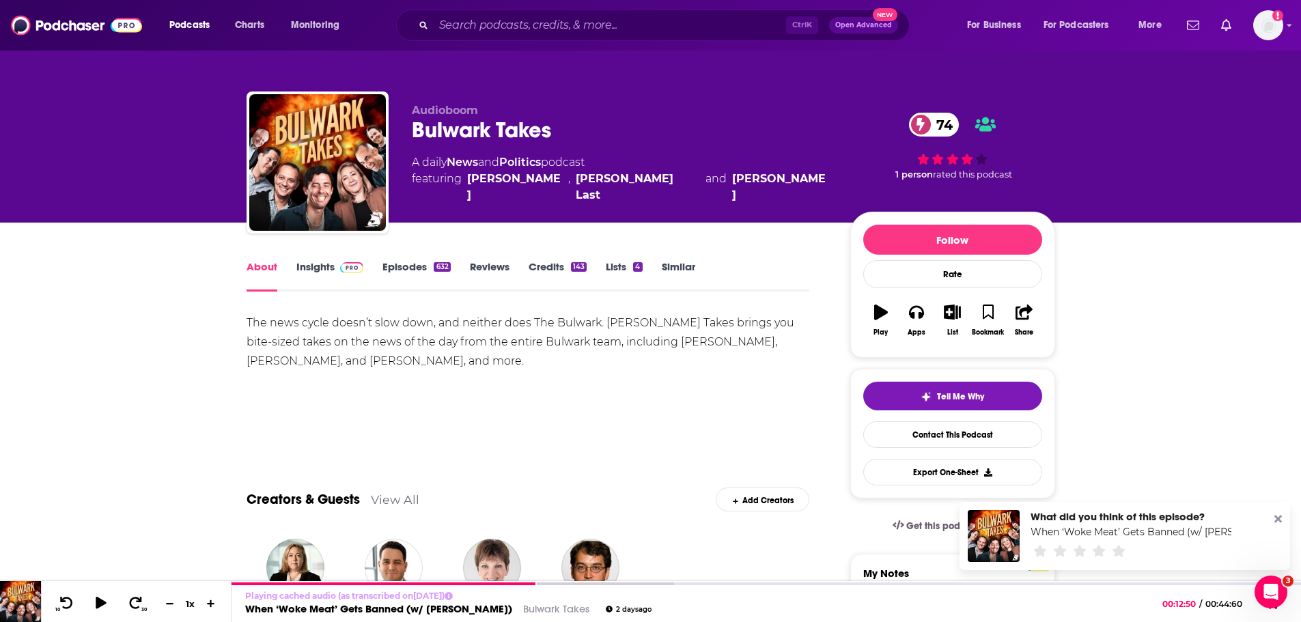
click at [314, 268] on link "Insights" at bounding box center [330, 275] width 68 height 31
